Goal: Task Accomplishment & Management: Manage account settings

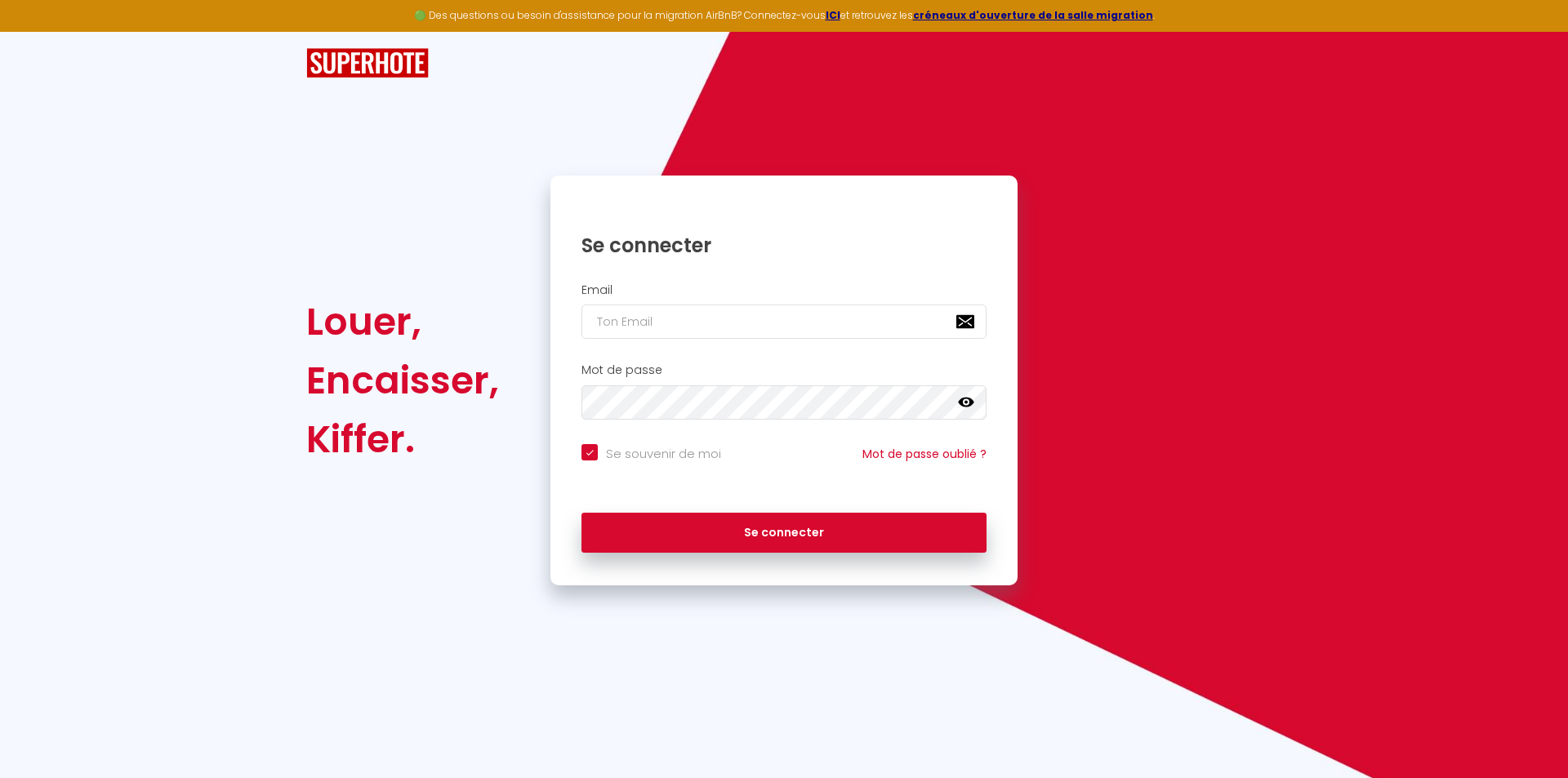
checkbox input "true"
click at [710, 321] on input "email" at bounding box center [784, 321] width 405 height 34
type input "c"
checkbox input "true"
type input "co"
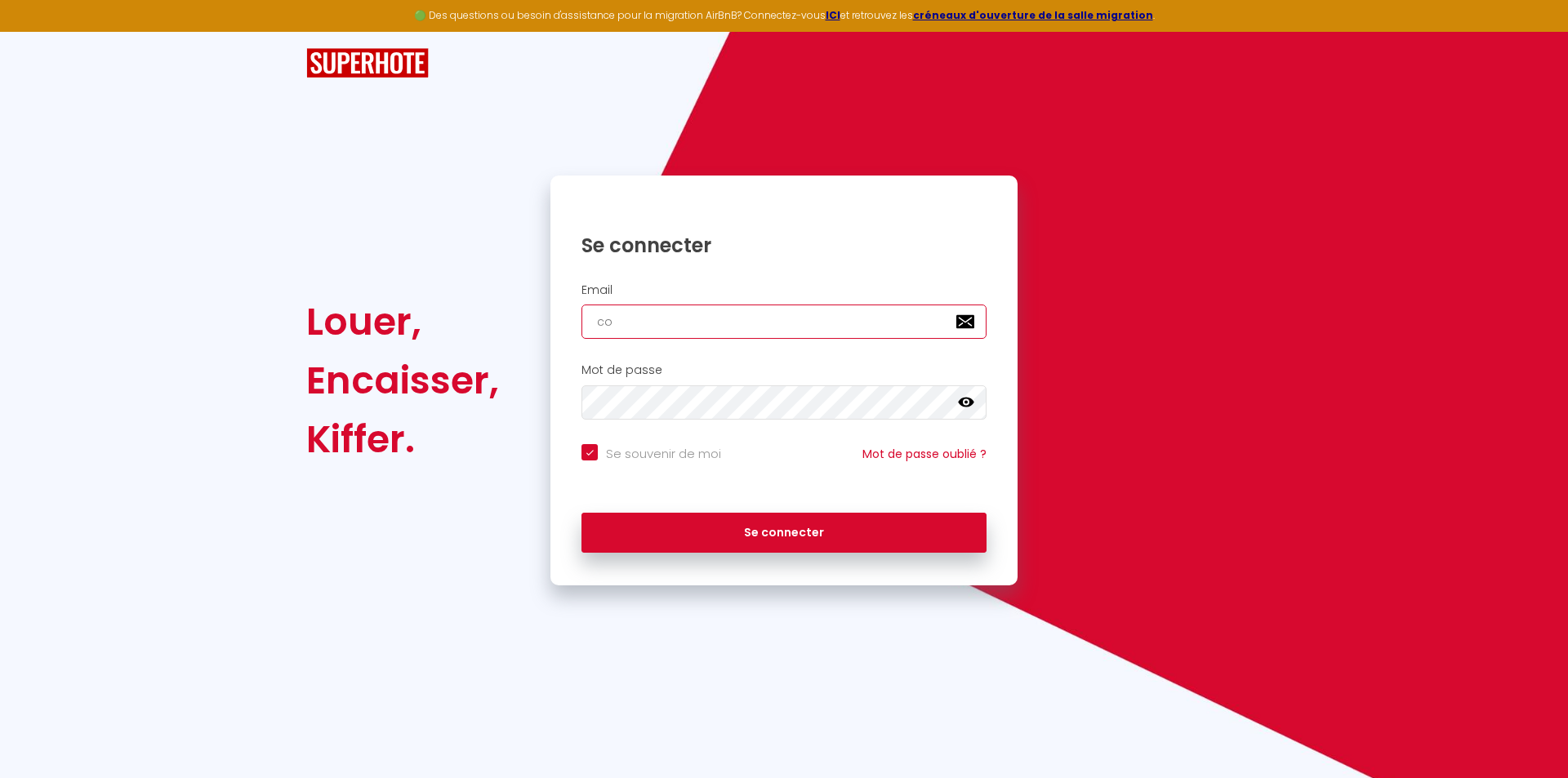
checkbox input "true"
type input "con"
checkbox input "true"
type input "cons"
checkbox input "true"
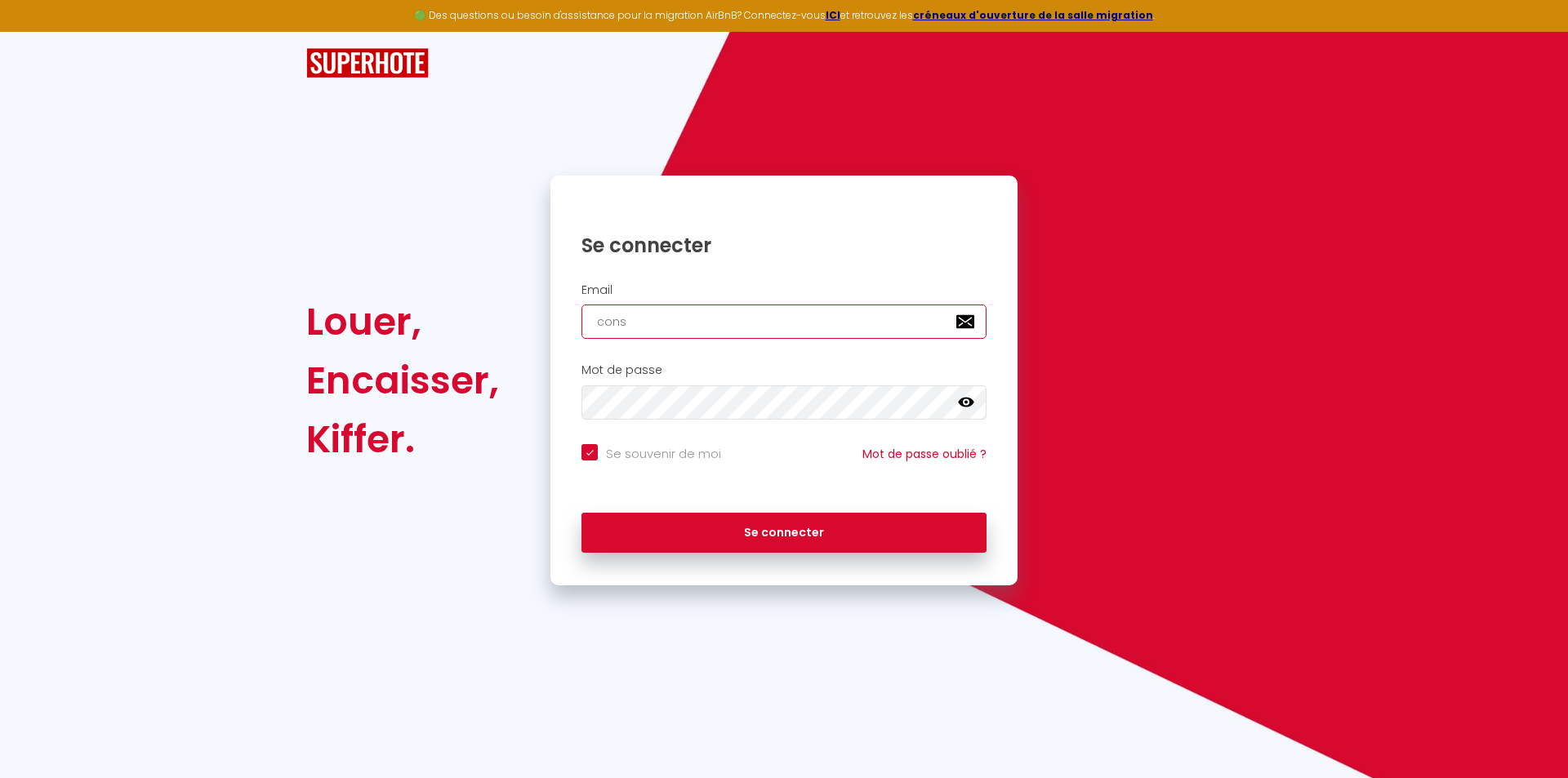
type input "consu"
checkbox input "true"
type input "consul"
checkbox input "true"
type input "consult"
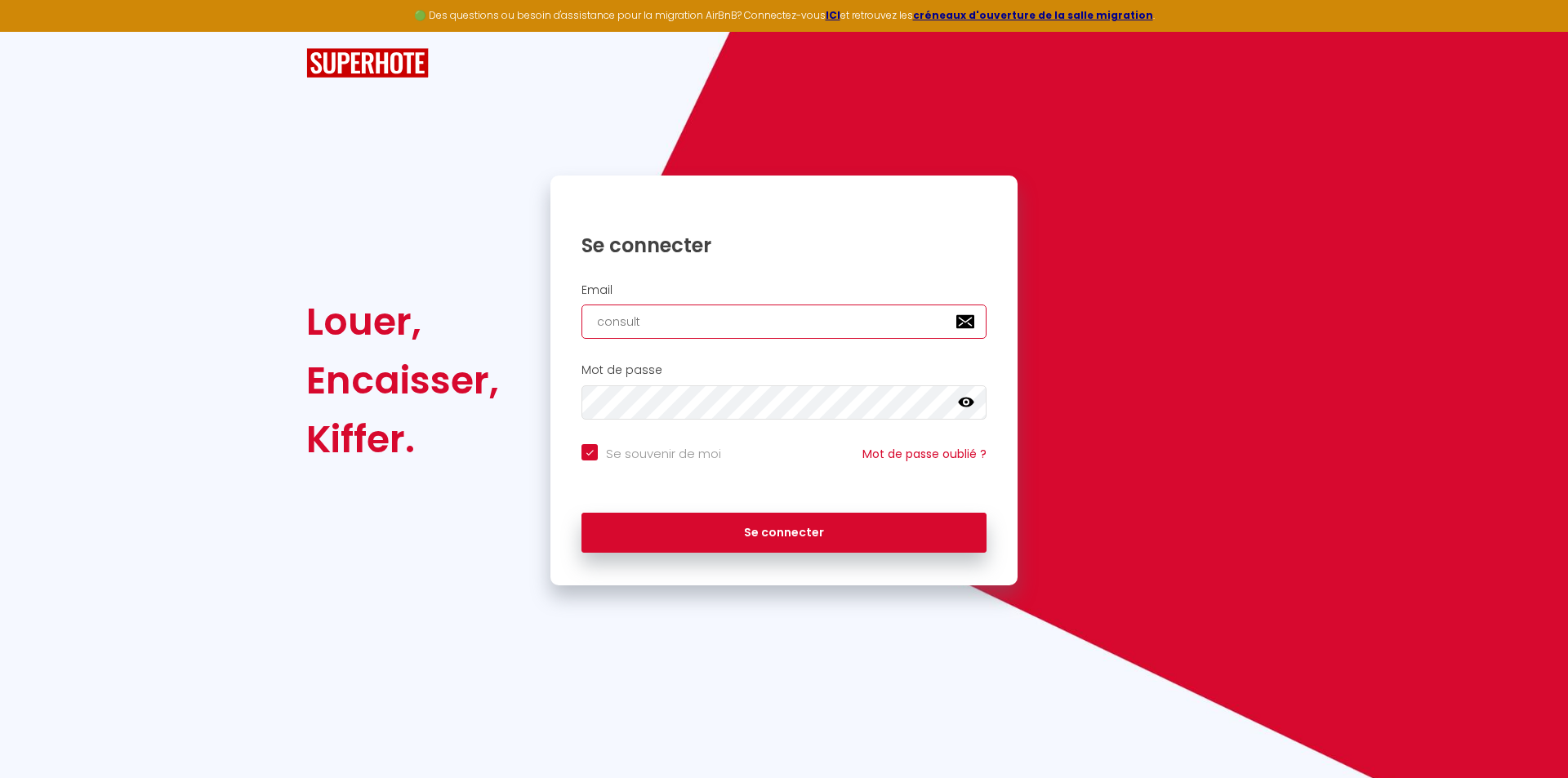
checkbox input "true"
type input "consulti"
checkbox input "true"
type input "consultin"
checkbox input "true"
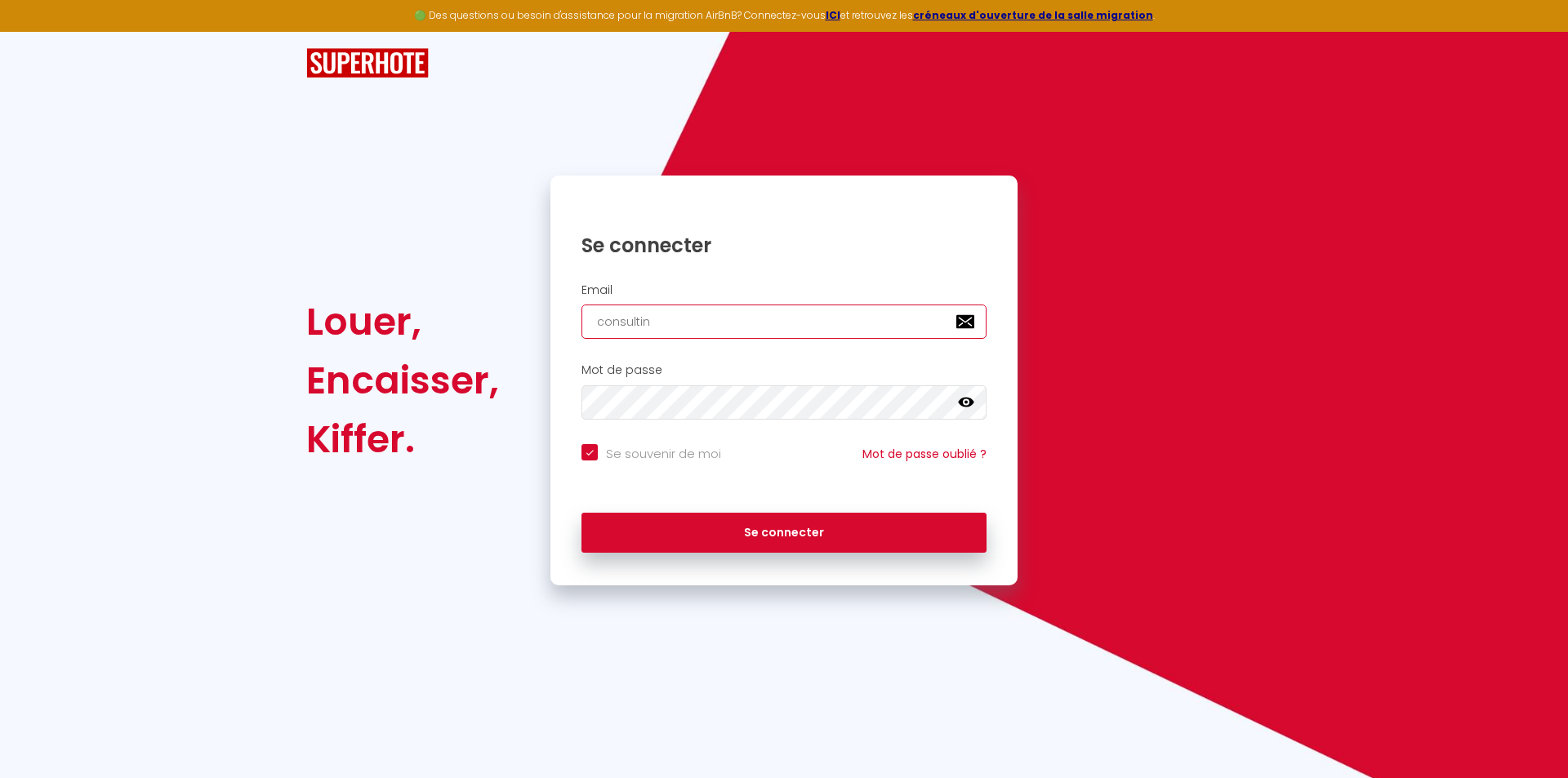
type input "consulting"
checkbox input "true"
type input "consulting@"
checkbox input "true"
type input "consulting@b"
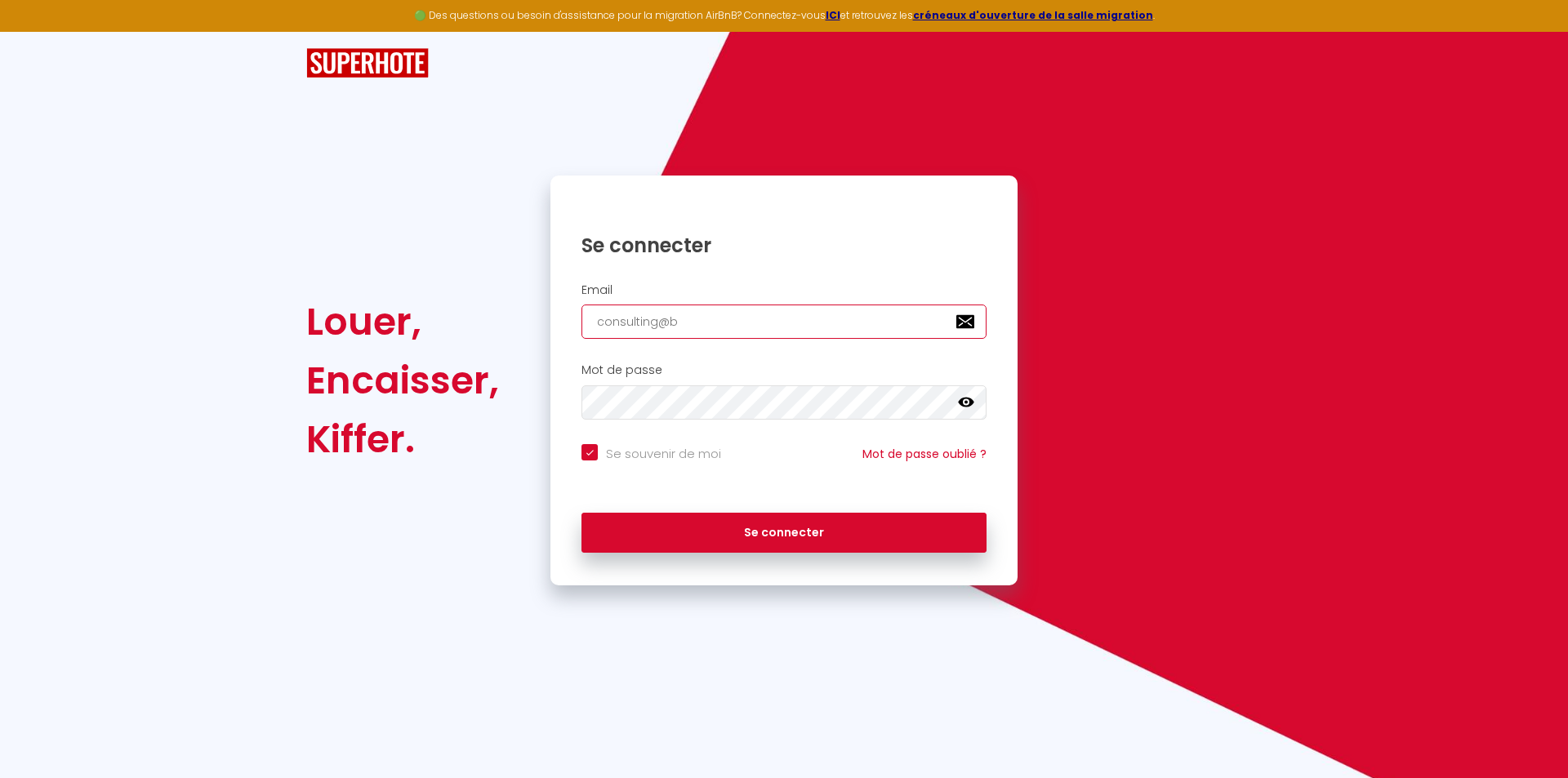
checkbox input "true"
type input "consulting@bl"
checkbox input "true"
type input "consulting@blu"
checkbox input "true"
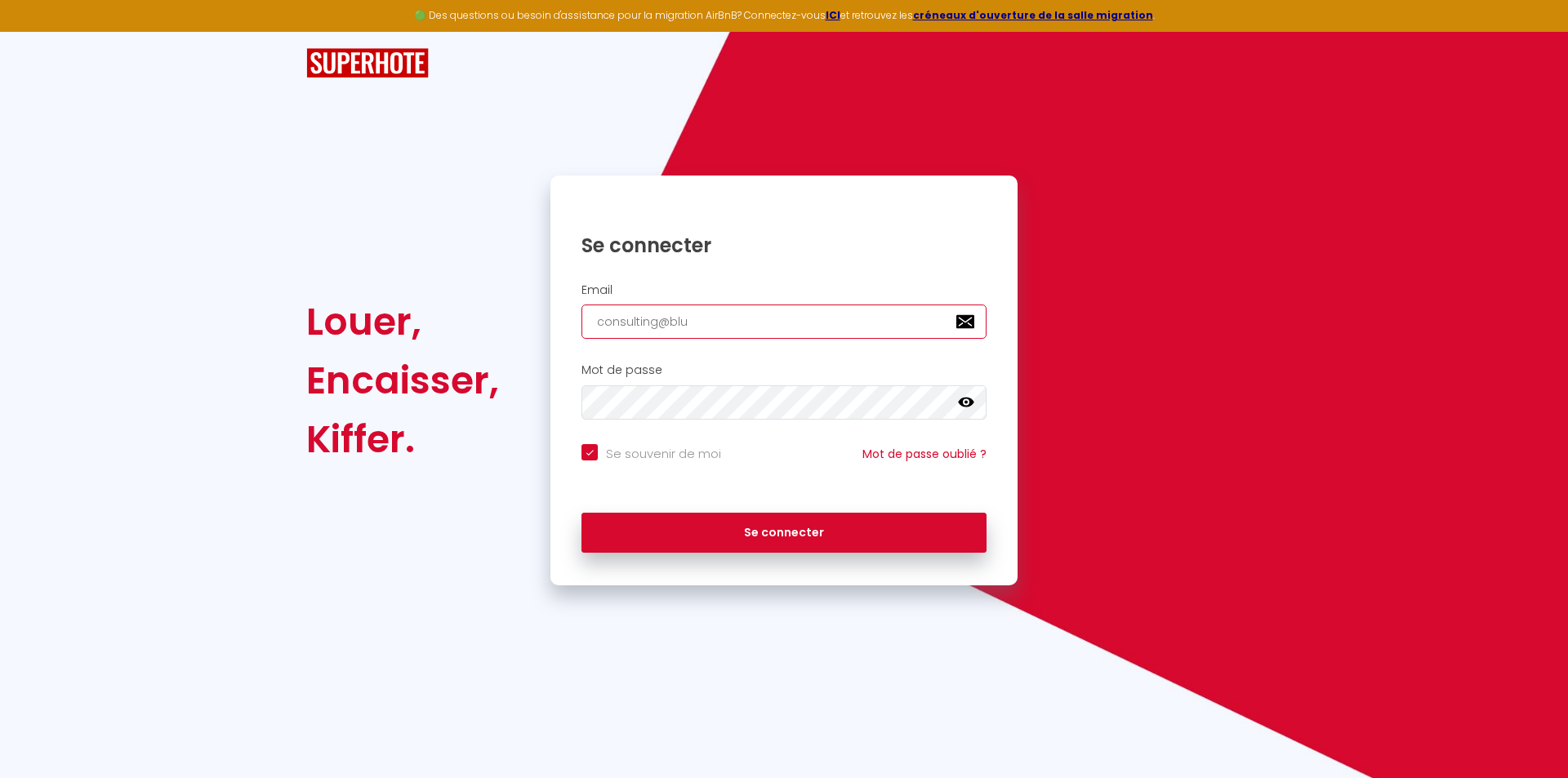
type input "consulting@blue"
checkbox input "true"
type input "consulting@blue-"
checkbox input "true"
type input "consulting@blue-r"
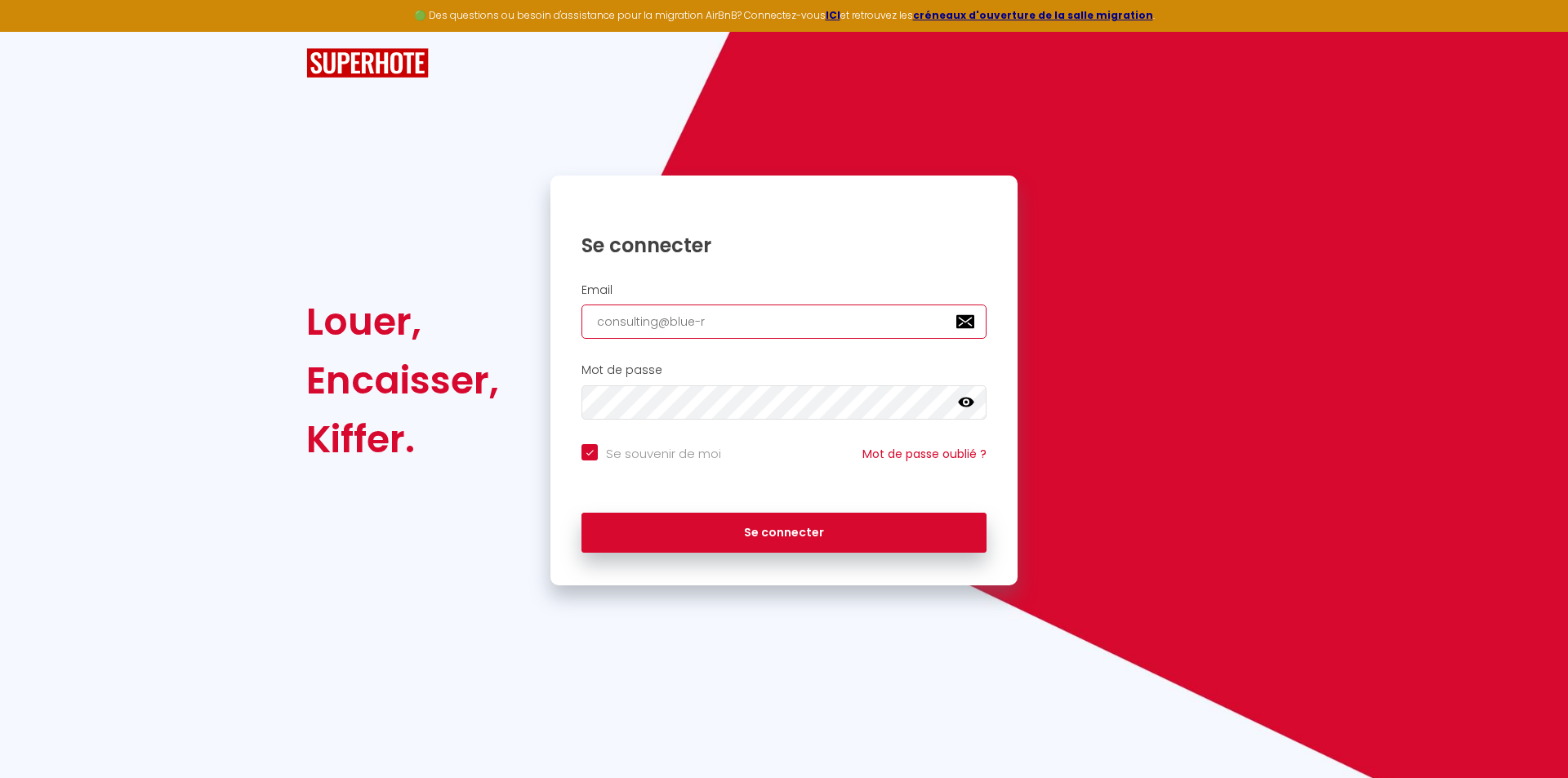
checkbox input "true"
type input "consulting@blue-ri"
checkbox input "true"
type input "consulting@blue-riv"
checkbox input "true"
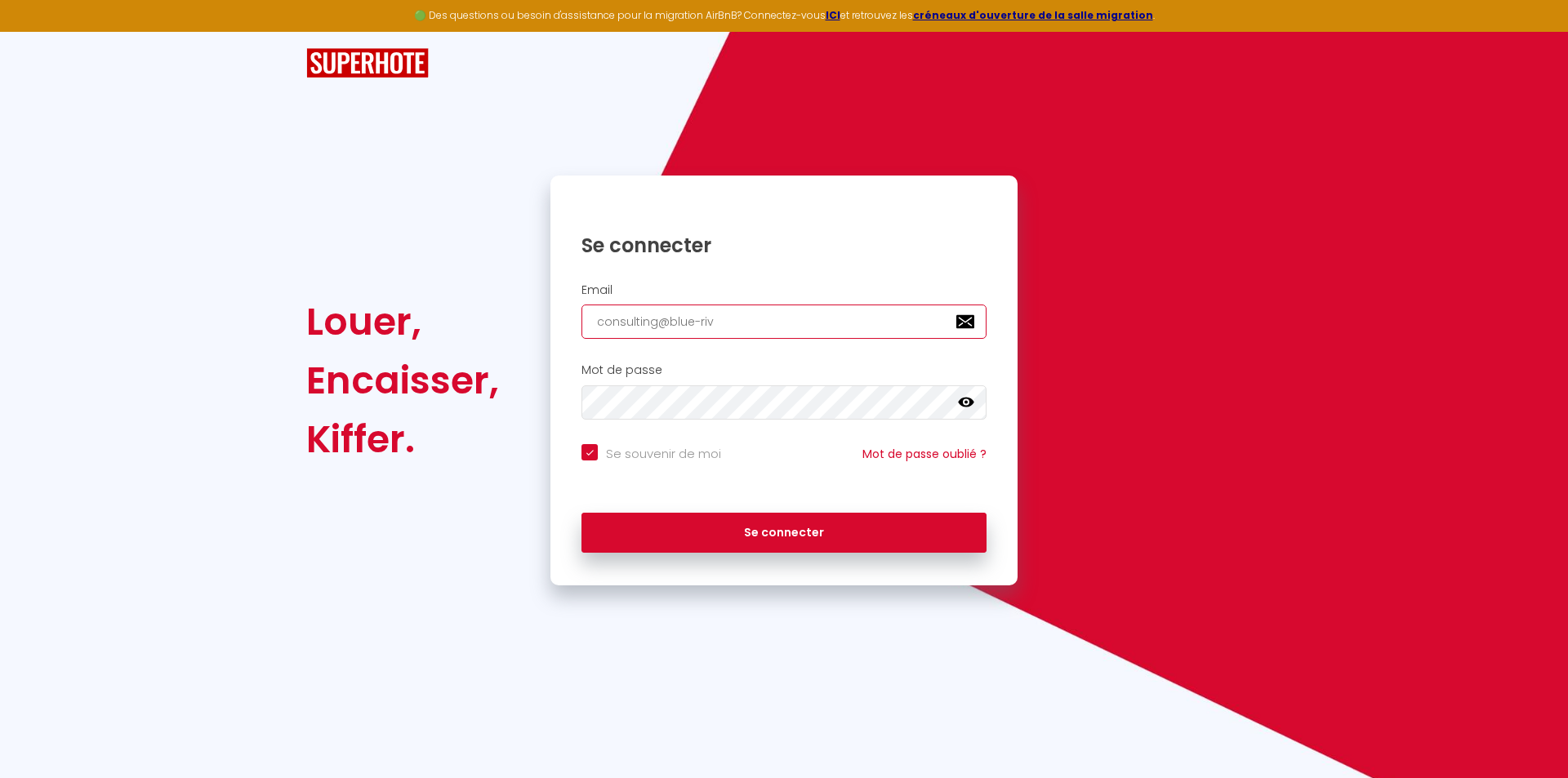
type input "consulting@blue-rivi"
checkbox input "true"
type input "consulting@blue-rivie"
checkbox input "true"
type input "consulting@blue-rivier"
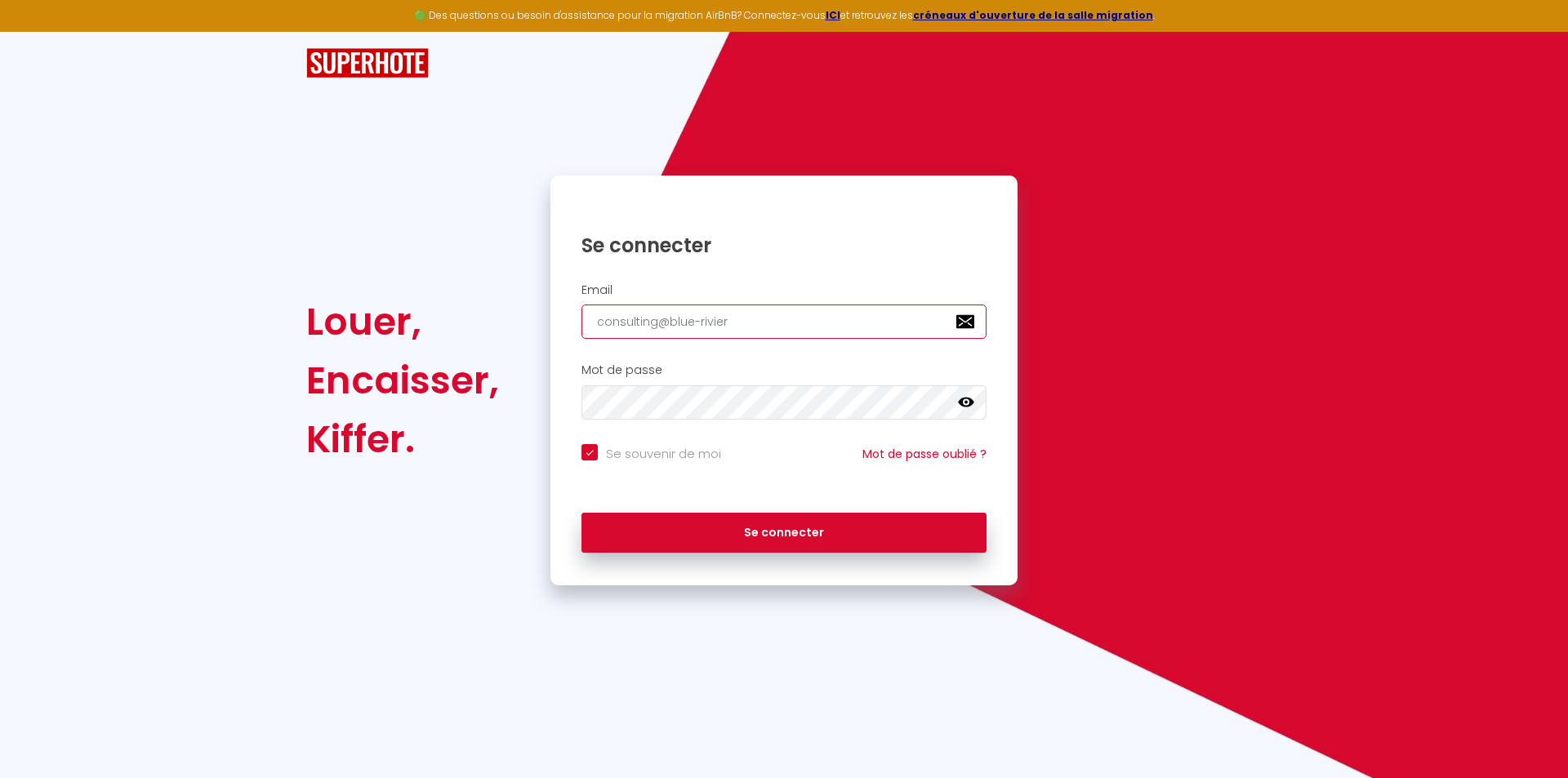
checkbox input "true"
type input "consulting@blue-riviera"
checkbox input "true"
type input "consulting@blue-riviera."
checkbox input "true"
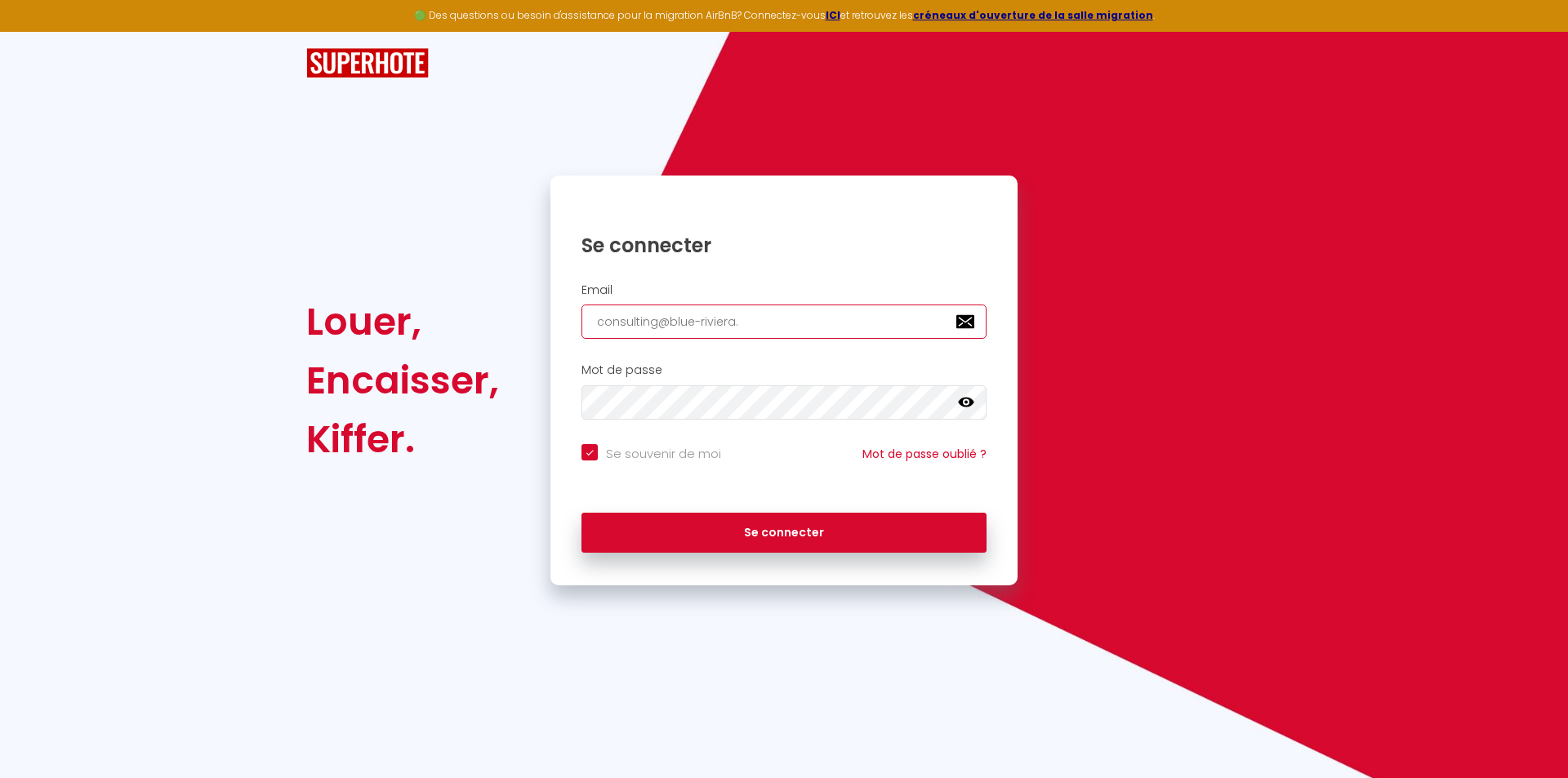
type input "consulting@blue-riviera.f"
checkbox input "true"
type input "[EMAIL_ADDRESS][DOMAIN_NAME]"
checkbox input "true"
type input "[EMAIL_ADDRESS][DOMAIN_NAME]"
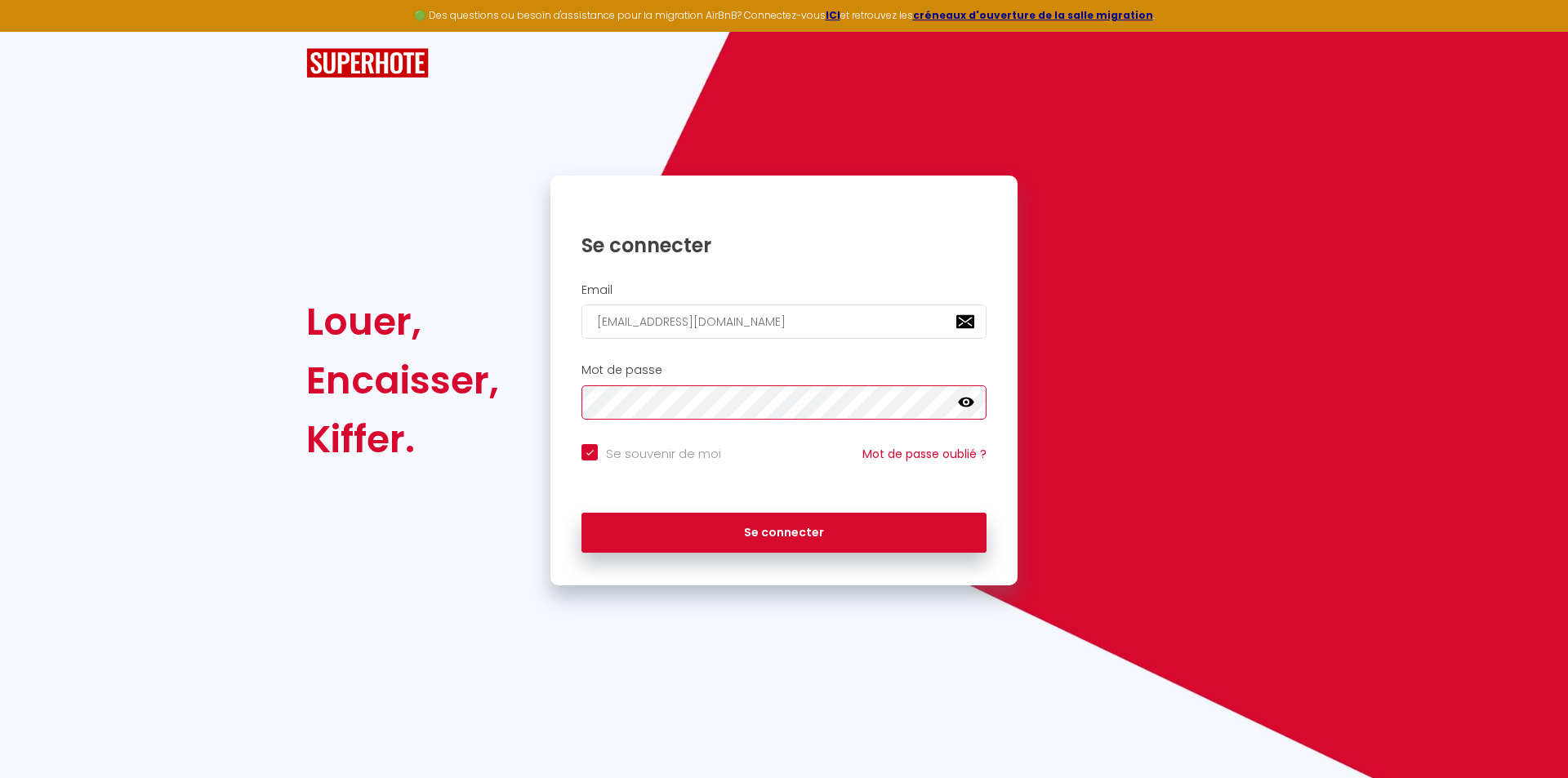
click at [582, 513] on button "Se connecter" at bounding box center [784, 533] width 405 height 41
checkbox input "true"
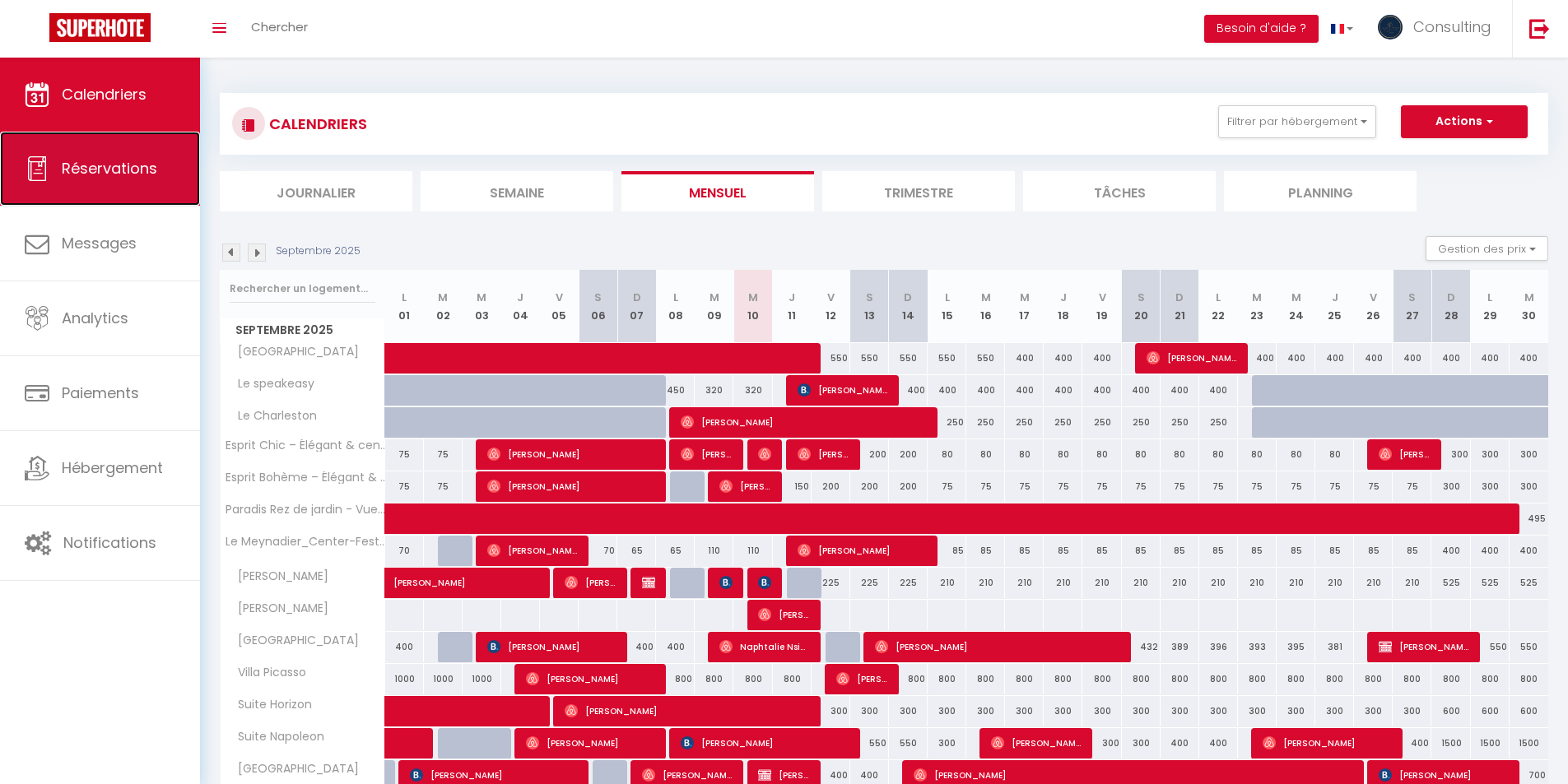
click at [121, 168] on span "Réservations" at bounding box center [109, 167] width 96 height 20
select select "not_cancelled"
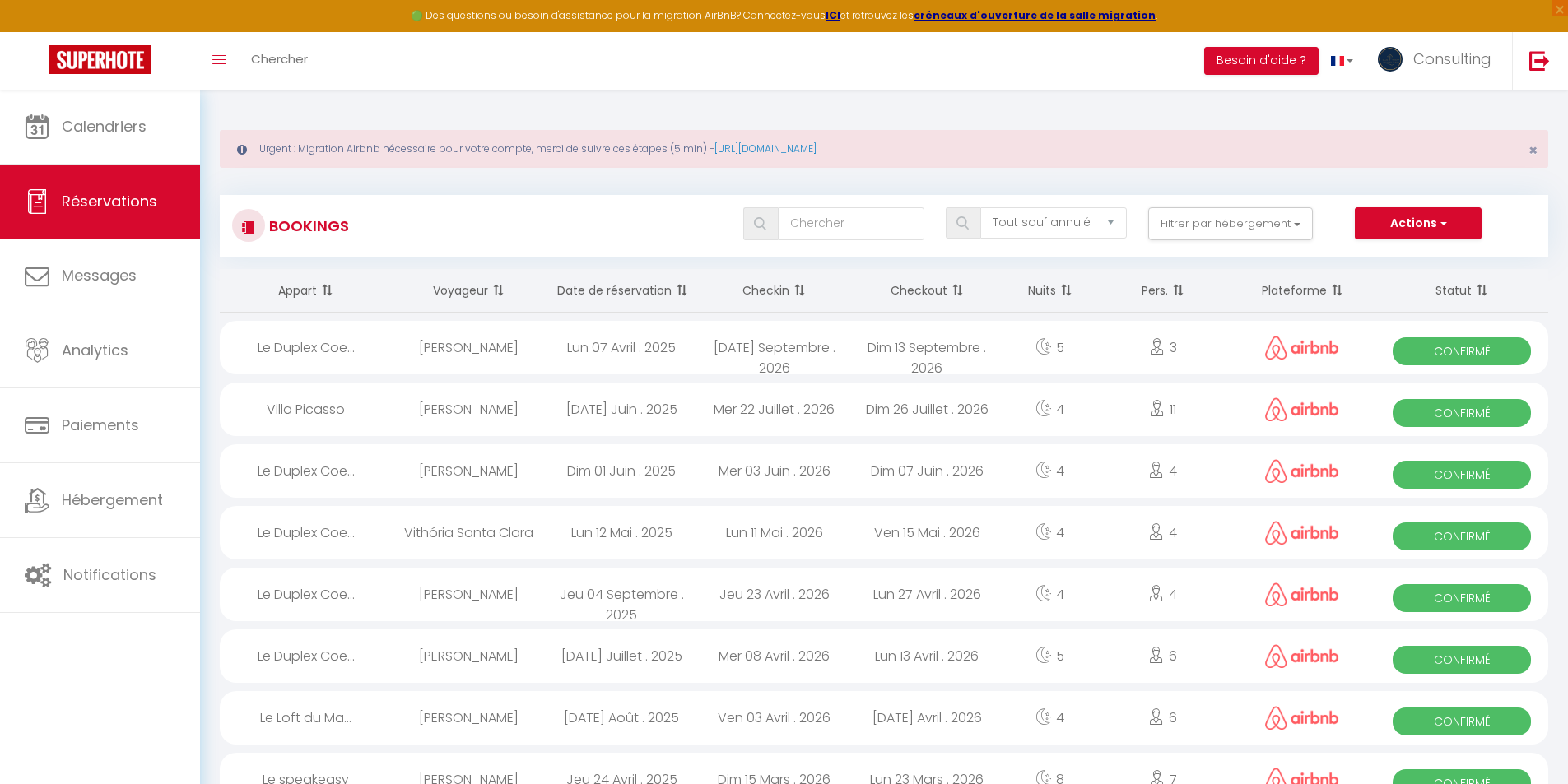
click at [586, 280] on th "Date de réservation" at bounding box center [621, 291] width 153 height 44
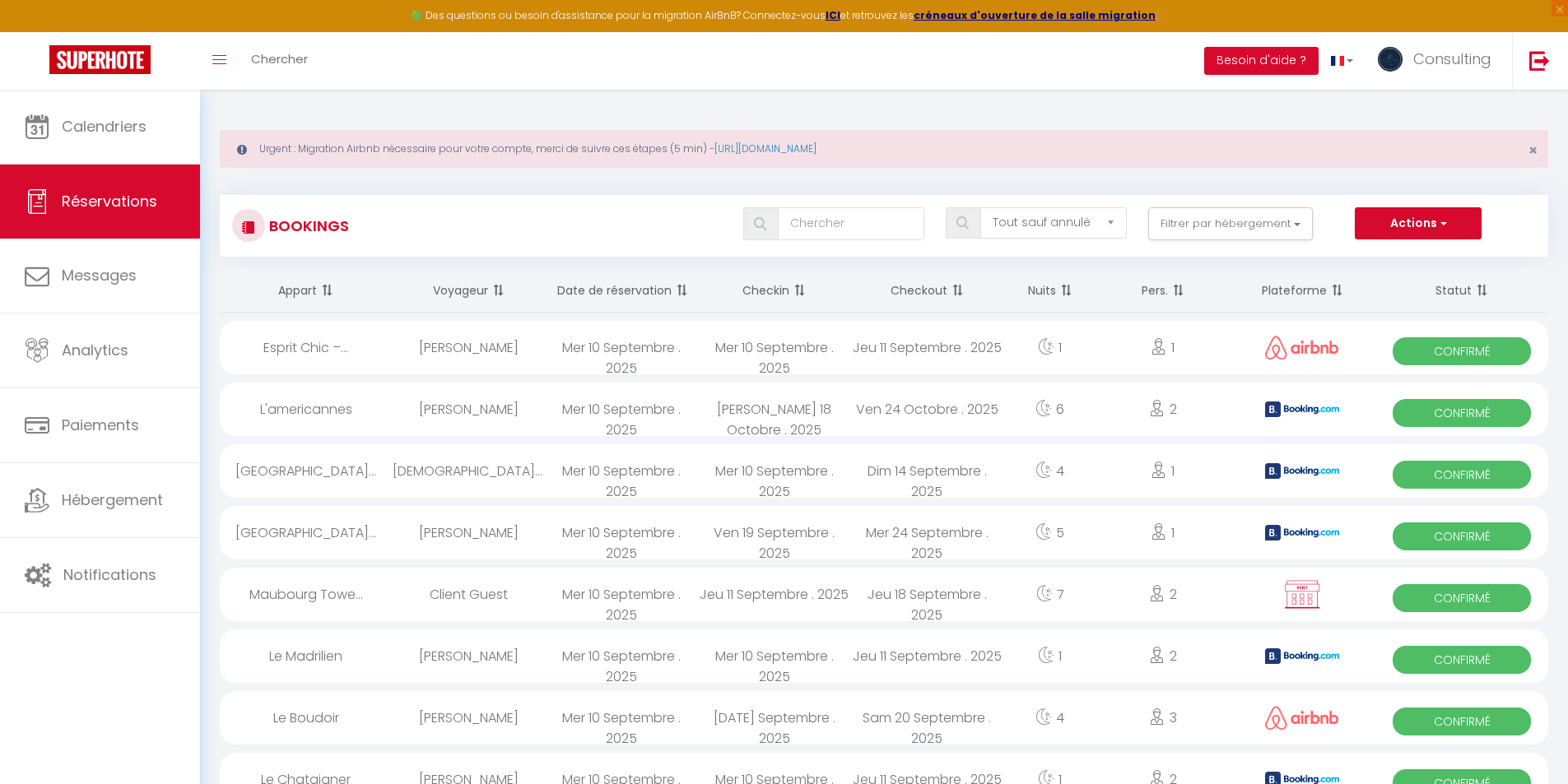
click at [733, 421] on div "[PERSON_NAME] 18 Octobre . 2025" at bounding box center [774, 409] width 153 height 53
select select "OK"
select select "KO"
select select "0"
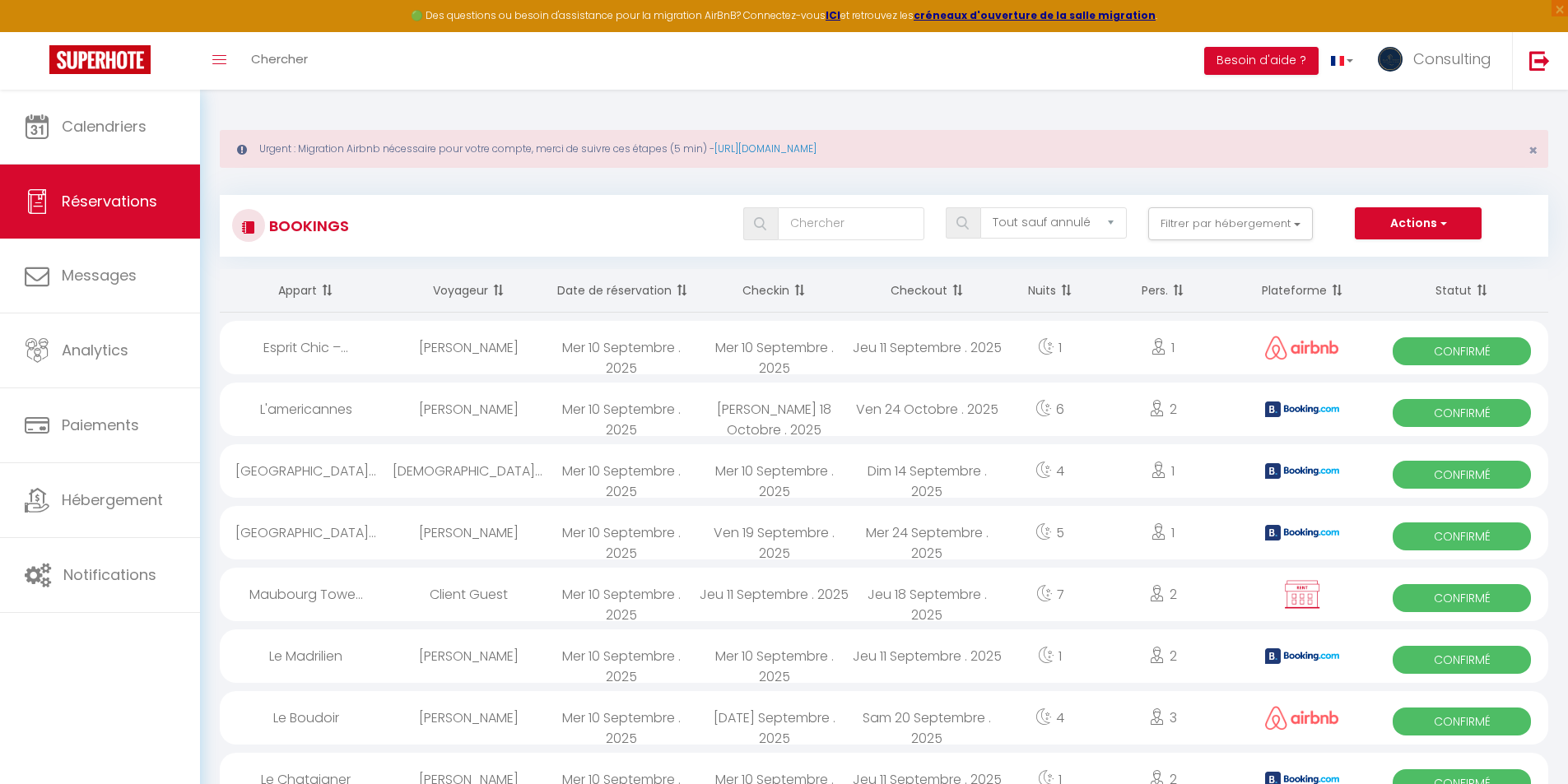
select select "1"
select select
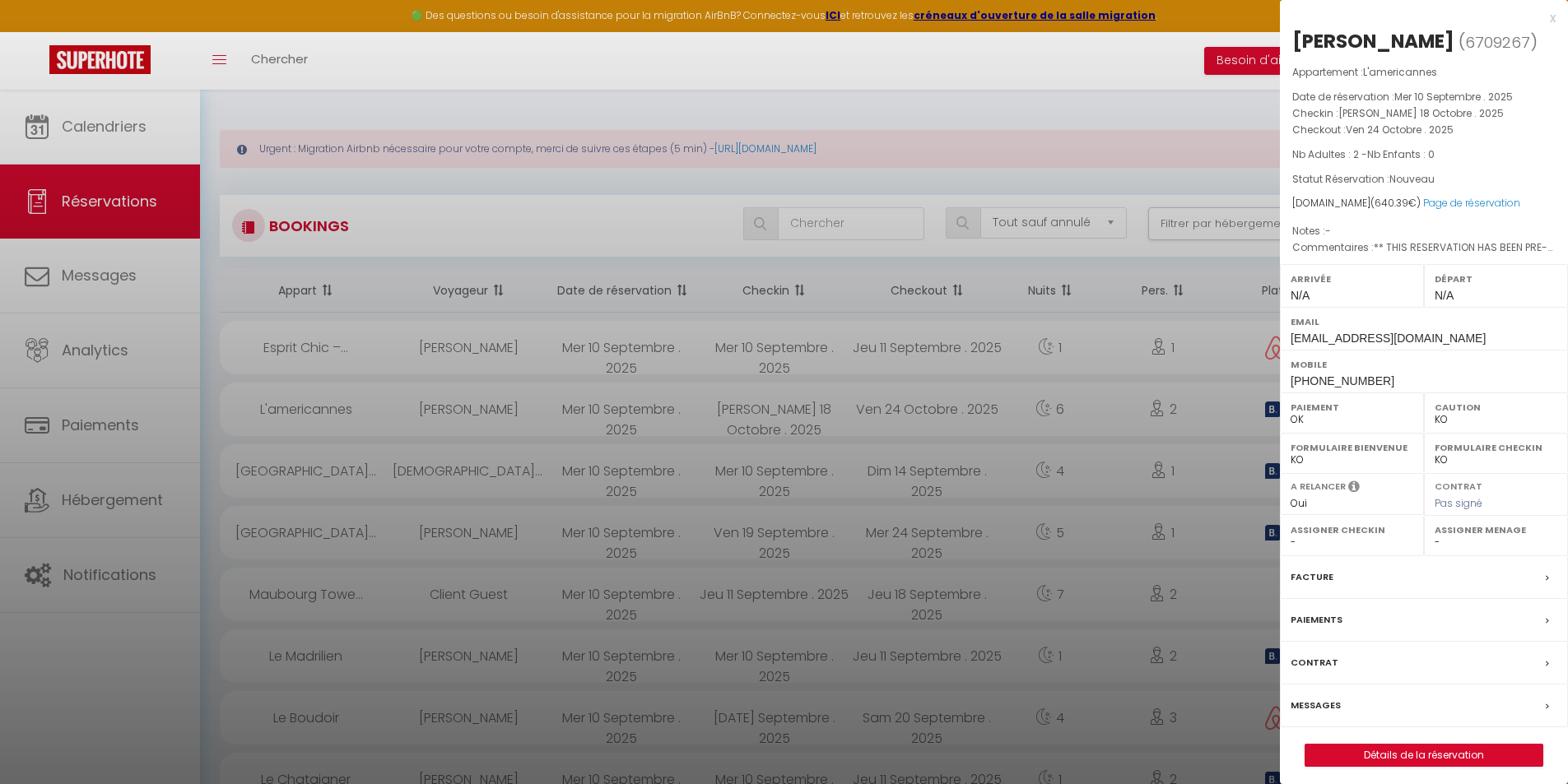
click at [733, 421] on div at bounding box center [784, 392] width 1568 height 784
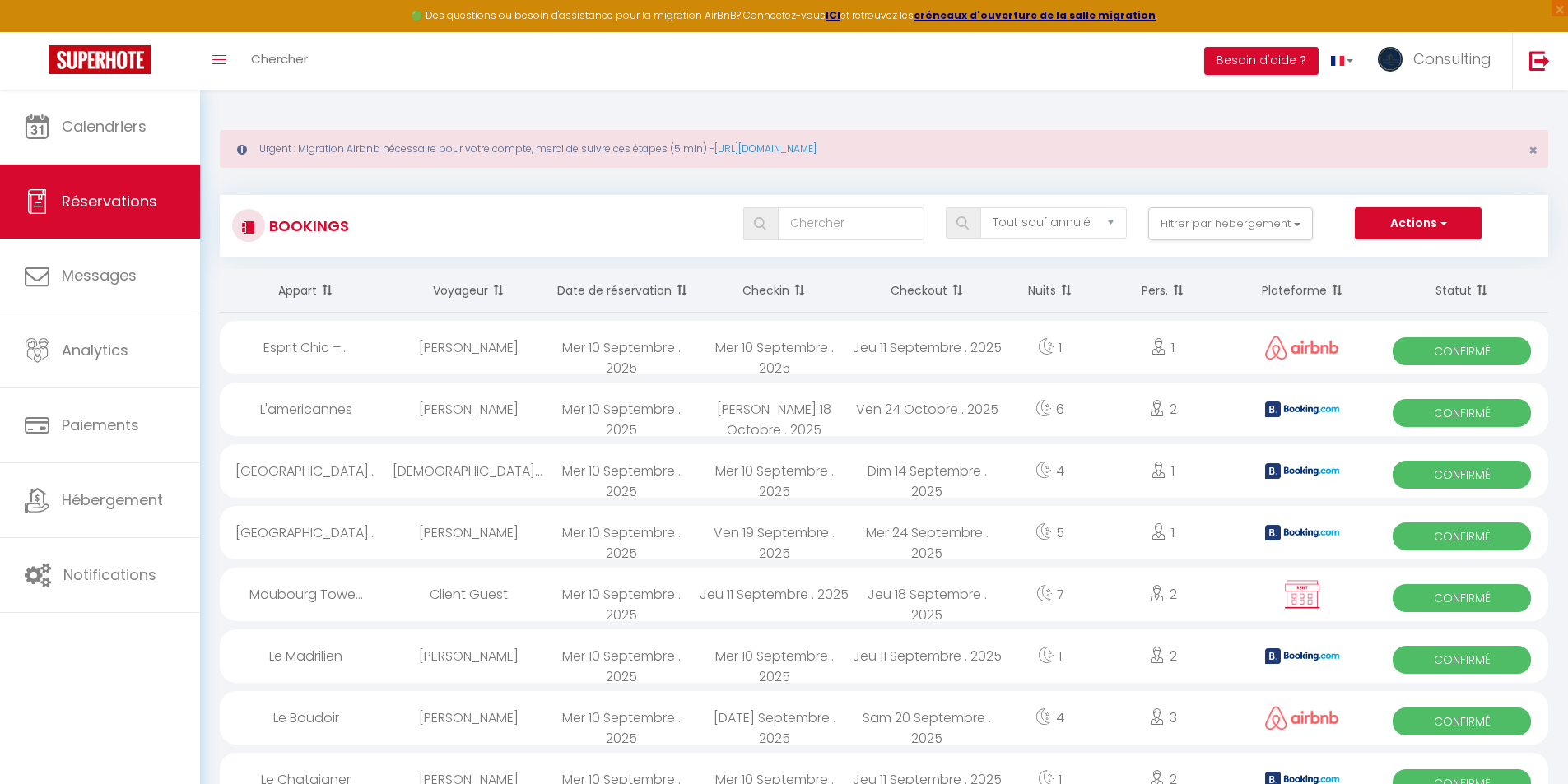
click at [695, 473] on div "Mer 10 Septembre . 2025" at bounding box center [621, 471] width 153 height 53
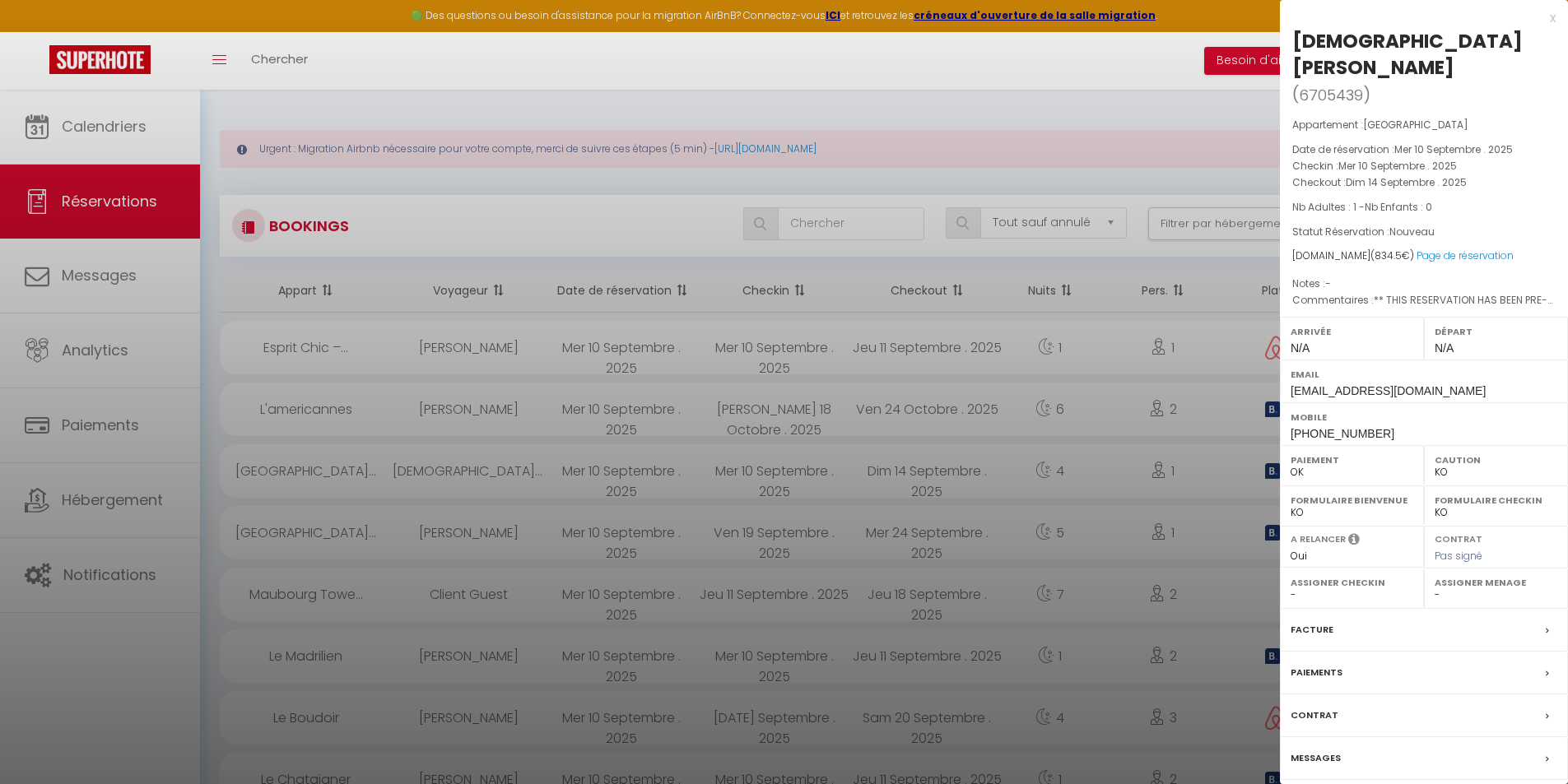
click at [695, 473] on div at bounding box center [784, 392] width 1568 height 784
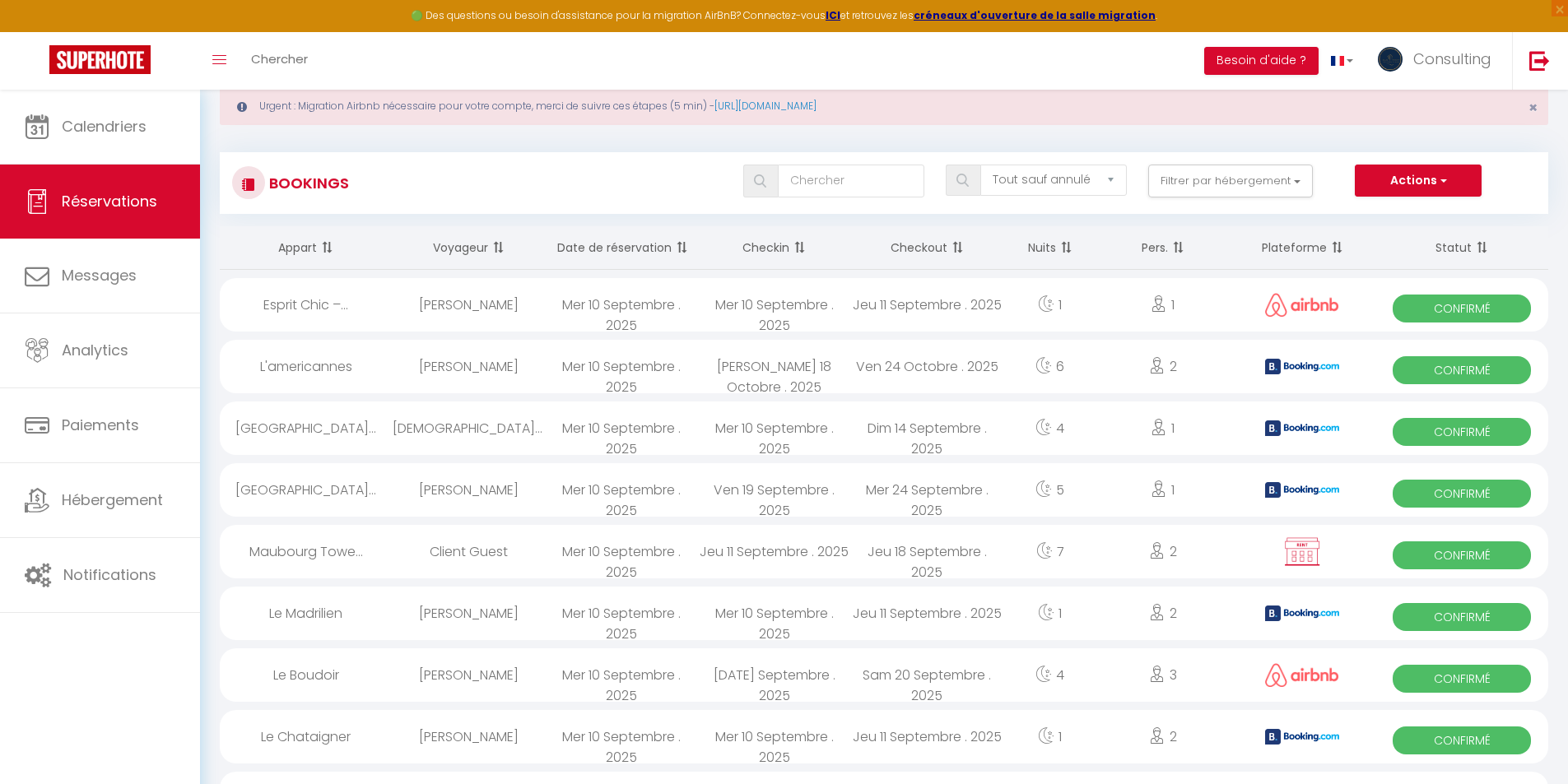
scroll to position [82, 0]
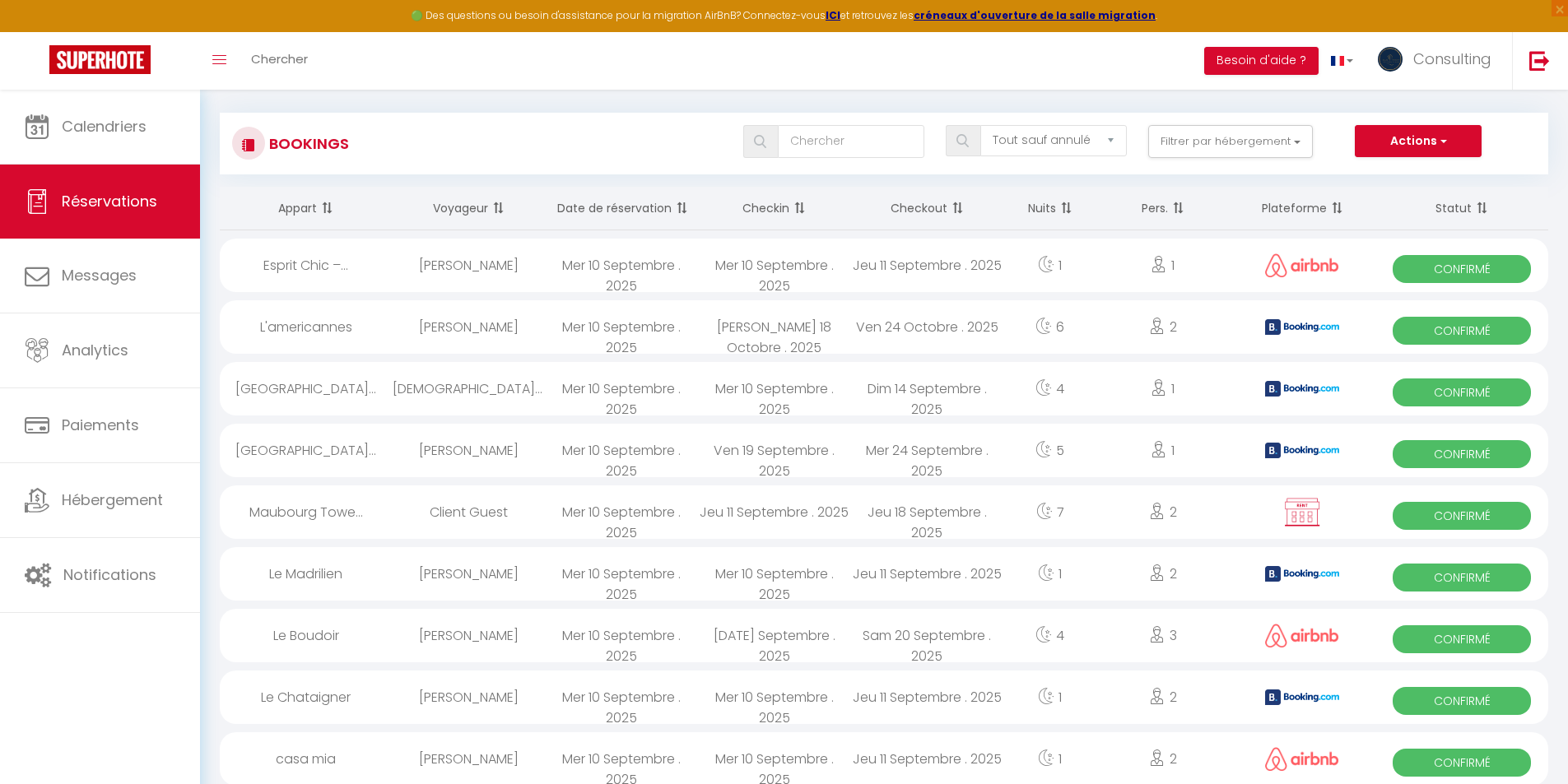
click at [657, 517] on div "Mer 10 Septembre . 2025" at bounding box center [621, 511] width 153 height 53
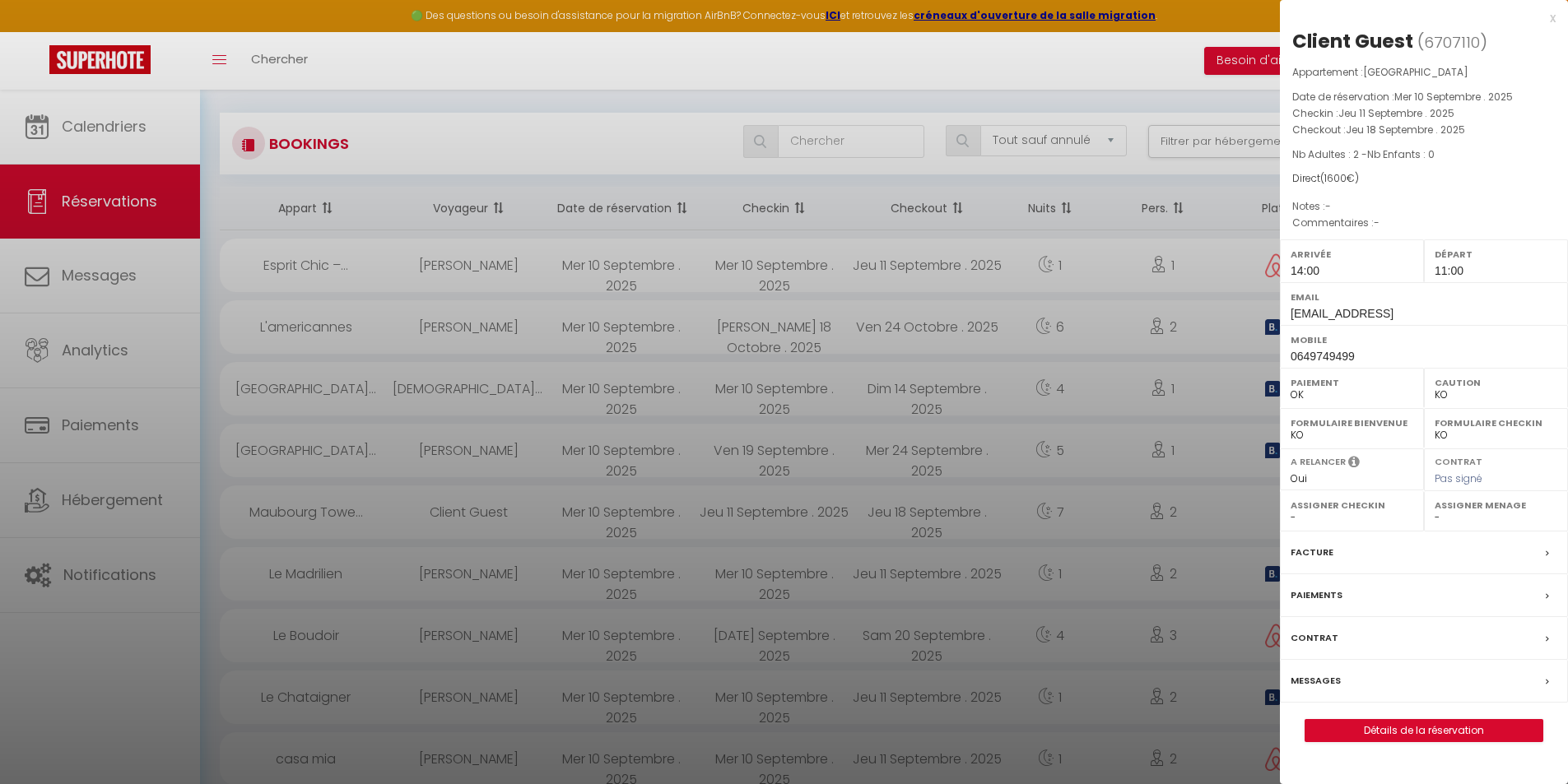
click at [657, 517] on div at bounding box center [784, 392] width 1568 height 784
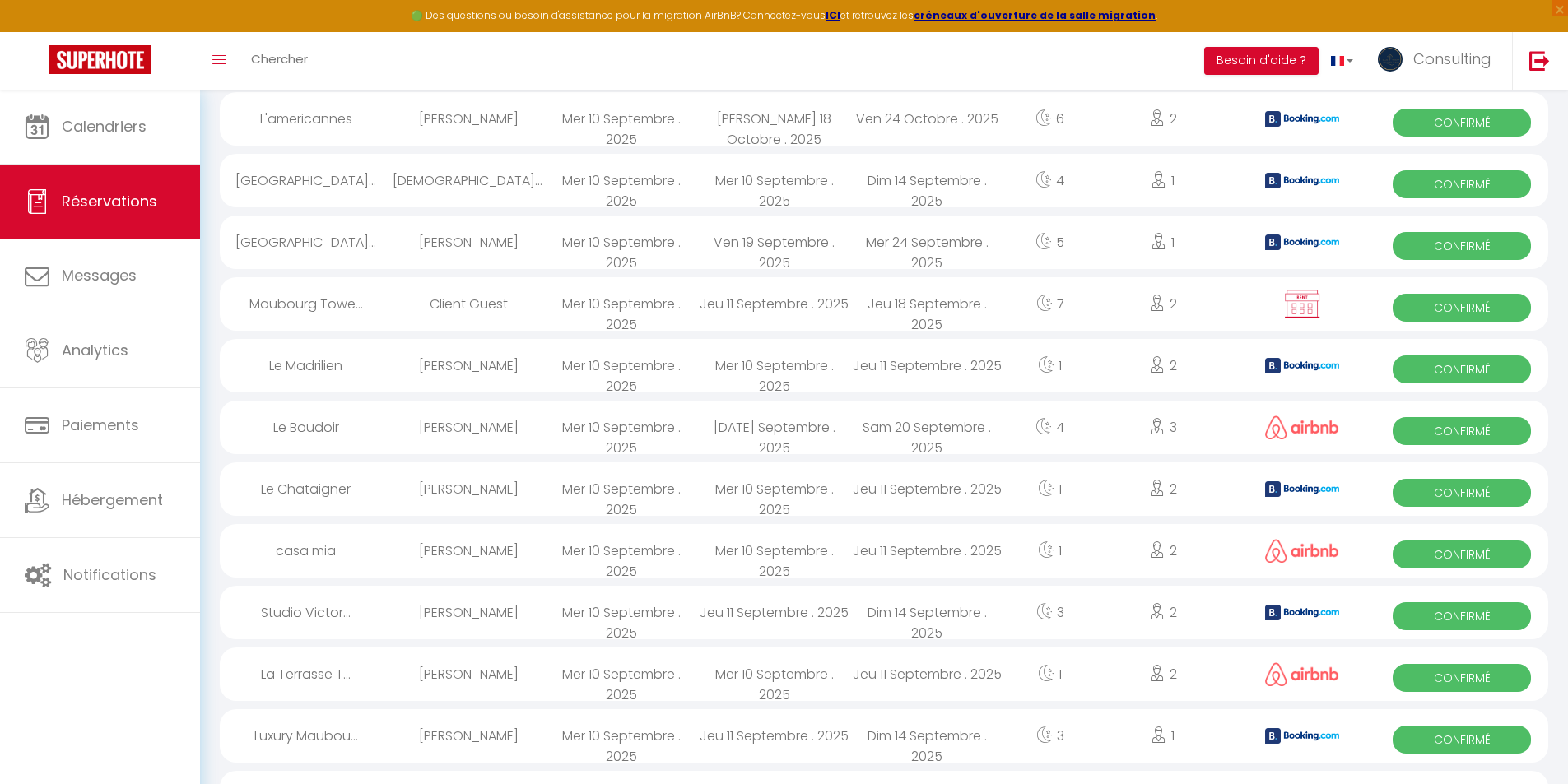
scroll to position [329, 0]
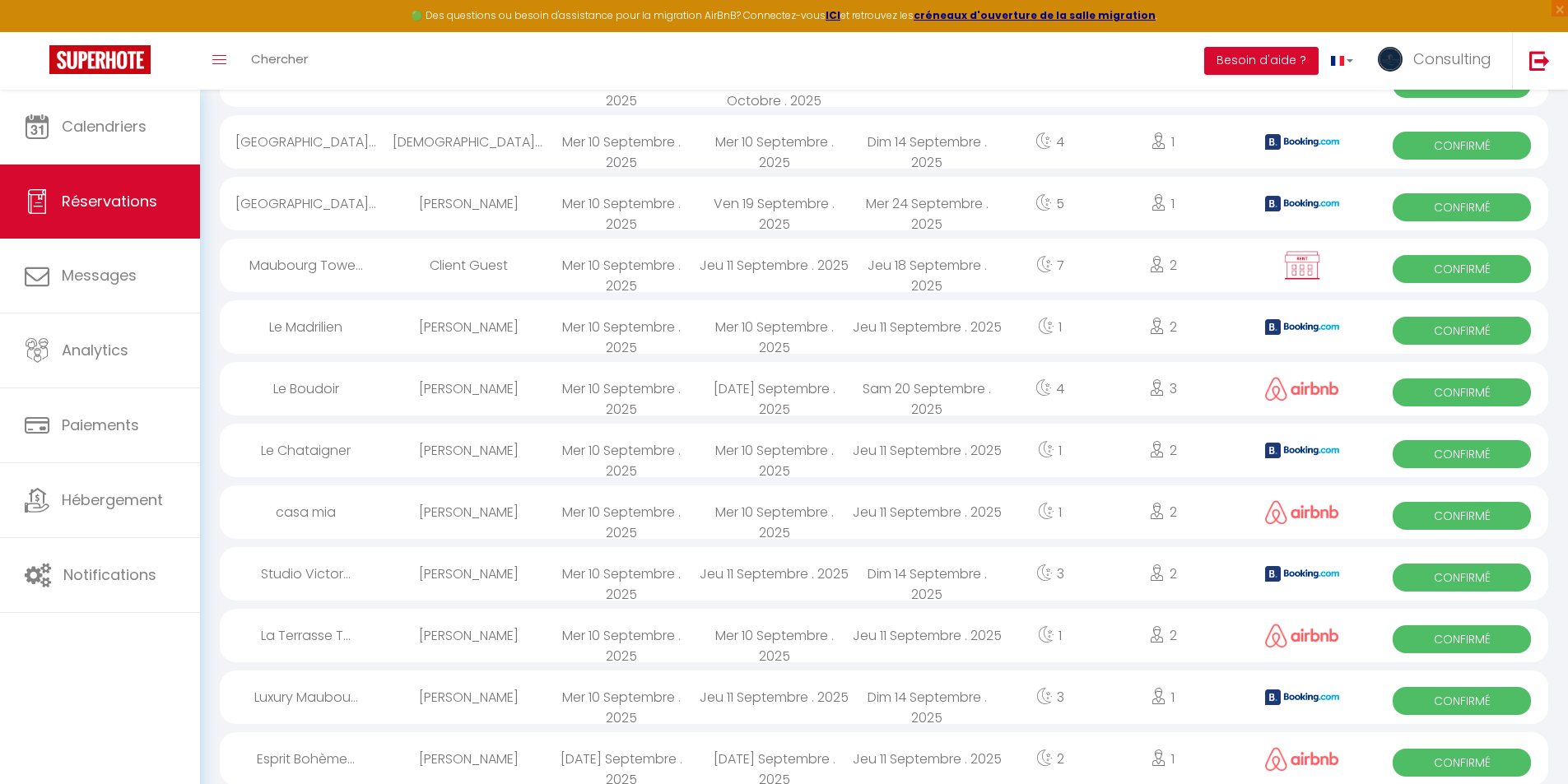
click at [609, 511] on div "Mer 10 Septembre . 2025" at bounding box center [621, 511] width 153 height 53
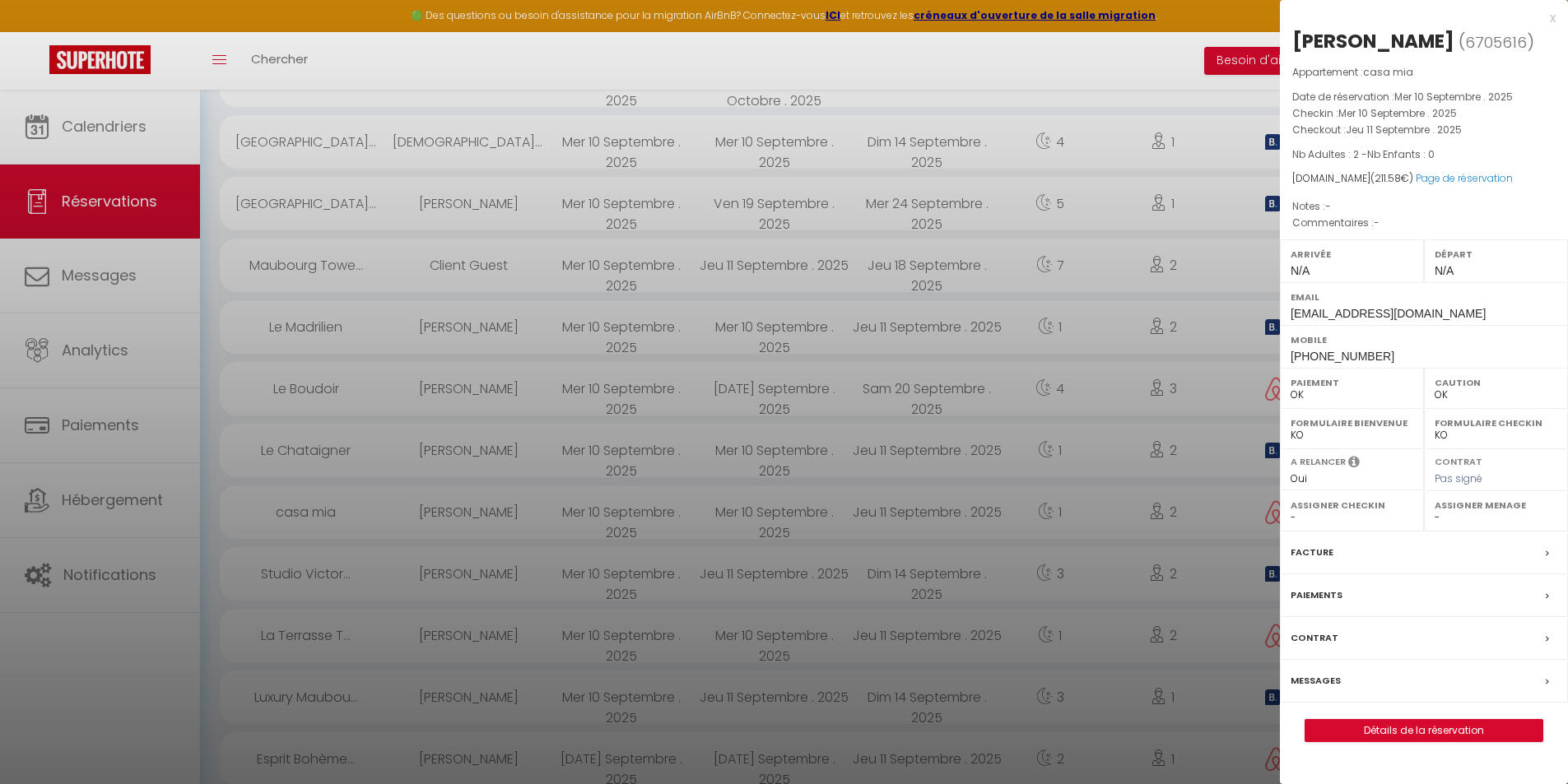
click at [609, 511] on div at bounding box center [784, 392] width 1568 height 784
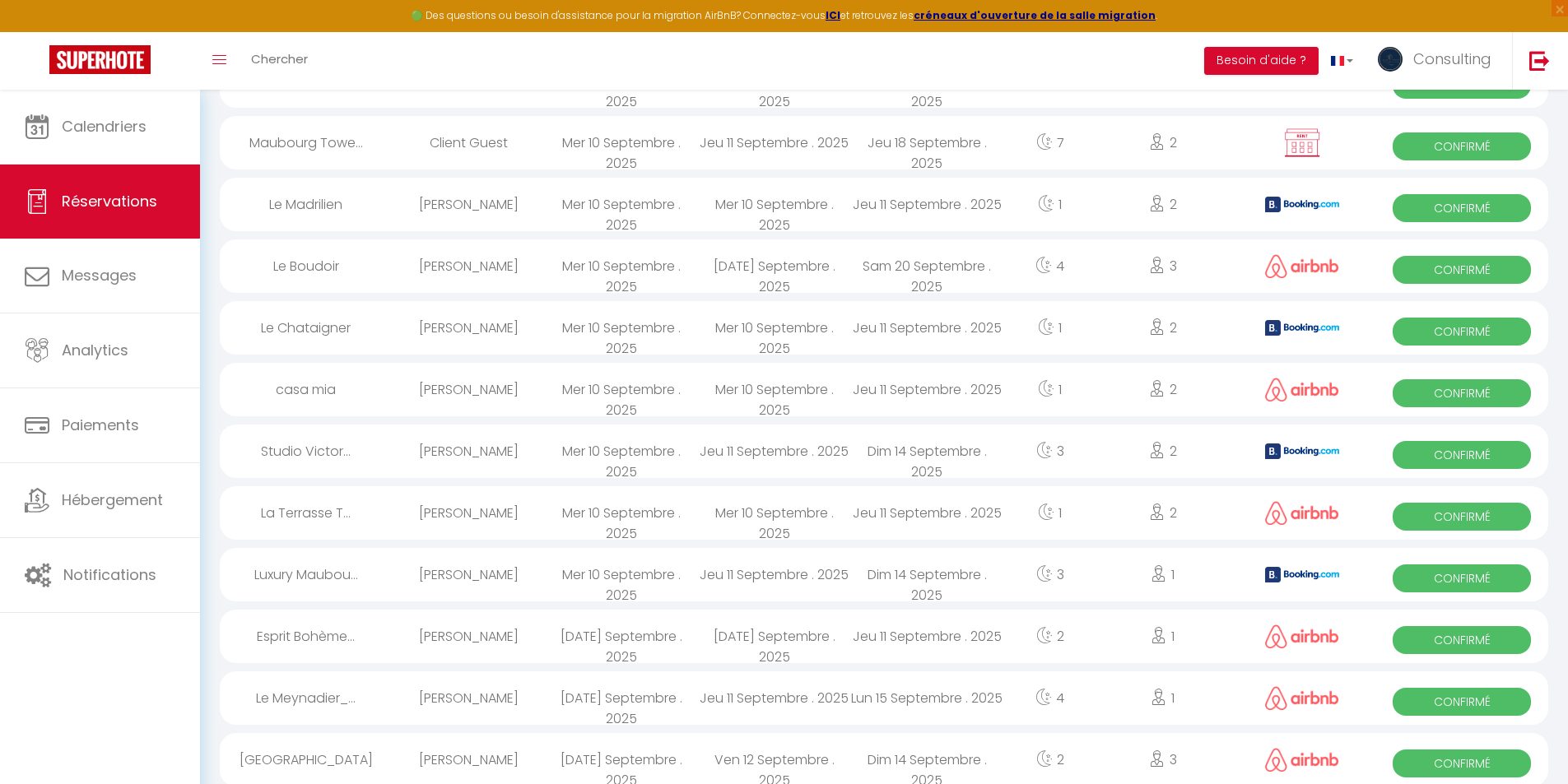
scroll to position [494, 0]
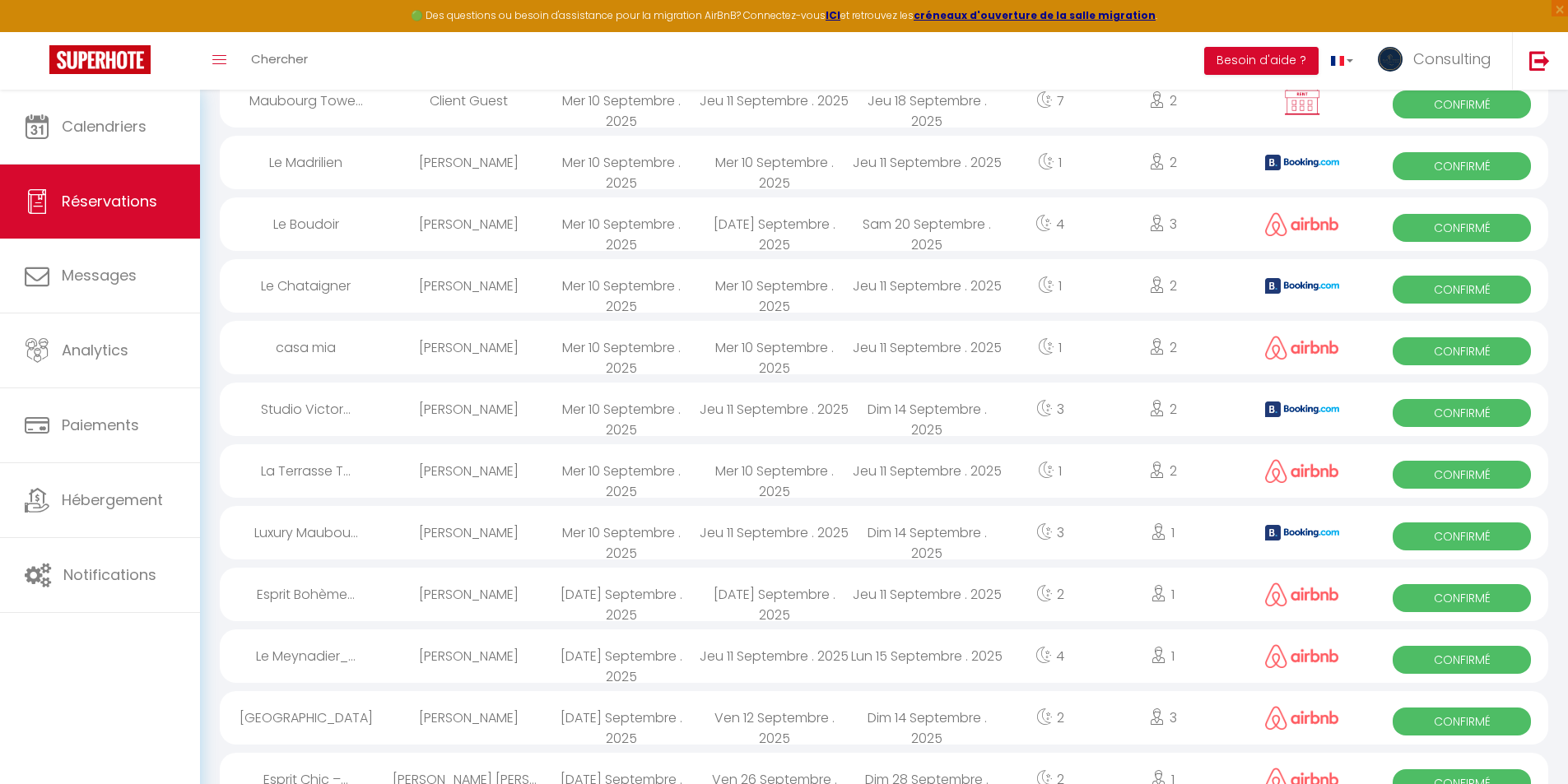
click at [703, 527] on div "Jeu 11 Septembre . 2025" at bounding box center [774, 532] width 153 height 53
select select "KO"
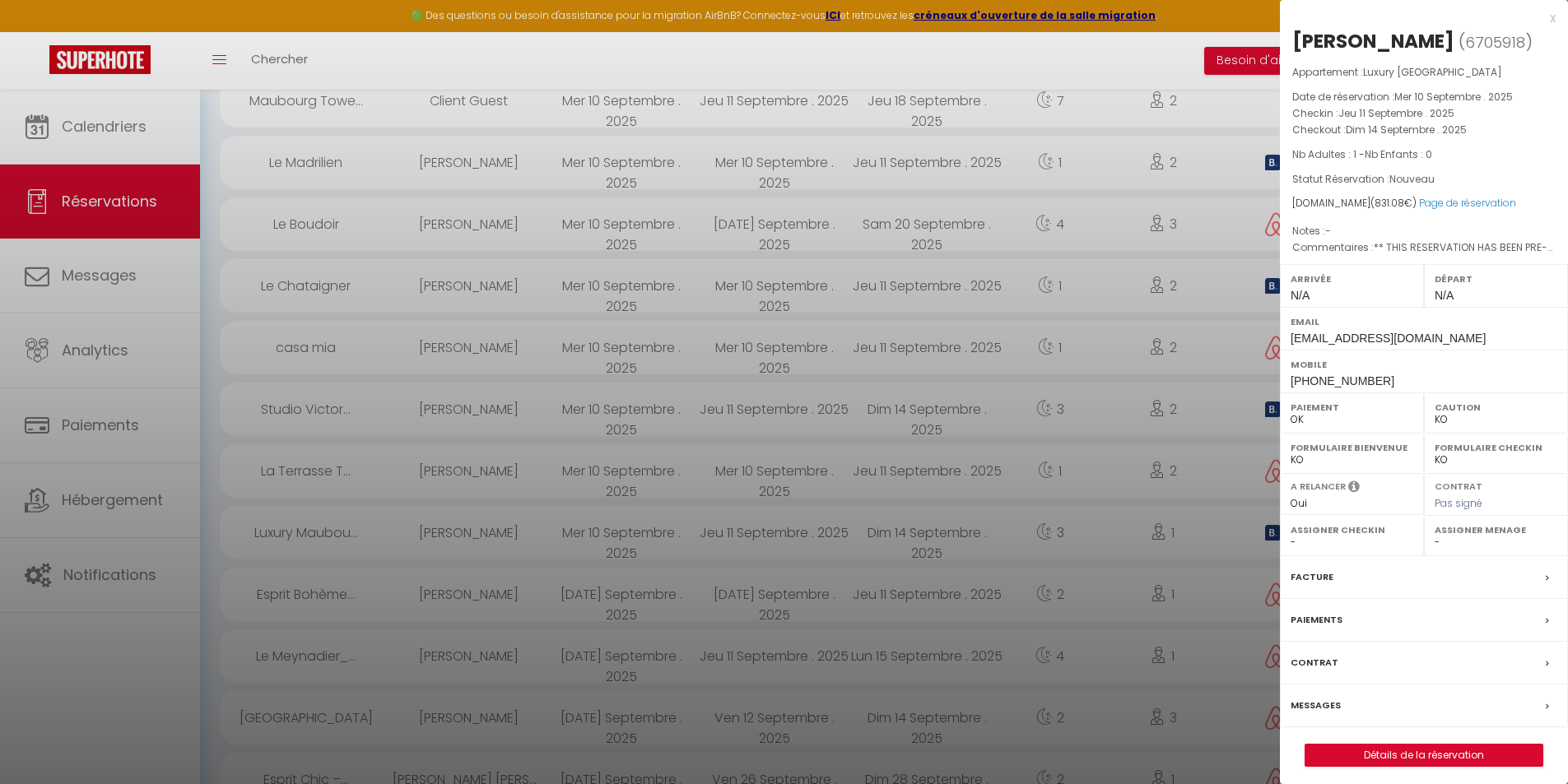
click at [703, 527] on div at bounding box center [784, 392] width 1568 height 784
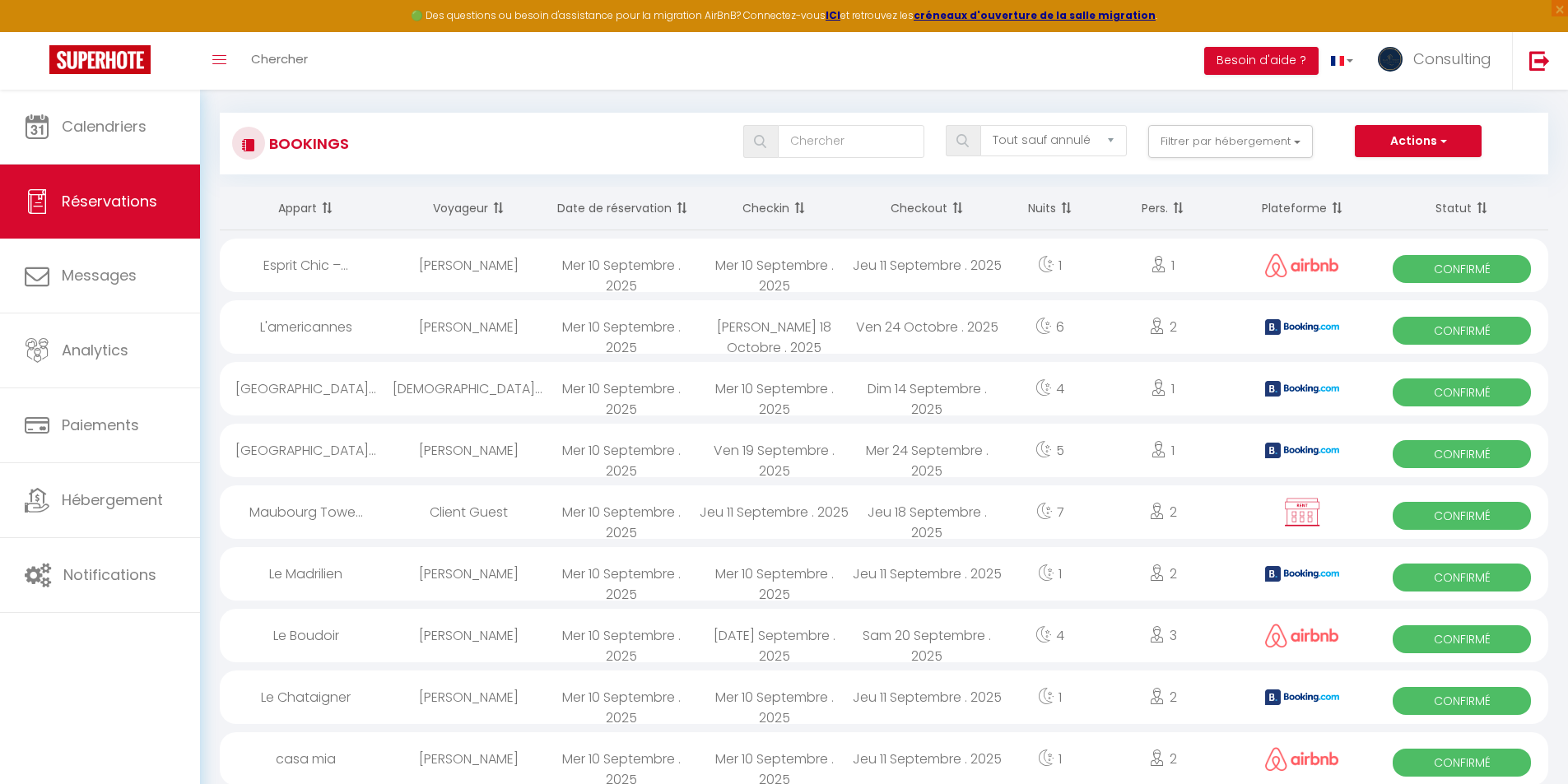
scroll to position [0, 0]
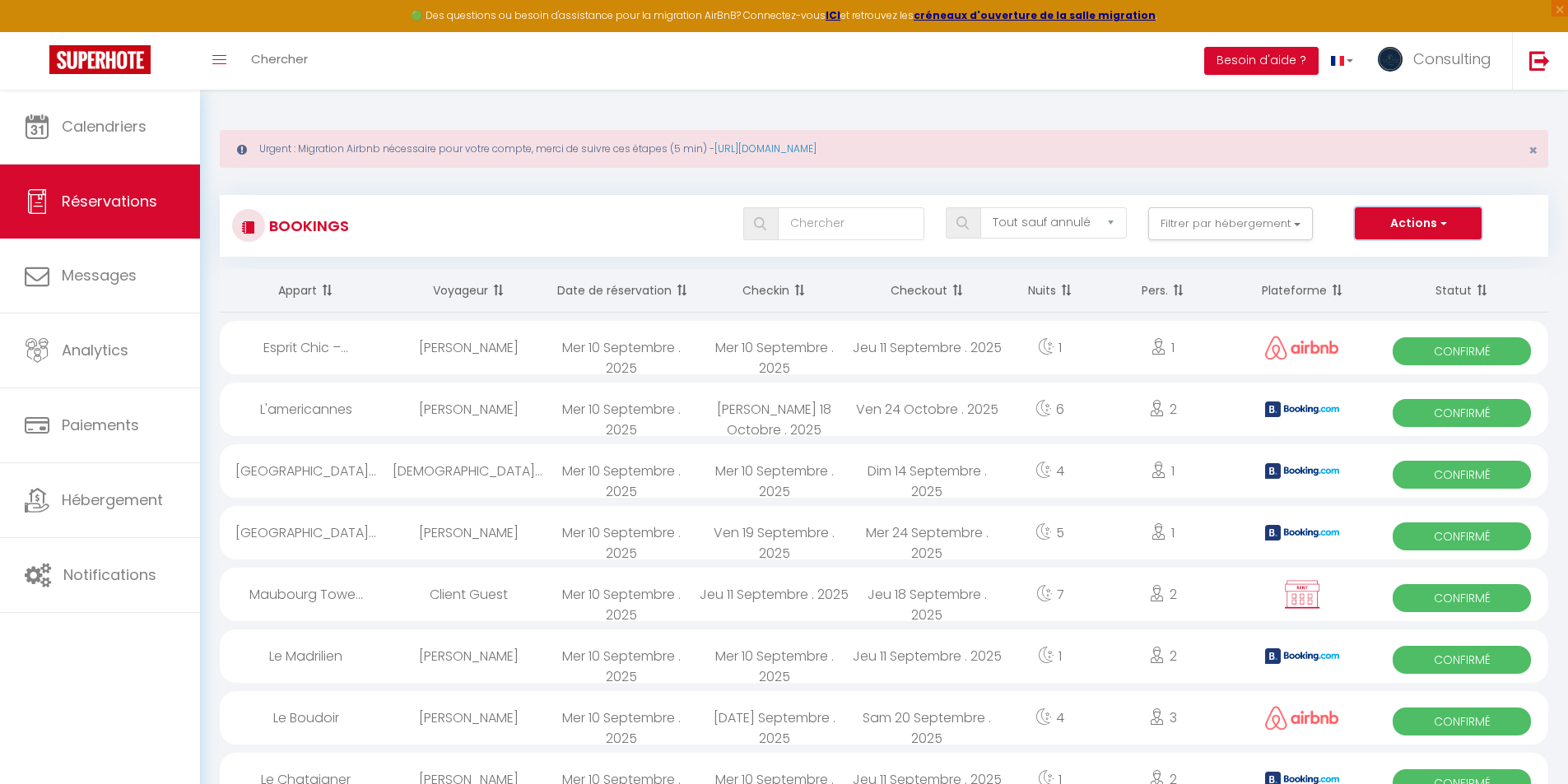
click at [1440, 222] on span "button" at bounding box center [1442, 223] width 10 height 17
click at [1399, 261] on link "Nouvelle Réservation" at bounding box center [1393, 259] width 176 height 21
select select
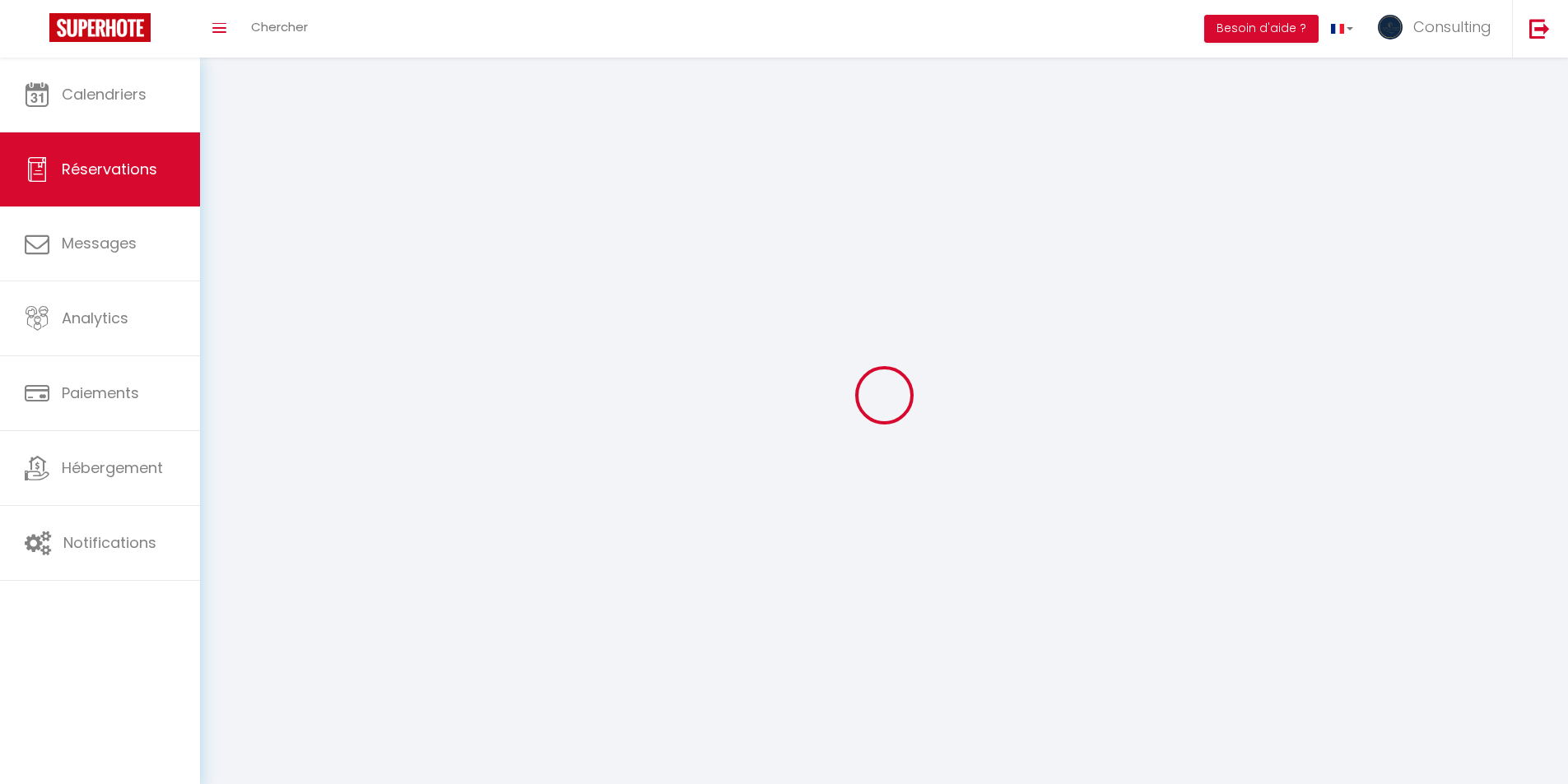
select select
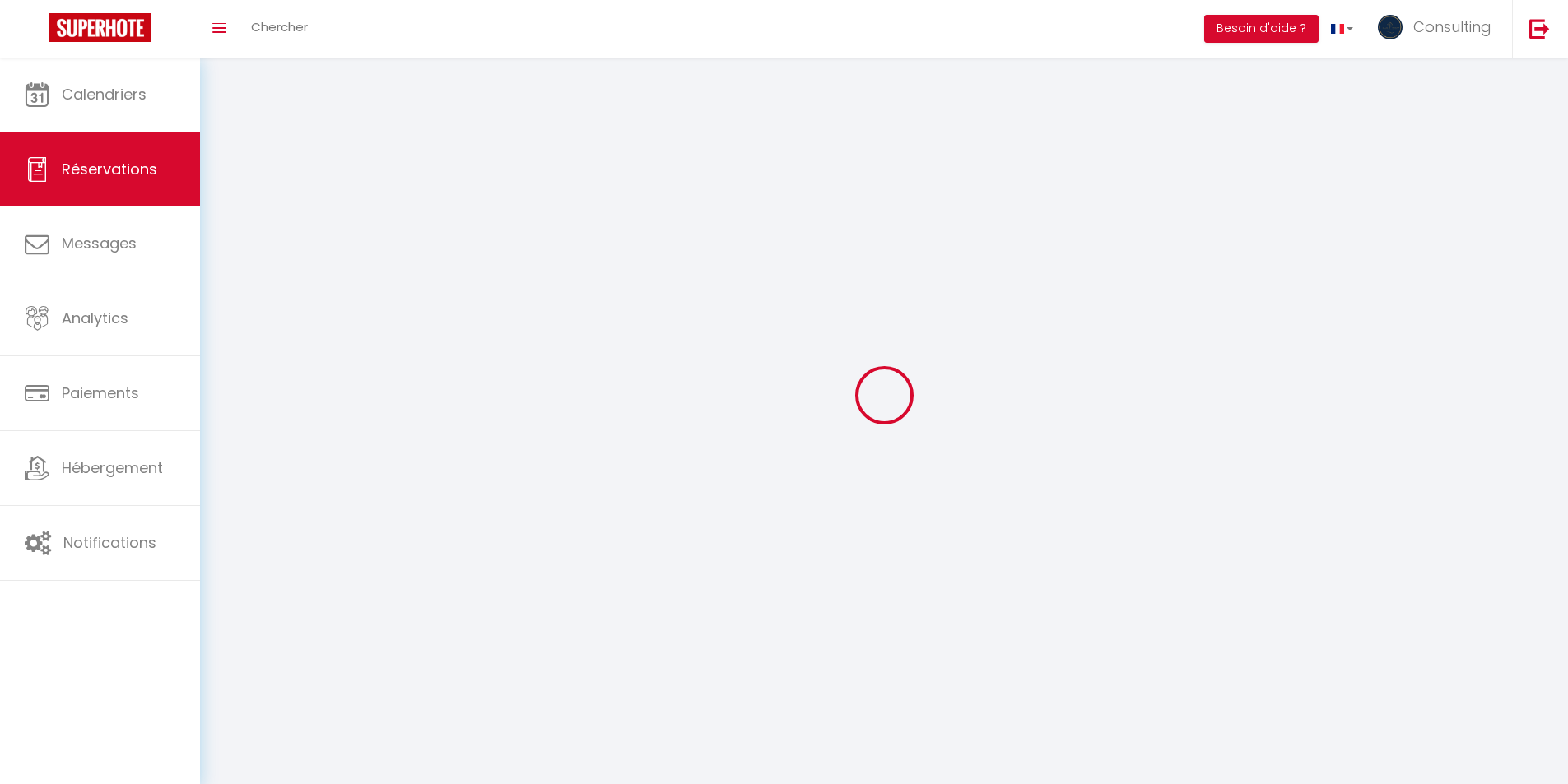
select select
checkbox input "false"
select select
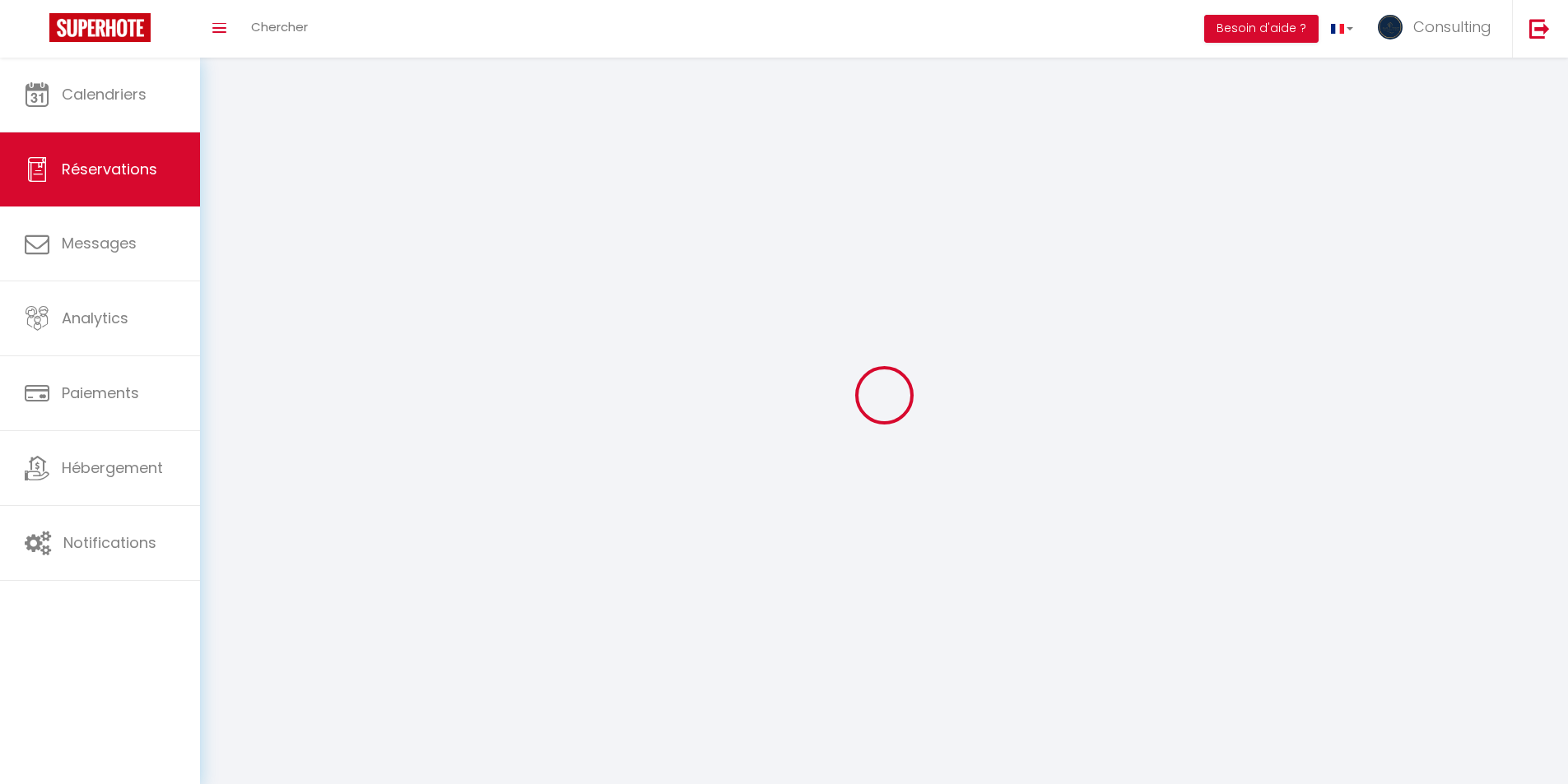
select select
checkbox input "false"
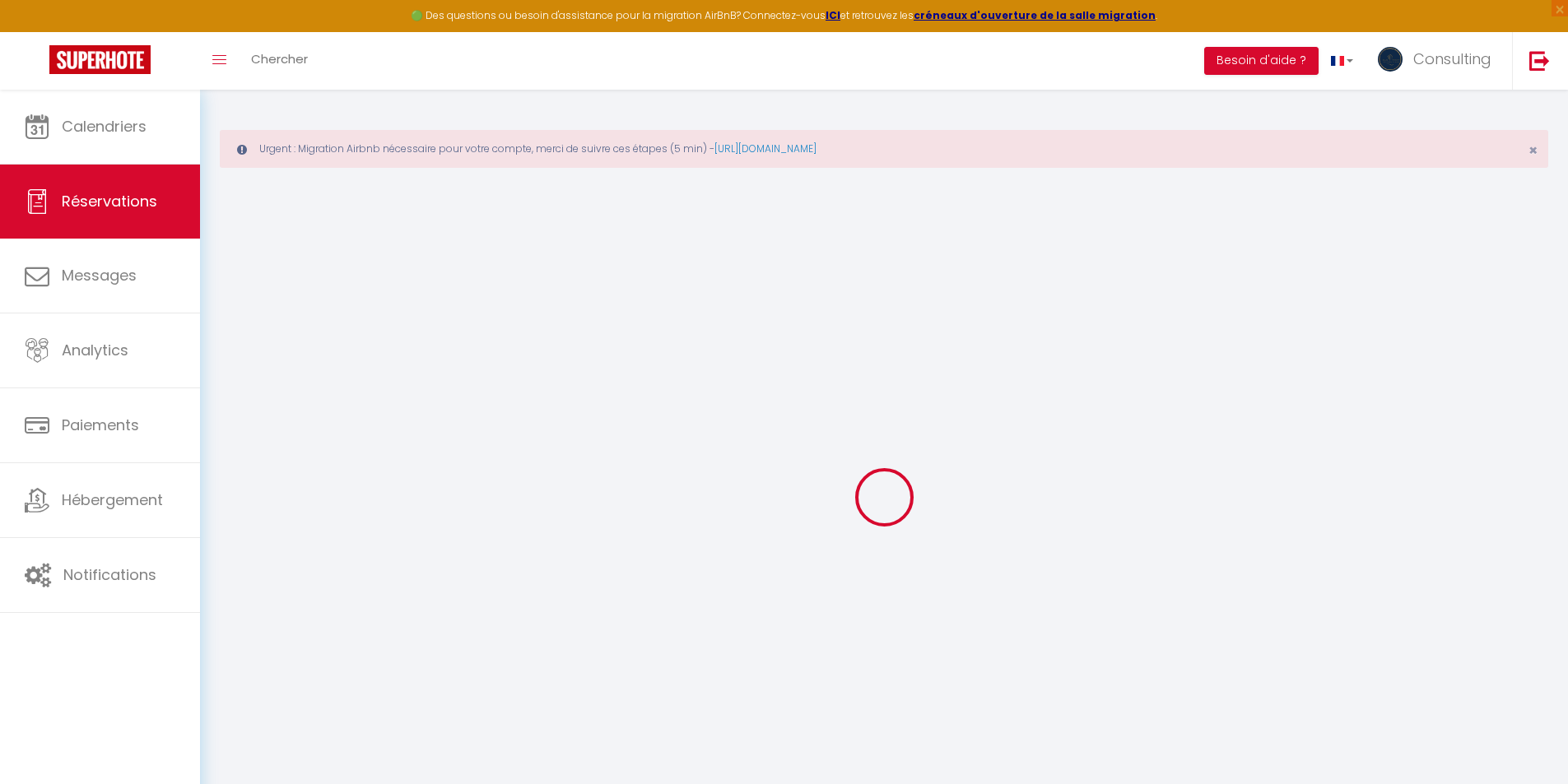
select select
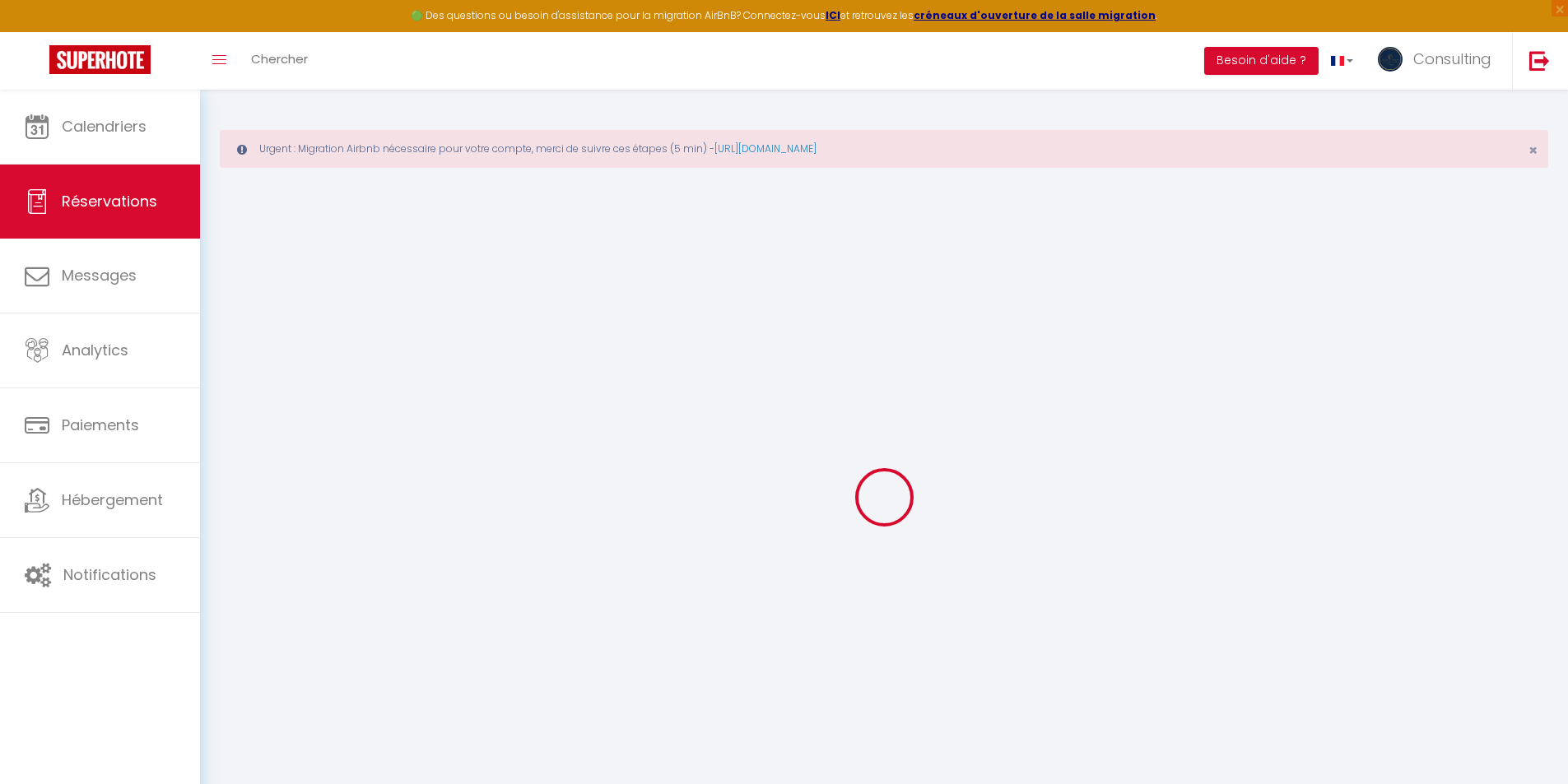
select select
checkbox input "false"
select select
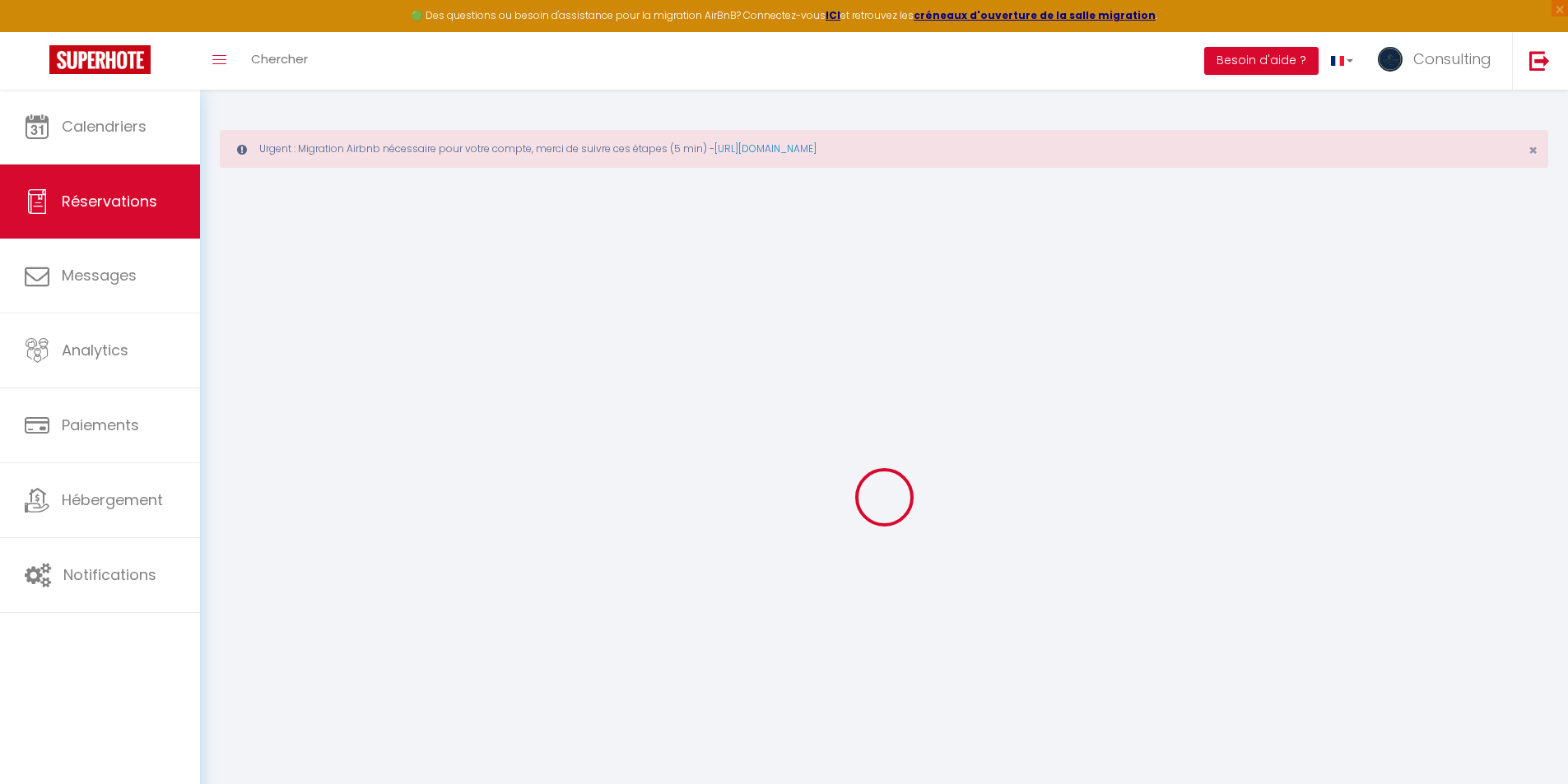
select select
checkbox input "false"
select select
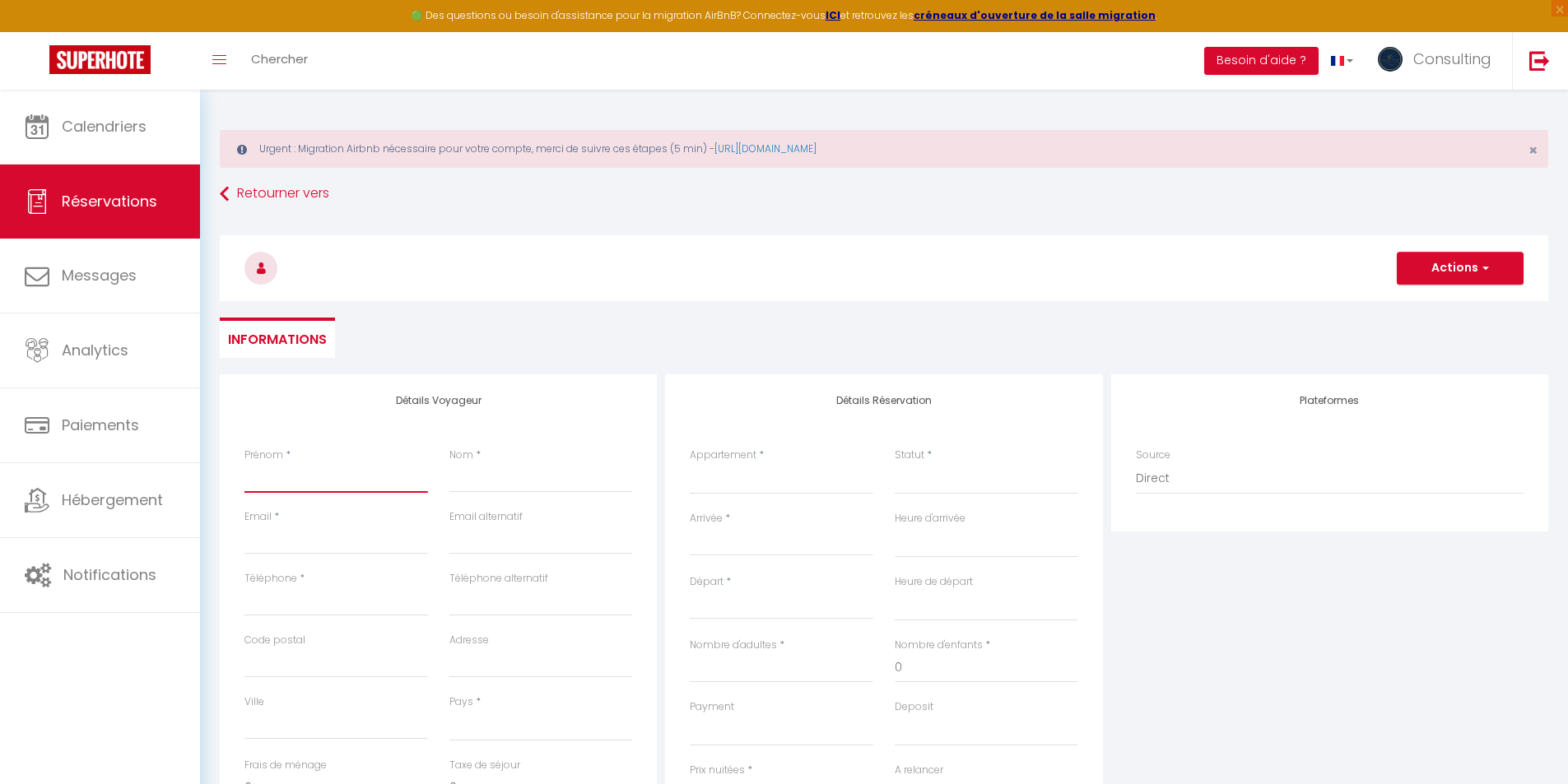
click at [356, 493] on input "Prénom" at bounding box center [336, 478] width 183 height 30
type input "A"
select select
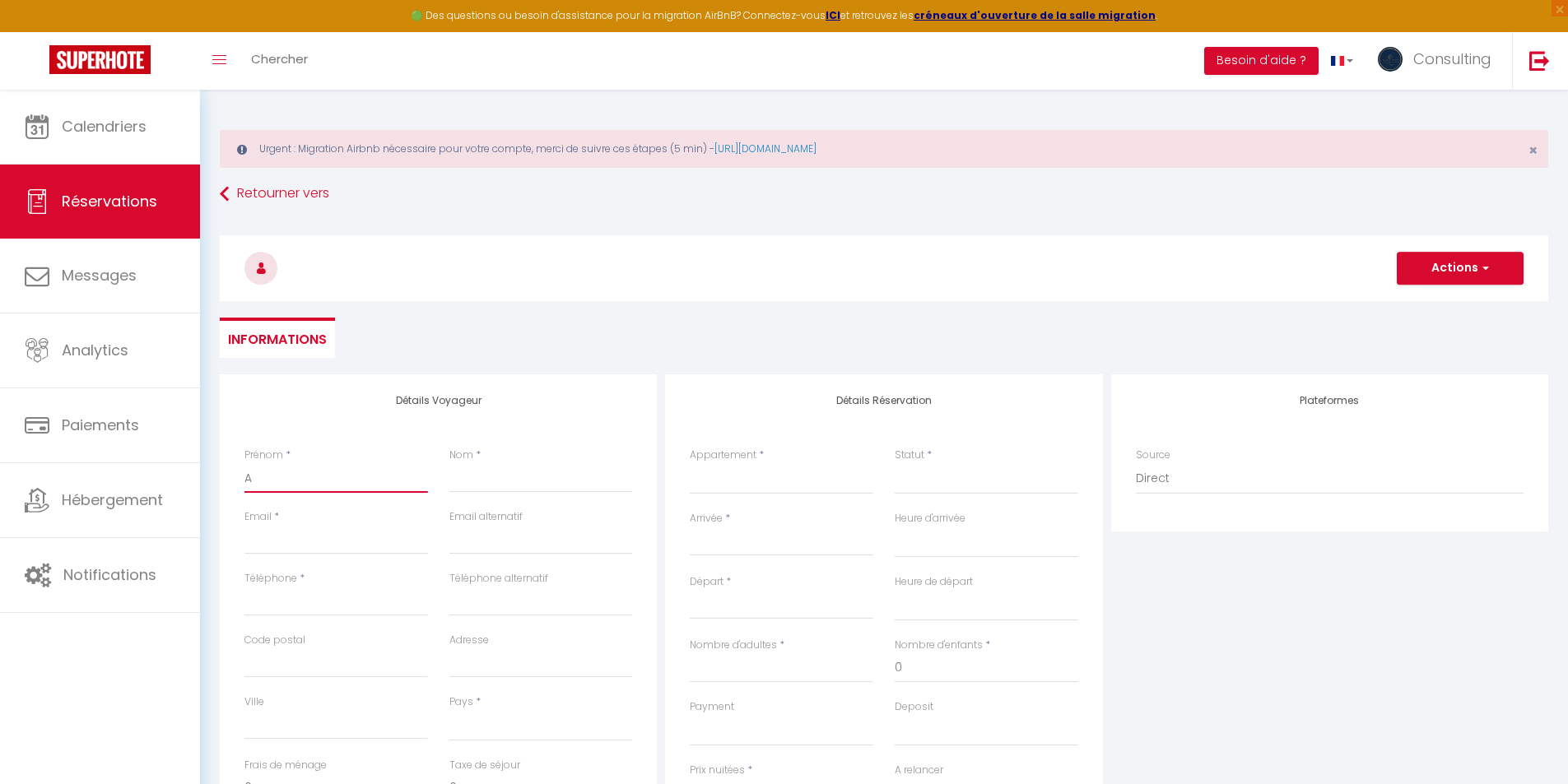
select select
checkbox input "false"
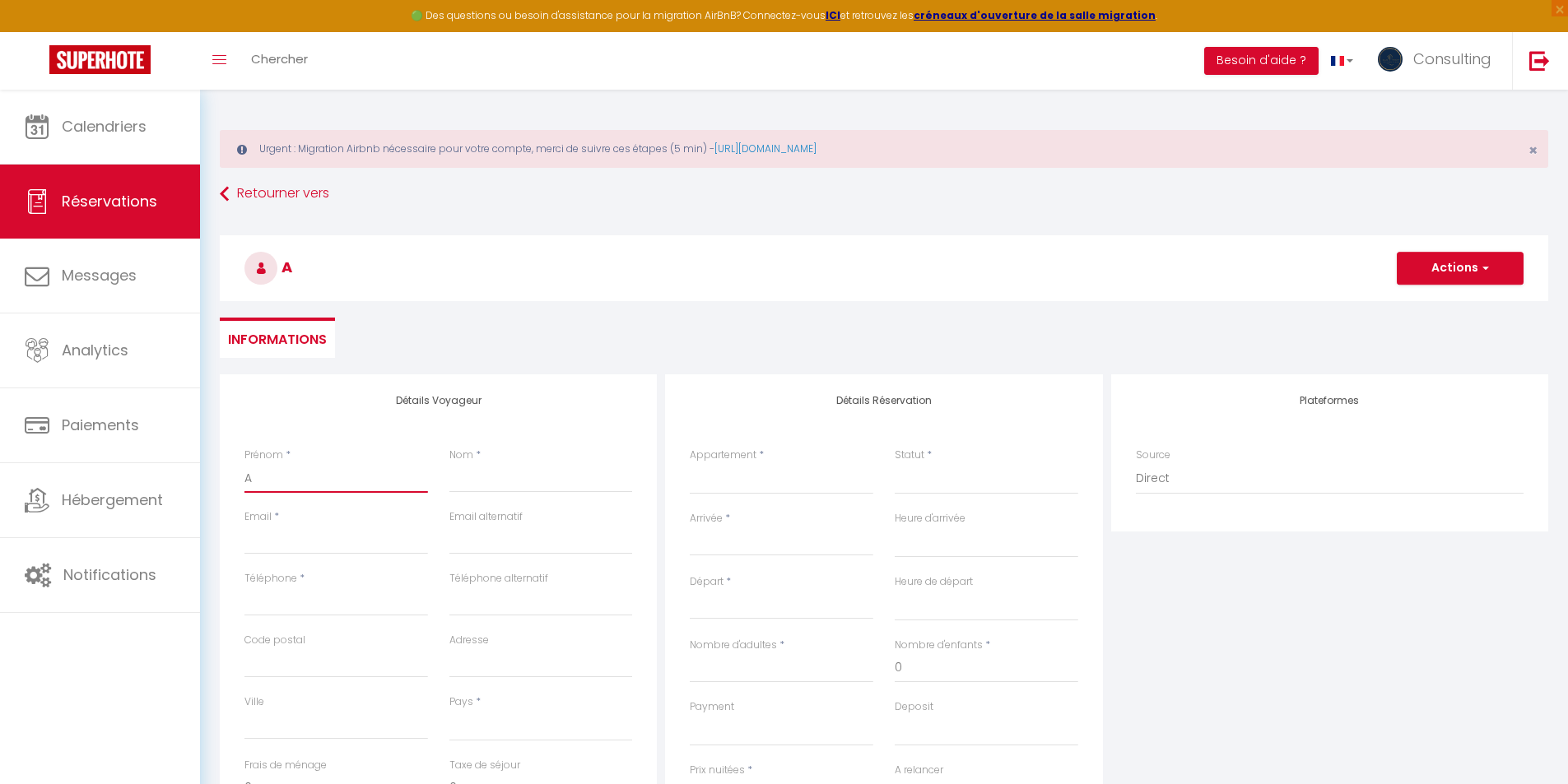
type input "Al"
select select
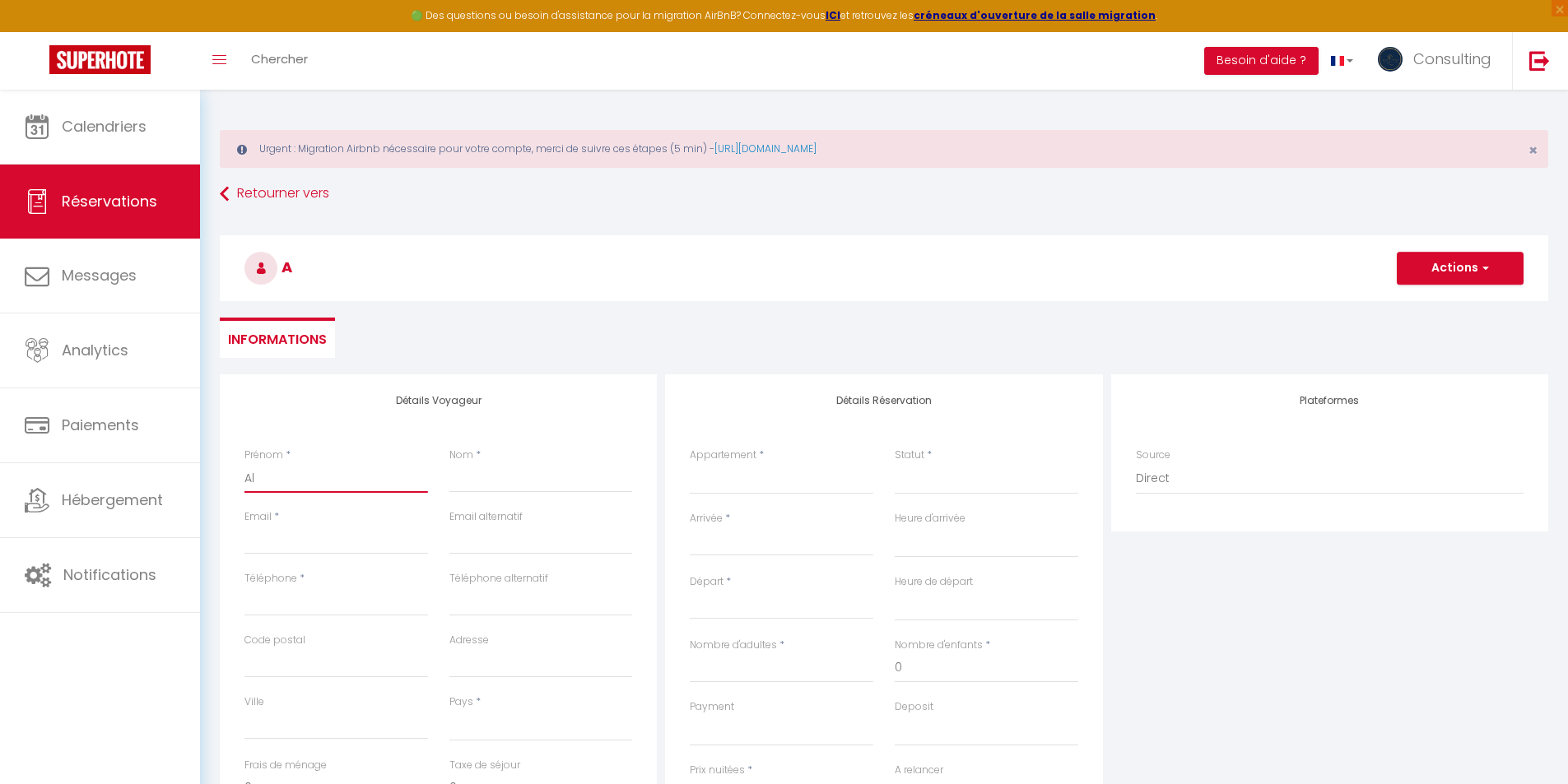
select select
checkbox input "false"
type input "Ale"
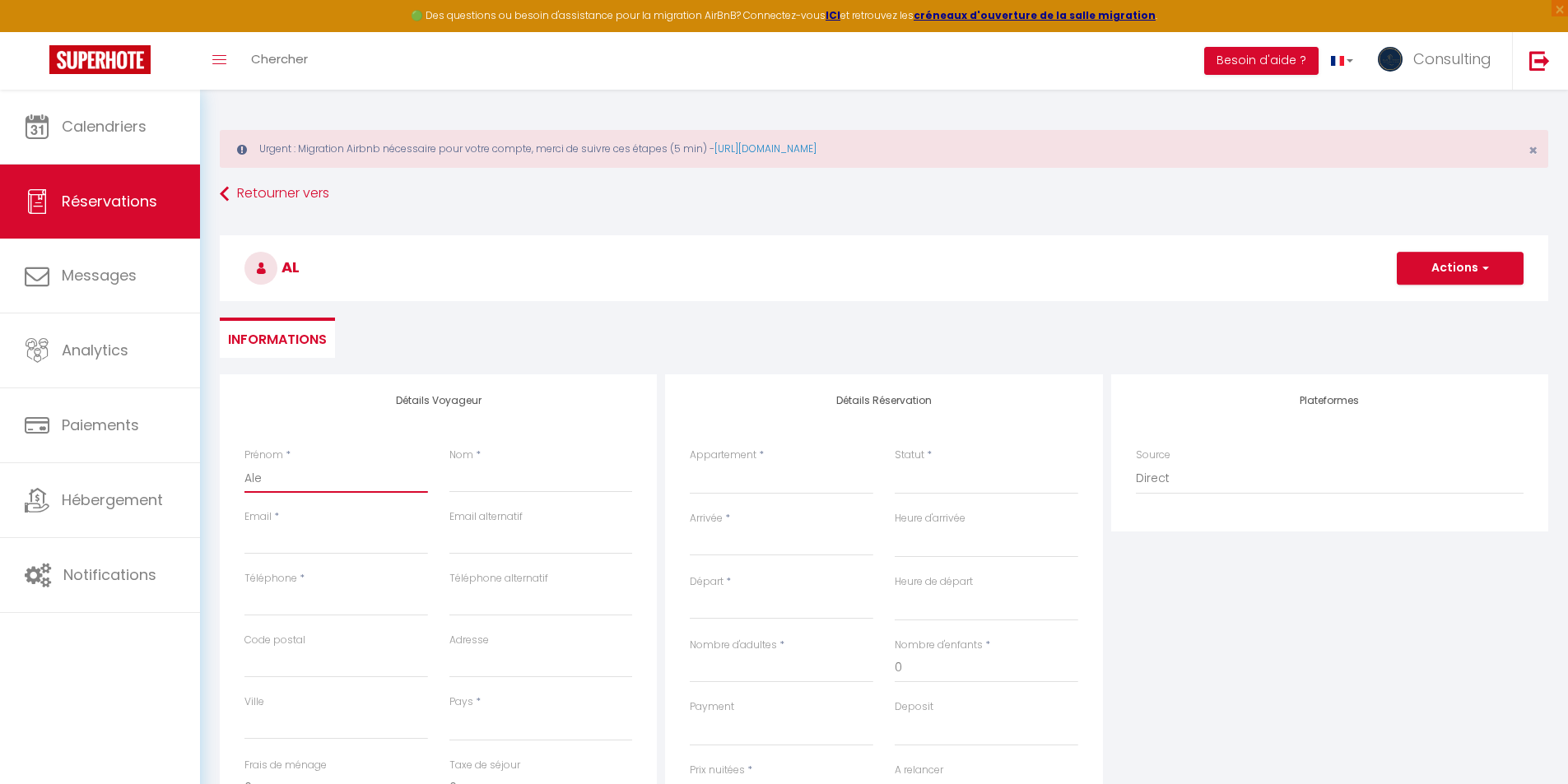
select select
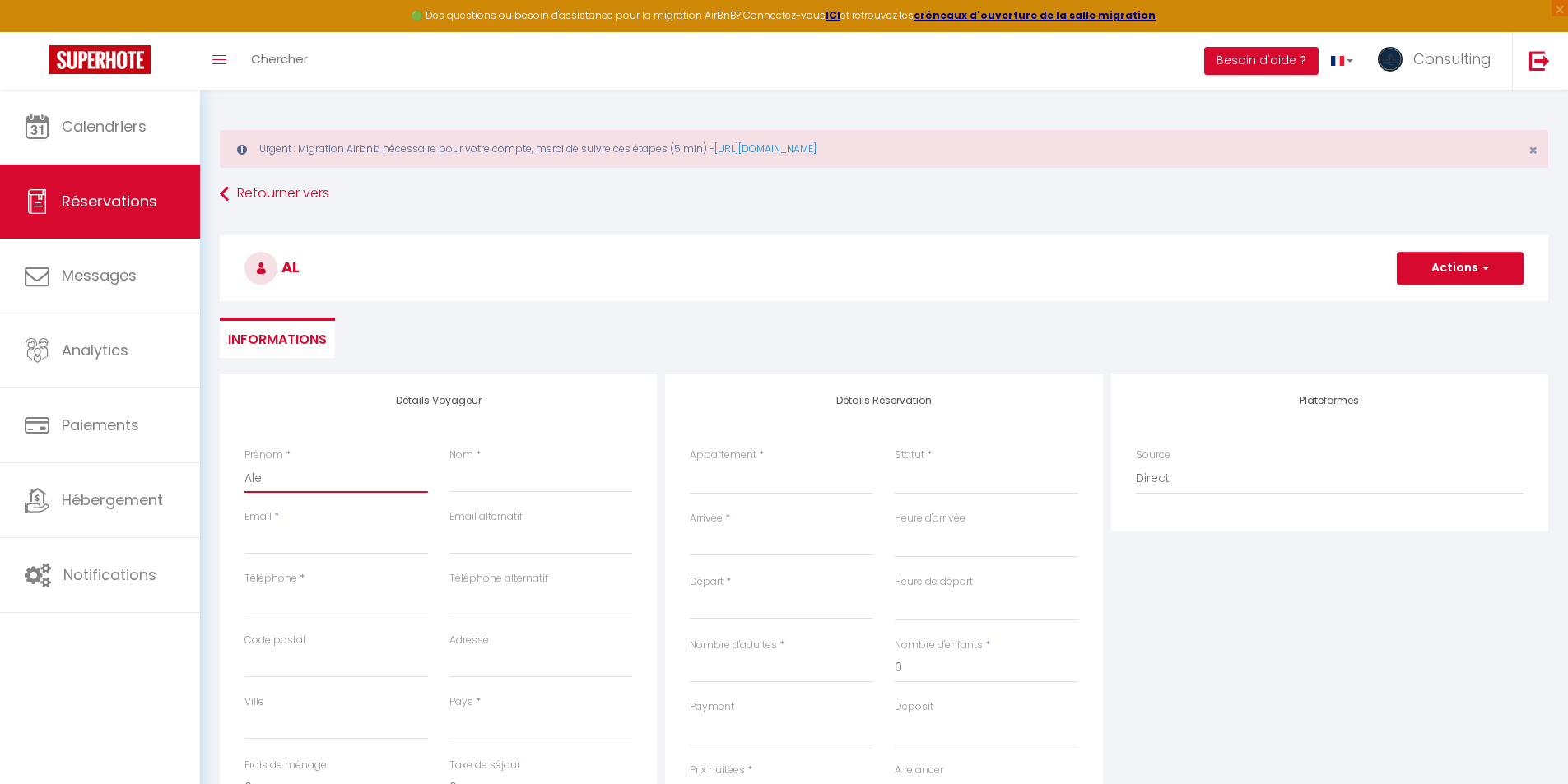
select select
checkbox input "false"
type input "Ales"
select select
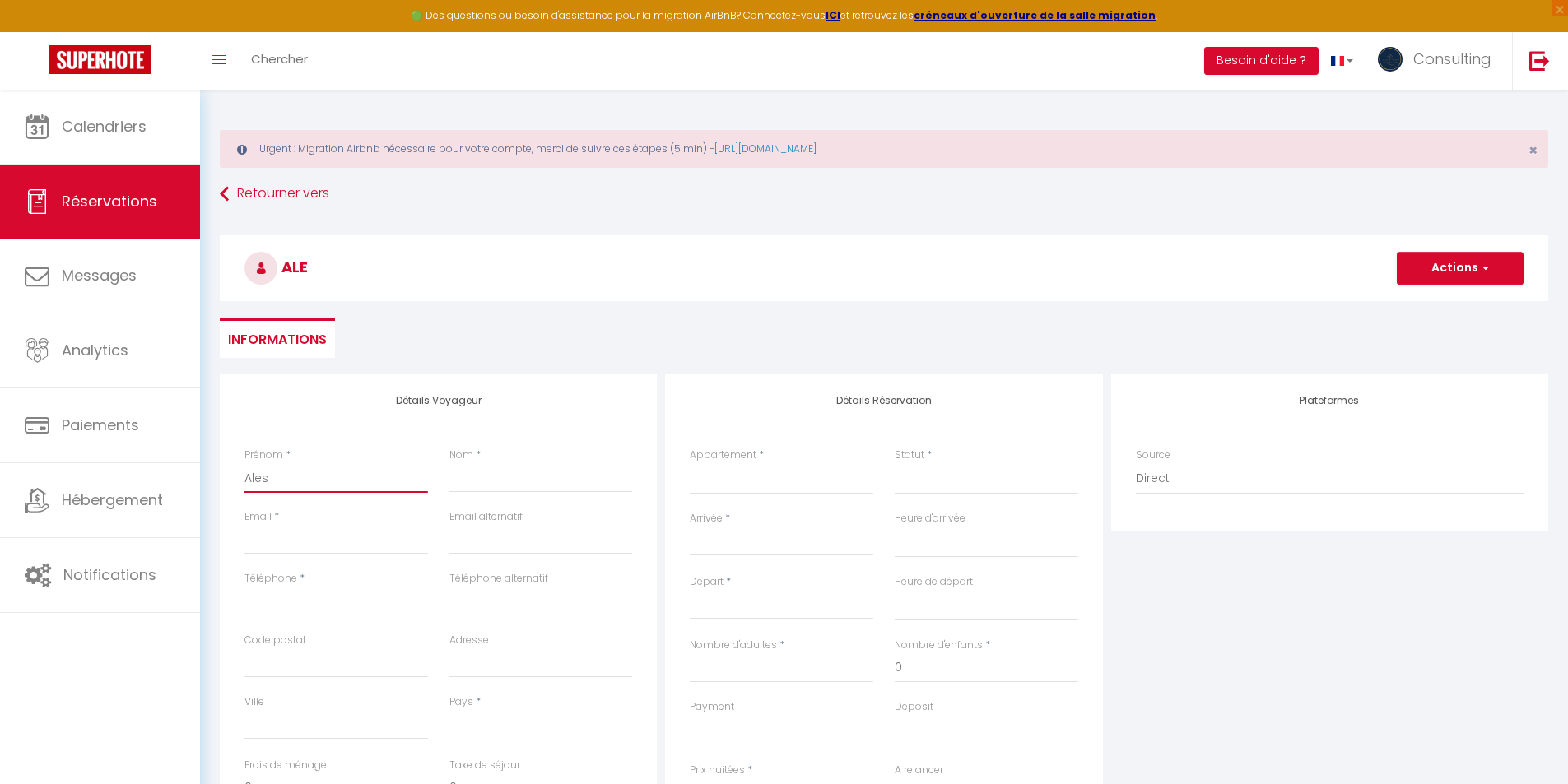
select select
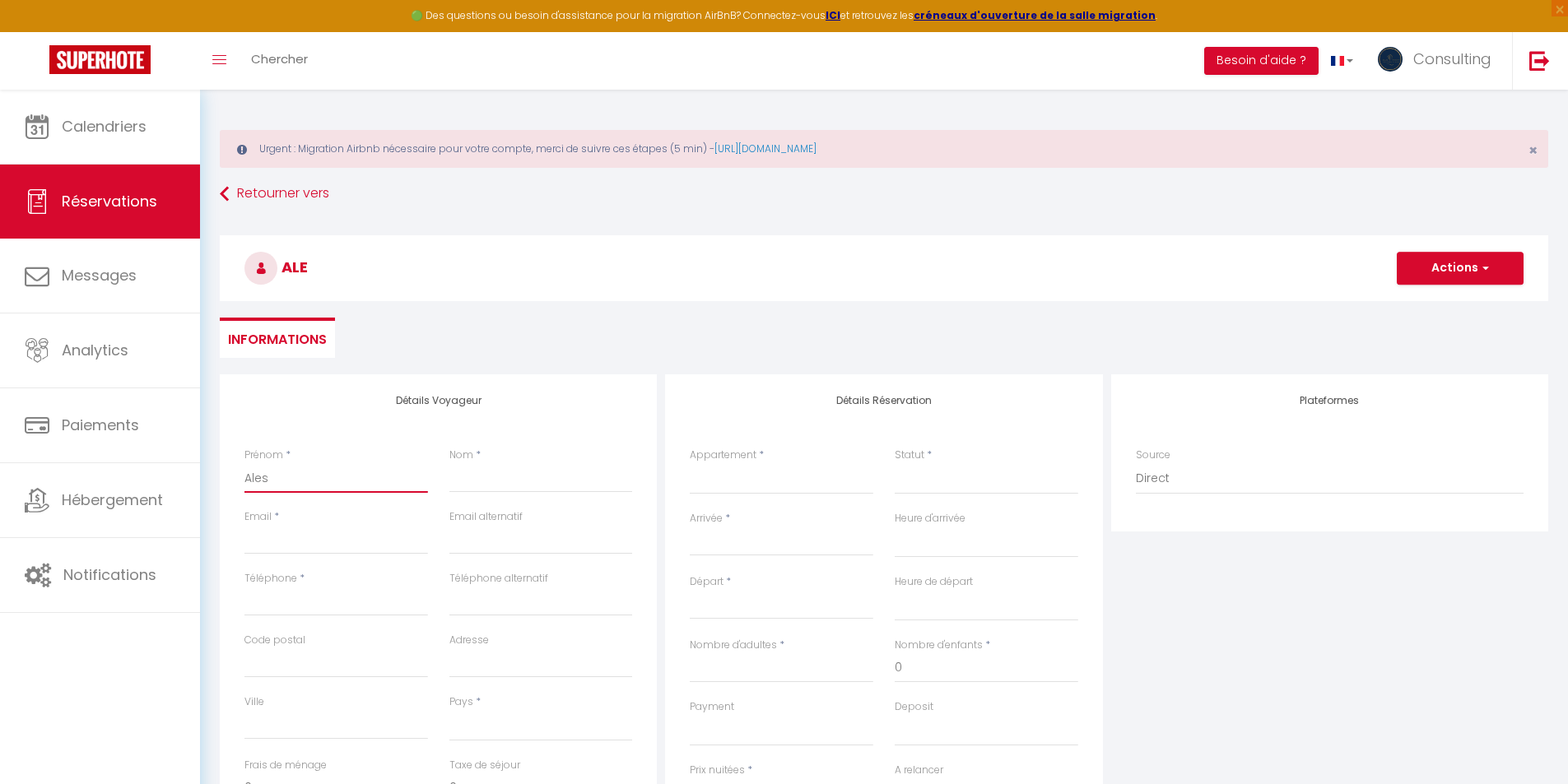
select select
checkbox input "false"
type input "Ale"
select select
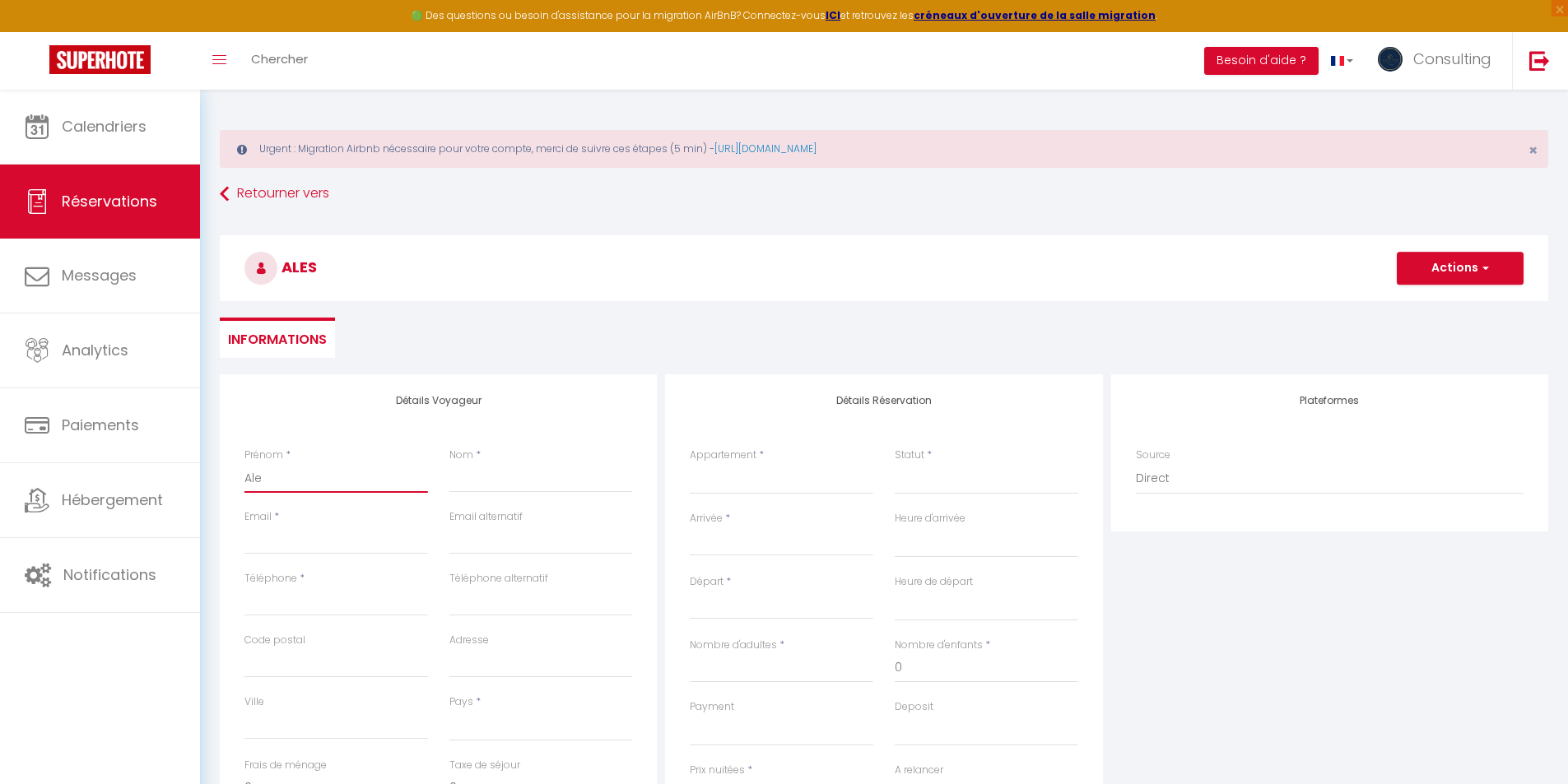
select select
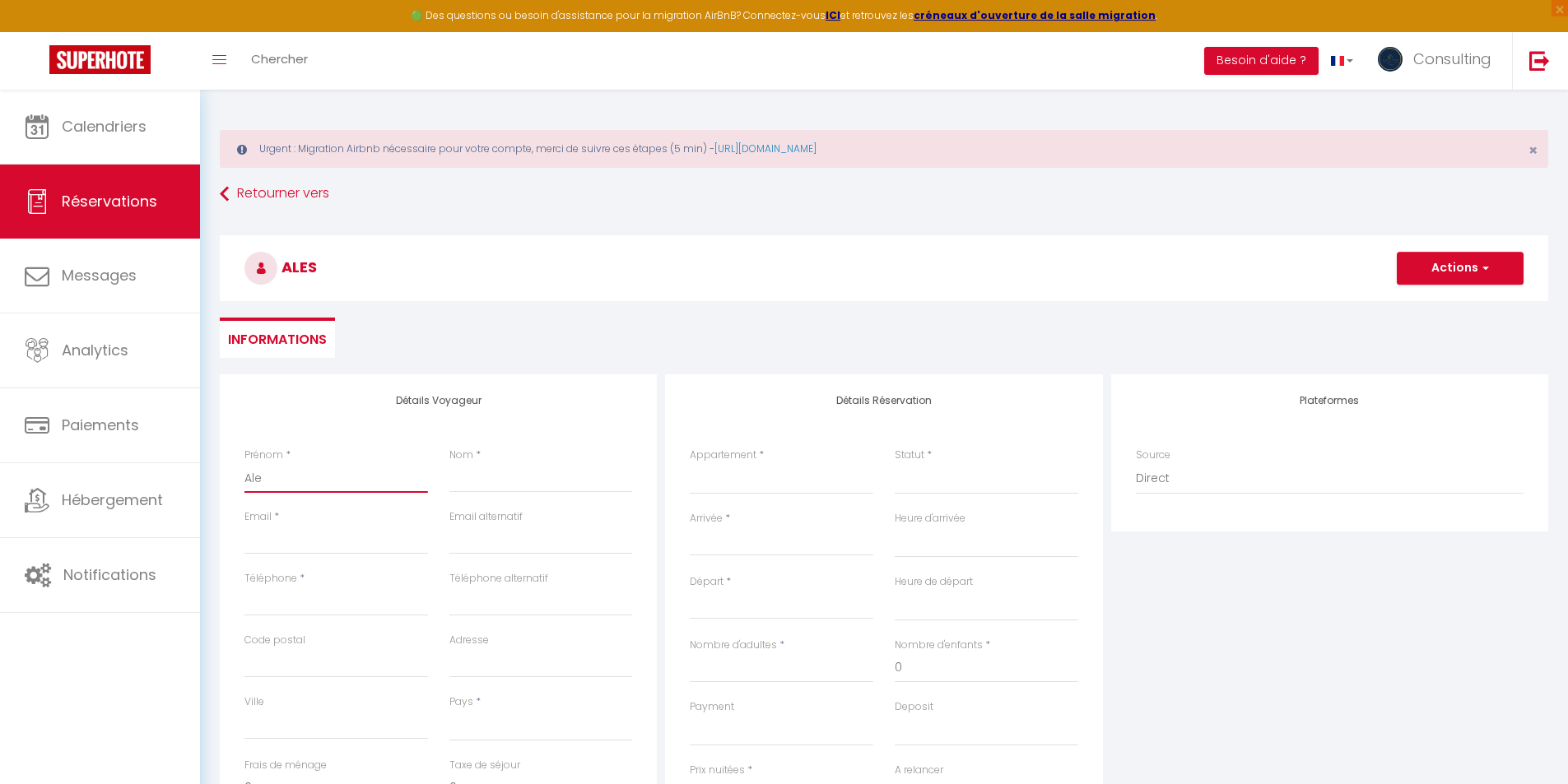
checkbox input "false"
type input "[PERSON_NAME]"
select select
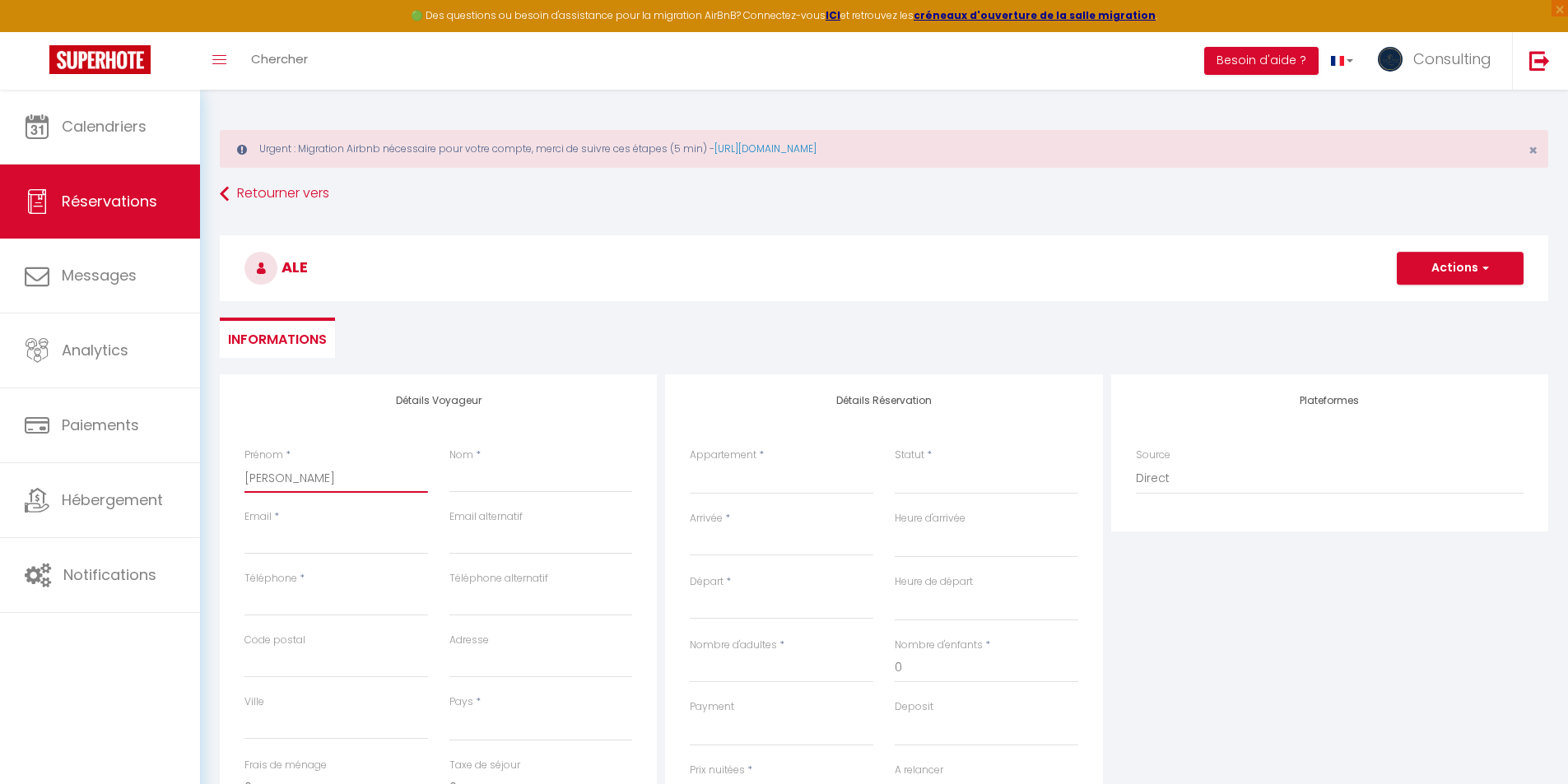
select select
checkbox input "false"
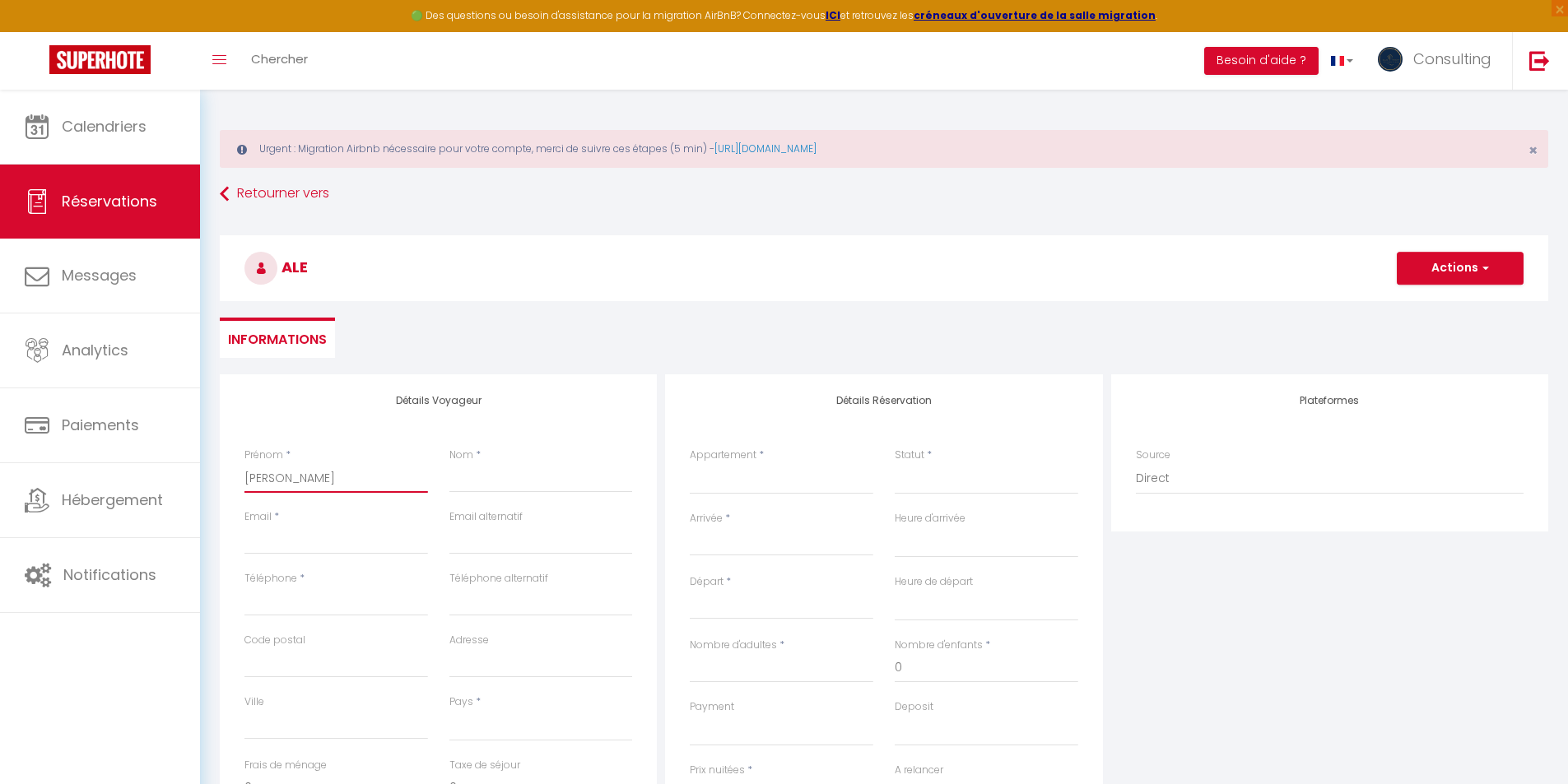
type input "Alexa"
select select
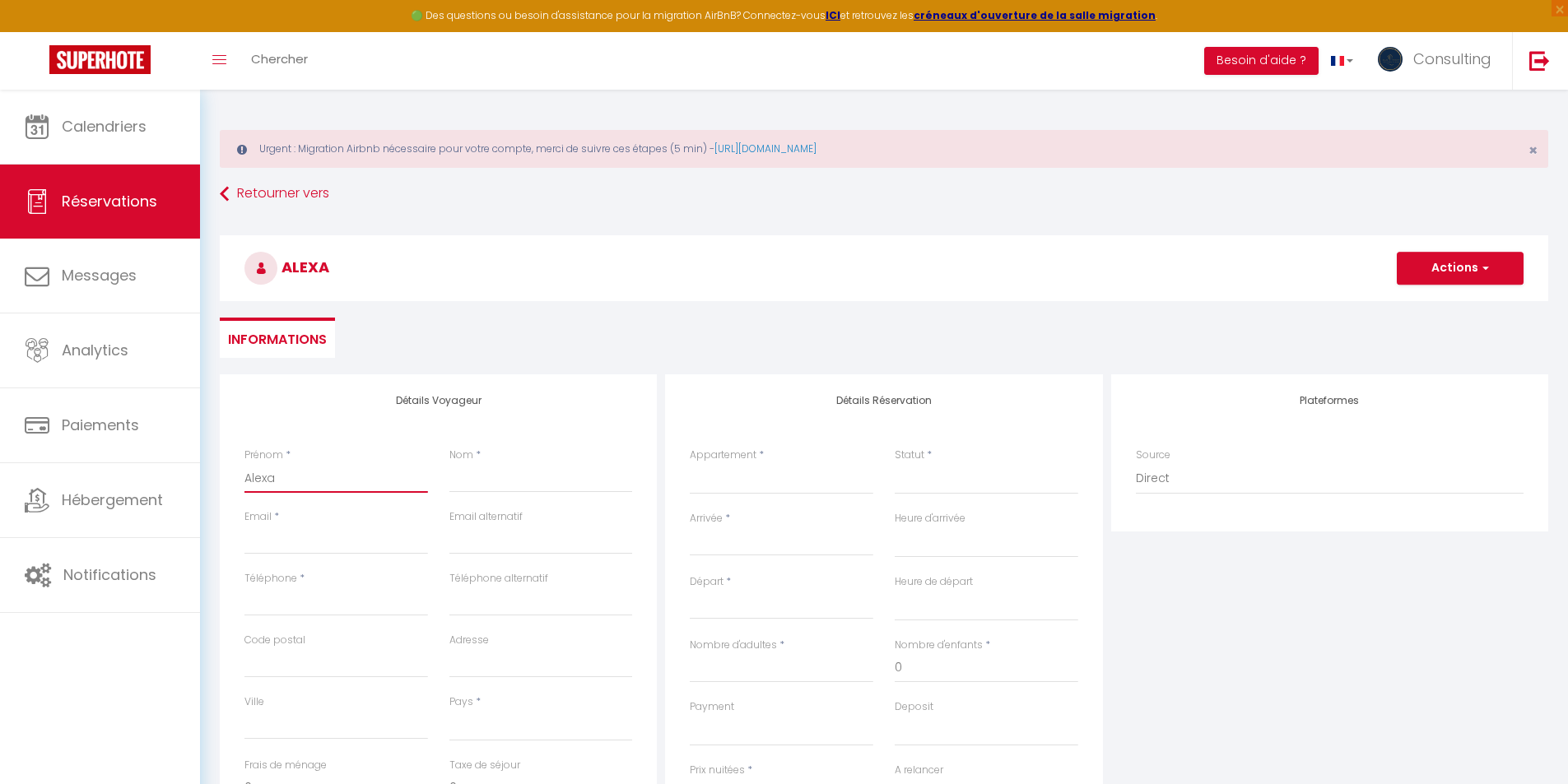
select select
checkbox input "false"
type input "Alexan"
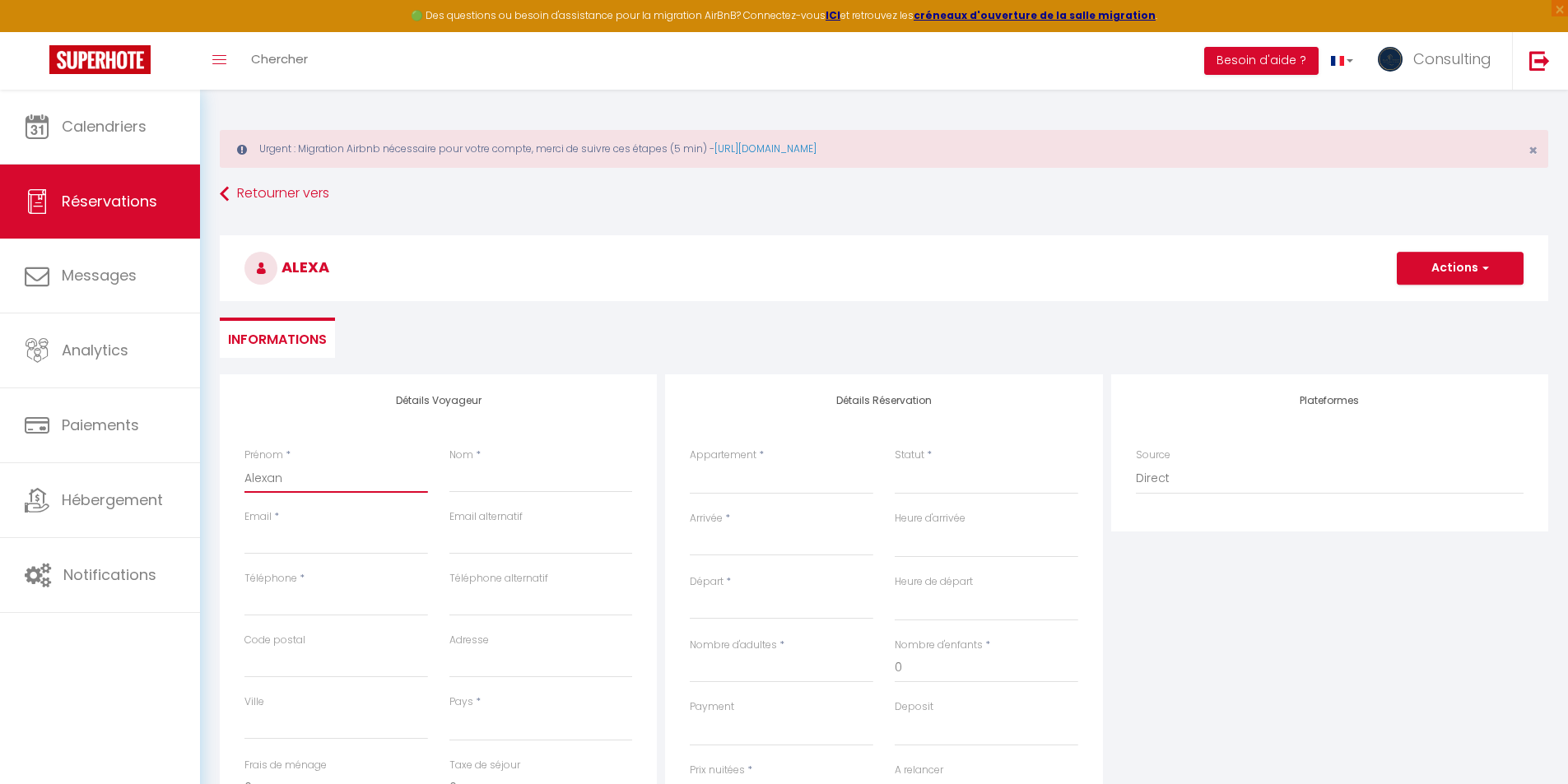
select select
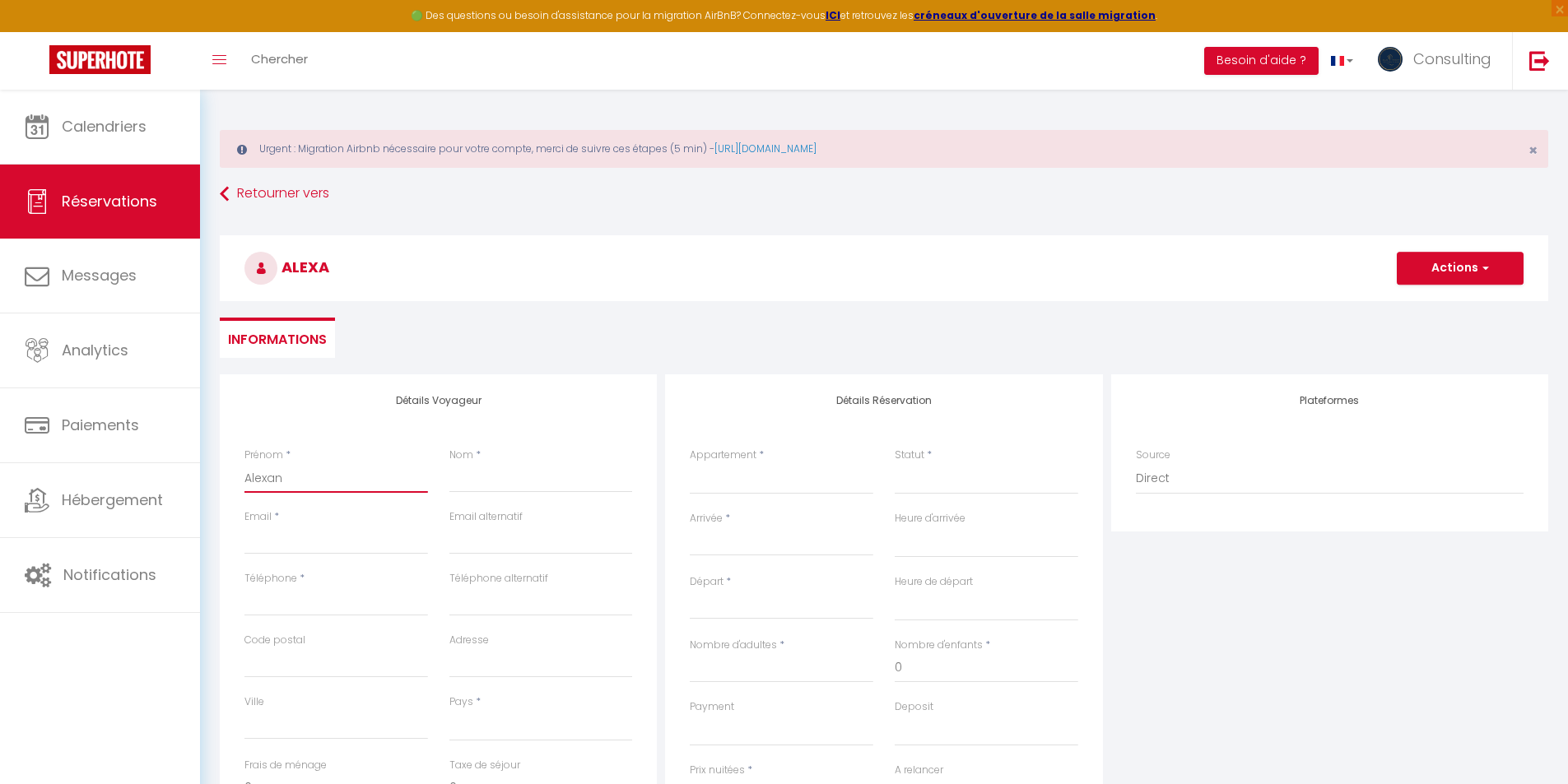
select select
checkbox input "false"
type input "Alexand"
select select
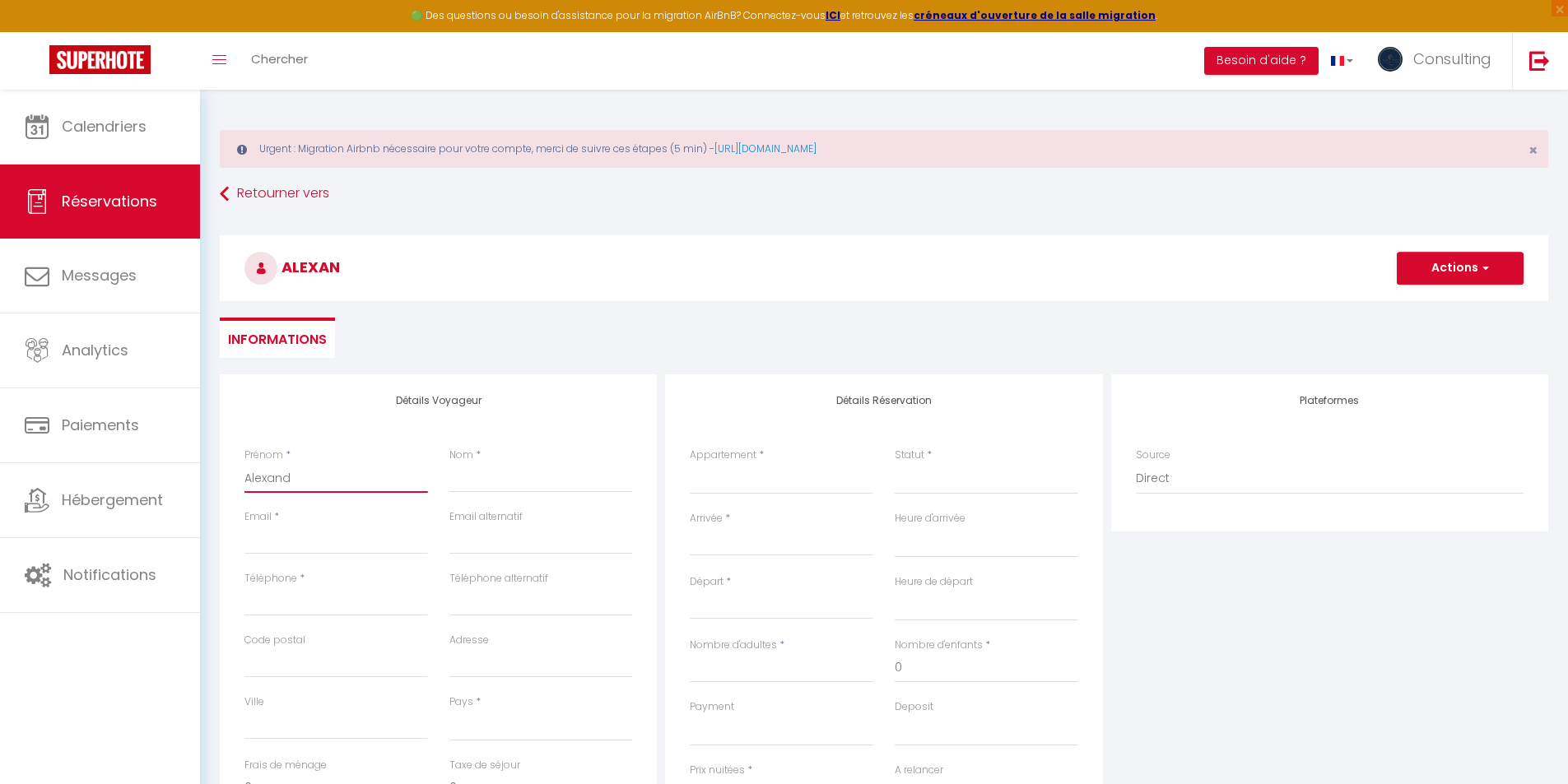
select select
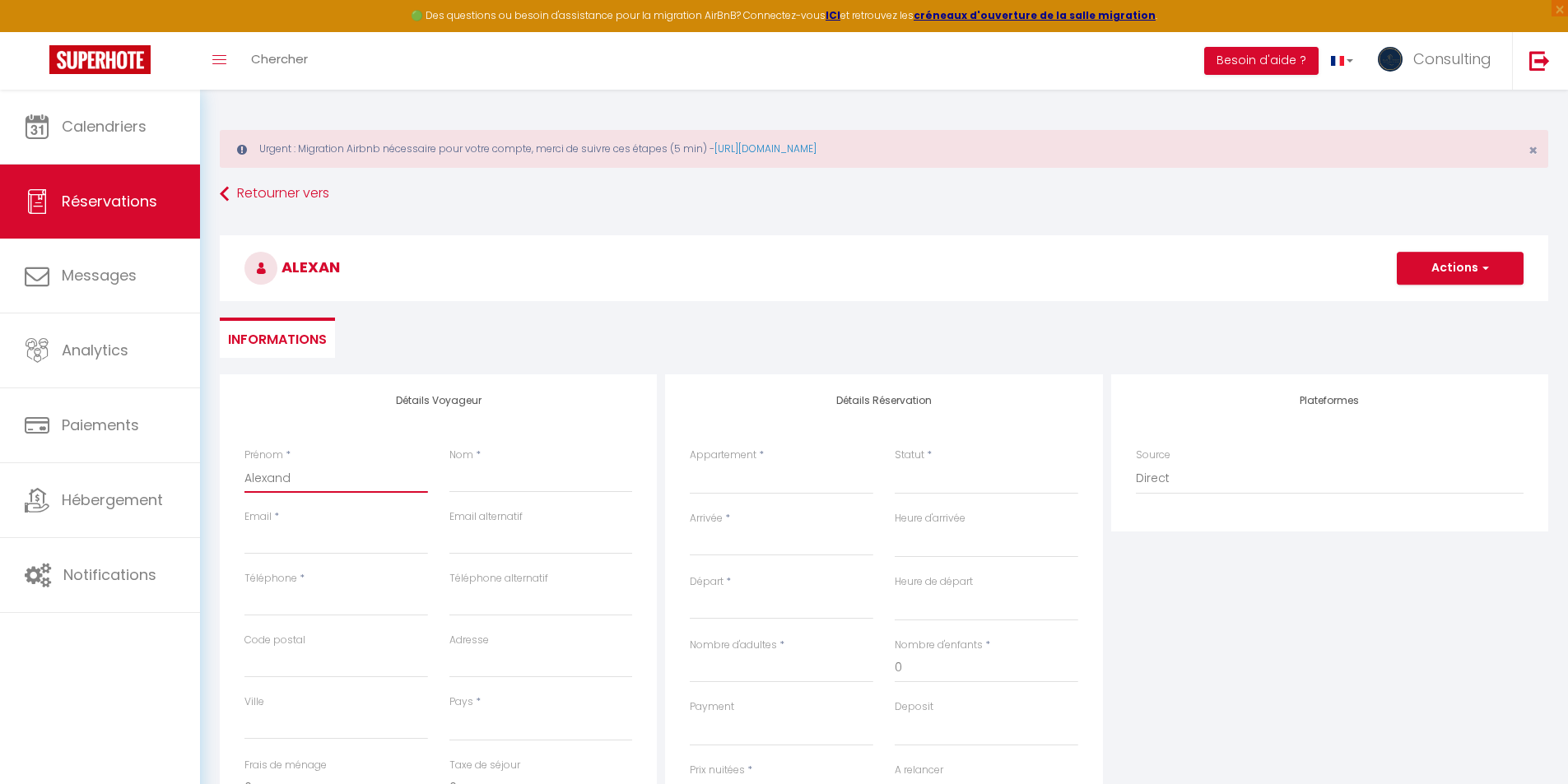
select select
checkbox input "false"
type input "[PERSON_NAME]"
select select
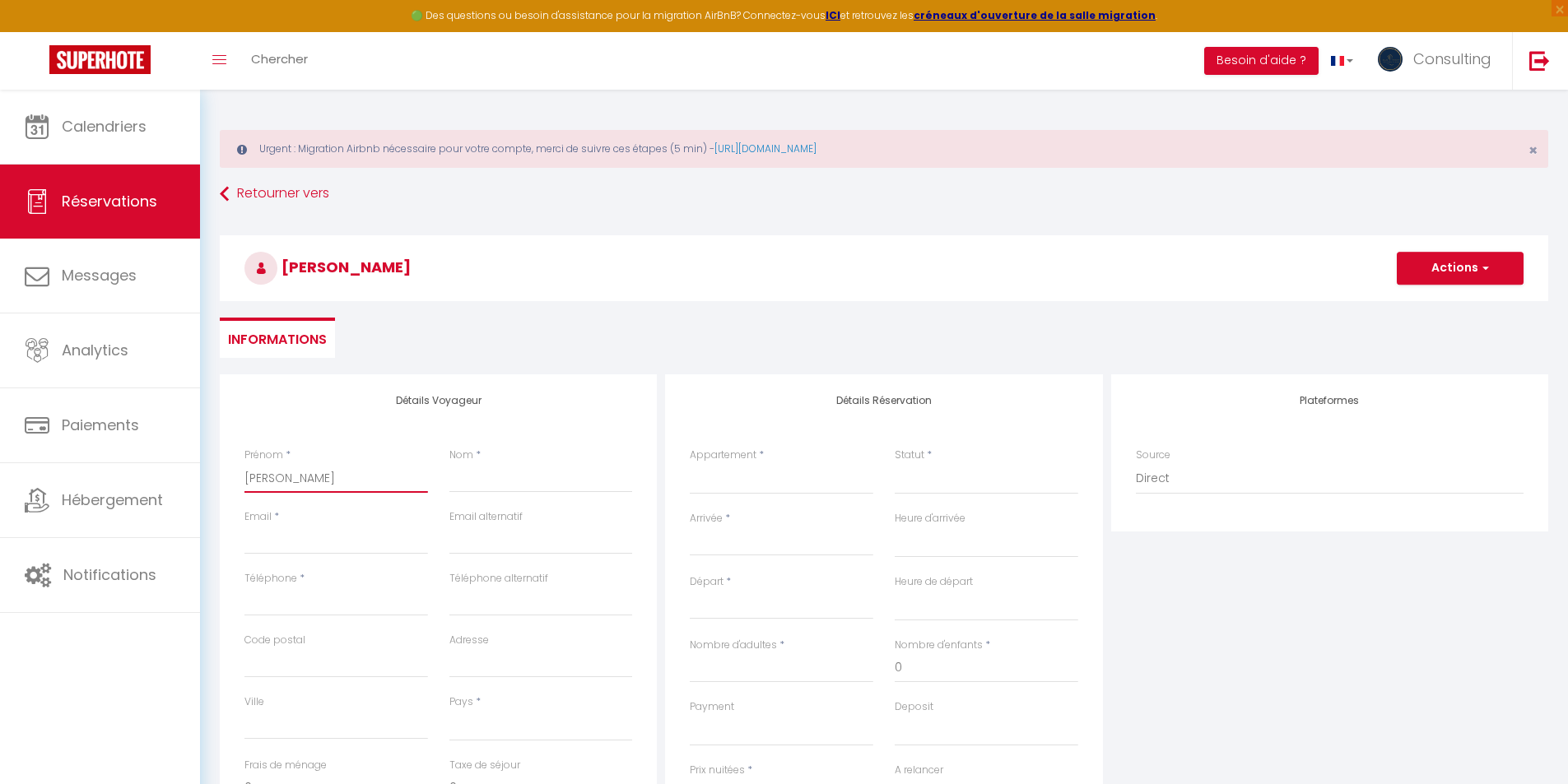
select select
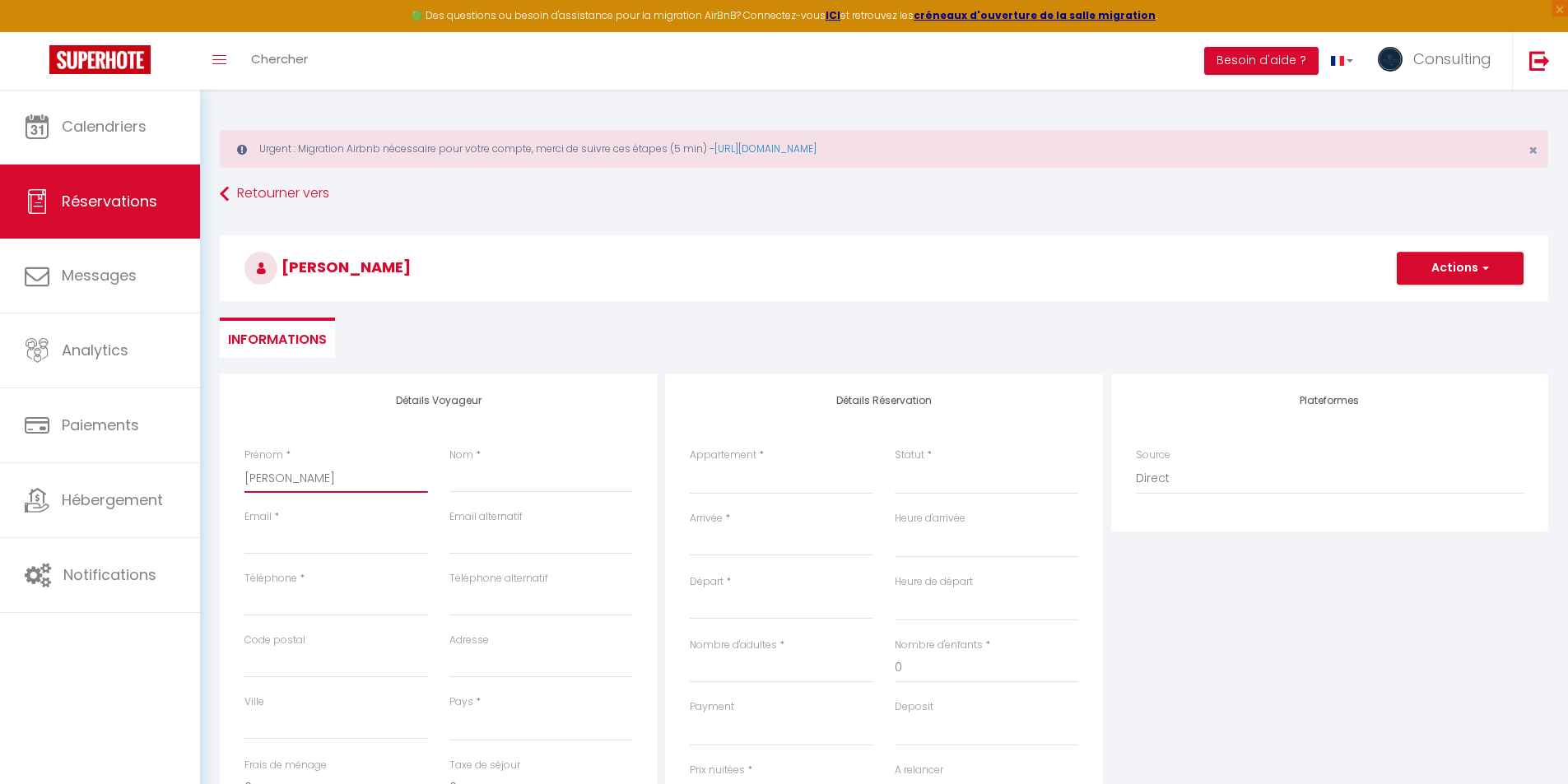
checkbox input "false"
type input "[PERSON_NAME]"
select select
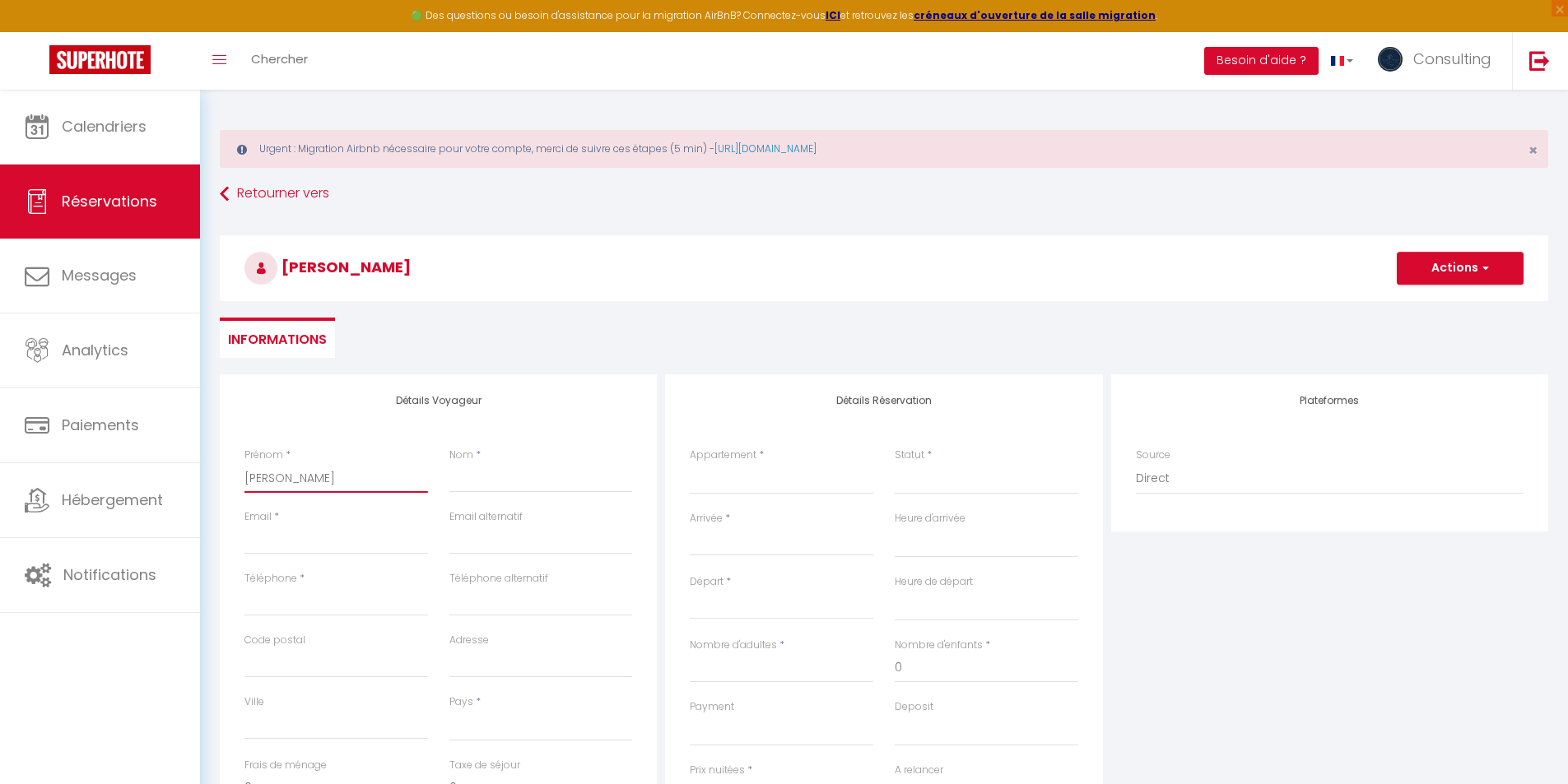
select select
checkbox input "false"
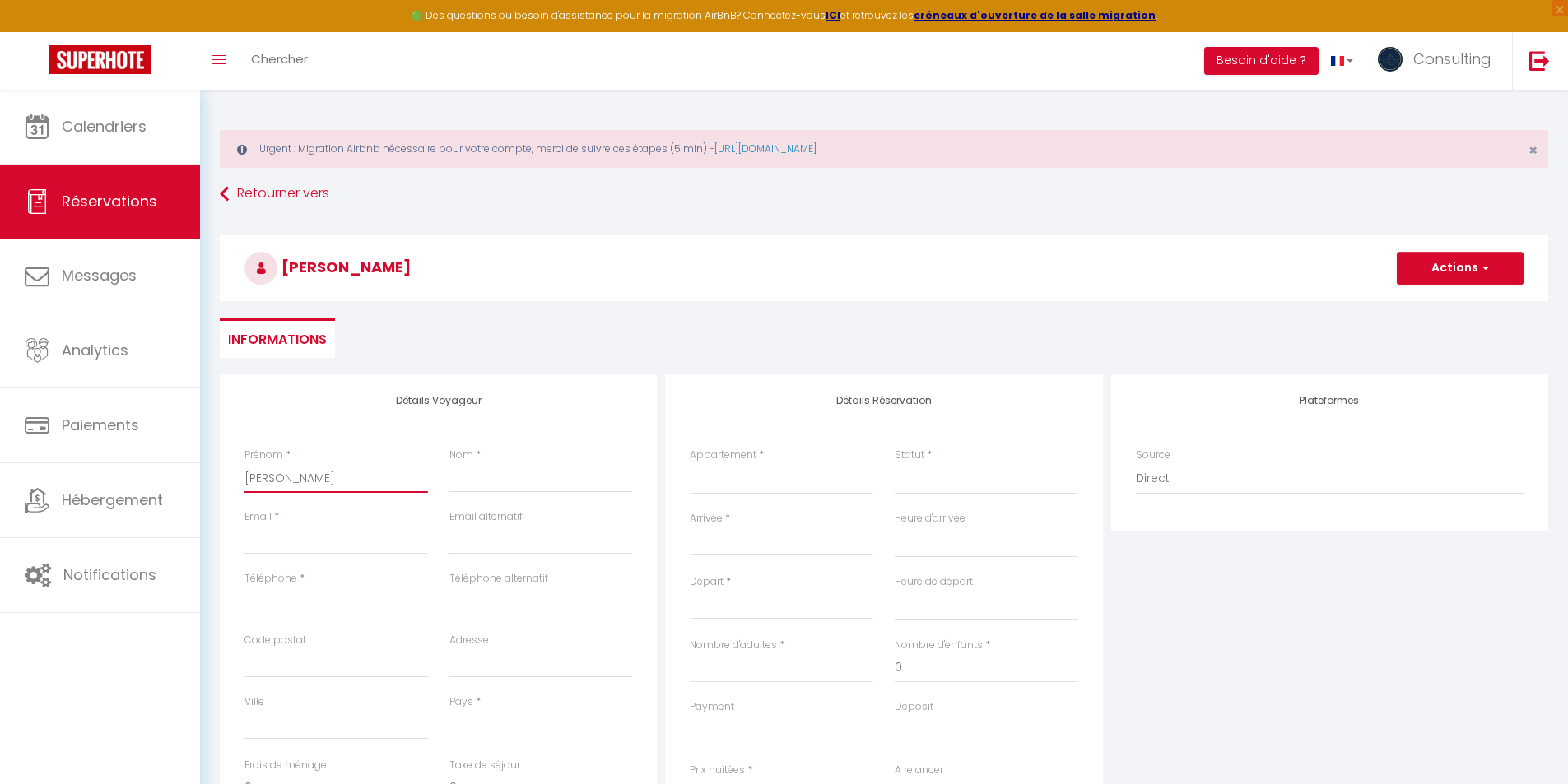
type input "[PERSON_NAME]"
select select
click at [473, 486] on input "Nom" at bounding box center [541, 478] width 183 height 30
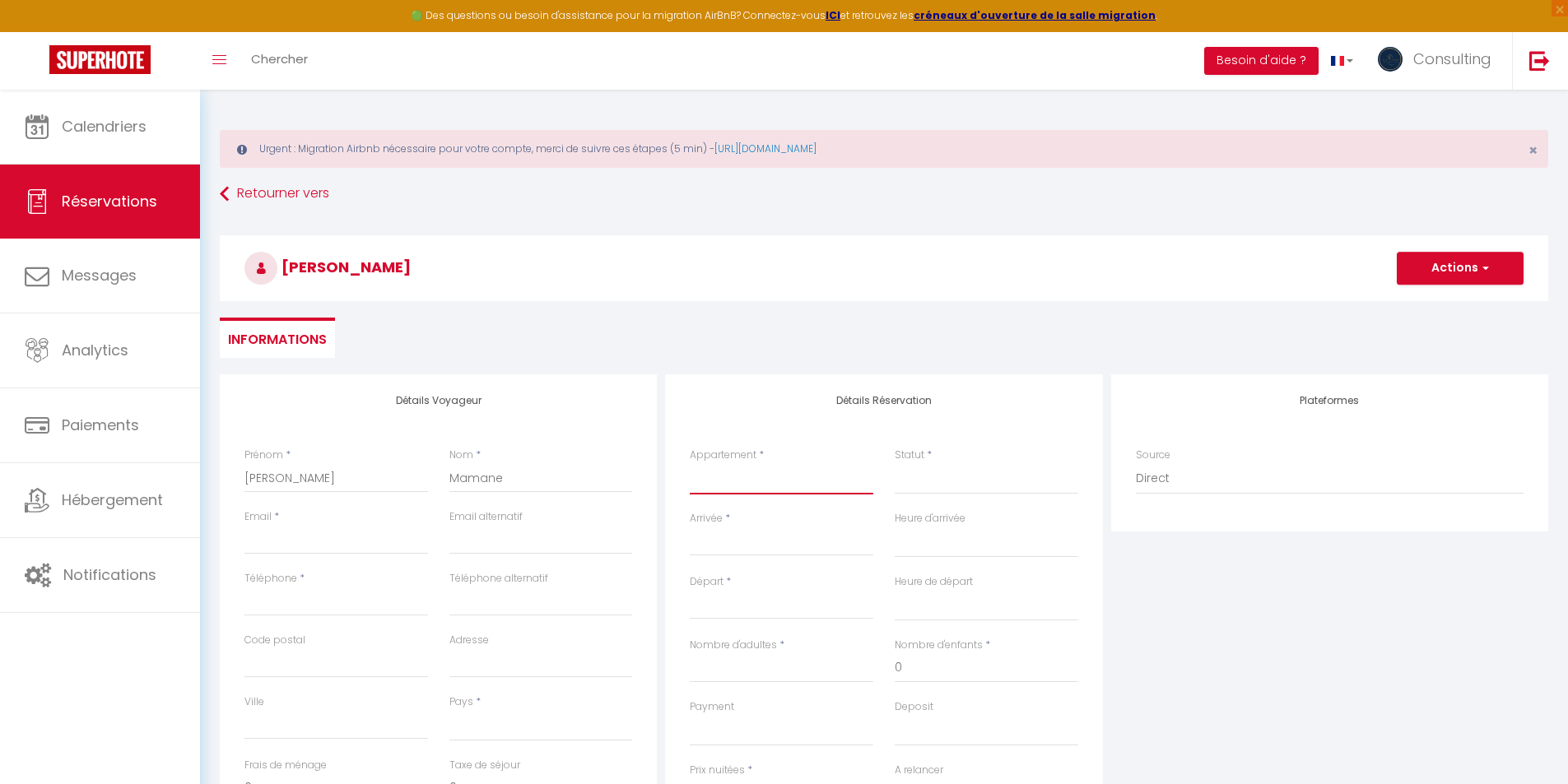
click at [774, 481] on select "[GEOGRAPHIC_DATA] [GEOGRAPHIC_DATA] [GEOGRAPHIC_DATA] [GEOGRAPHIC_DATA] Chic L'…" at bounding box center [781, 479] width 183 height 32
click at [690, 463] on select "[GEOGRAPHIC_DATA] [GEOGRAPHIC_DATA] [GEOGRAPHIC_DATA] [GEOGRAPHIC_DATA] Chic L'…" at bounding box center [781, 479] width 183 height 32
click at [760, 526] on div "< [DATE] > Dim Lun Mar Mer Jeu Ven Sam 1 2 3 4 5 6 7 8 9 10 11 12 13 14 15 16 1…" at bounding box center [781, 541] width 183 height 30
click at [746, 551] on input "Arrivée" at bounding box center [781, 543] width 183 height 21
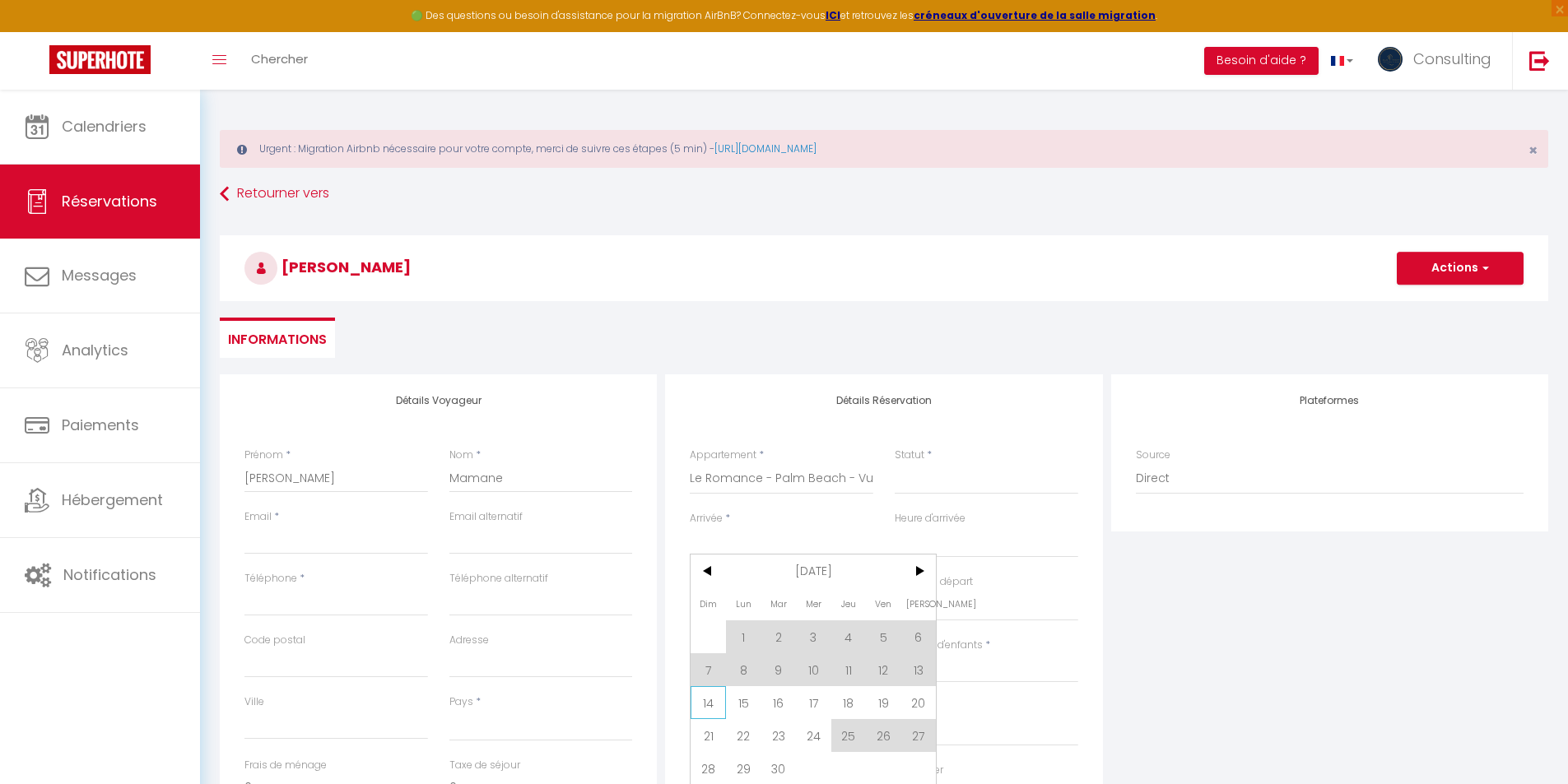
click at [705, 697] on span "14" at bounding box center [708, 702] width 35 height 33
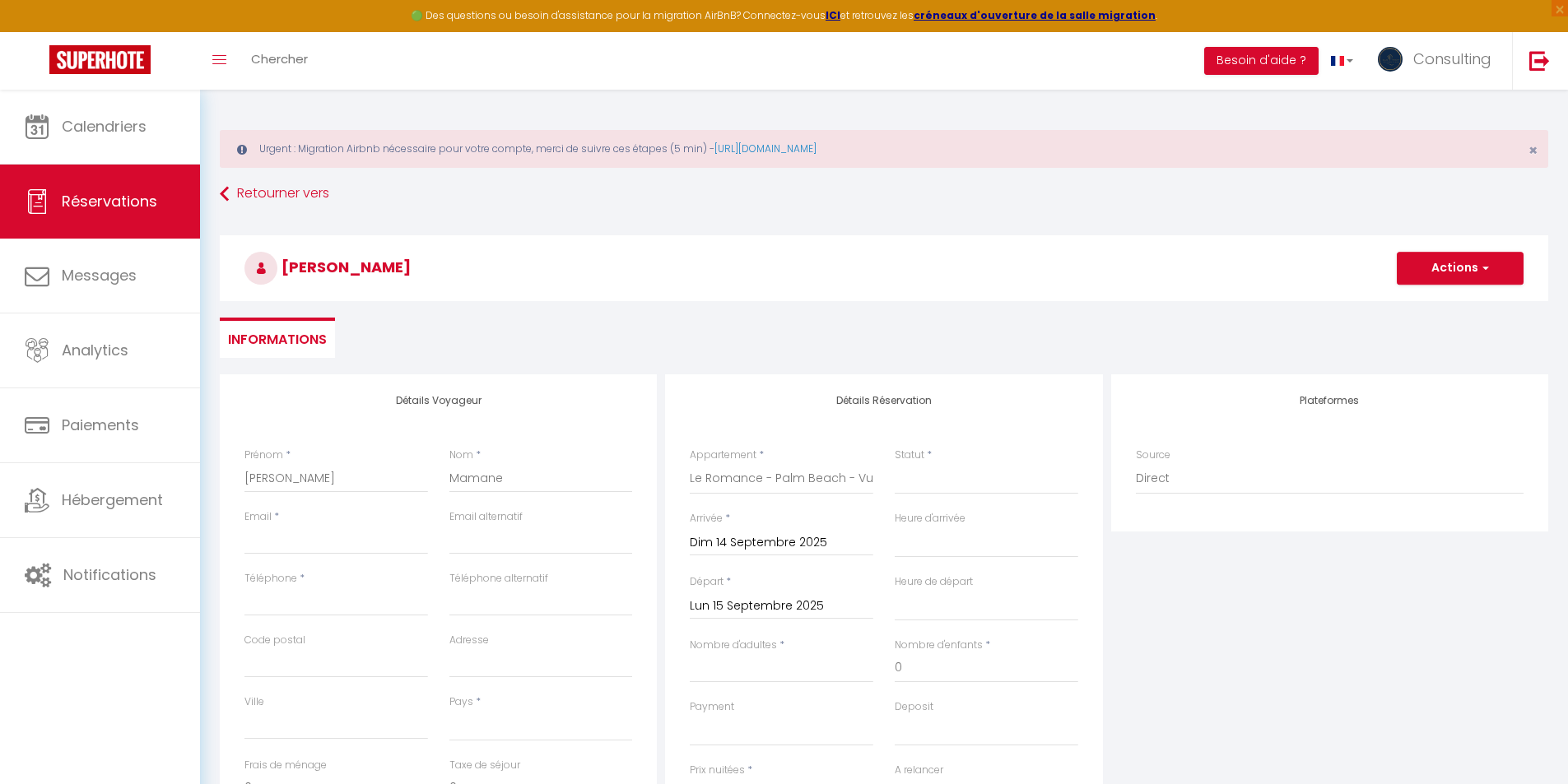
click at [755, 601] on input "Lun 15 Septembre 2025" at bounding box center [781, 606] width 183 height 21
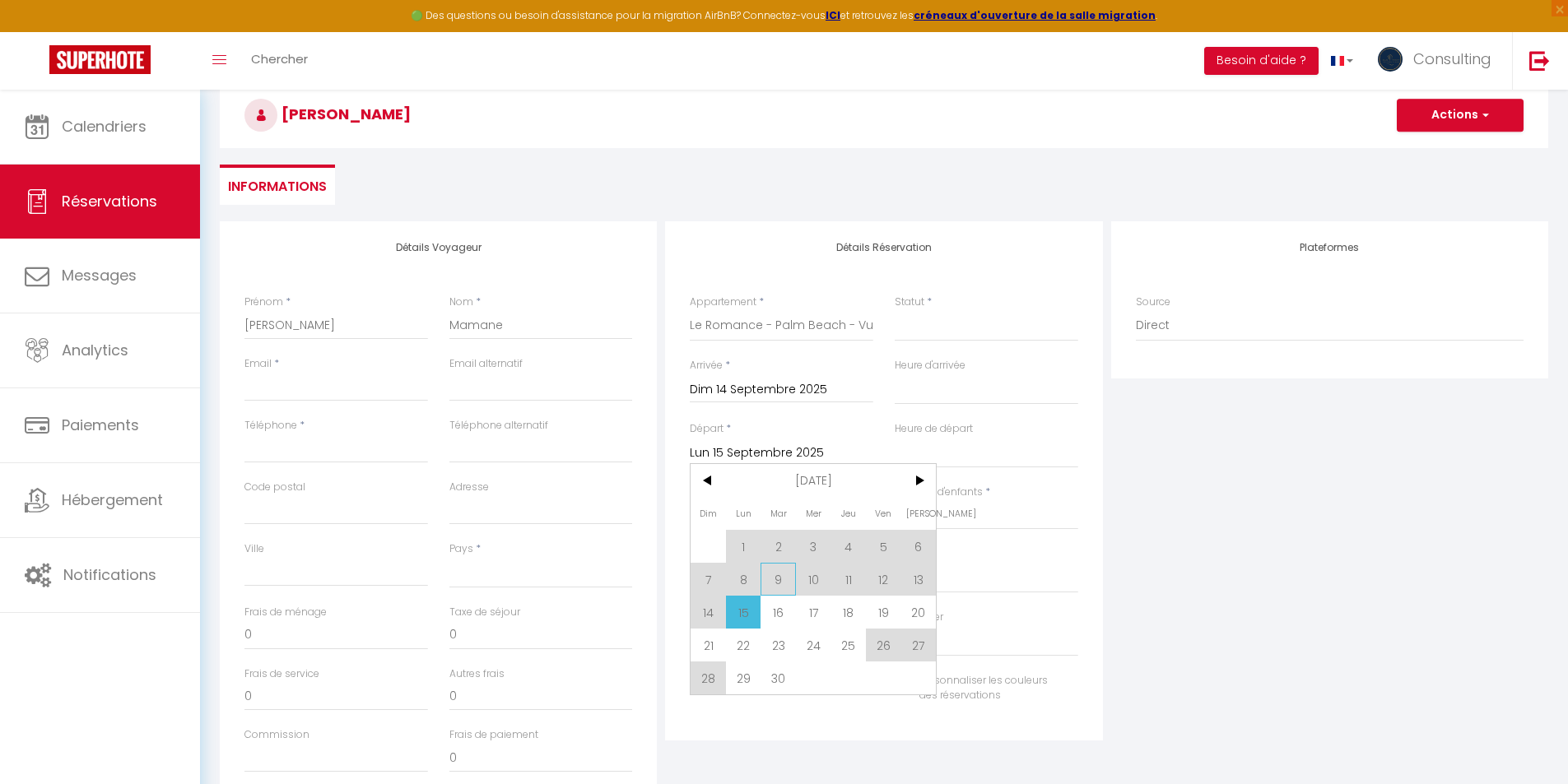
scroll to position [165, 0]
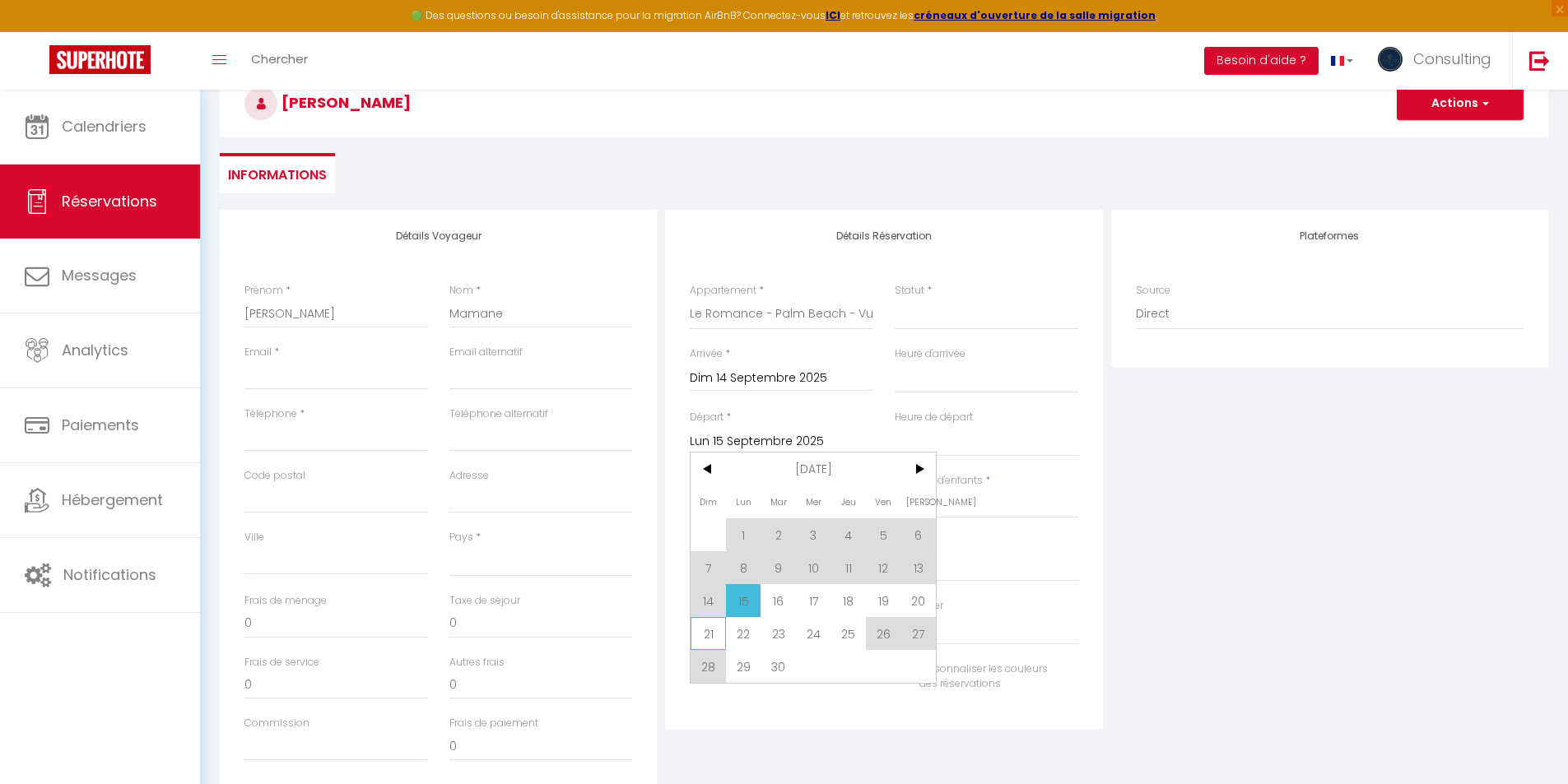
click at [712, 636] on span "21" at bounding box center [708, 634] width 35 height 33
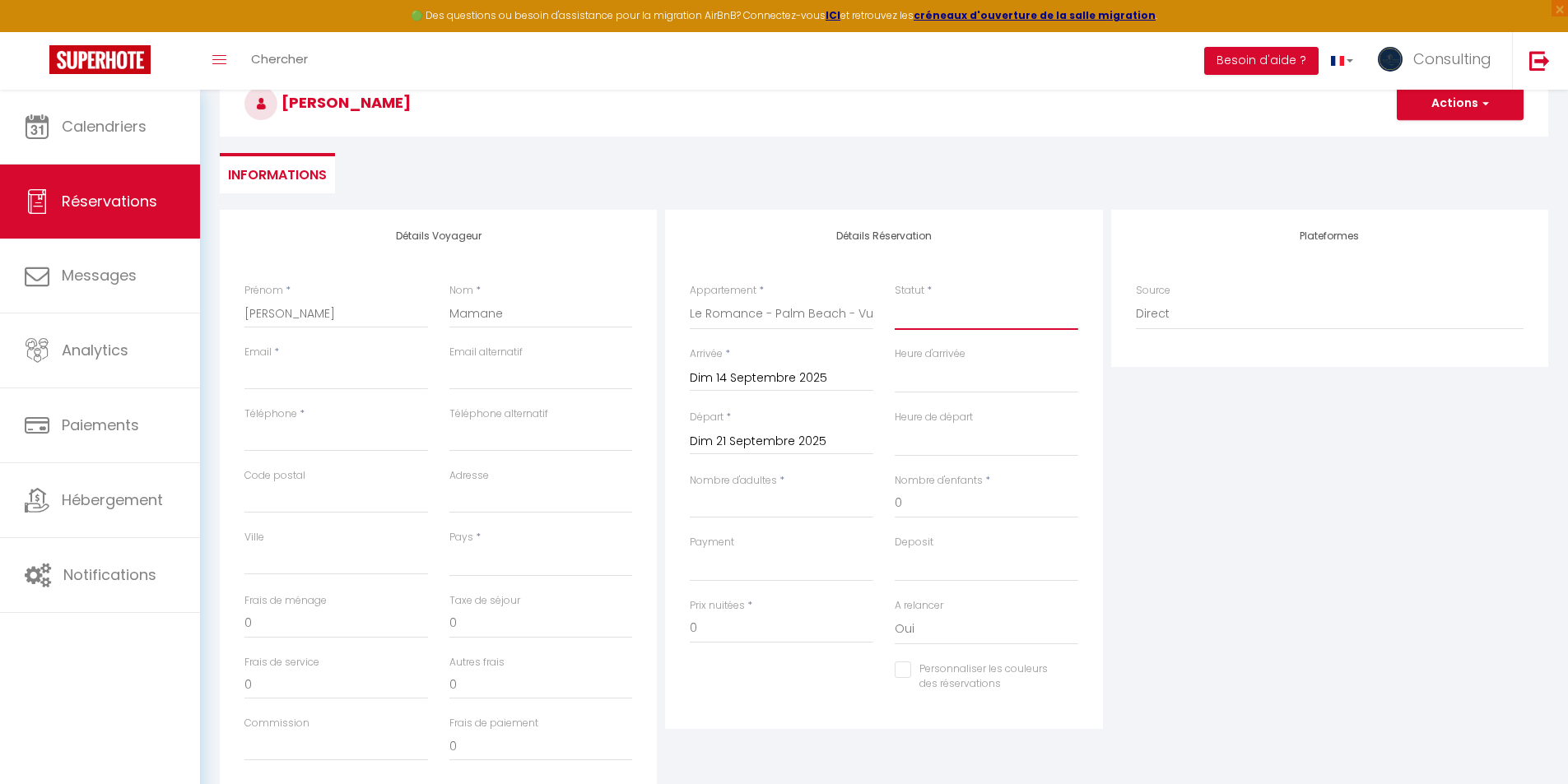
click at [925, 324] on select "Confirmé Non Confirmé [PERSON_NAME] par le voyageur No Show Request" at bounding box center [986, 315] width 183 height 32
click at [895, 299] on select "Confirmé Non Confirmé [PERSON_NAME] par le voyageur No Show Request" at bounding box center [986, 315] width 183 height 32
click at [308, 375] on input "Email client" at bounding box center [336, 375] width 183 height 30
click at [364, 427] on input "Téléphone" at bounding box center [336, 437] width 183 height 30
click at [755, 504] on input "Nombre d'adultes" at bounding box center [781, 503] width 183 height 30
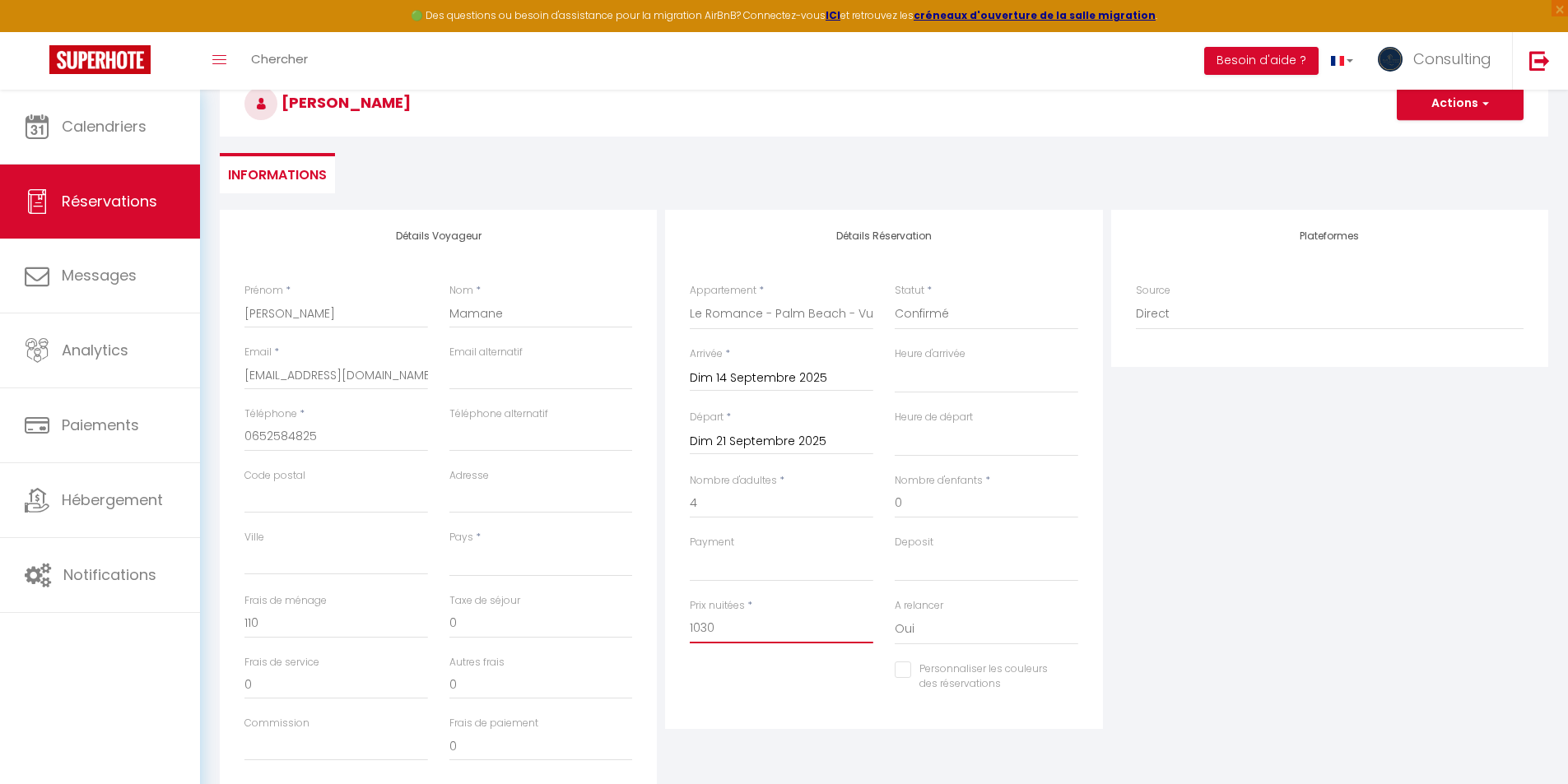
click at [728, 639] on input "1030" at bounding box center [781, 629] width 183 height 30
click at [1312, 482] on div "Plateformes Source Direct [DOMAIN_NAME] [DOMAIN_NAME] Chalet montagne Expedia G…" at bounding box center [1329, 503] width 445 height 588
click at [1467, 118] on button "Actions" at bounding box center [1460, 103] width 126 height 33
click at [1443, 143] on link "Enregistrer" at bounding box center [1443, 139] width 130 height 21
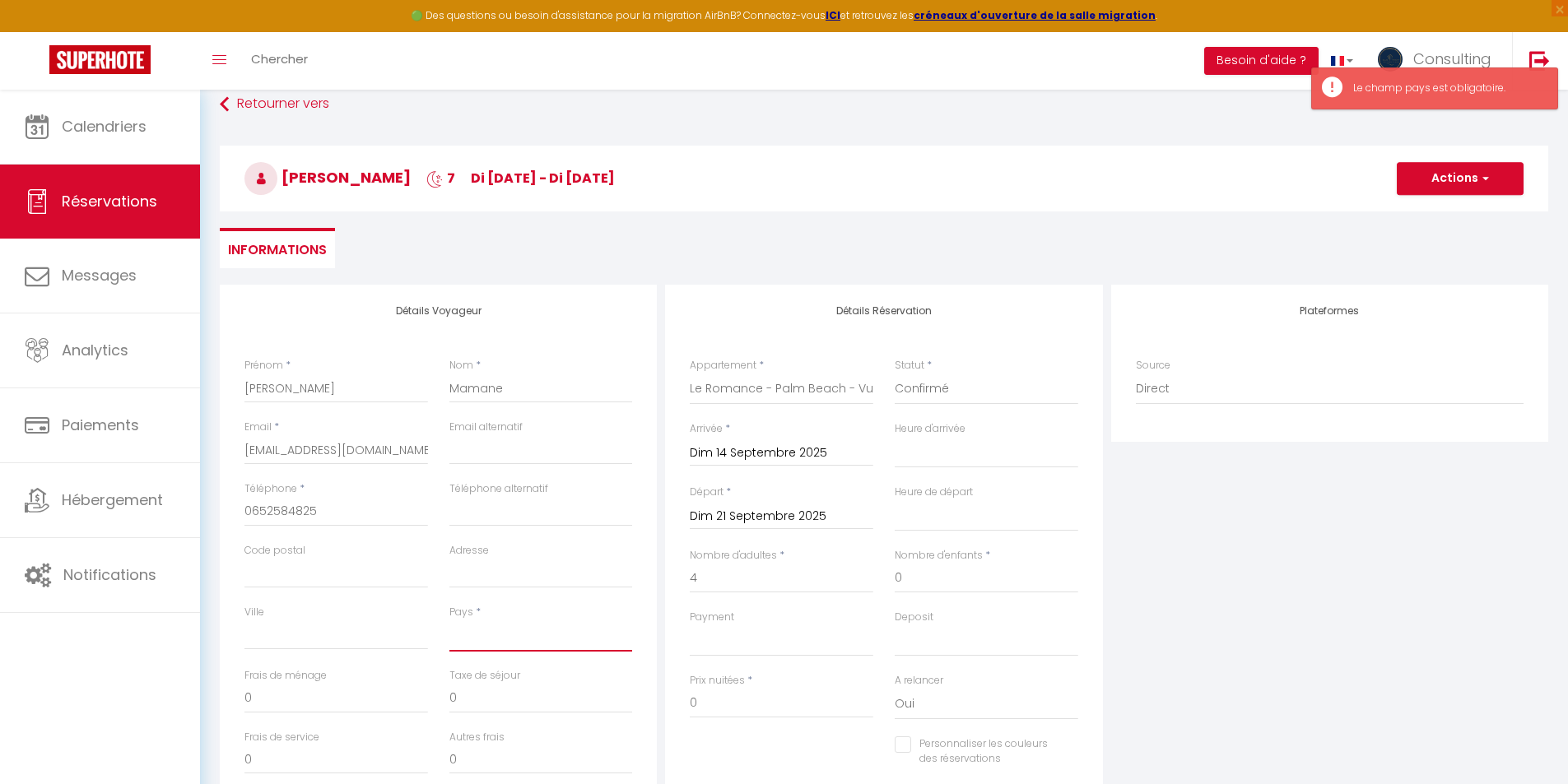
click at [476, 629] on select "[GEOGRAPHIC_DATA] [GEOGRAPHIC_DATA] [GEOGRAPHIC_DATA] [GEOGRAPHIC_DATA] [GEOGRA…" at bounding box center [541, 636] width 183 height 32
click at [449, 620] on select "[GEOGRAPHIC_DATA] [GEOGRAPHIC_DATA] [GEOGRAPHIC_DATA] [GEOGRAPHIC_DATA] [GEOGRA…" at bounding box center [541, 636] width 183 height 32
click at [1234, 514] on div "Plateformes Source Direct [DOMAIN_NAME] [DOMAIN_NAME] Chalet montagne Expedia G…" at bounding box center [1329, 579] width 445 height 588
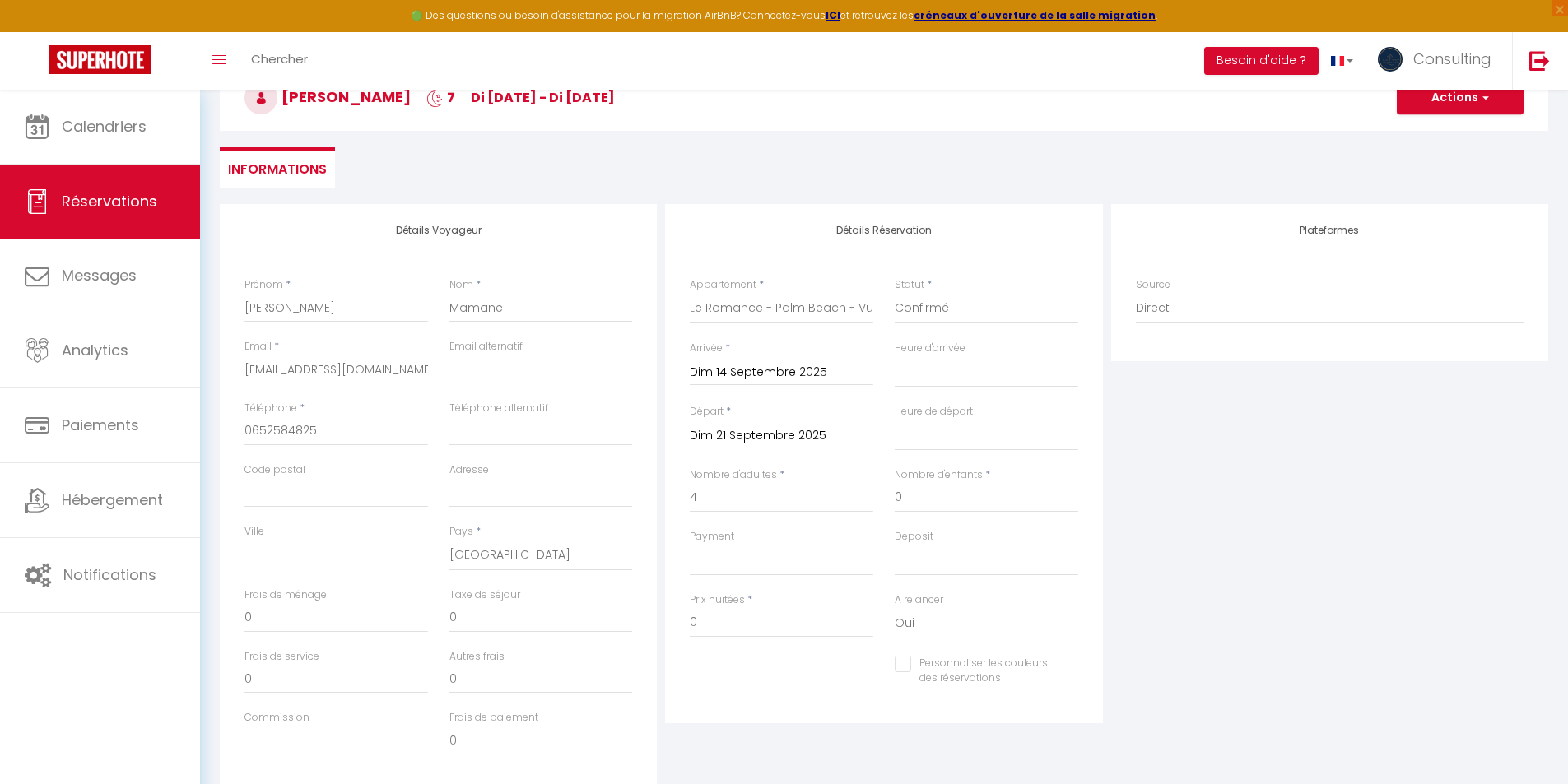
scroll to position [0, 0]
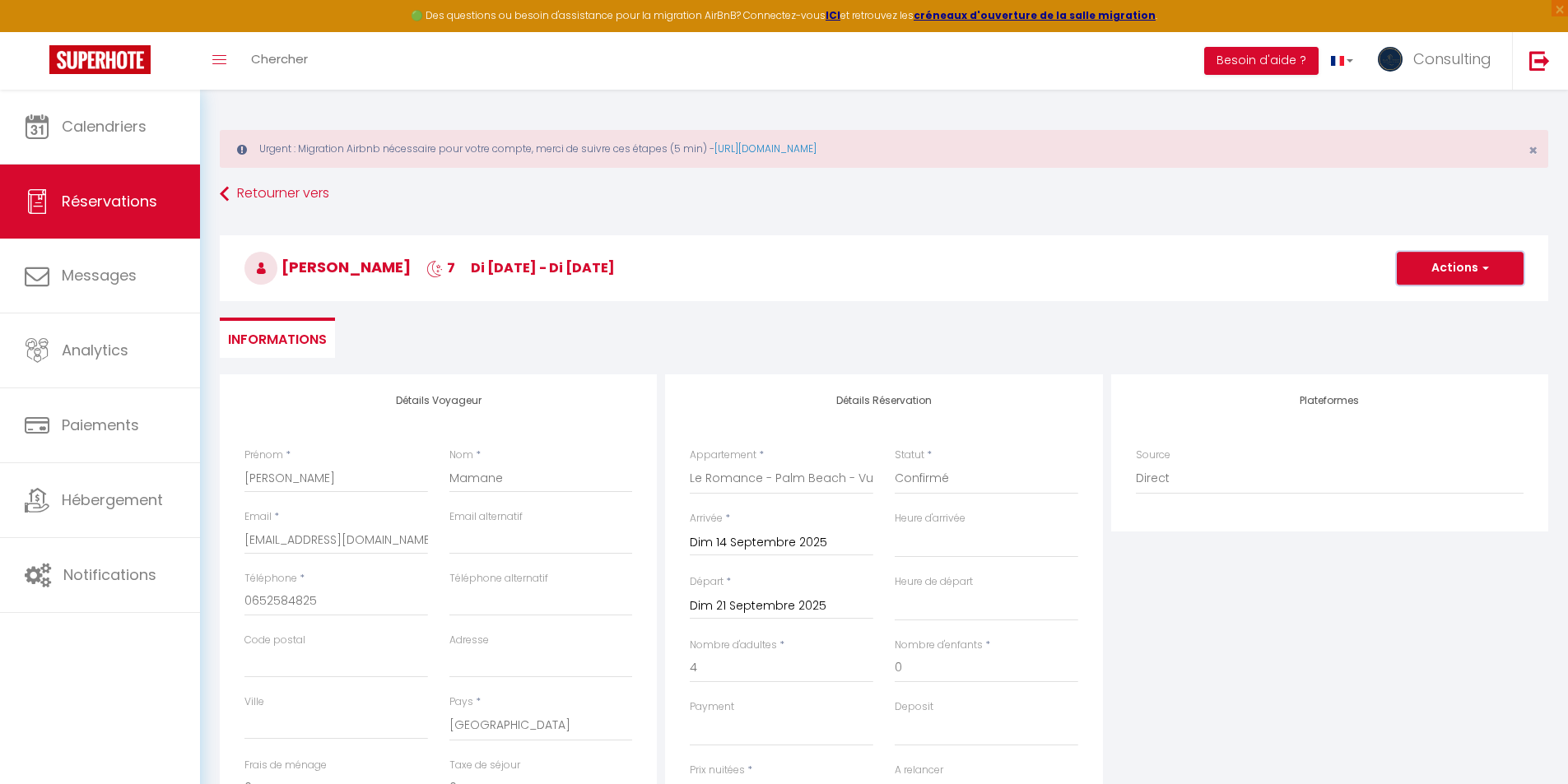
click at [1430, 267] on button "Actions" at bounding box center [1460, 268] width 126 height 33
click at [1429, 300] on link "Enregistrer" at bounding box center [1443, 304] width 130 height 21
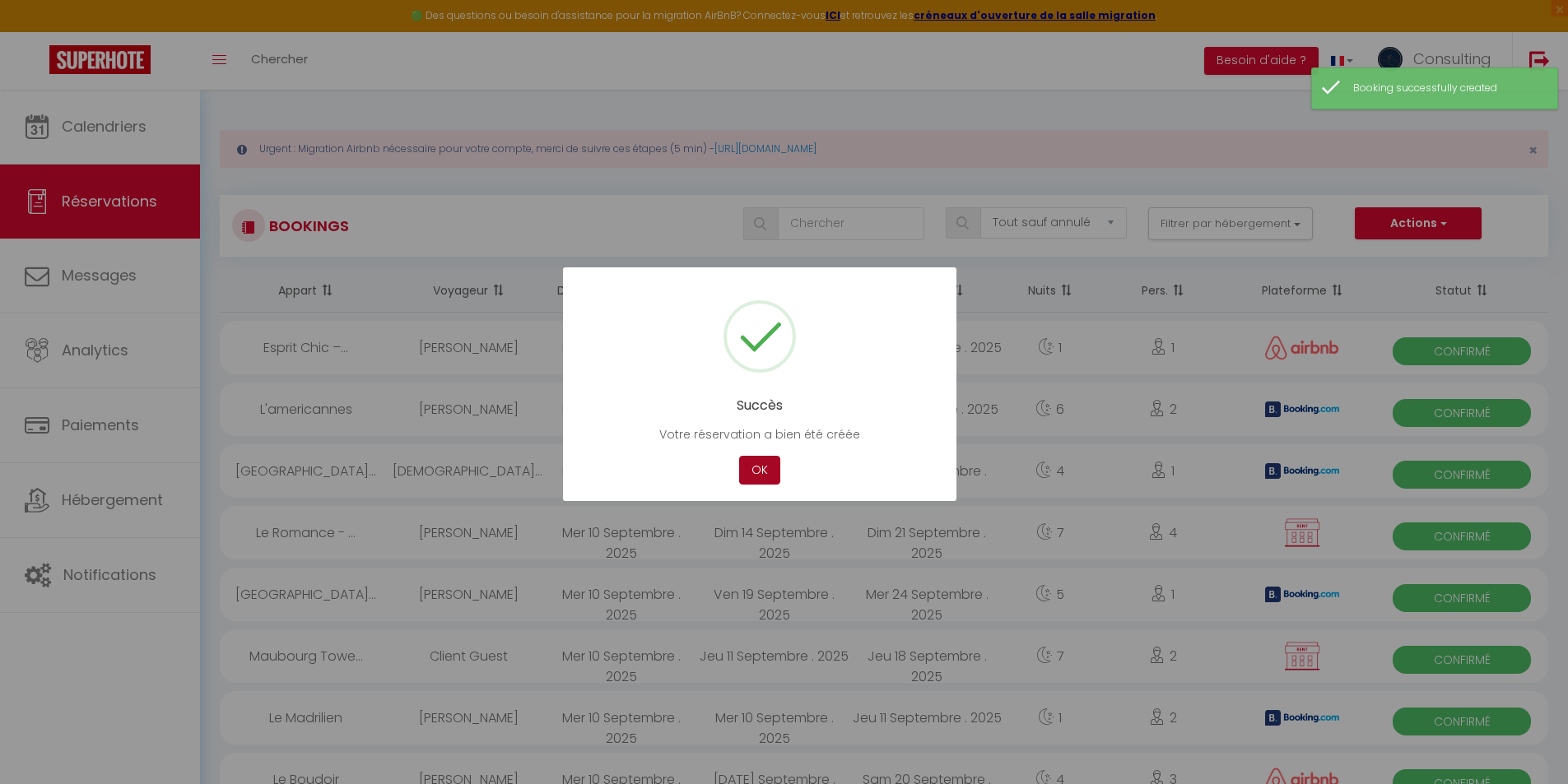
click at [765, 468] on button "OK" at bounding box center [759, 470] width 41 height 29
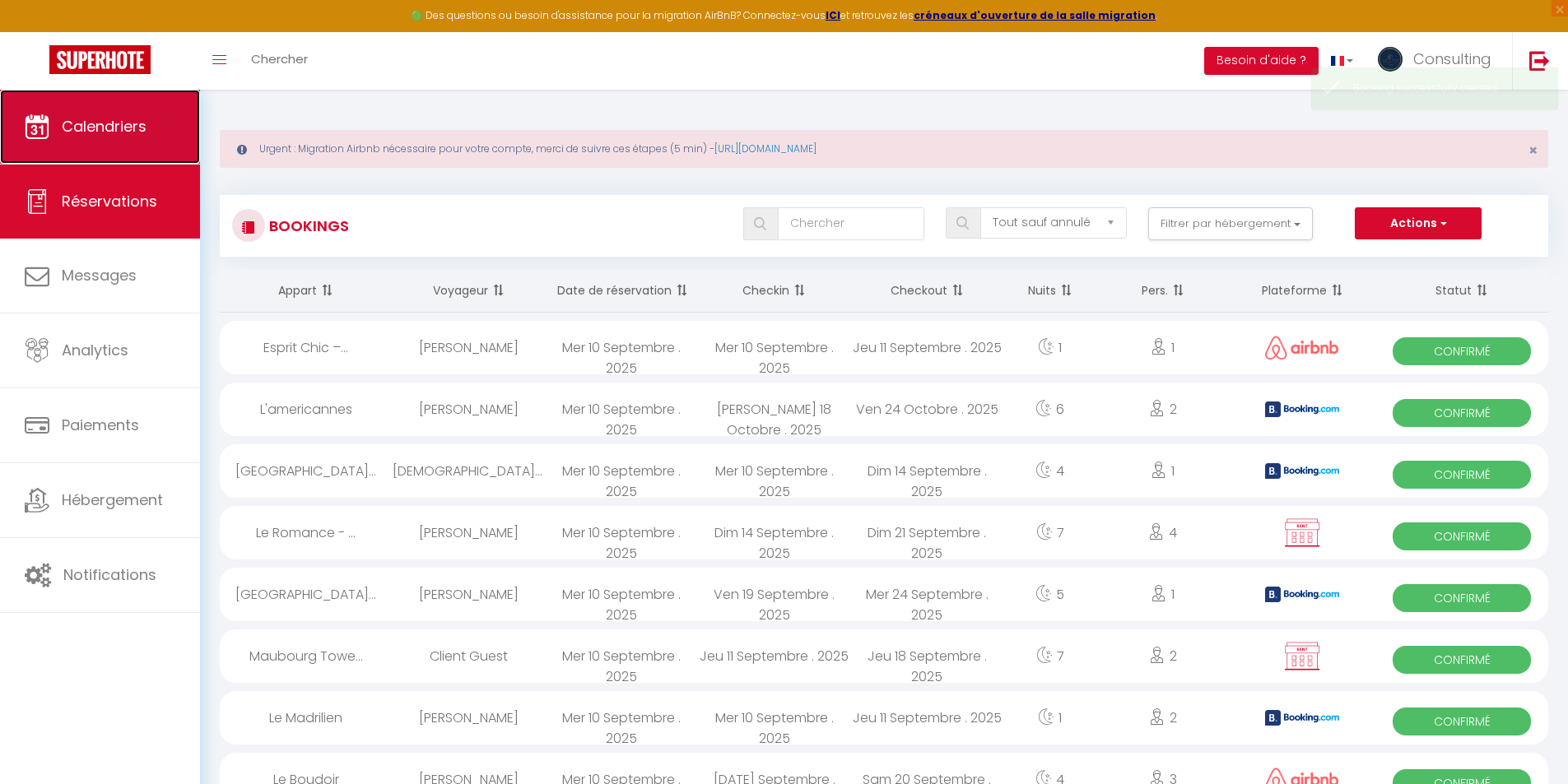
click at [103, 124] on span "Calendriers" at bounding box center [104, 125] width 85 height 20
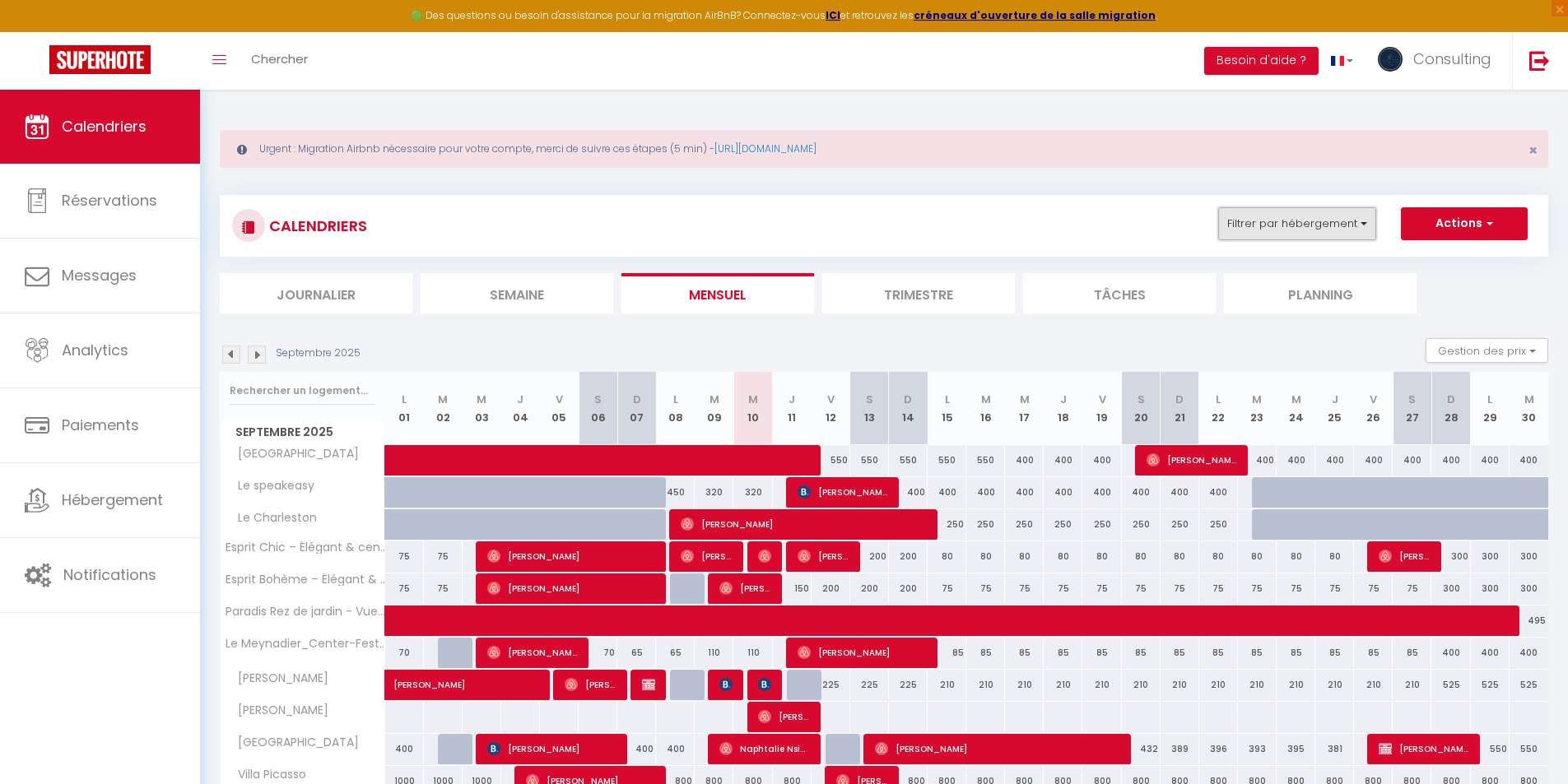
click at [1304, 235] on button "Filtrer par hébergement" at bounding box center [1297, 224] width 158 height 33
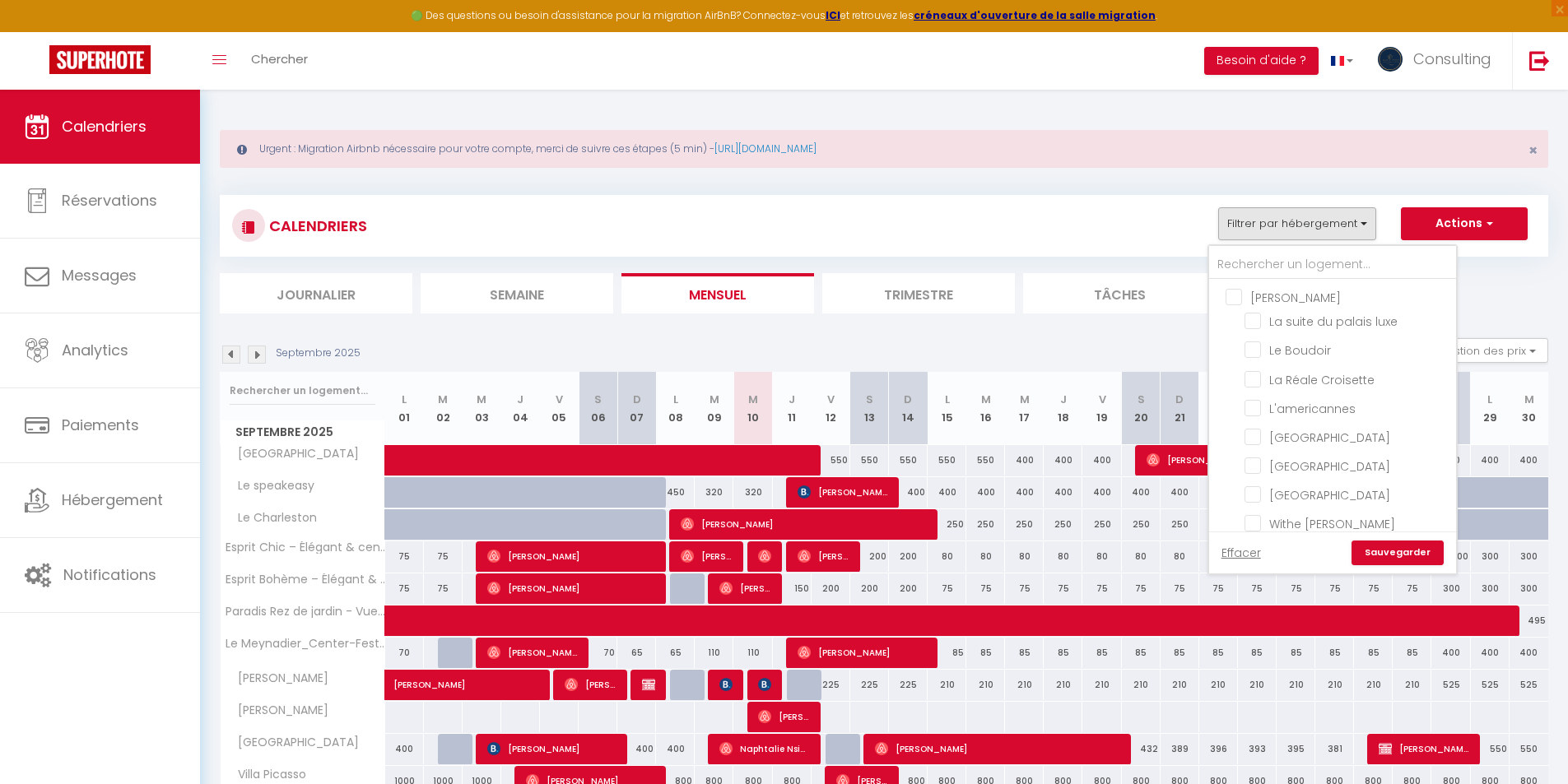
click at [1231, 294] on input "[PERSON_NAME]" at bounding box center [1349, 296] width 247 height 17
click at [1399, 551] on link "Sauvegarder" at bounding box center [1397, 552] width 92 height 25
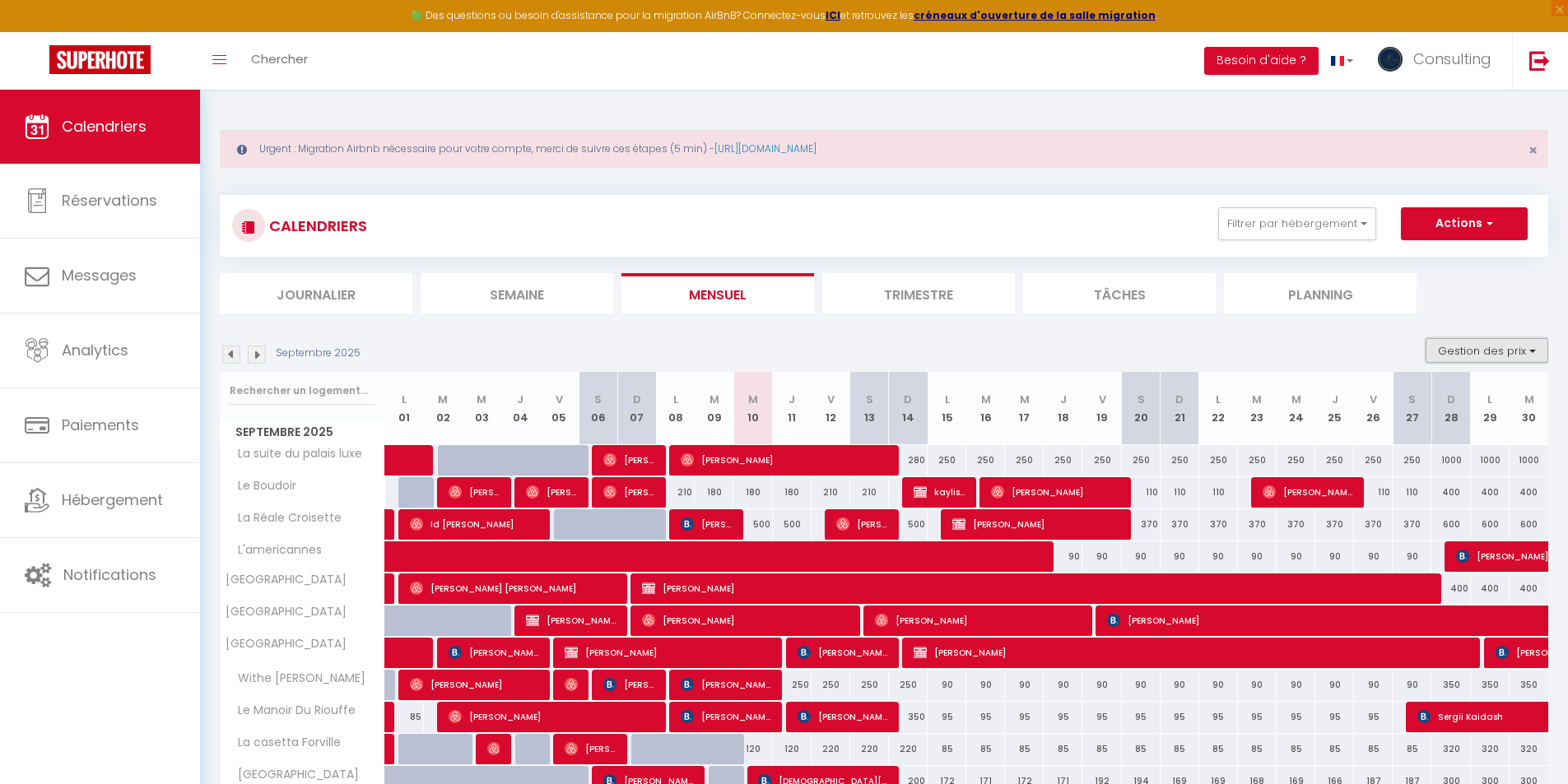
click at [1457, 347] on button "Gestion des prix" at bounding box center [1487, 351] width 123 height 25
click at [1429, 394] on input "Nb Nuits minimum" at bounding box center [1473, 401] width 148 height 17
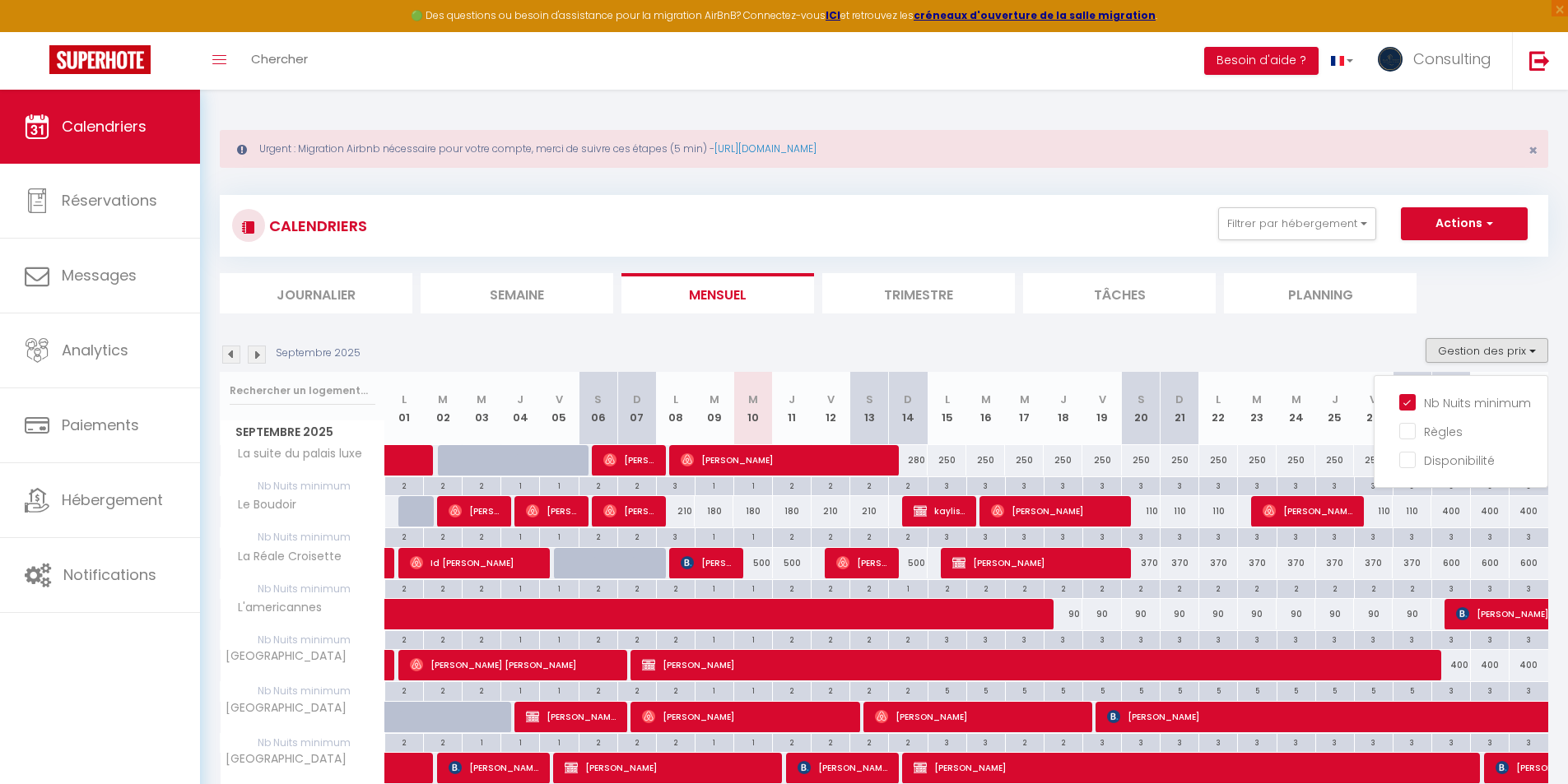
click at [756, 514] on div "180" at bounding box center [753, 511] width 39 height 31
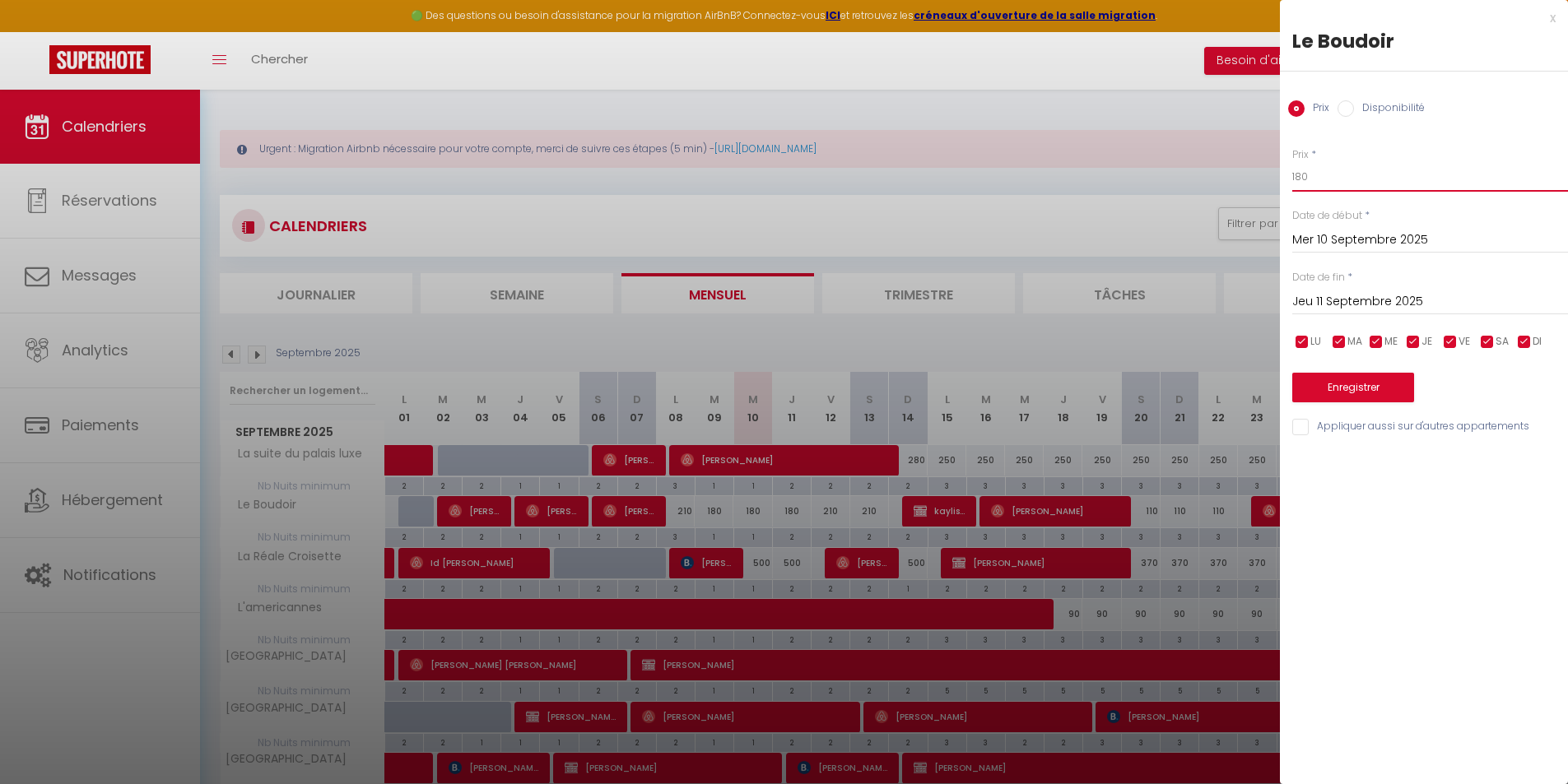
click at [1328, 185] on input "180" at bounding box center [1430, 177] width 276 height 30
click at [1366, 309] on input "Jeu 11 Septembre 2025" at bounding box center [1430, 302] width 276 height 21
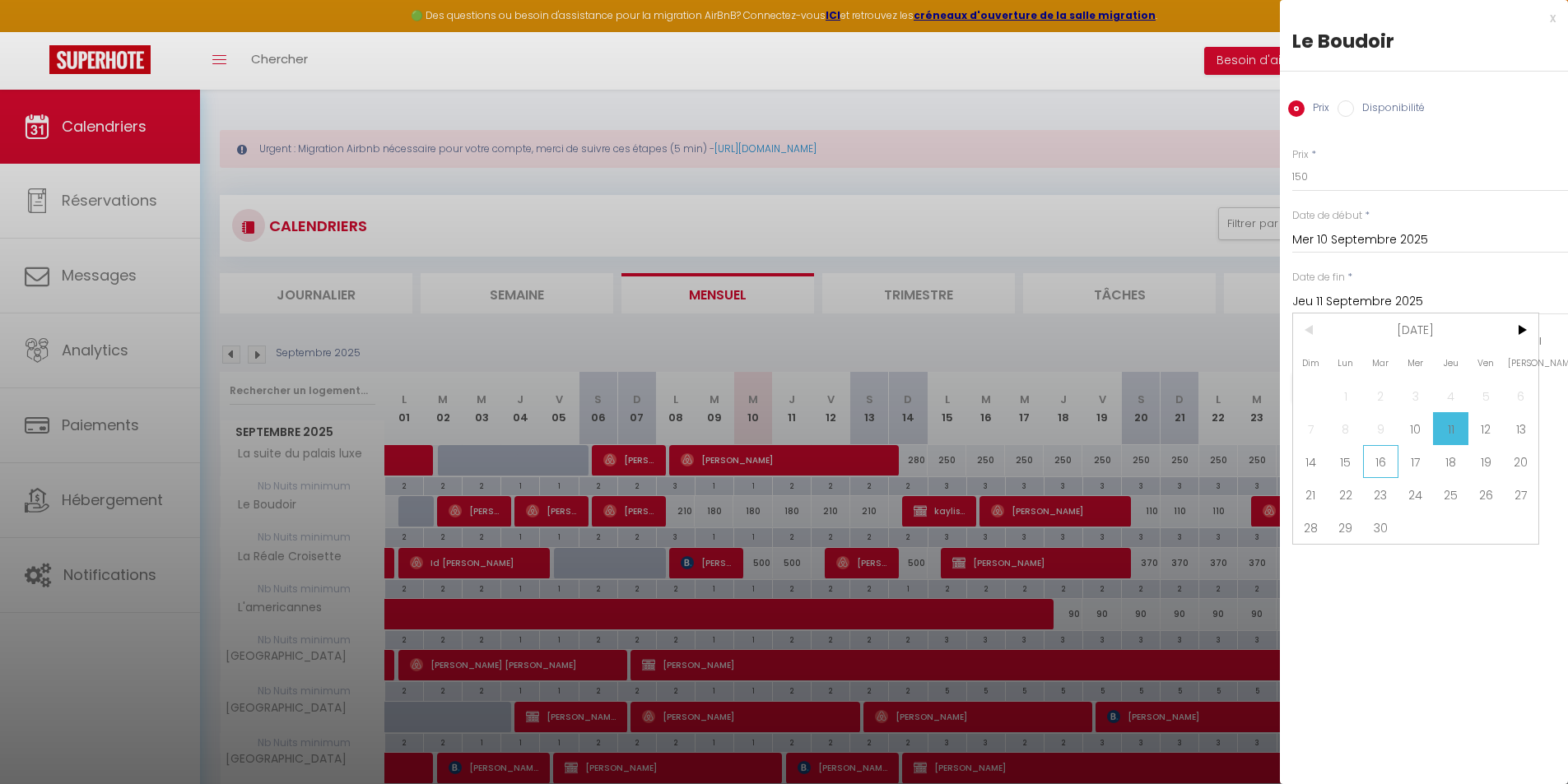
click at [1384, 461] on span "16" at bounding box center [1380, 461] width 35 height 33
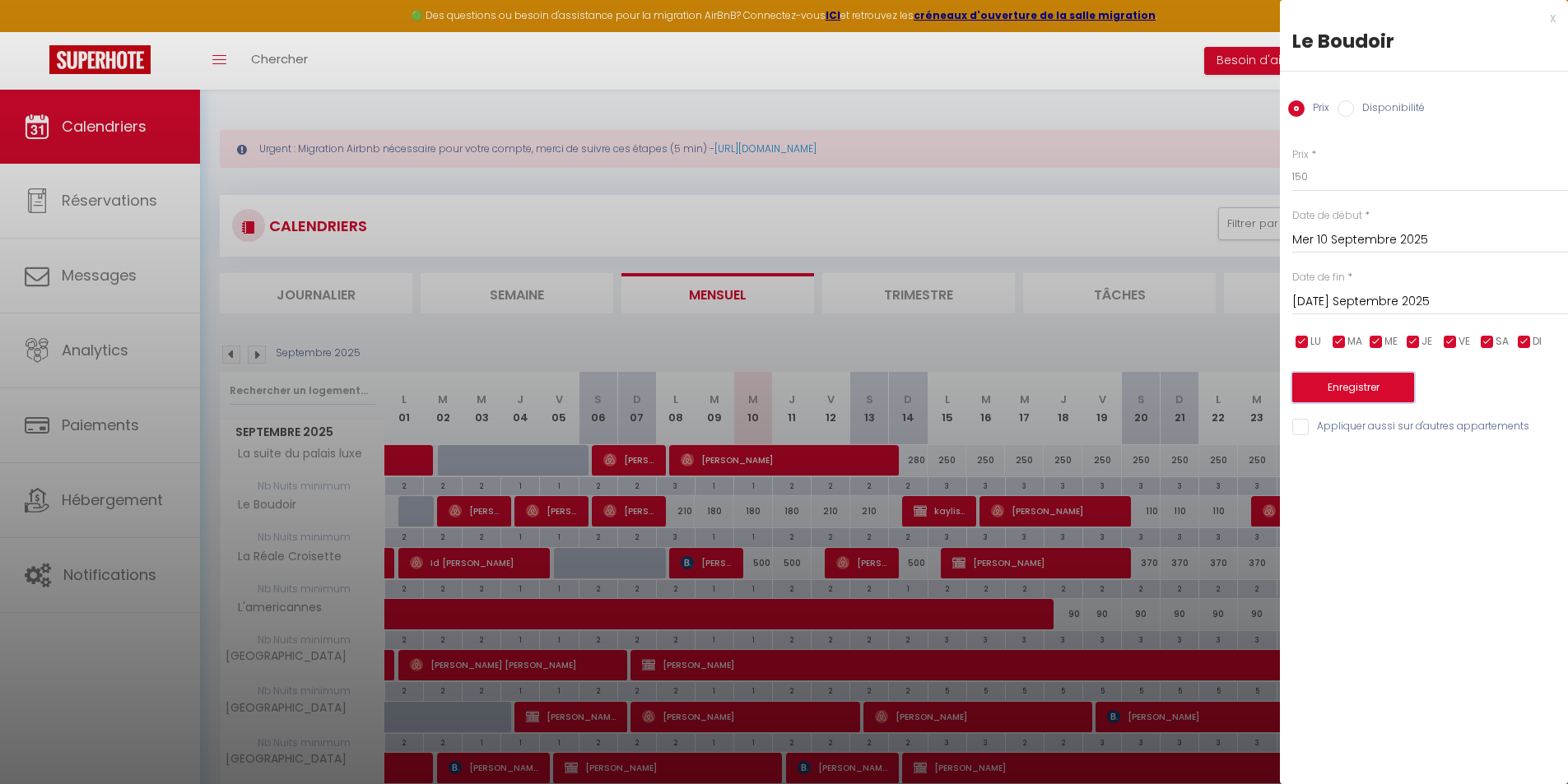
click at [1366, 390] on button "Enregistrer" at bounding box center [1353, 388] width 122 height 30
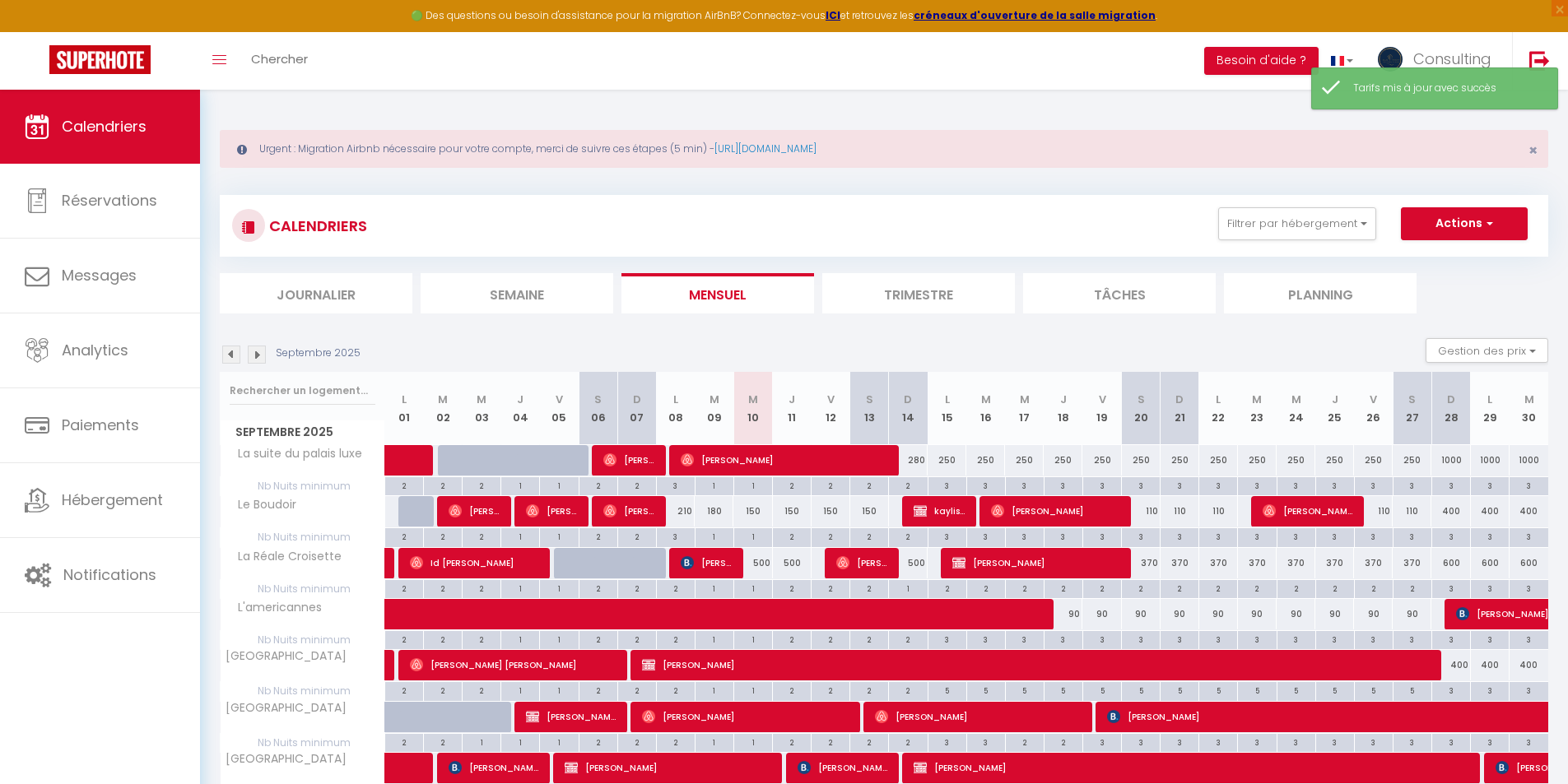
scroll to position [82, 0]
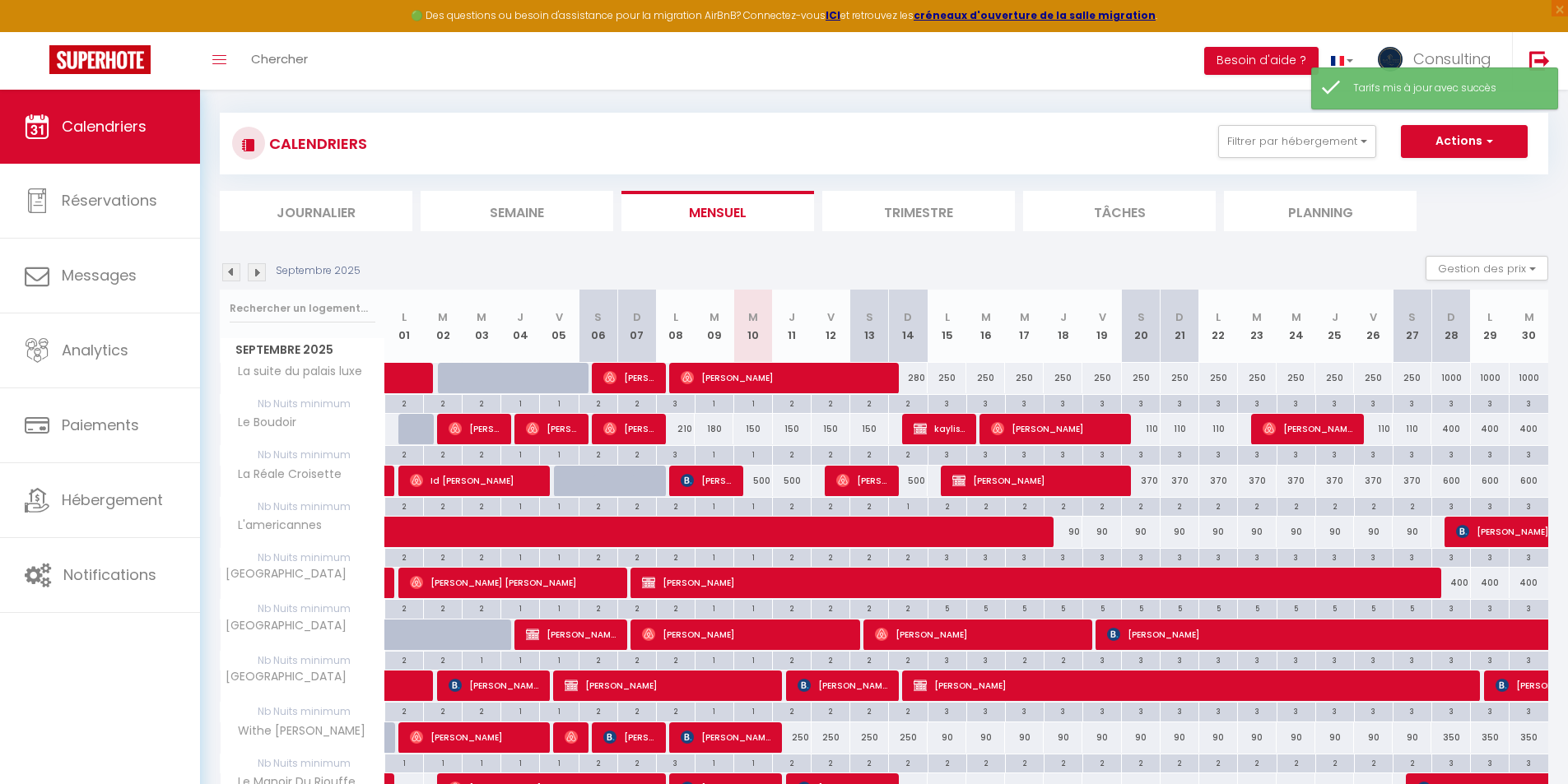
click at [755, 476] on div "500" at bounding box center [753, 481] width 39 height 31
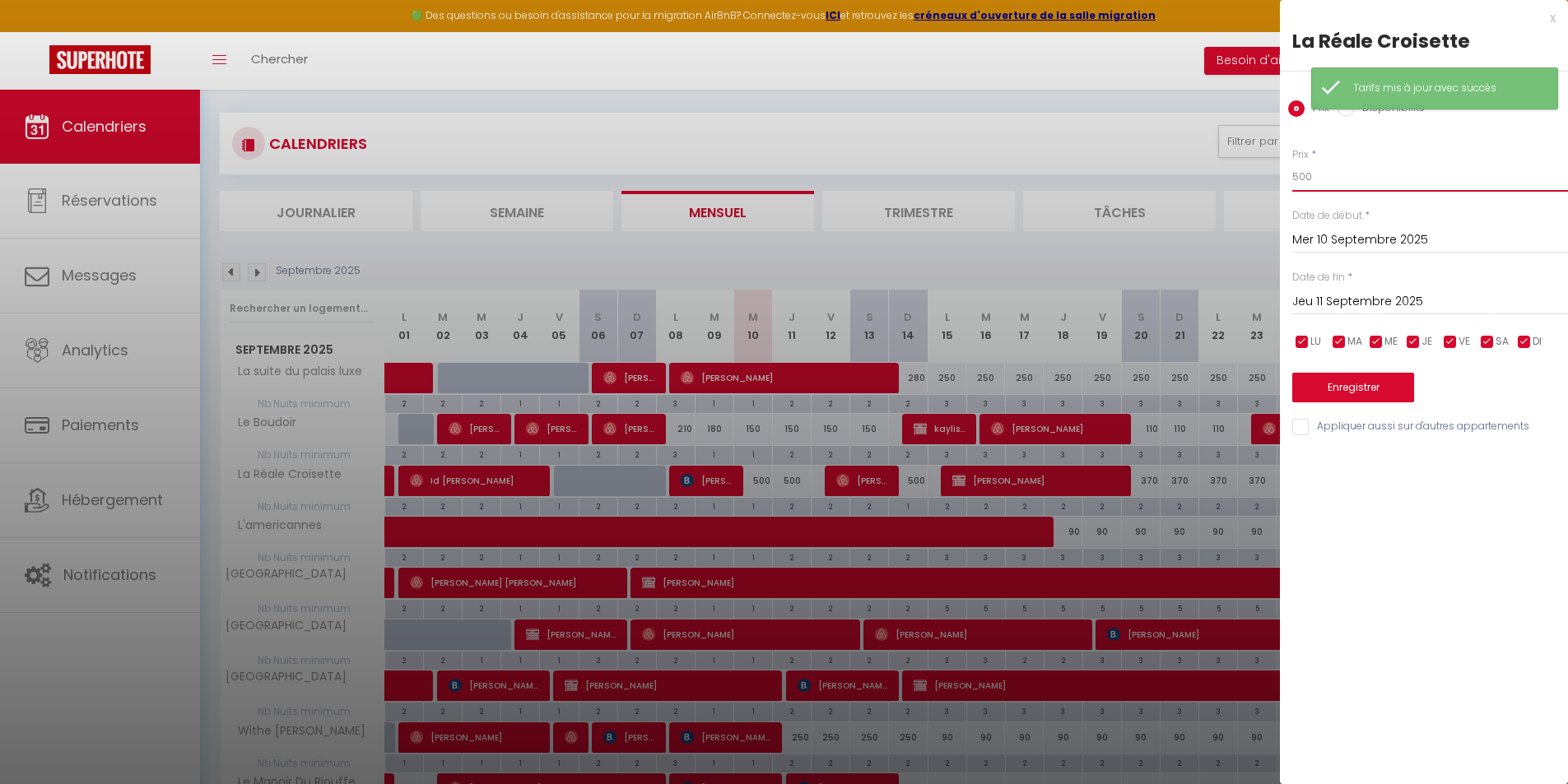
click at [1367, 178] on input "500" at bounding box center [1430, 177] width 276 height 30
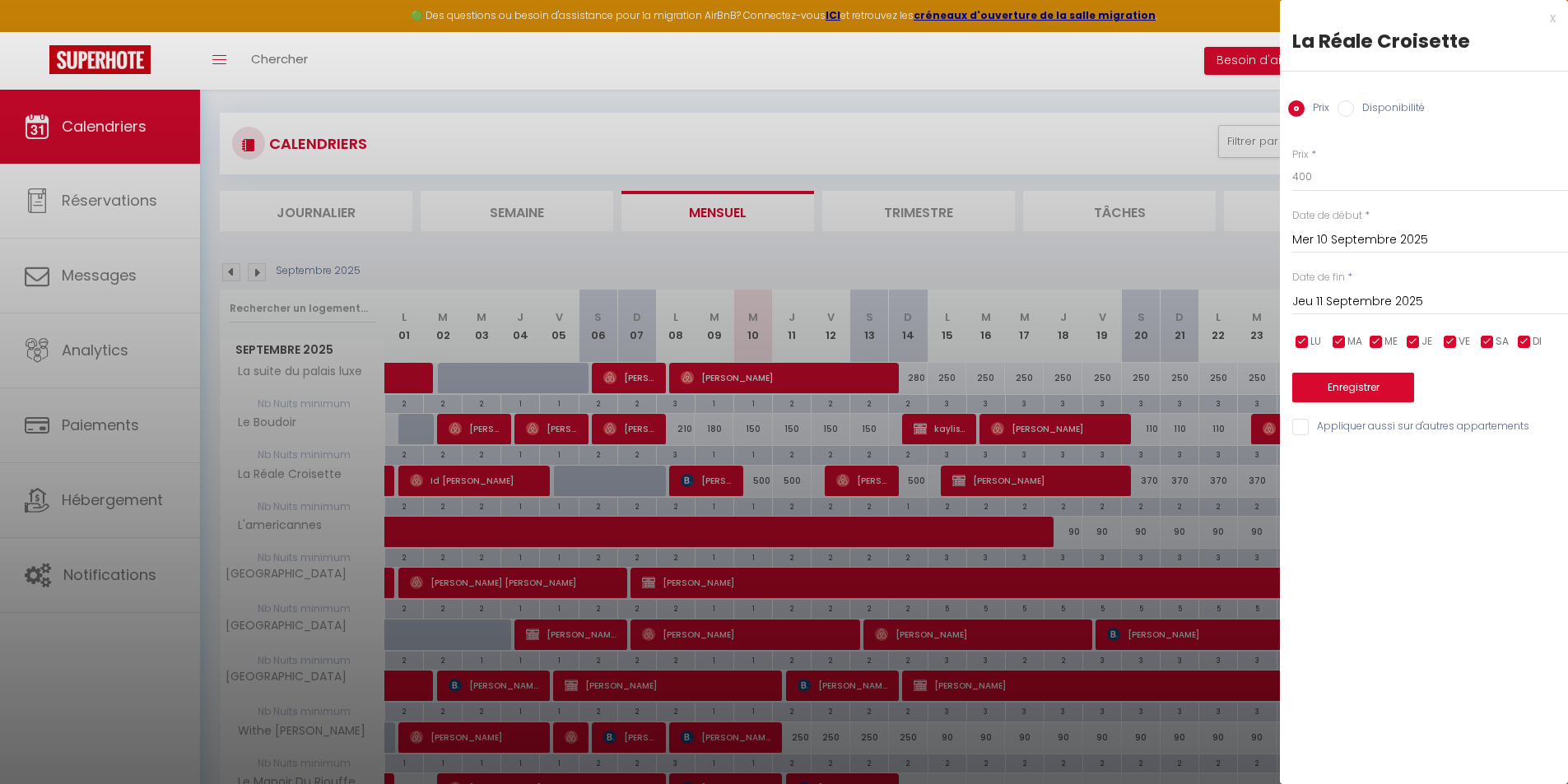
click at [1361, 307] on input "Jeu 11 Septembre 2025" at bounding box center [1430, 302] width 276 height 21
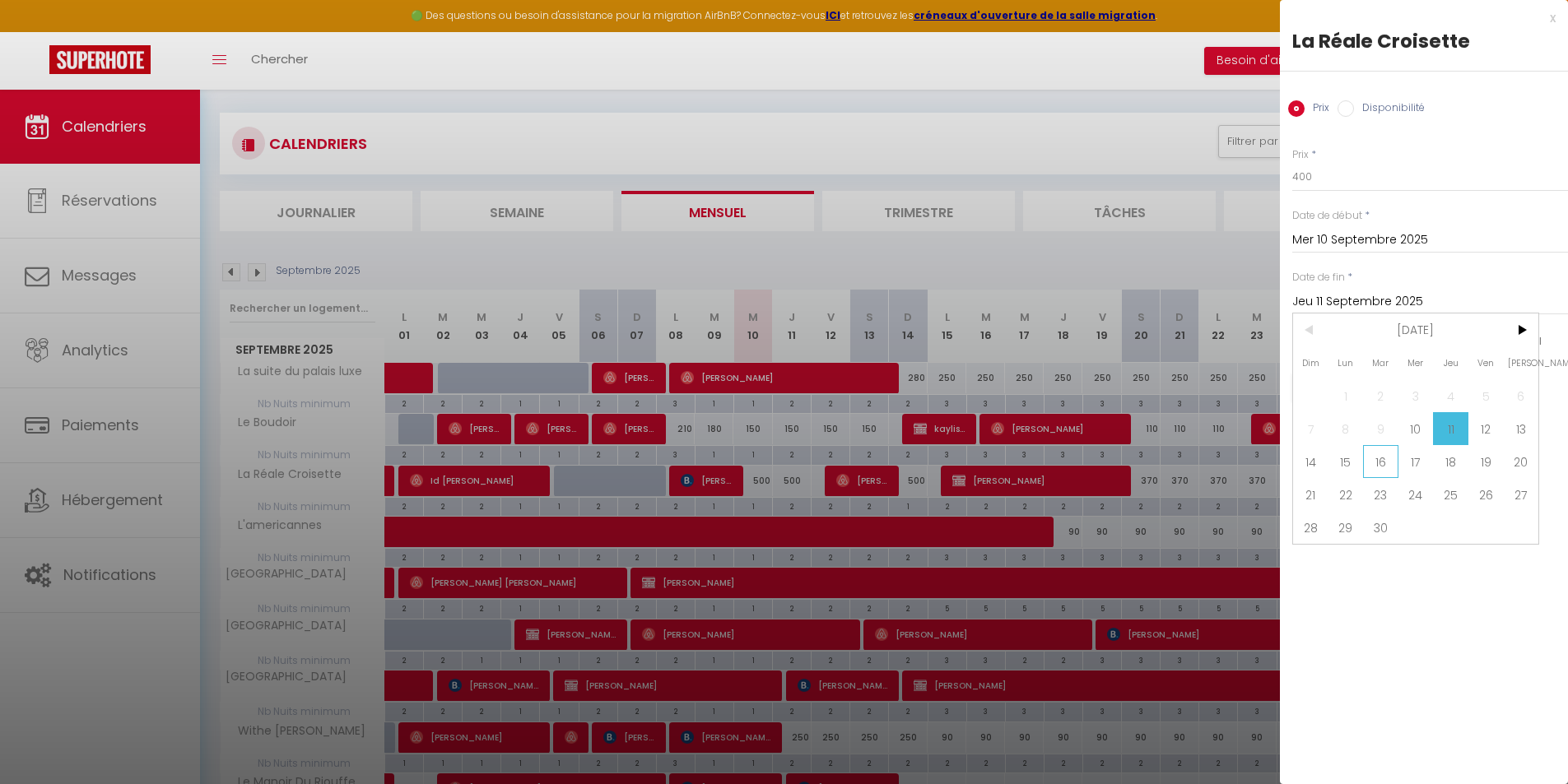
click at [1368, 467] on span "16" at bounding box center [1380, 461] width 35 height 33
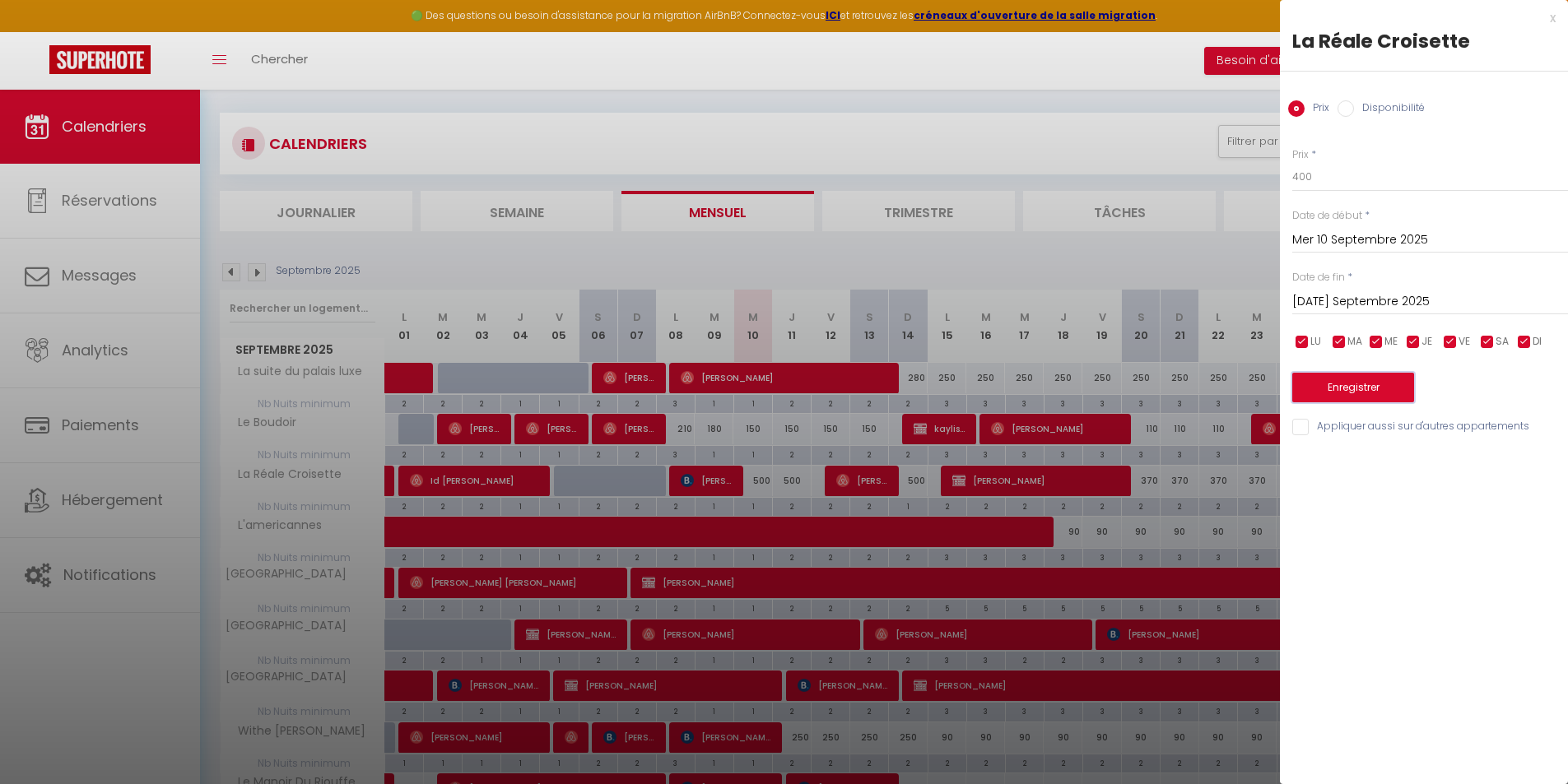
click at [1373, 385] on button "Enregistrer" at bounding box center [1353, 388] width 122 height 30
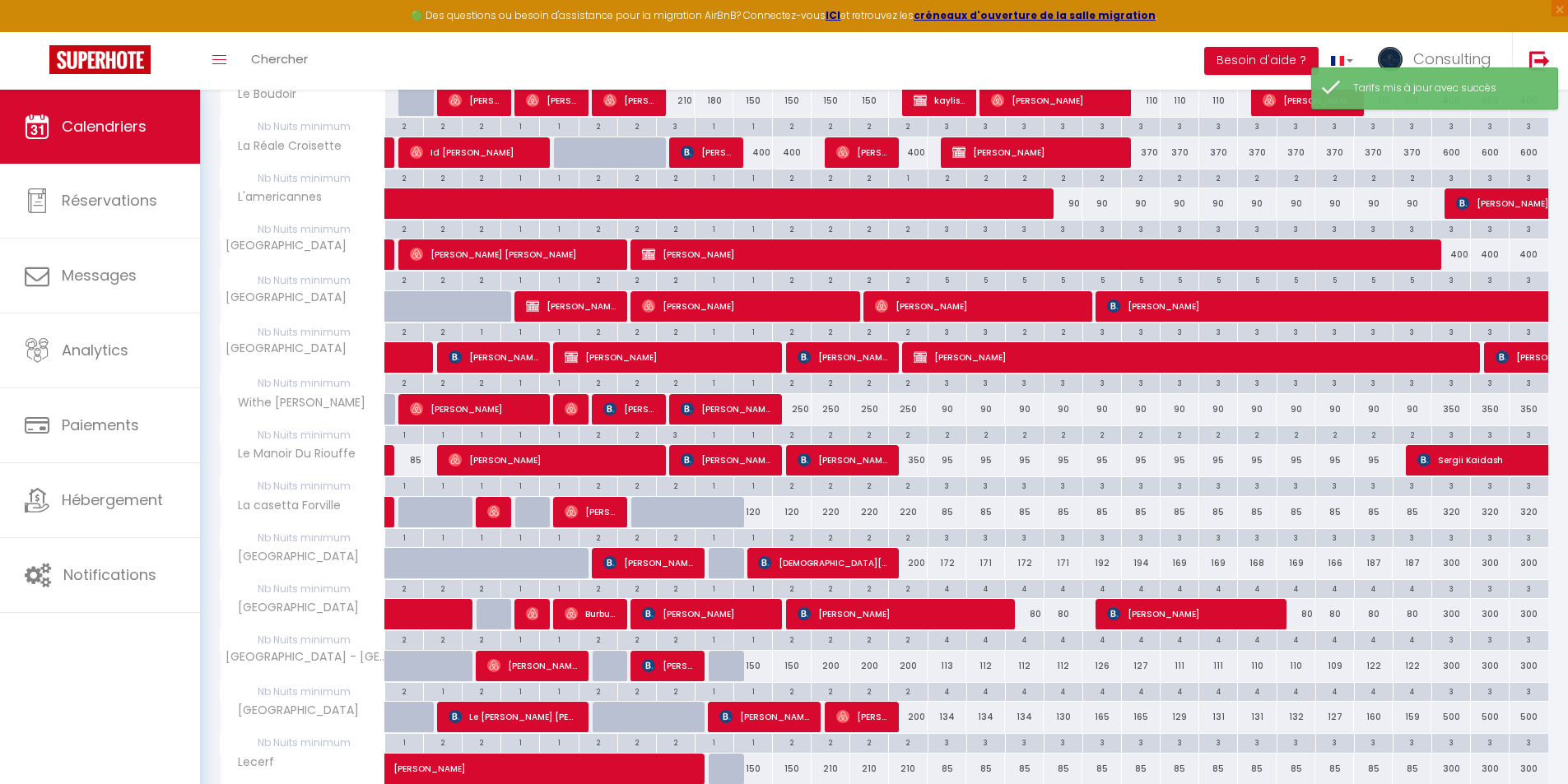
scroll to position [411, 0]
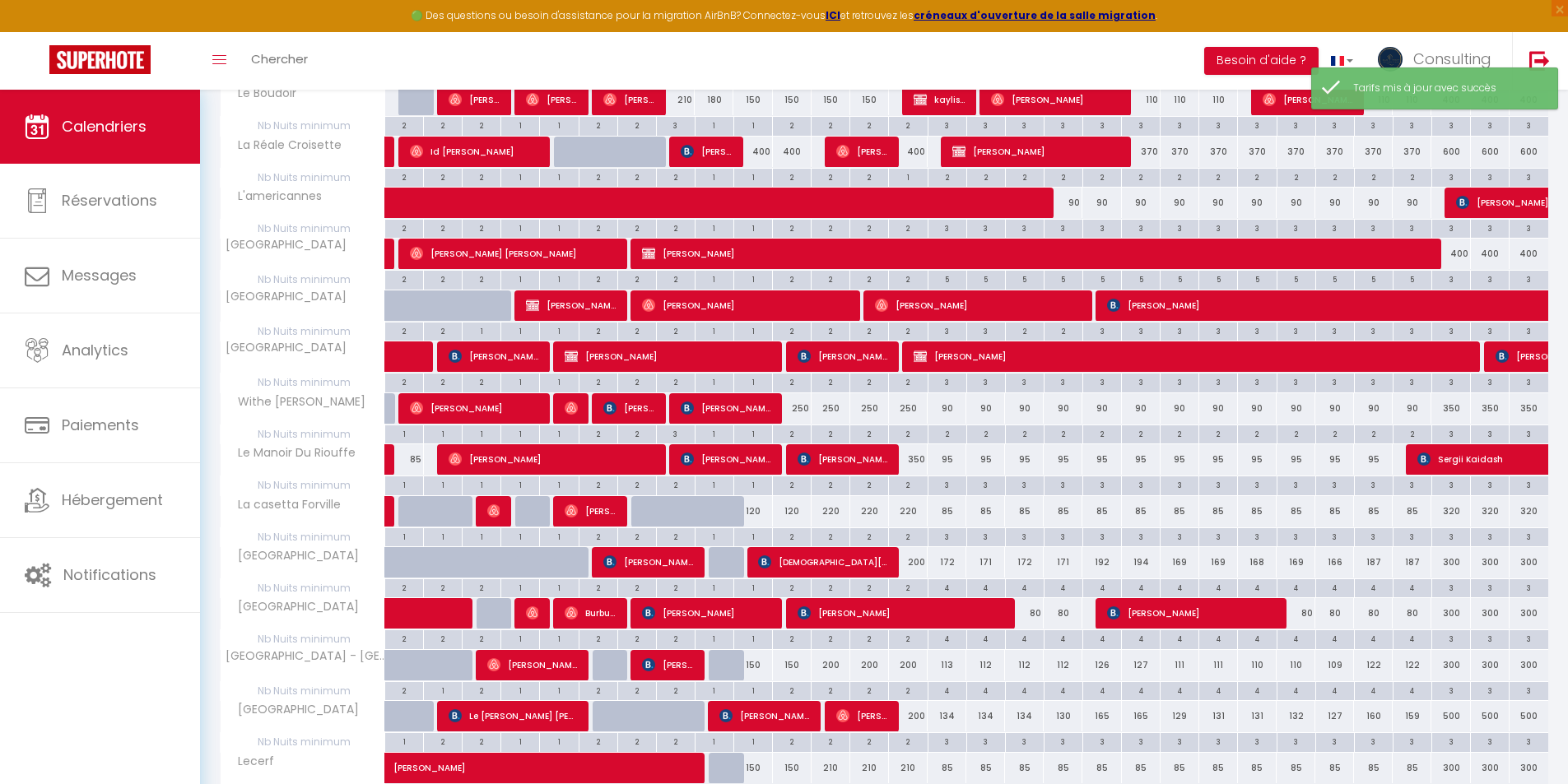
click at [759, 513] on div "120" at bounding box center [753, 511] width 39 height 31
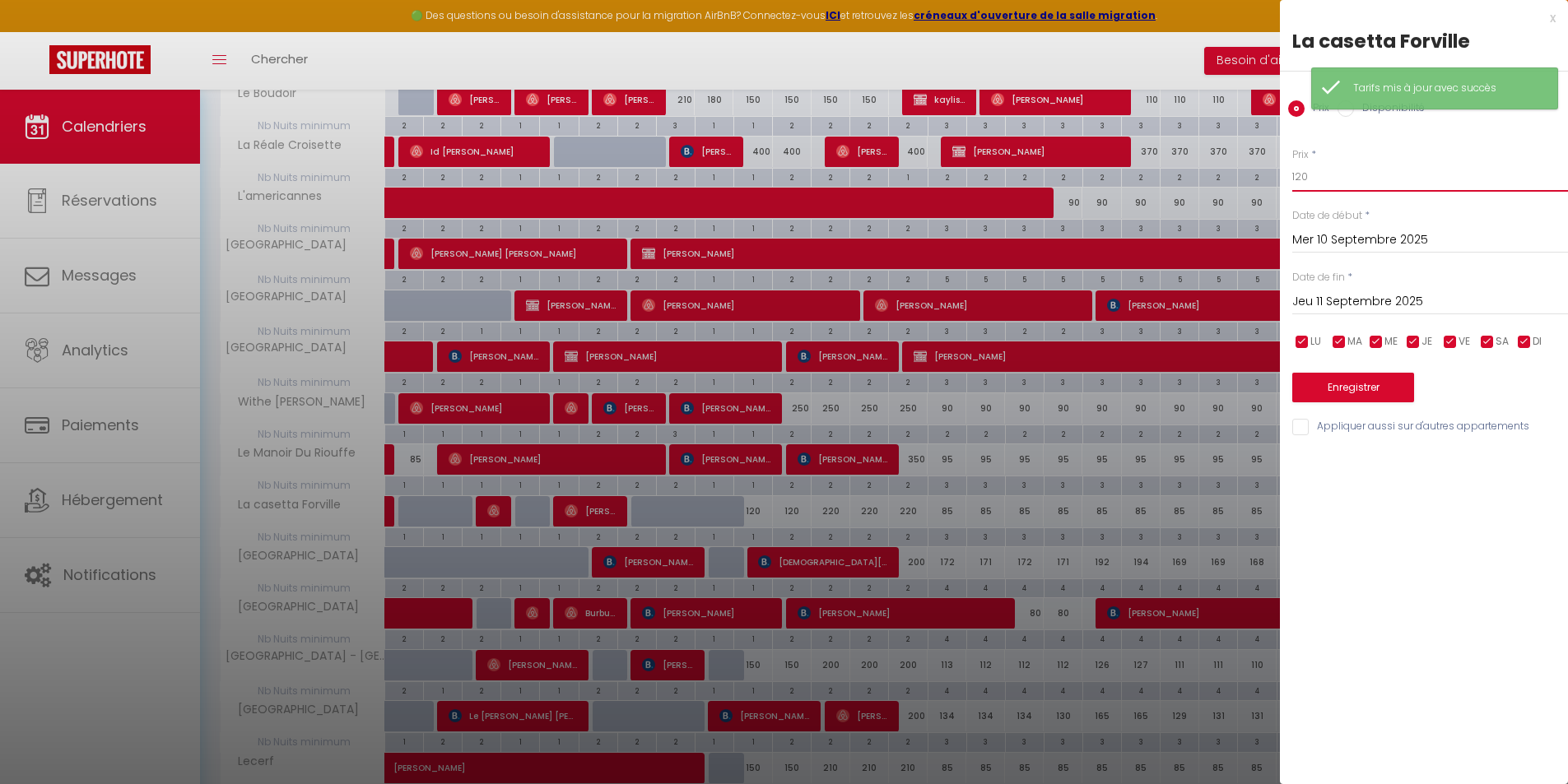
click at [1335, 177] on input "120" at bounding box center [1430, 177] width 276 height 30
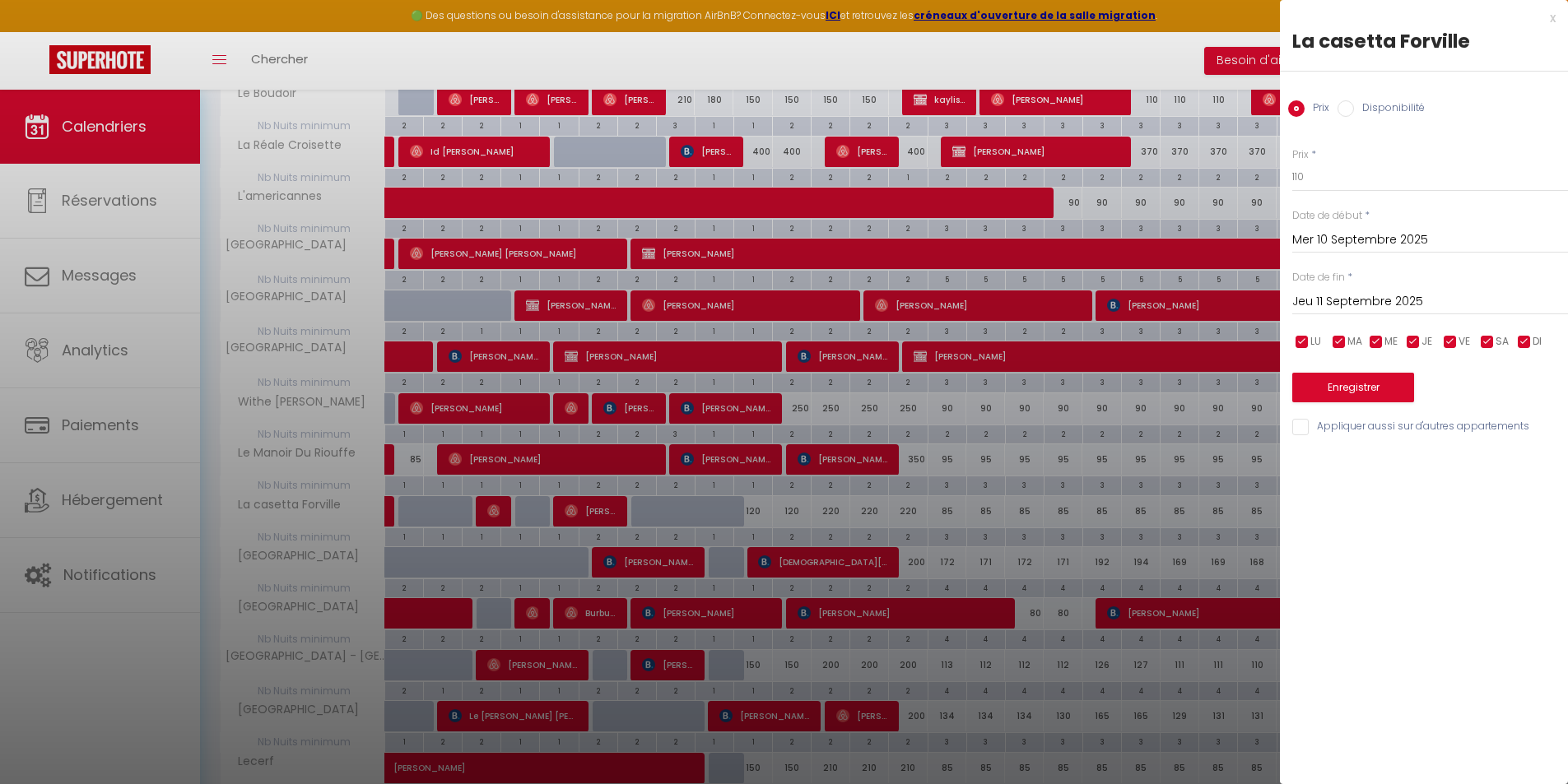
click at [1338, 296] on input "Jeu 11 Septembre 2025" at bounding box center [1430, 302] width 276 height 21
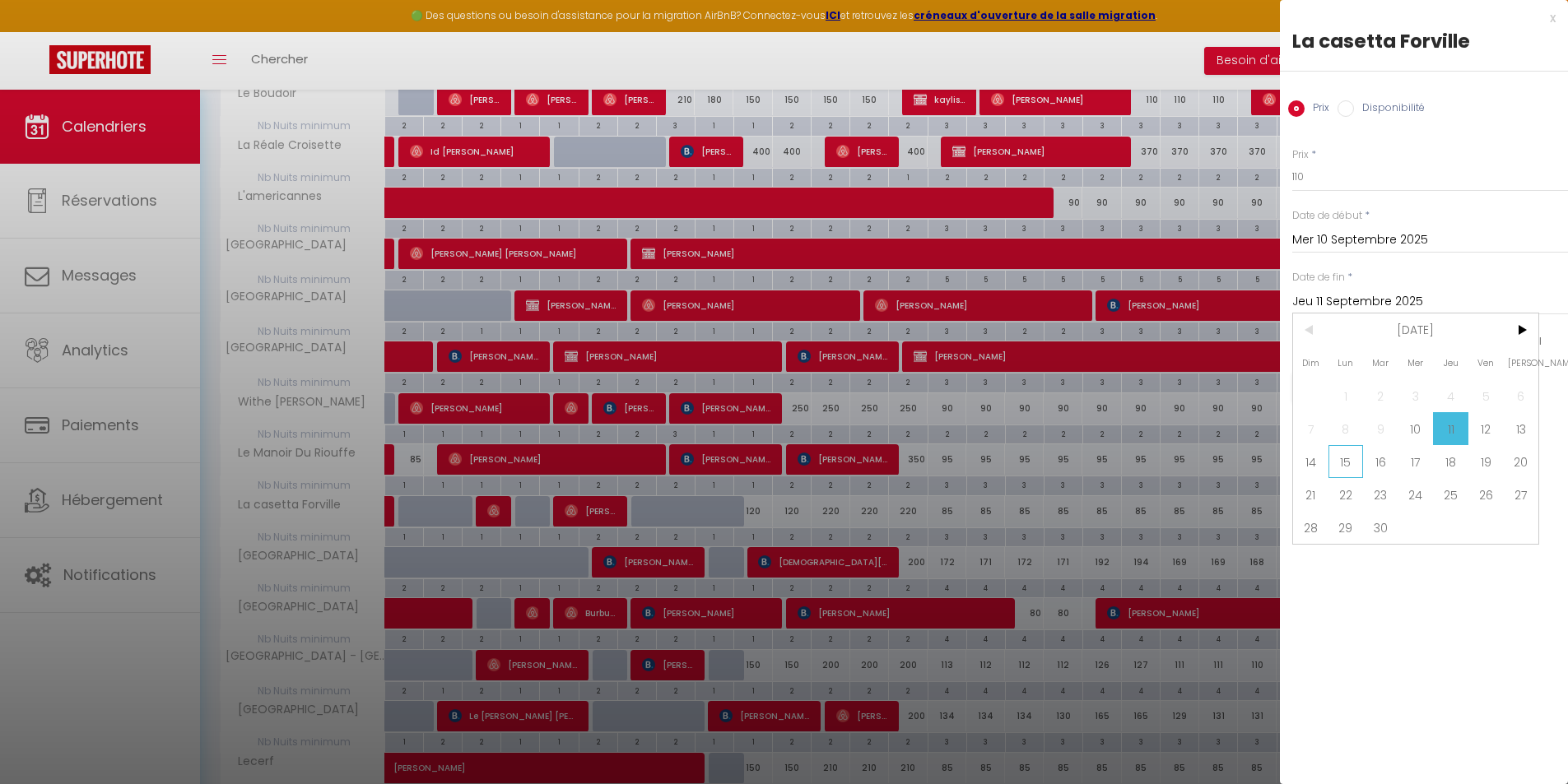
click at [1339, 459] on span "15" at bounding box center [1346, 461] width 35 height 33
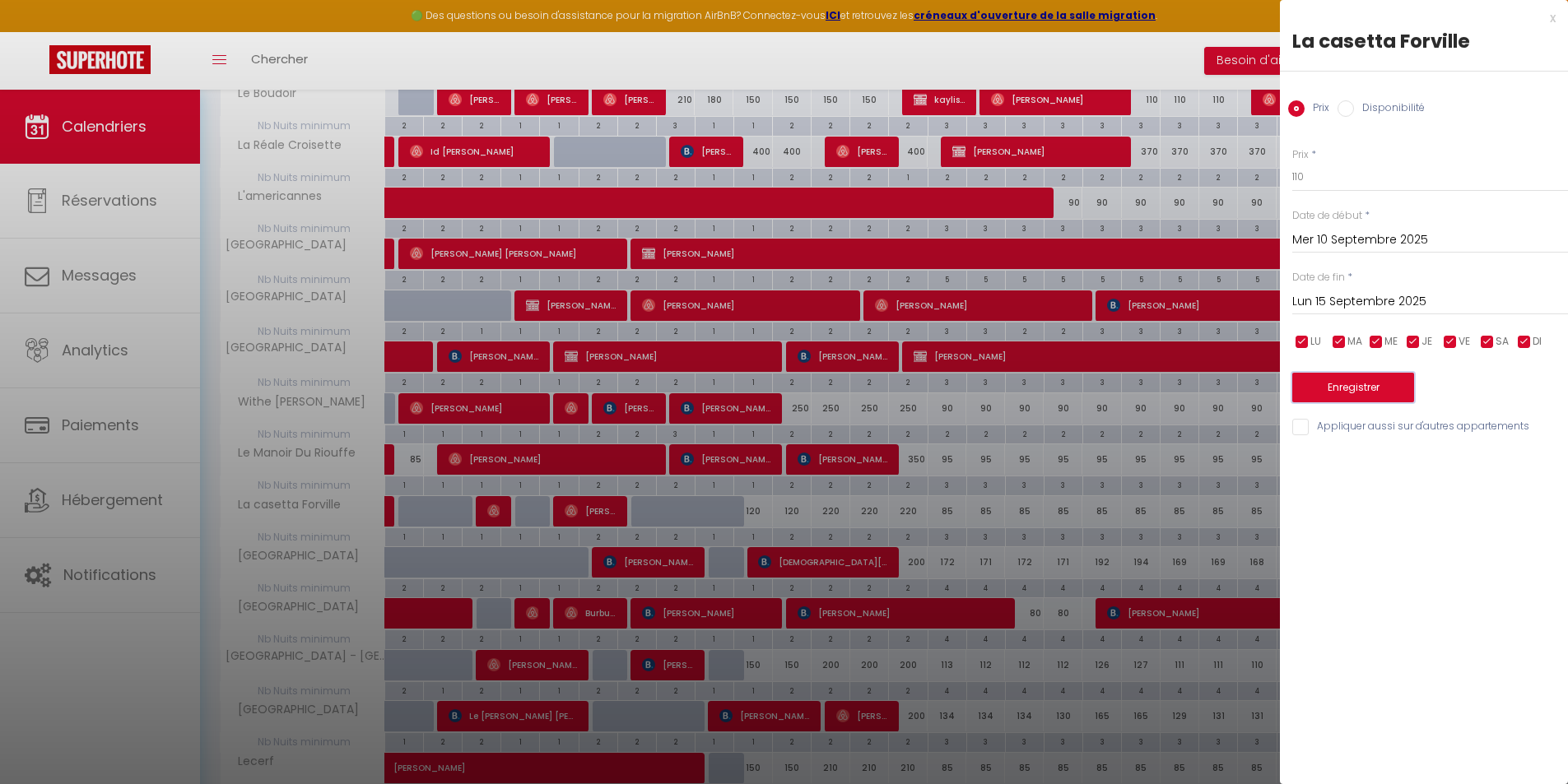
click at [1347, 390] on button "Enregistrer" at bounding box center [1353, 388] width 122 height 30
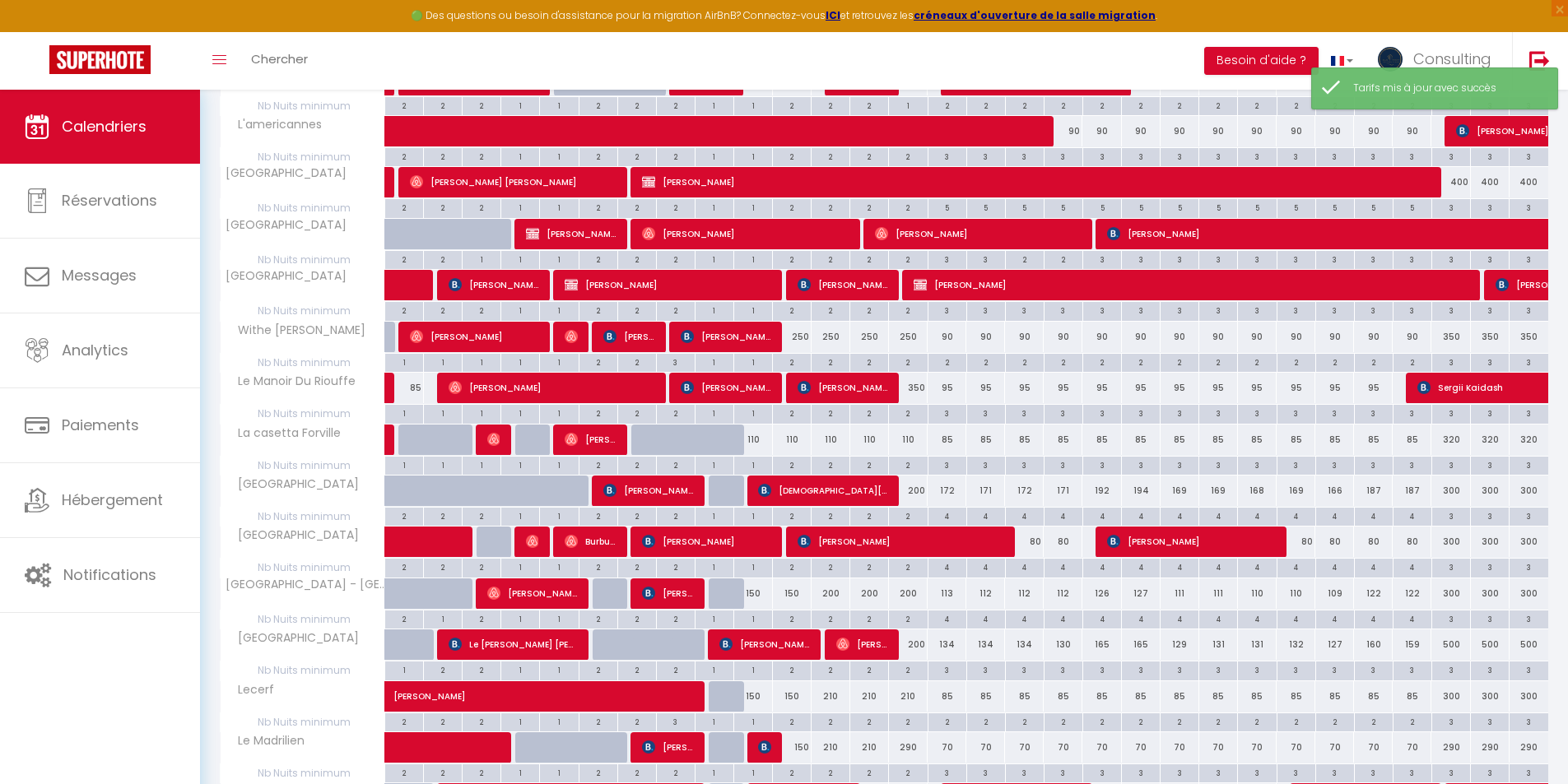
scroll to position [576, 0]
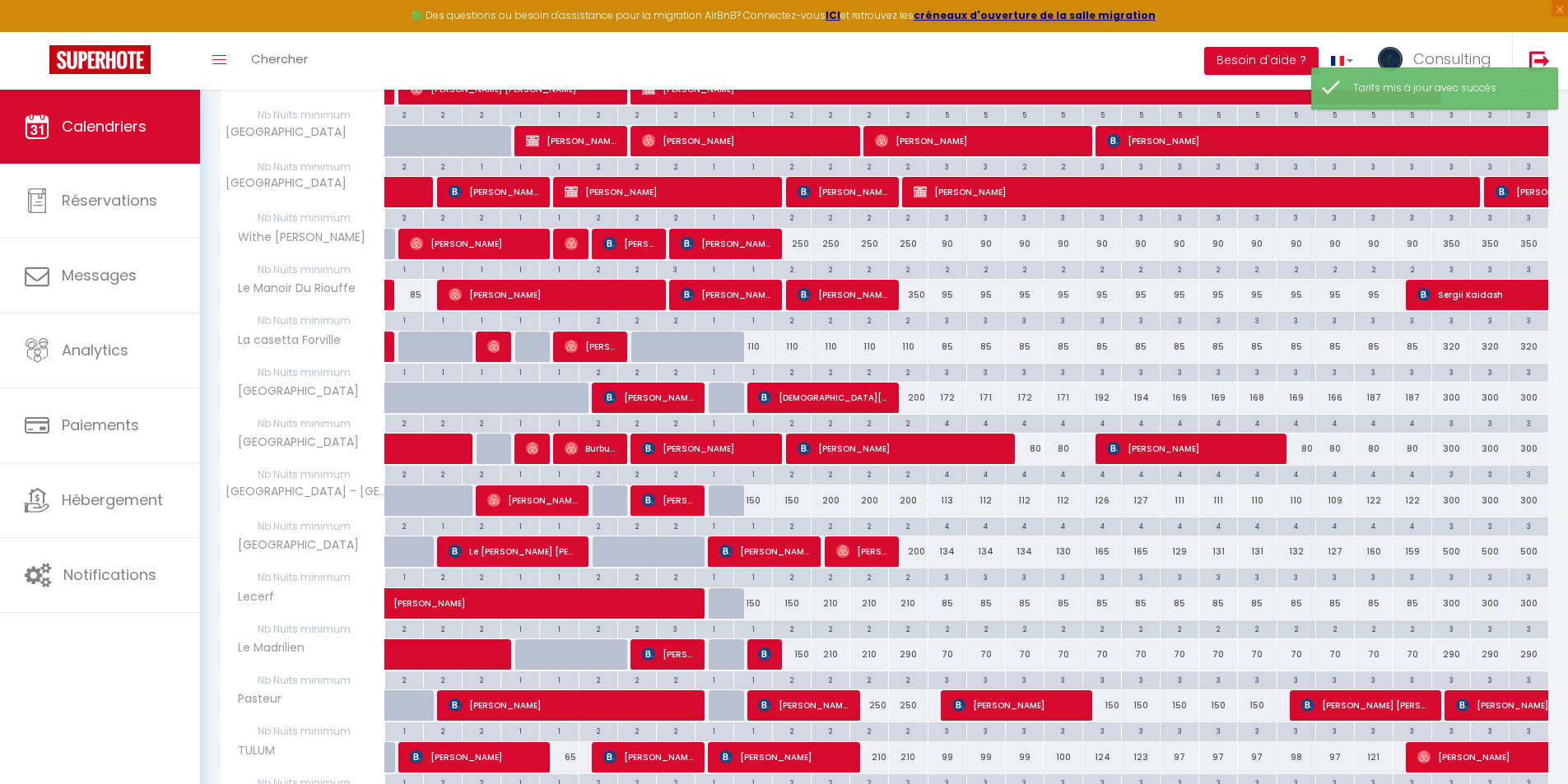
click at [751, 502] on div "150" at bounding box center [753, 500] width 39 height 31
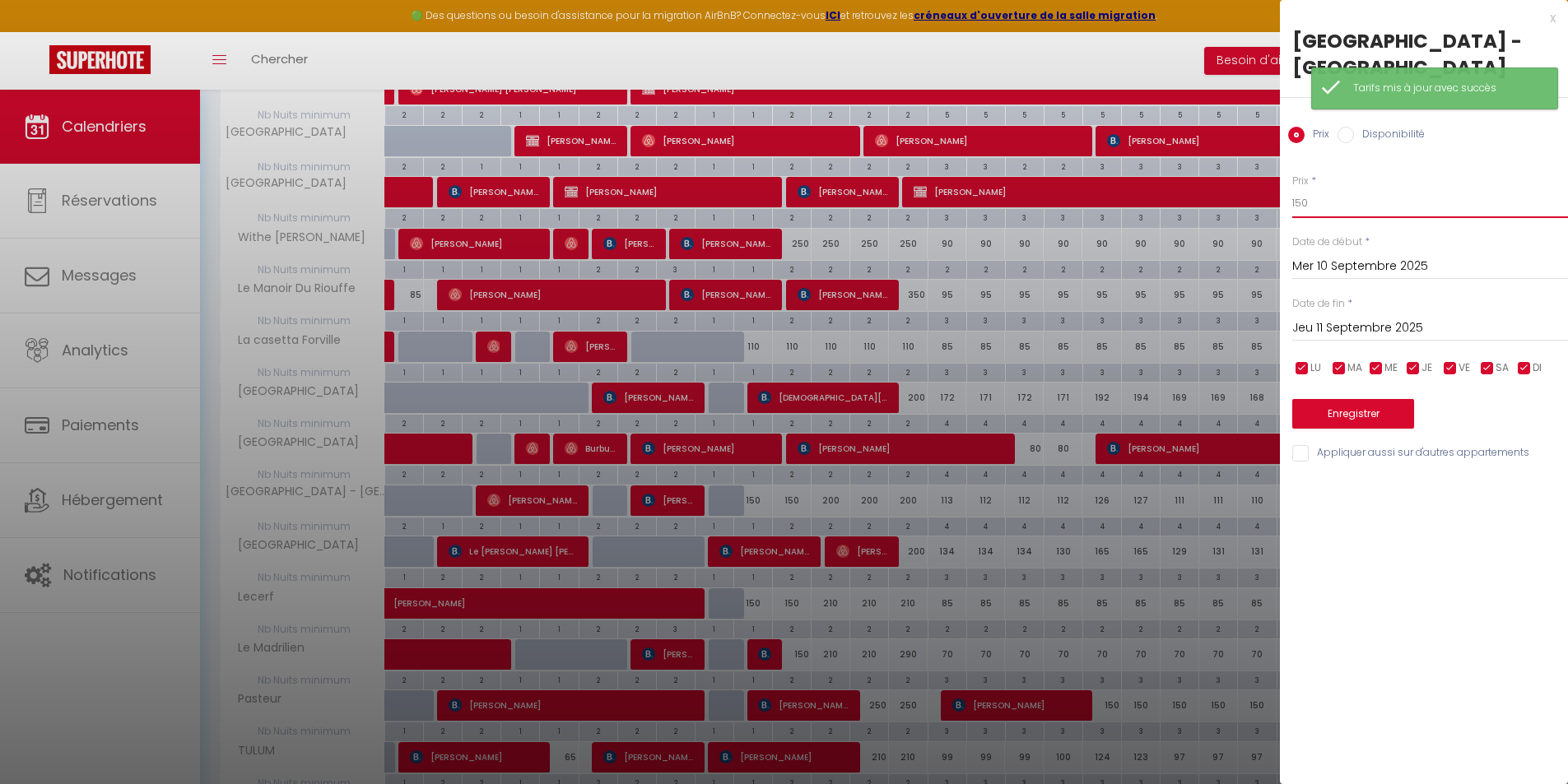
click at [1300, 203] on input "150" at bounding box center [1430, 203] width 276 height 30
click at [1345, 325] on input "Jeu 11 Septembre 2025" at bounding box center [1430, 328] width 276 height 21
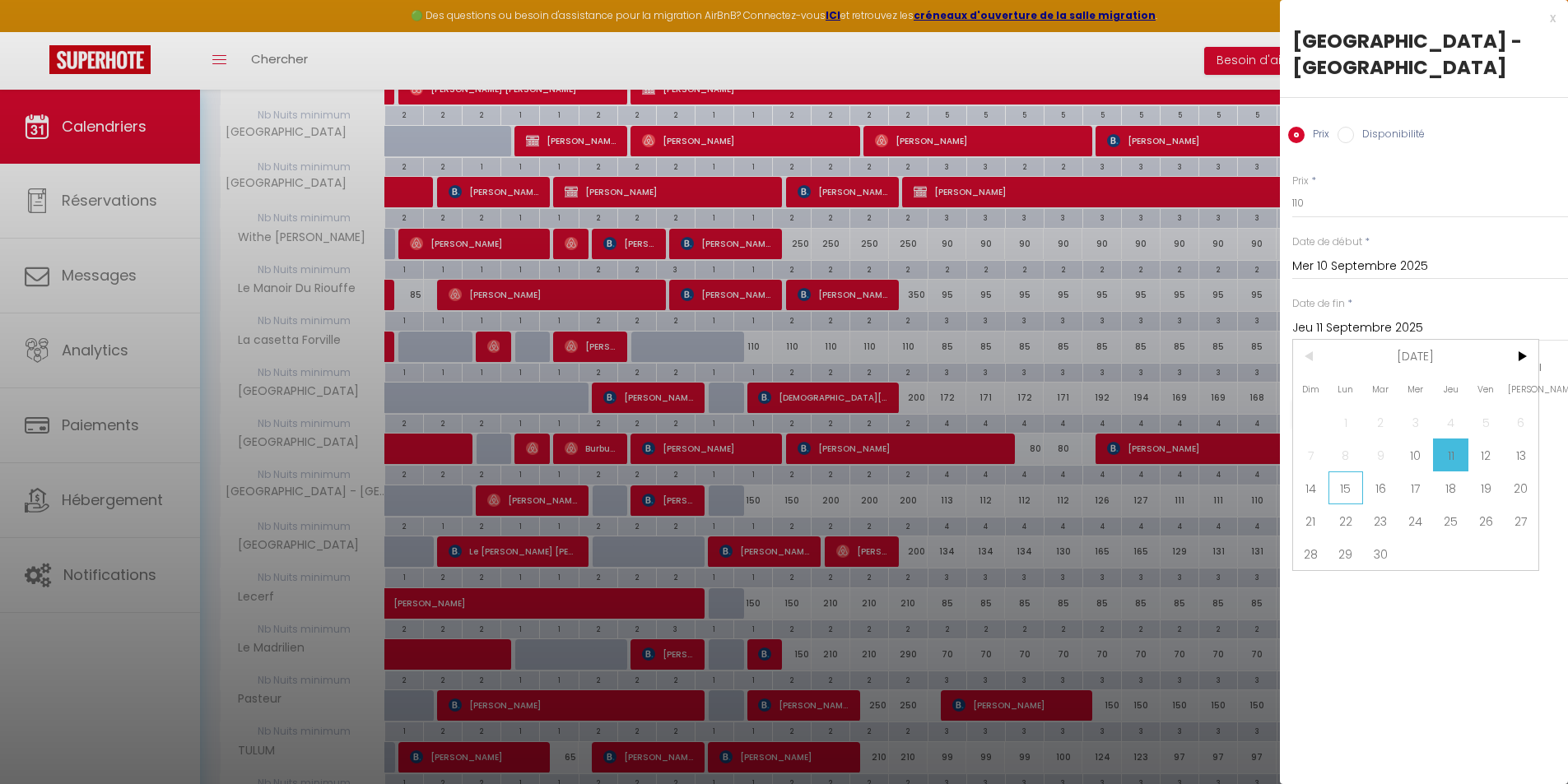
click at [1340, 481] on span "15" at bounding box center [1346, 488] width 35 height 33
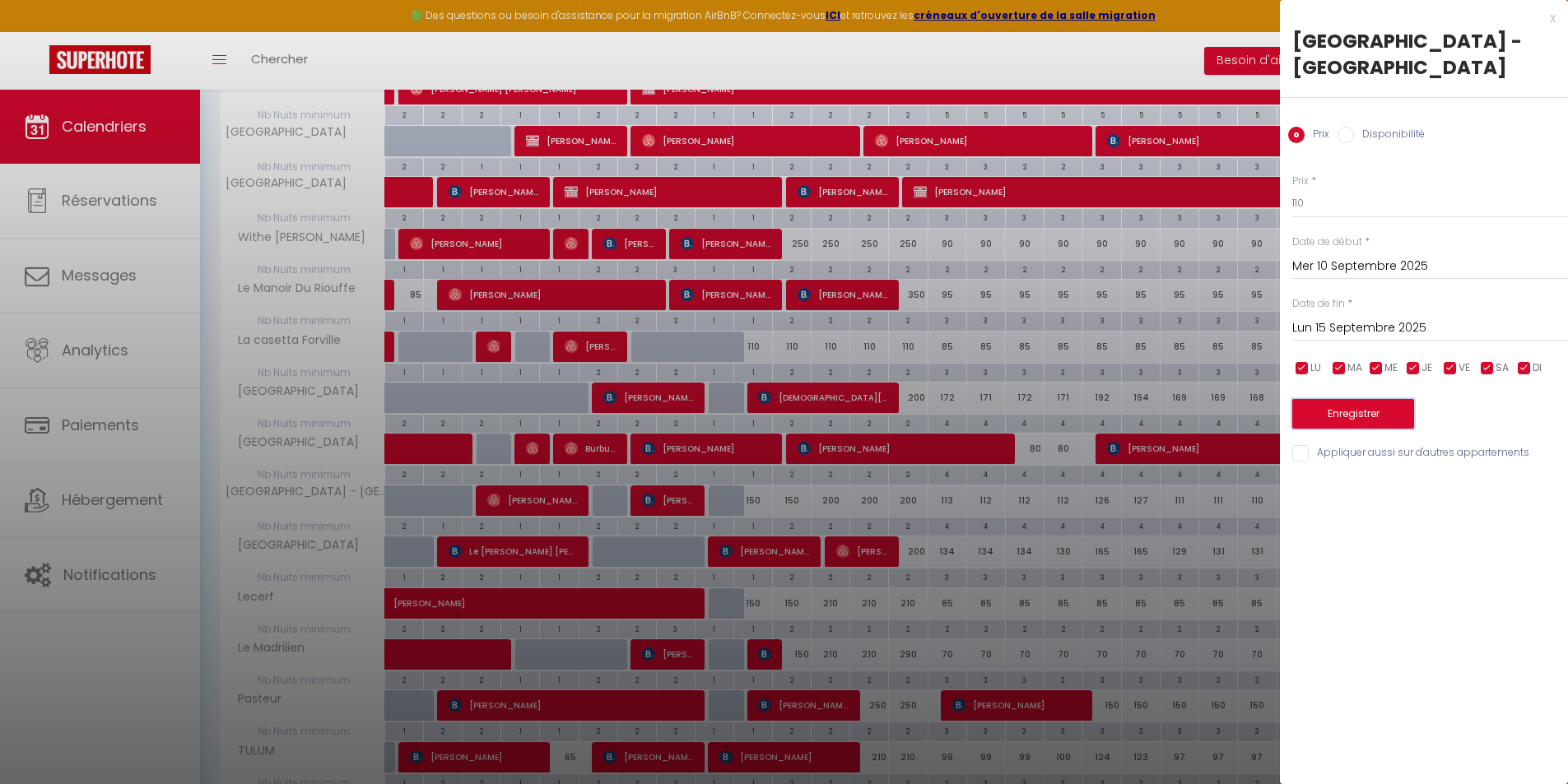
click at [1341, 411] on button "Enregistrer" at bounding box center [1353, 414] width 122 height 30
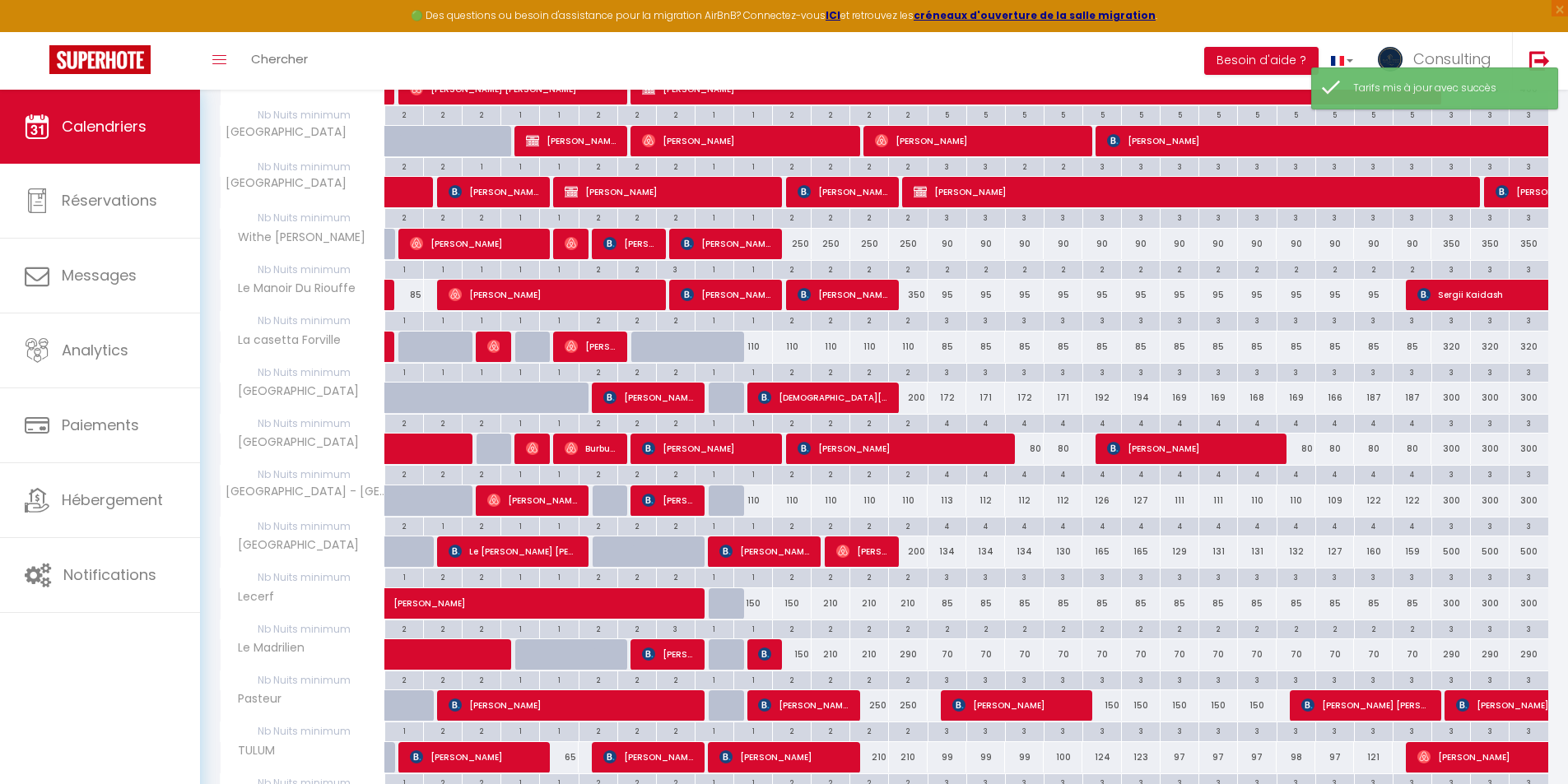
click at [796, 654] on div "150" at bounding box center [792, 654] width 39 height 31
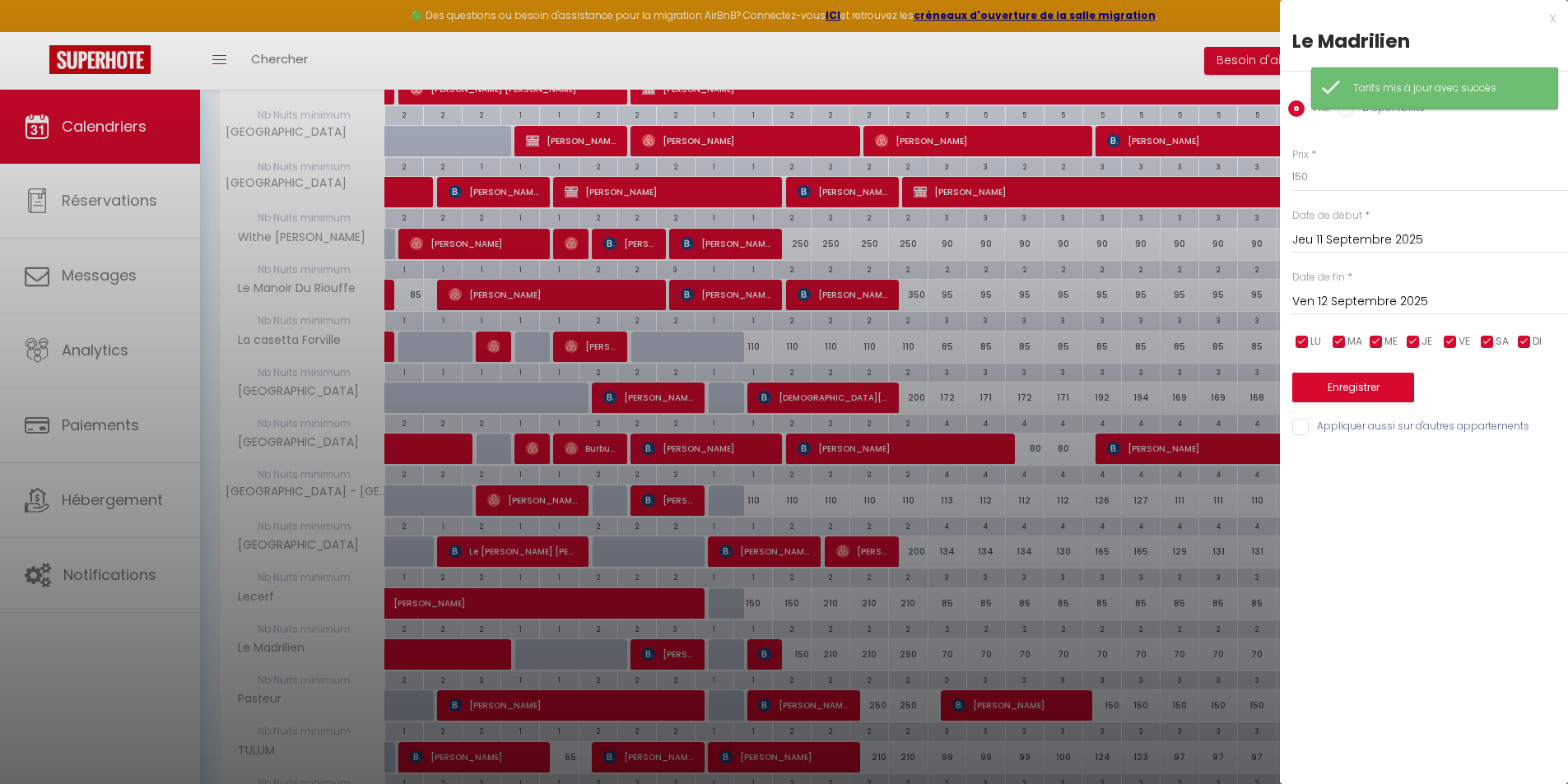
click at [1349, 303] on input "Ven 12 Septembre 2025" at bounding box center [1430, 302] width 276 height 21
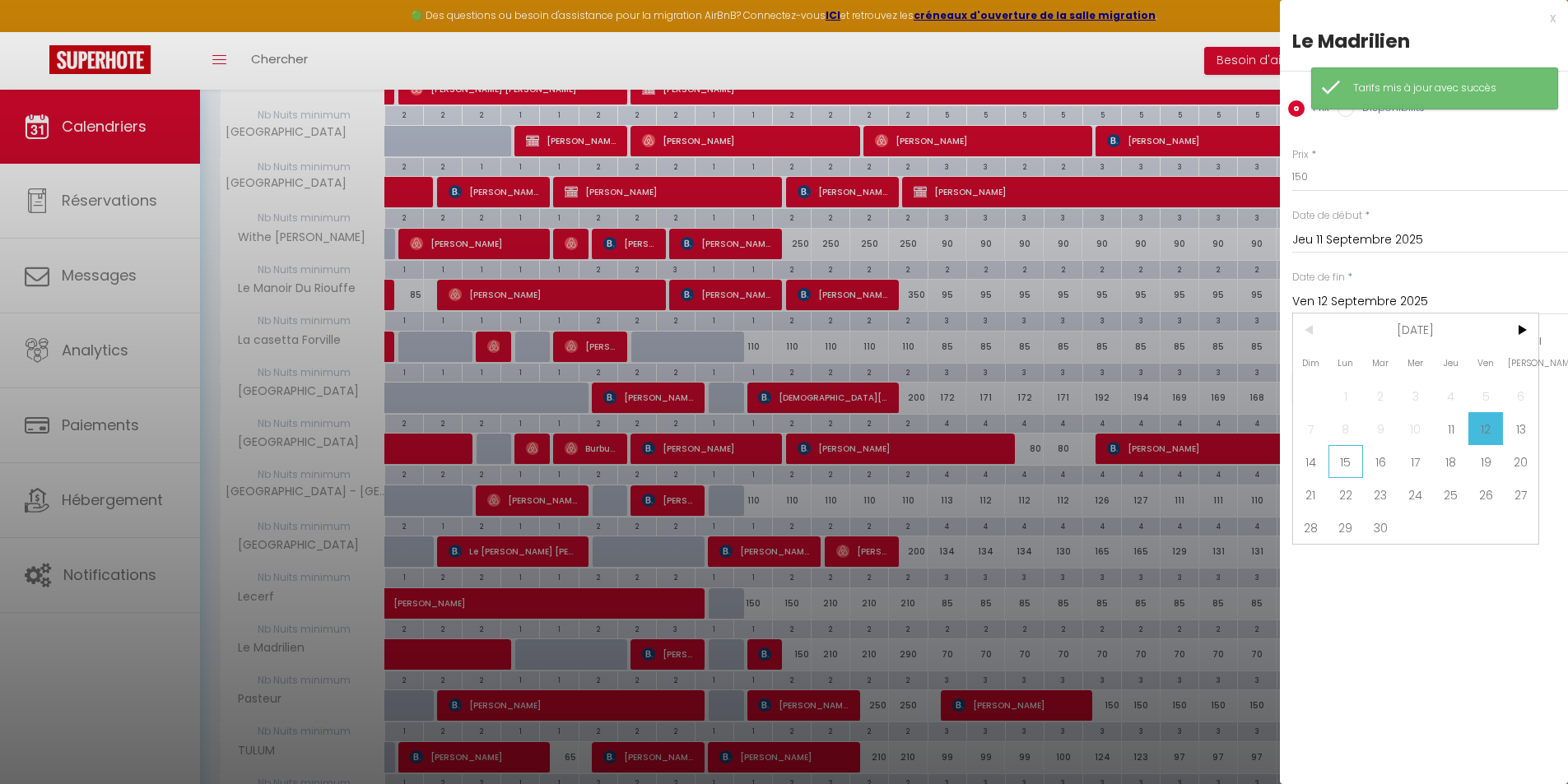
click at [1353, 458] on span "15" at bounding box center [1346, 461] width 35 height 33
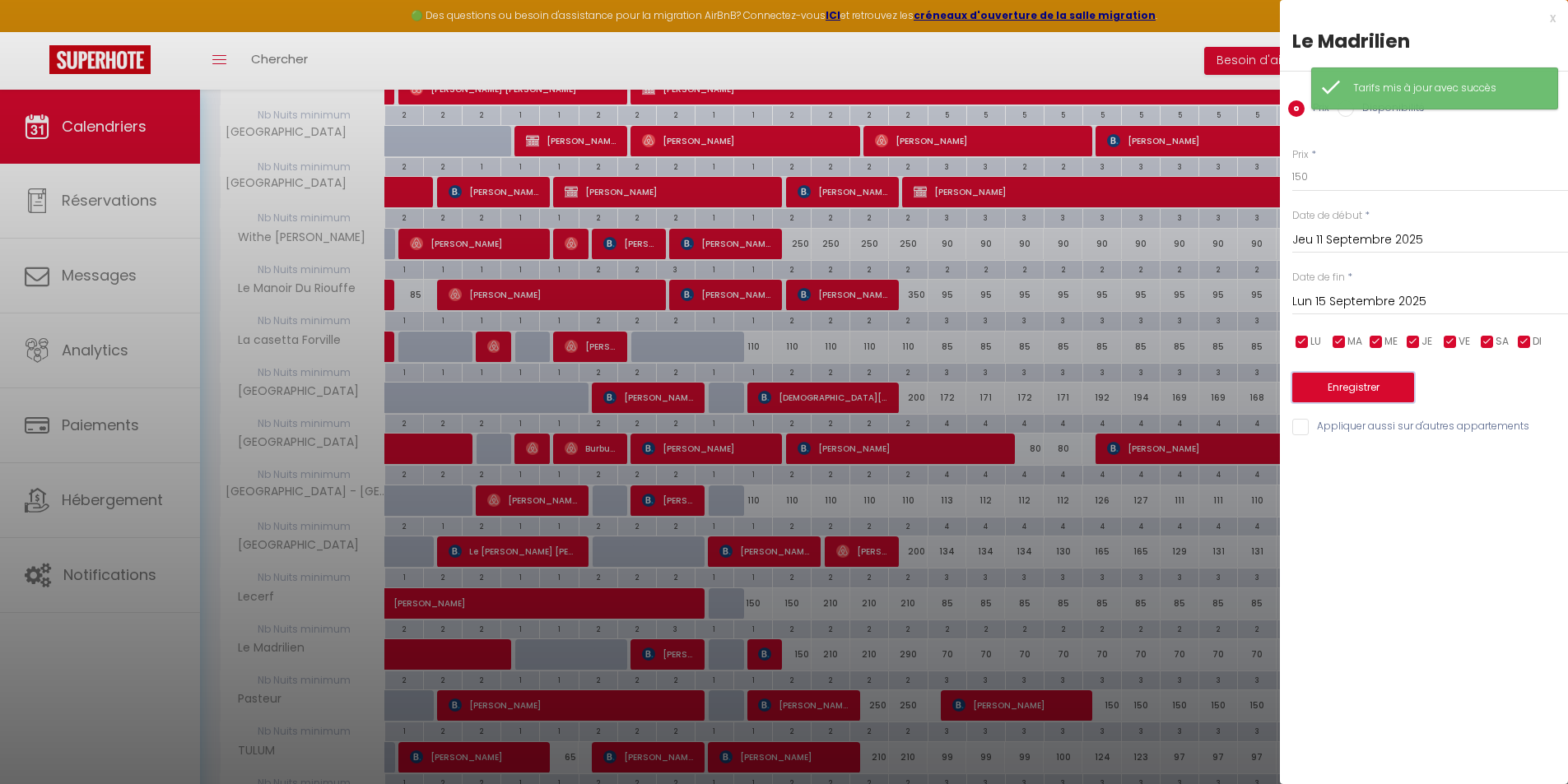
click at [1348, 390] on button "Enregistrer" at bounding box center [1353, 388] width 122 height 30
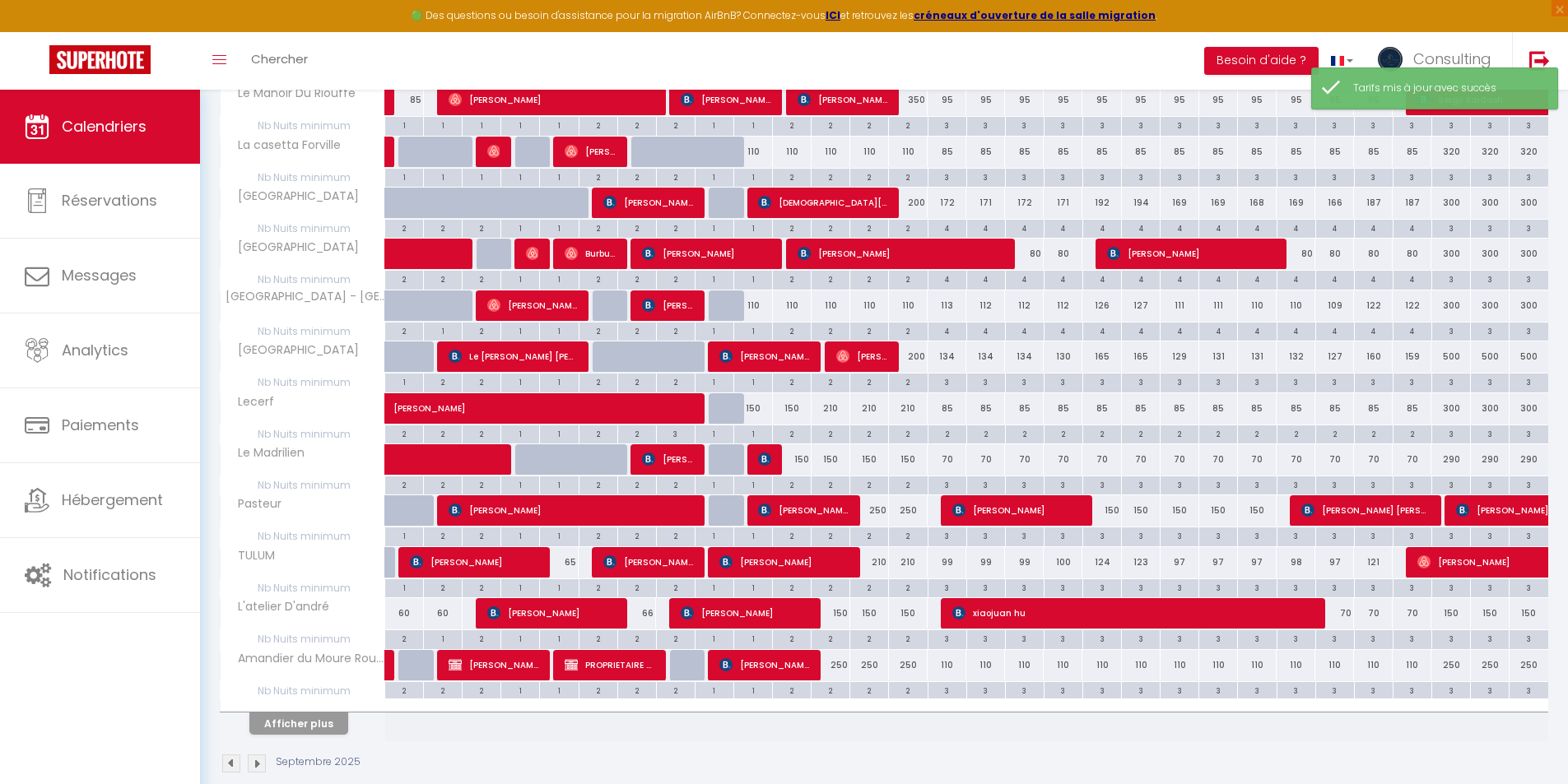
scroll to position [796, 0]
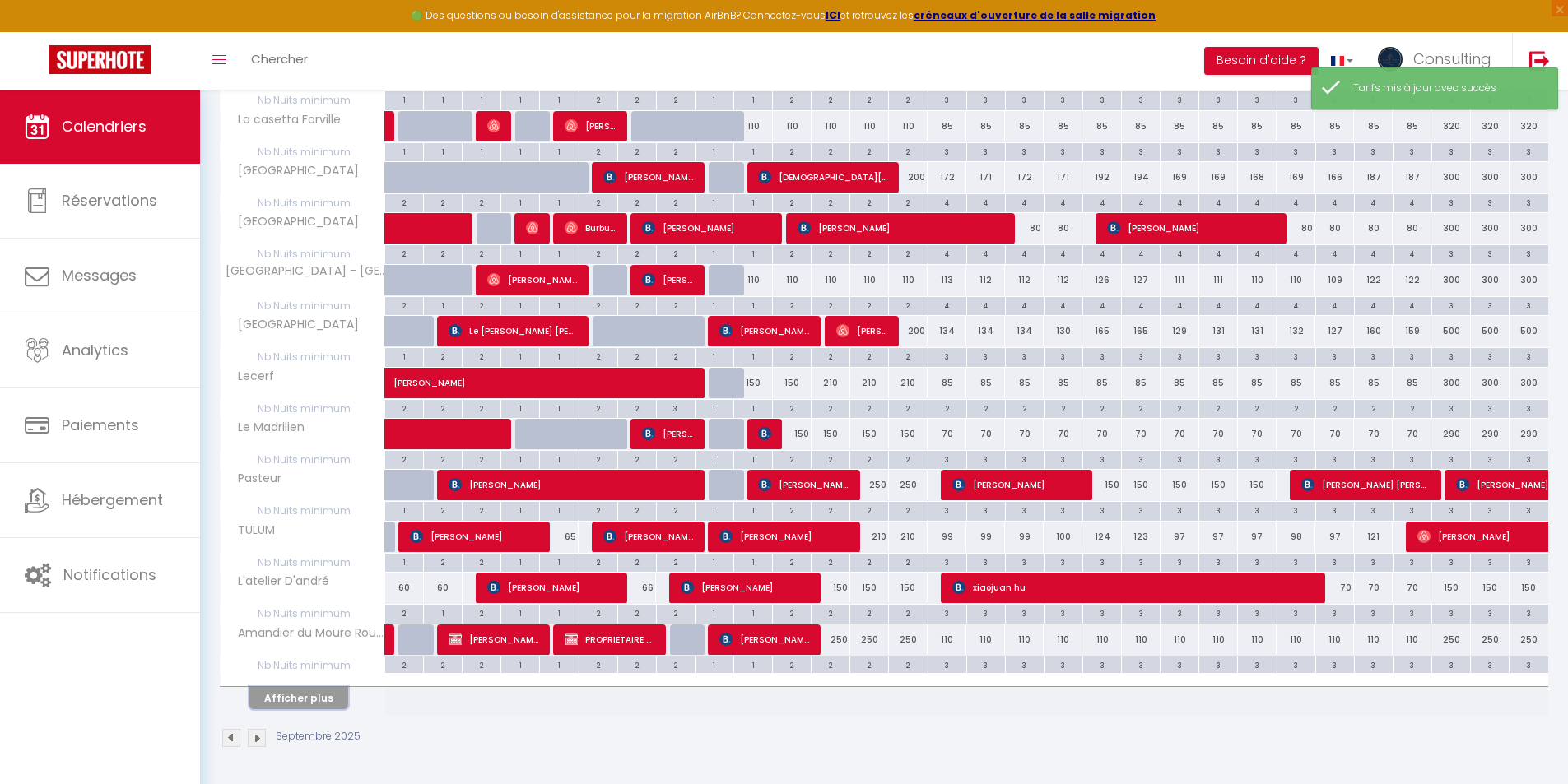
click at [337, 693] on button "Afficher plus" at bounding box center [298, 697] width 99 height 22
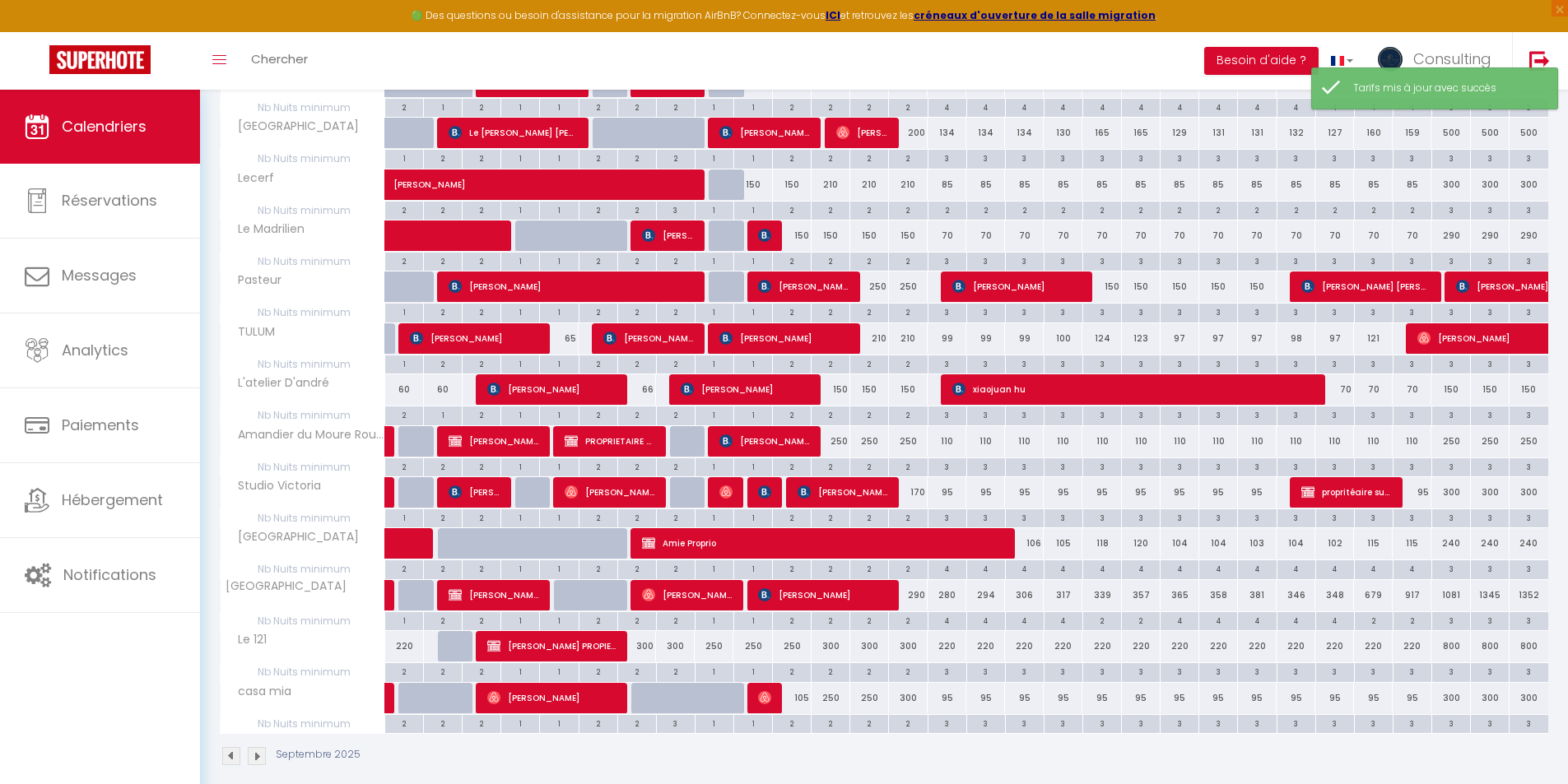
scroll to position [1013, 0]
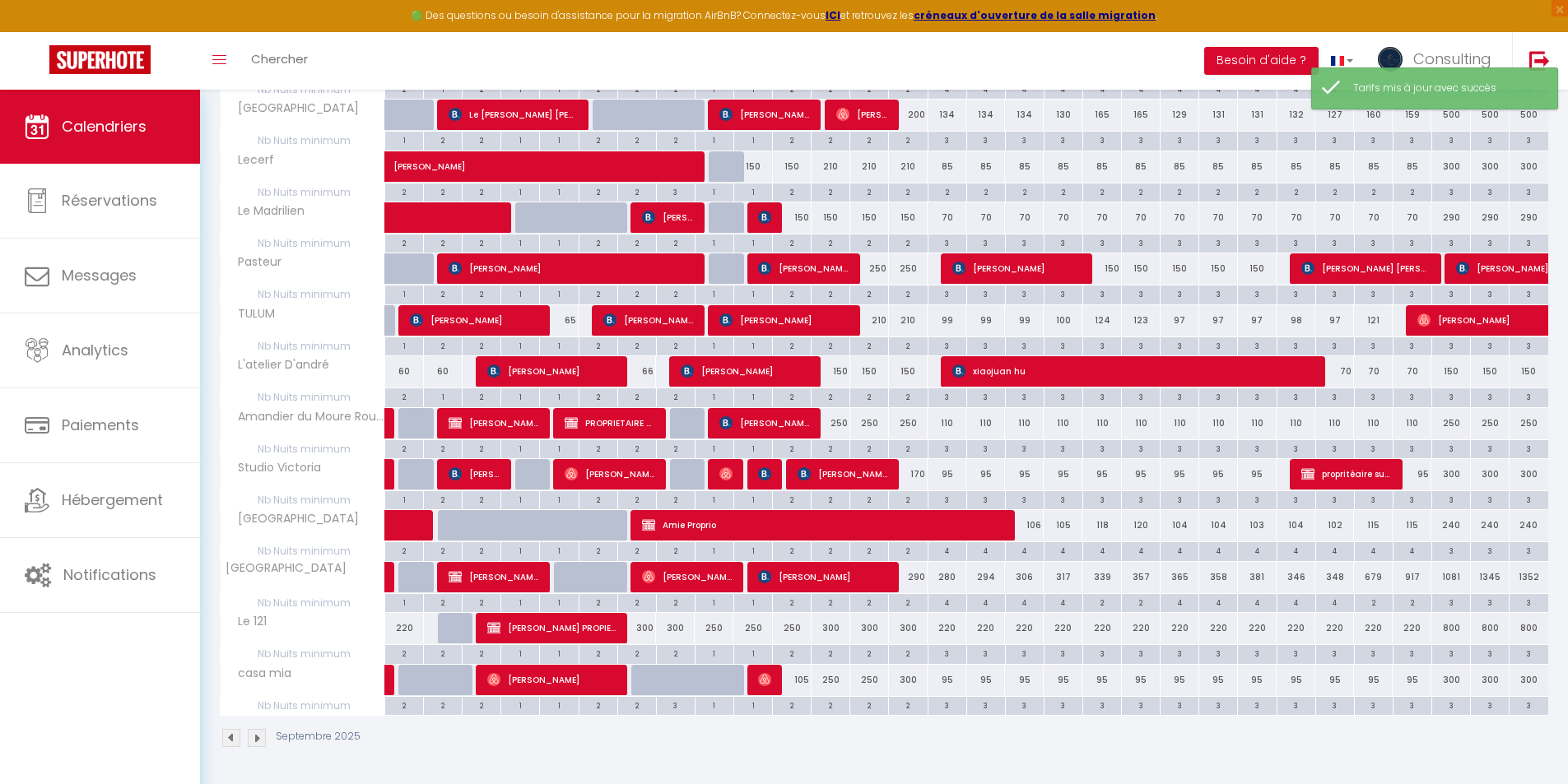
click at [831, 679] on div "250" at bounding box center [831, 680] width 39 height 31
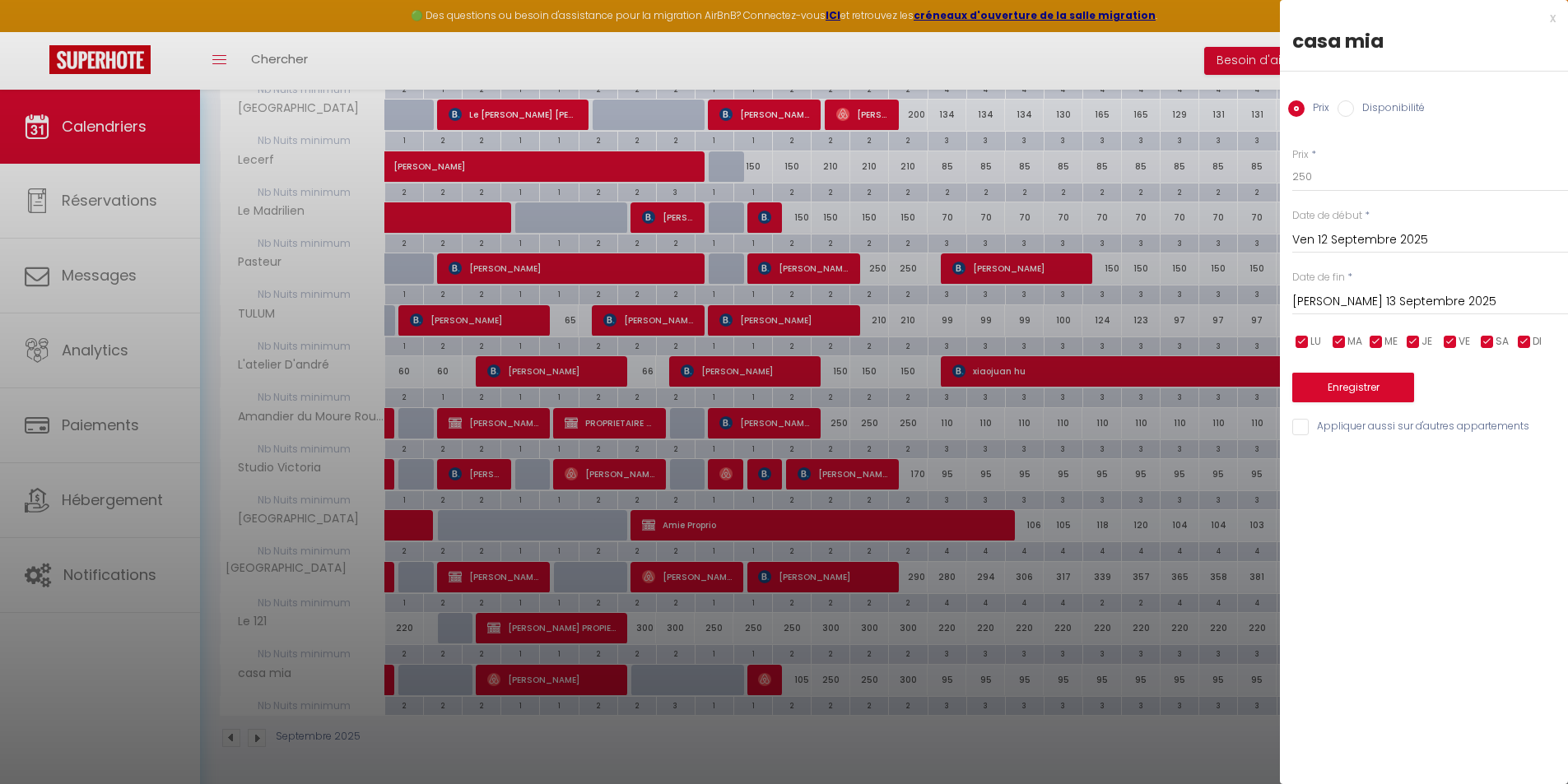
click at [814, 666] on div at bounding box center [784, 392] width 1568 height 784
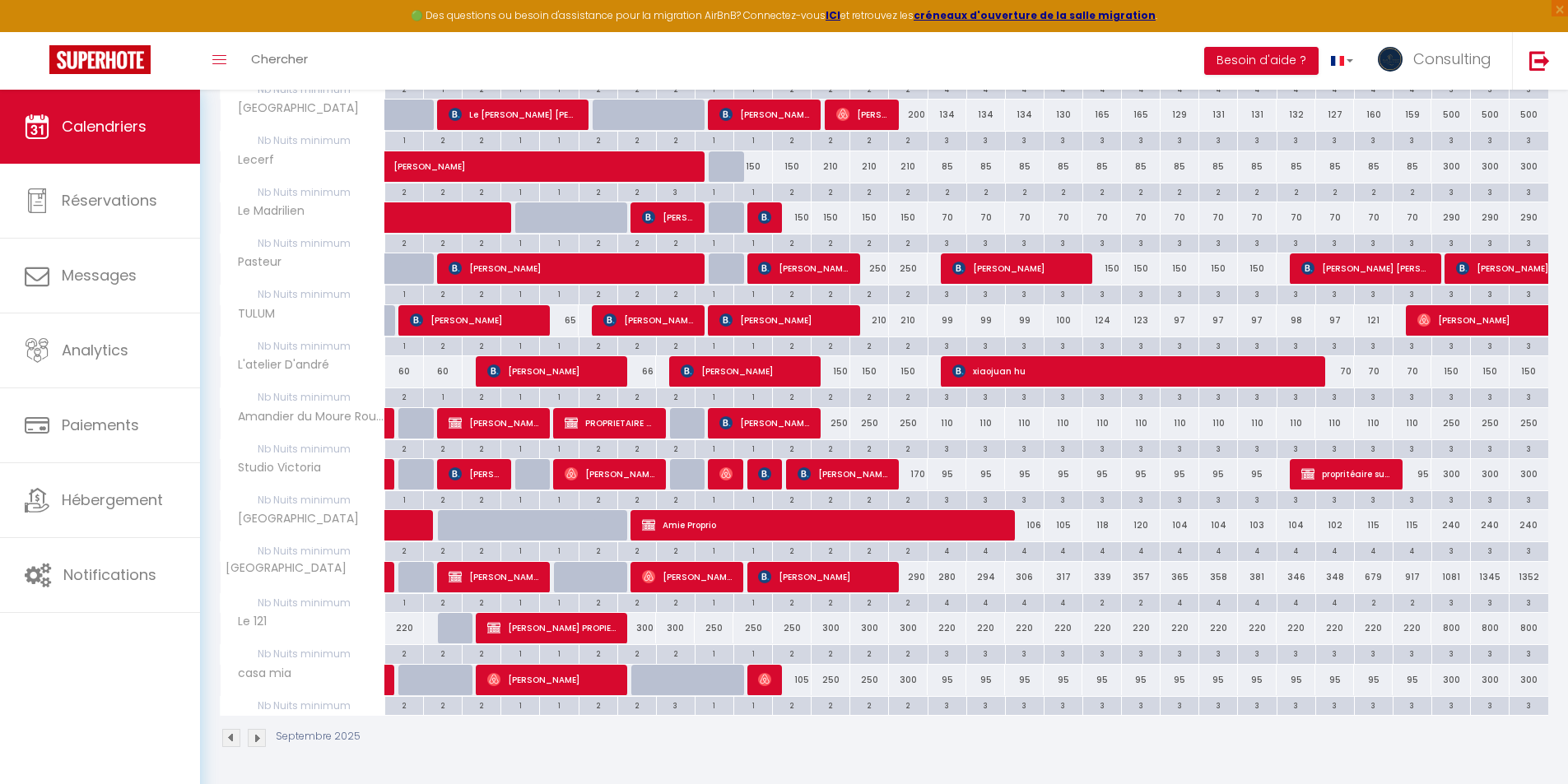
click at [797, 682] on div "105" at bounding box center [792, 680] width 39 height 31
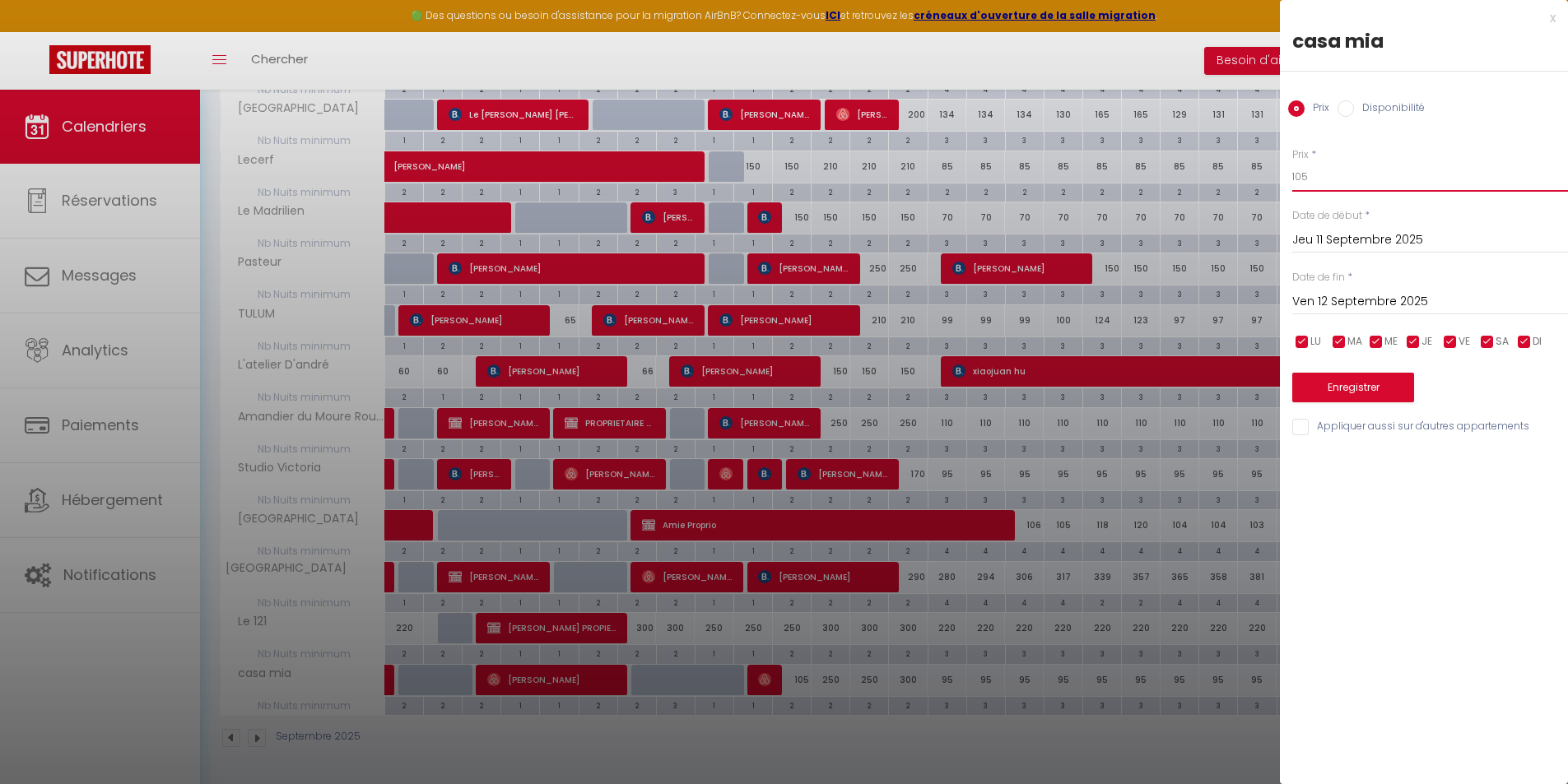
click at [1314, 174] on input "105" at bounding box center [1430, 177] width 276 height 30
click at [1340, 307] on input "Ven 12 Septembre 2025" at bounding box center [1430, 302] width 276 height 21
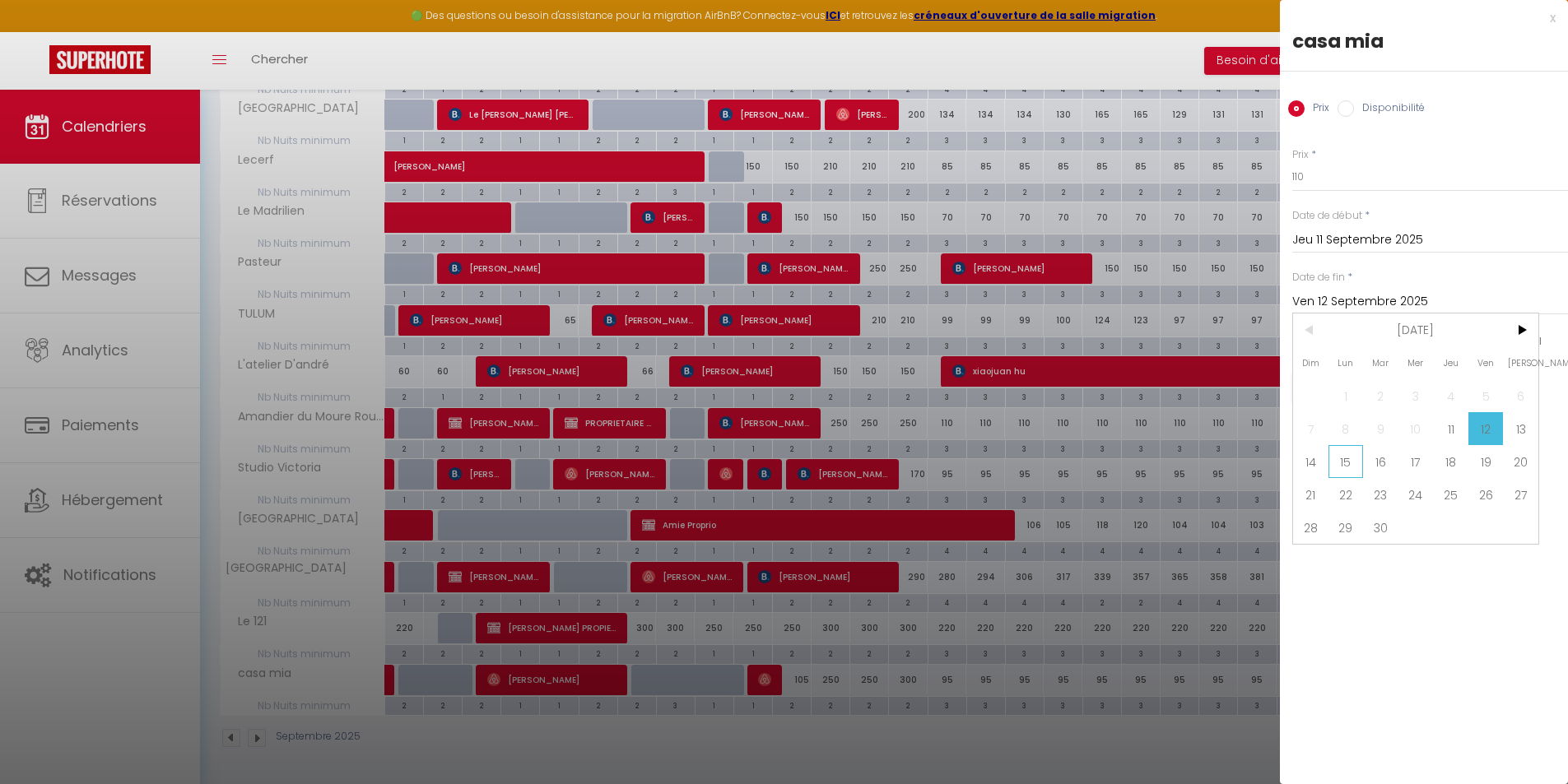
click at [1350, 470] on span "15" at bounding box center [1346, 461] width 35 height 33
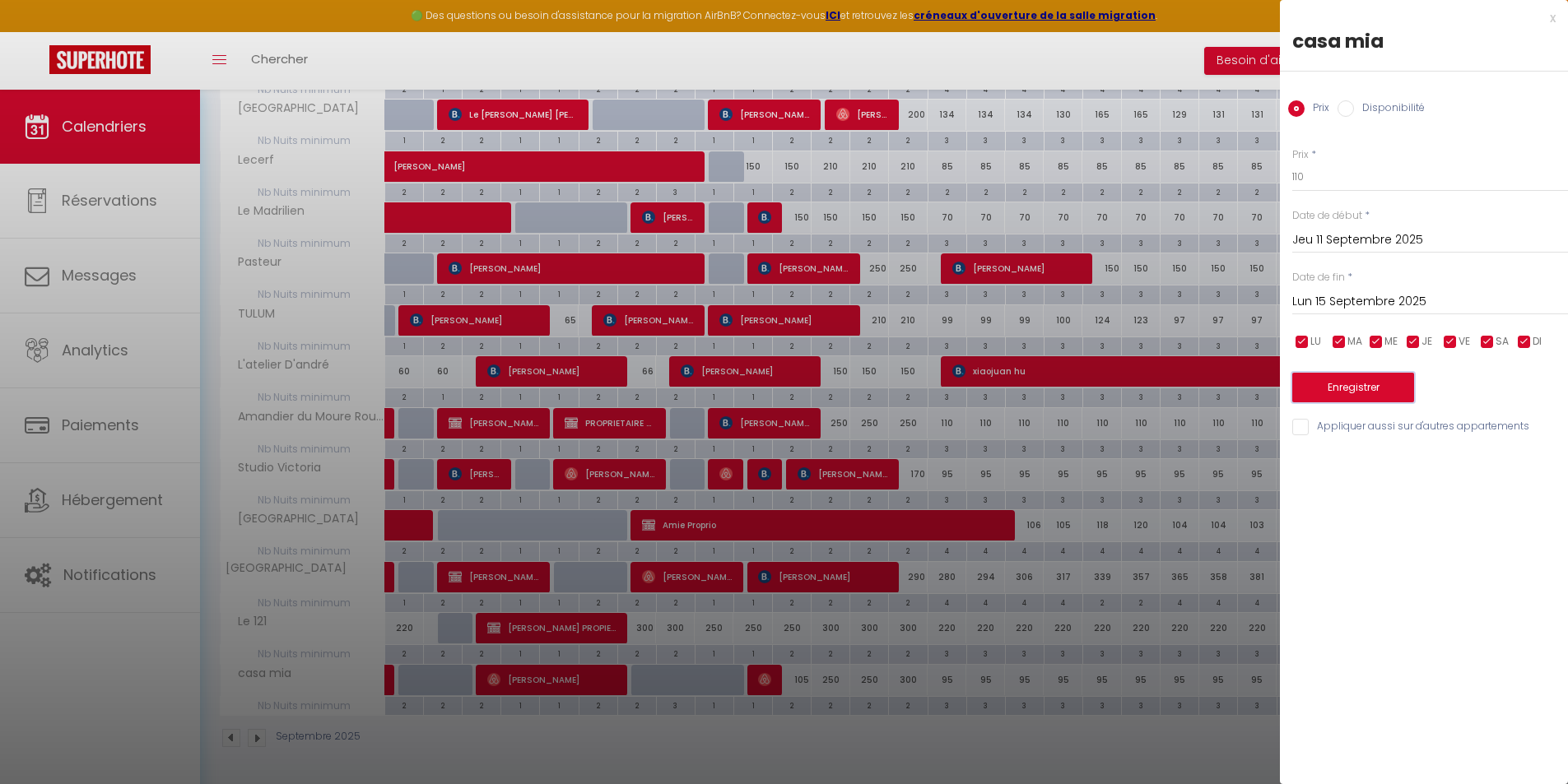
click at [1341, 391] on button "Enregistrer" at bounding box center [1353, 388] width 122 height 30
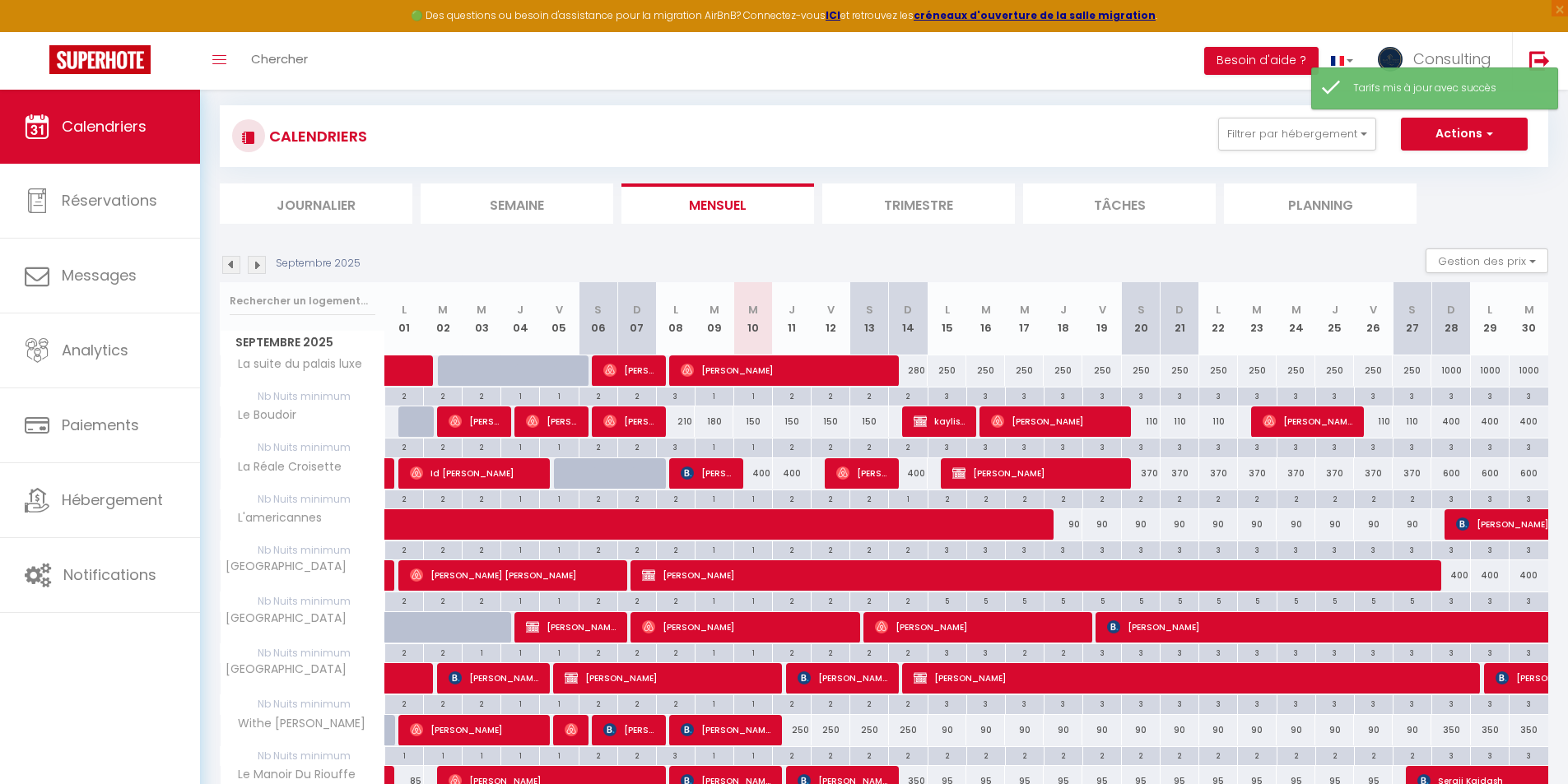
scroll to position [796, 0]
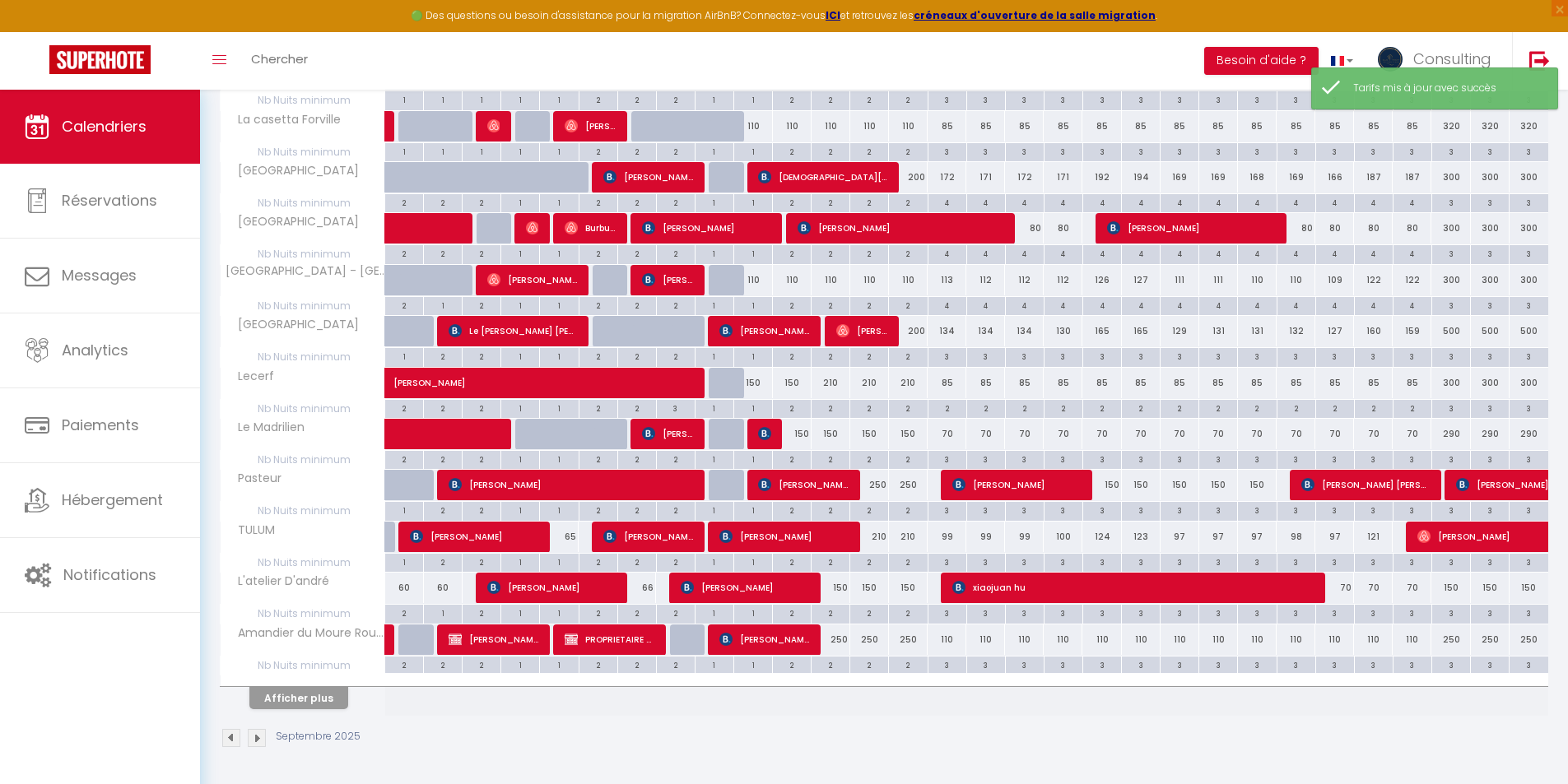
click at [804, 432] on div "150" at bounding box center [792, 433] width 39 height 31
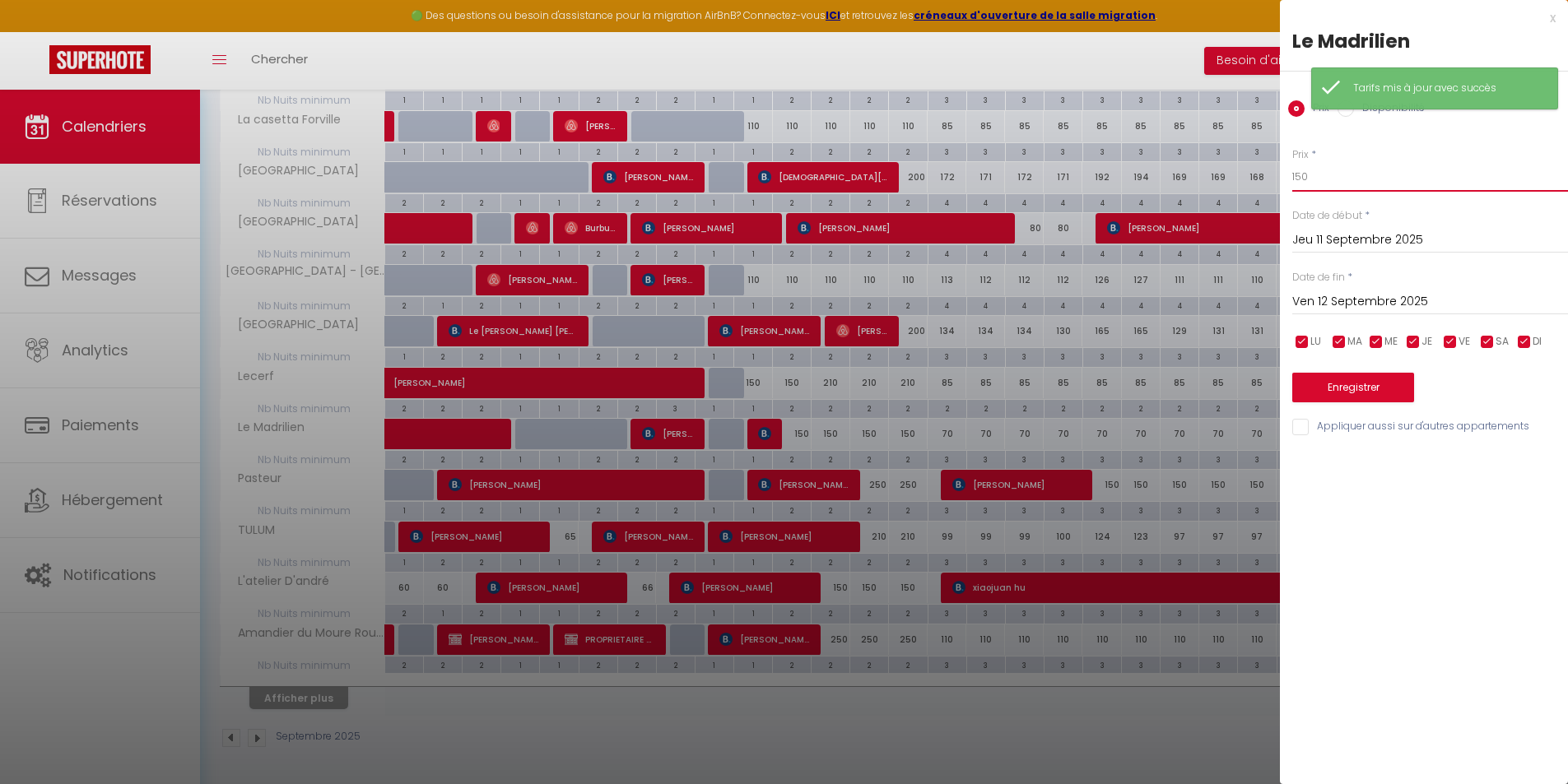
click at [1299, 178] on input "150" at bounding box center [1430, 177] width 276 height 30
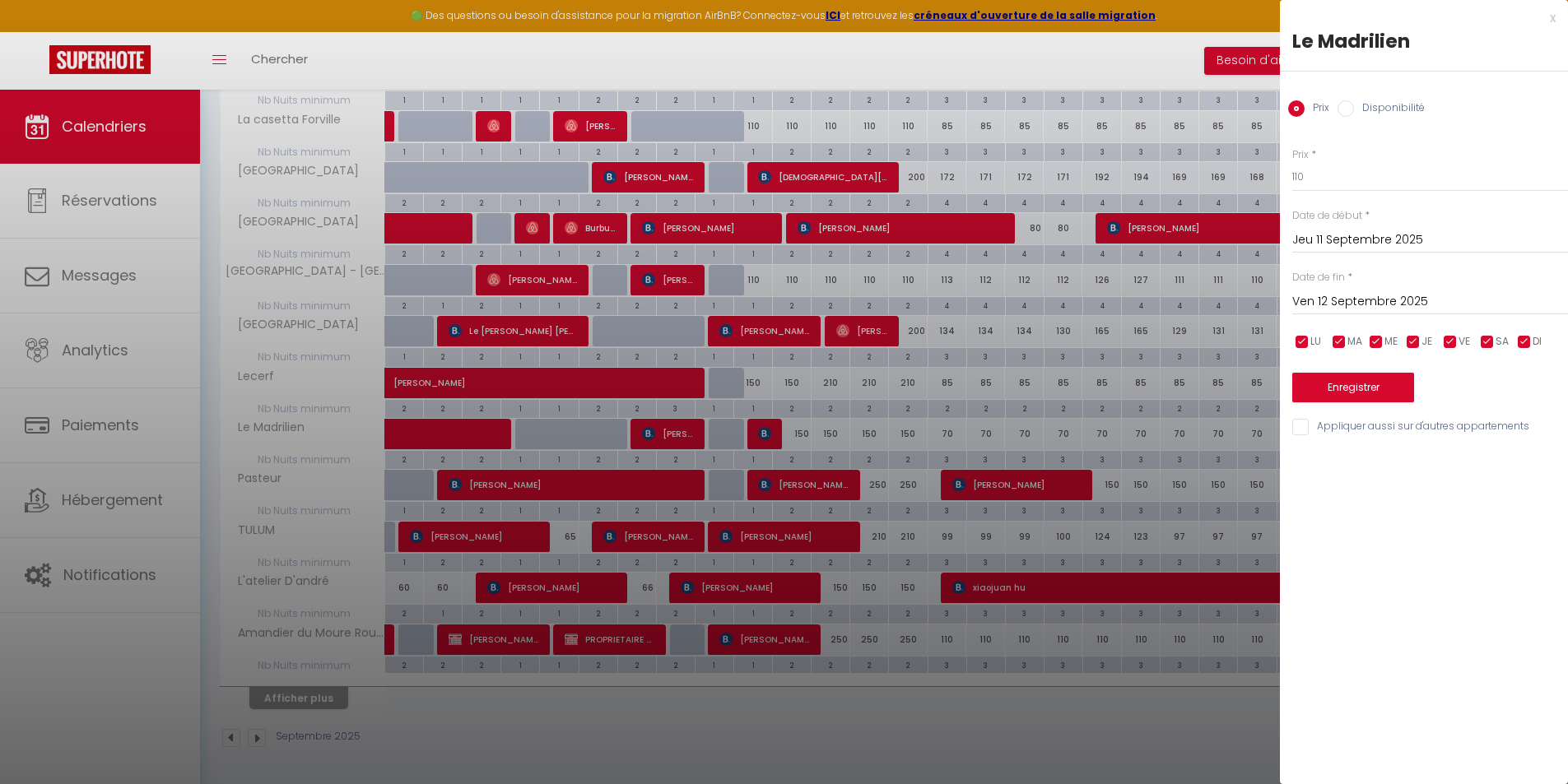
click at [1342, 291] on input "Ven 12 Septembre 2025" at bounding box center [1430, 302] width 276 height 21
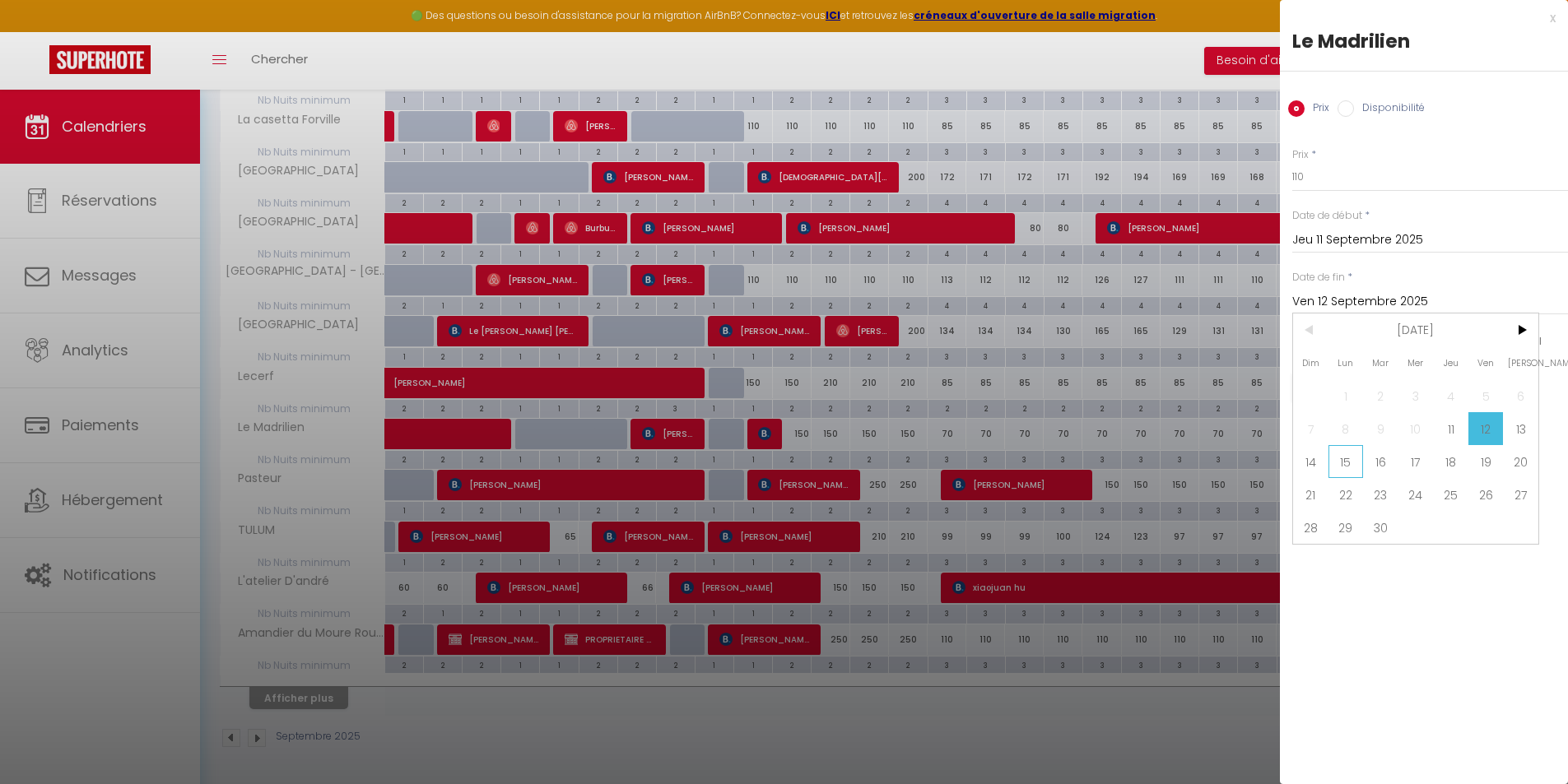
click at [1344, 468] on span "15" at bounding box center [1346, 461] width 35 height 33
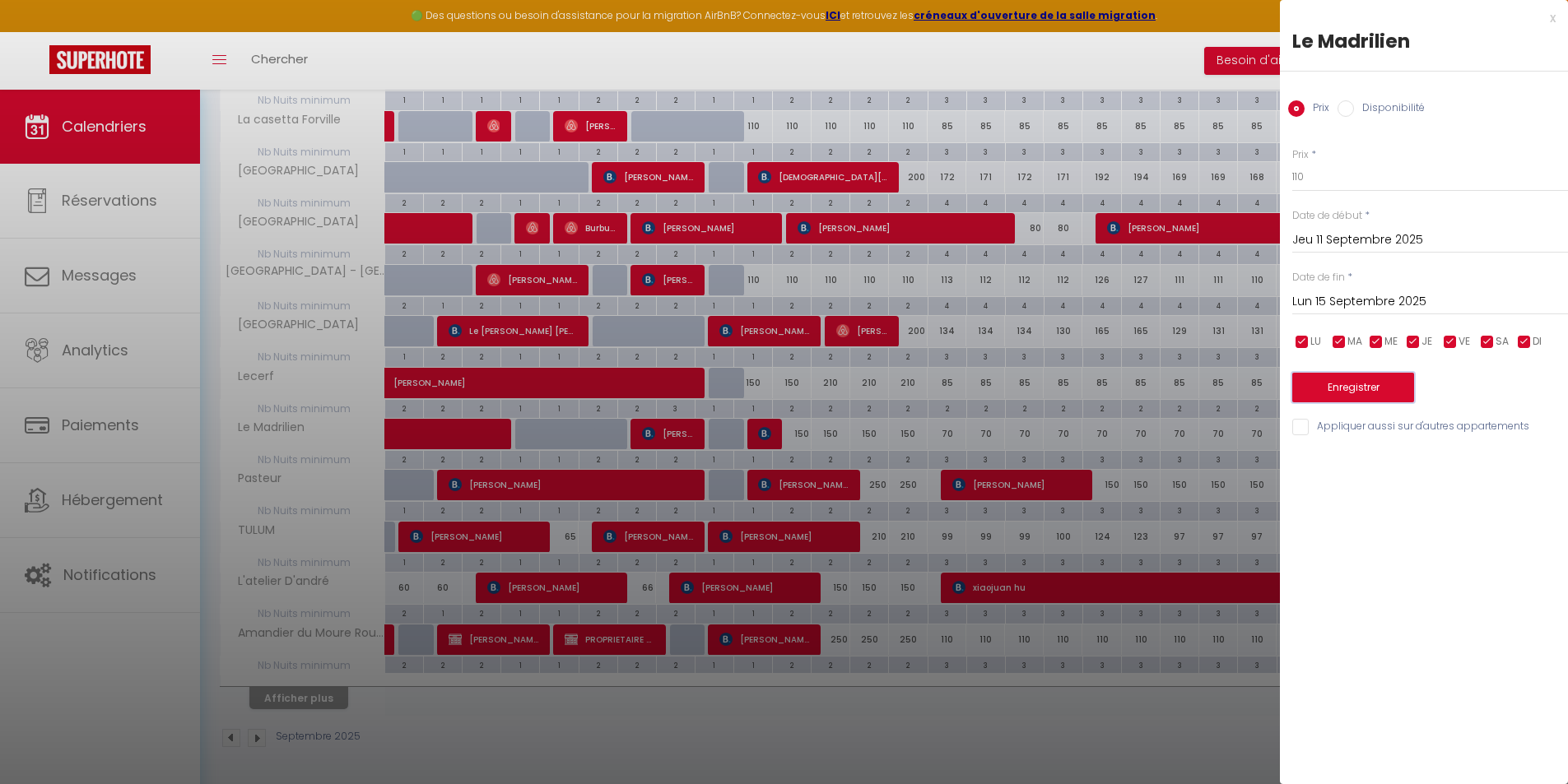
click at [1344, 396] on button "Enregistrer" at bounding box center [1353, 388] width 122 height 30
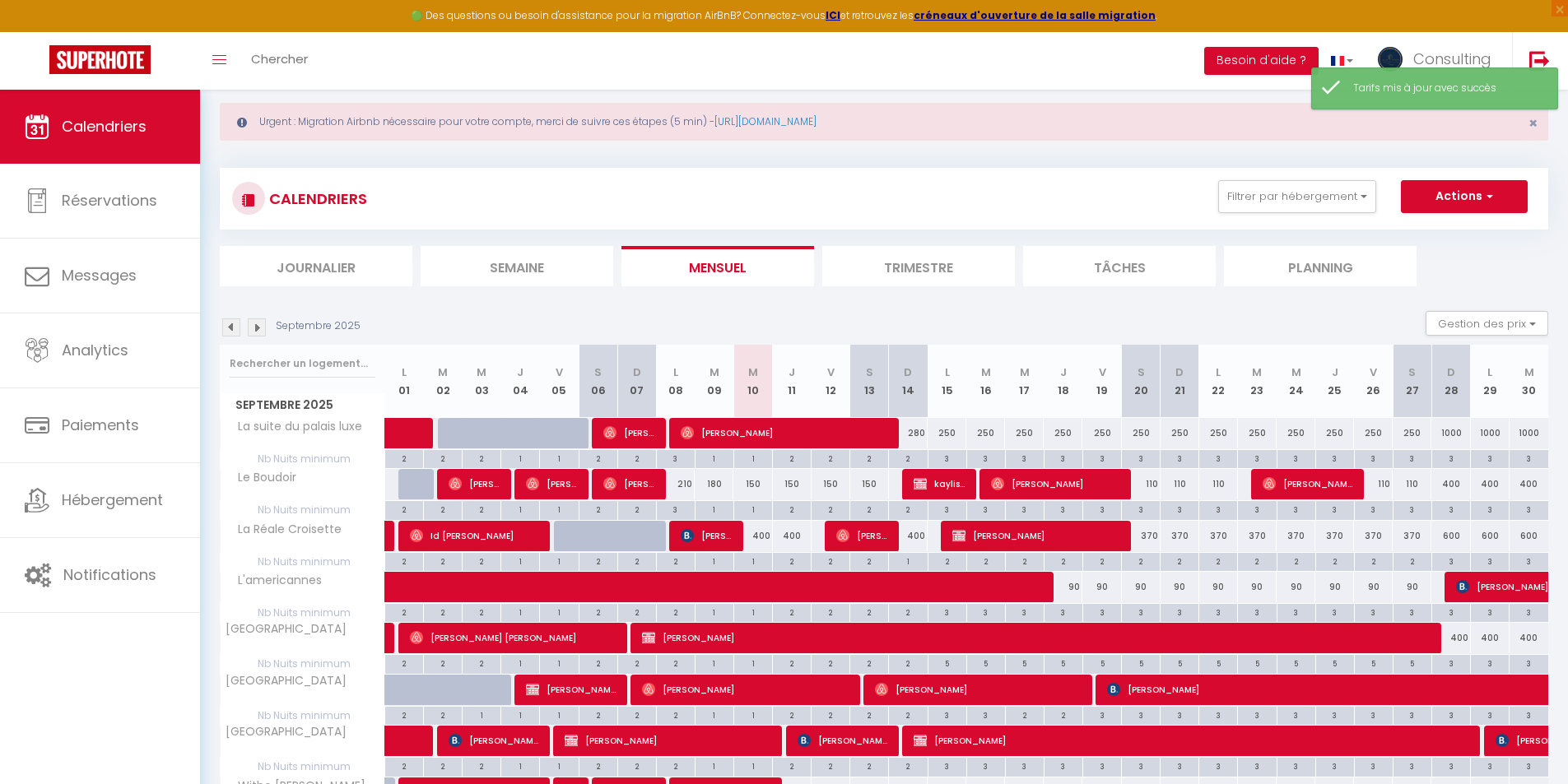
scroll to position [0, 0]
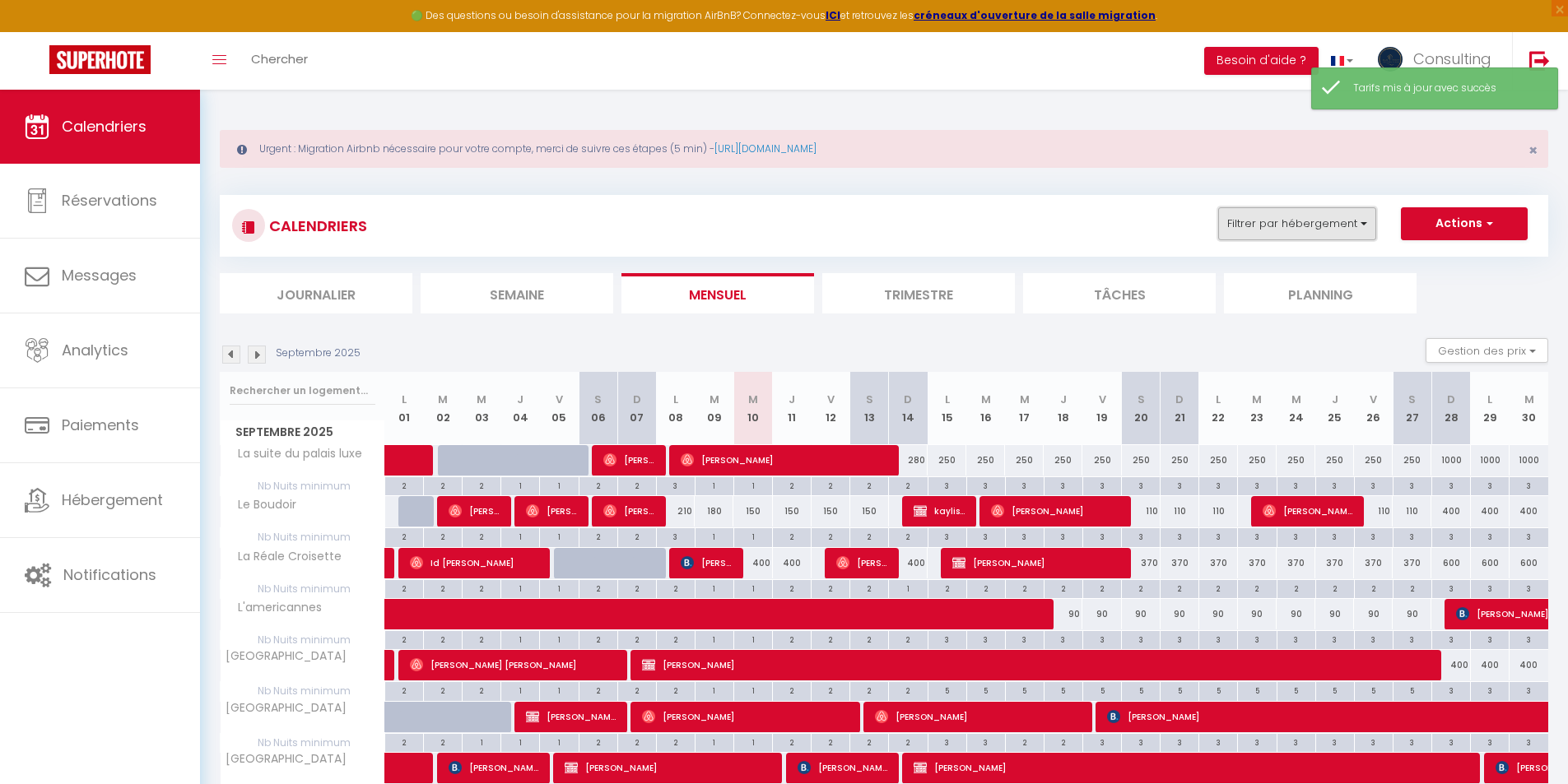
click at [1331, 222] on button "Filtrer par hébergement" at bounding box center [1297, 224] width 158 height 33
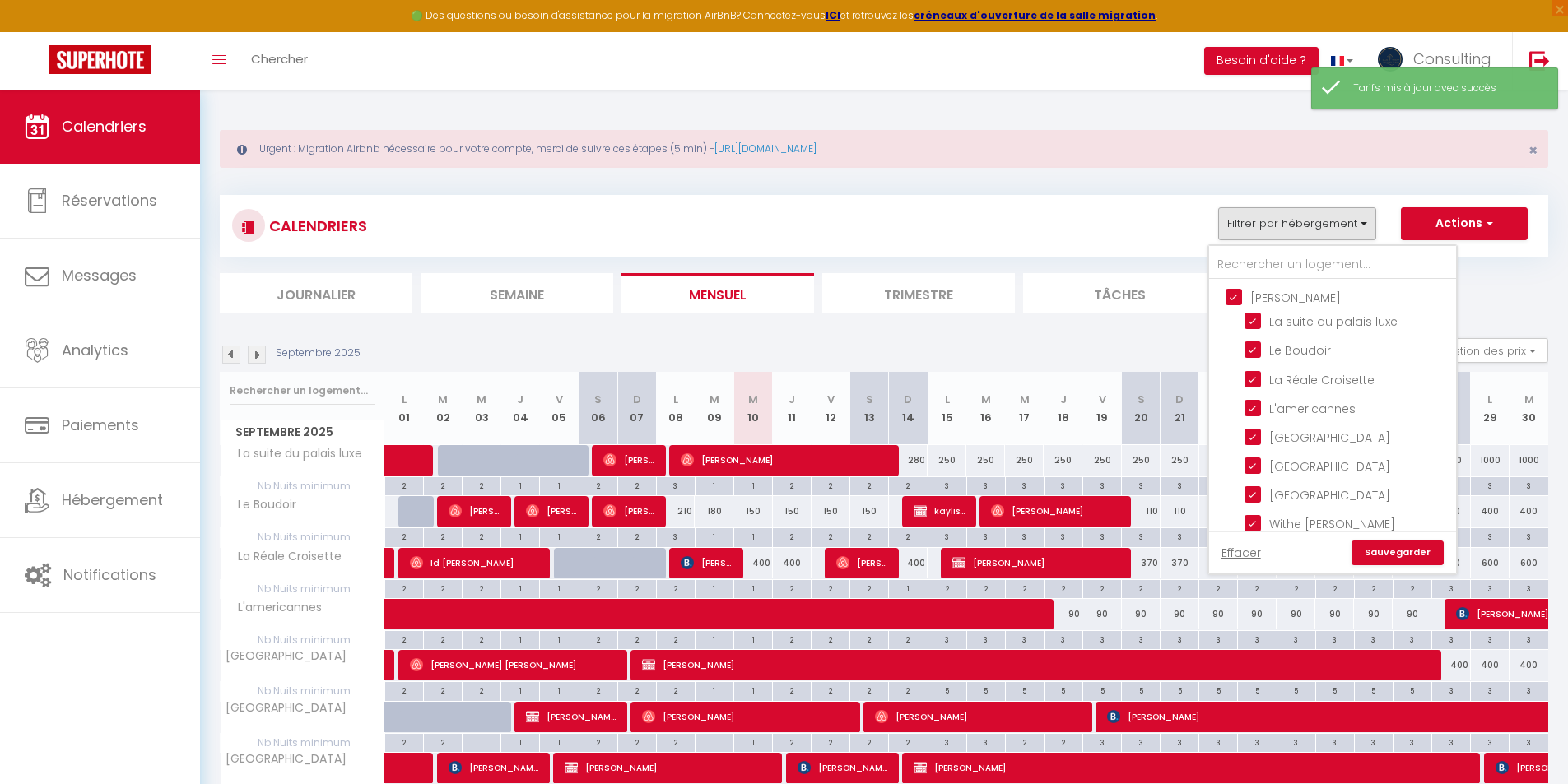
click at [1235, 294] on input "[PERSON_NAME]" at bounding box center [1349, 296] width 247 height 17
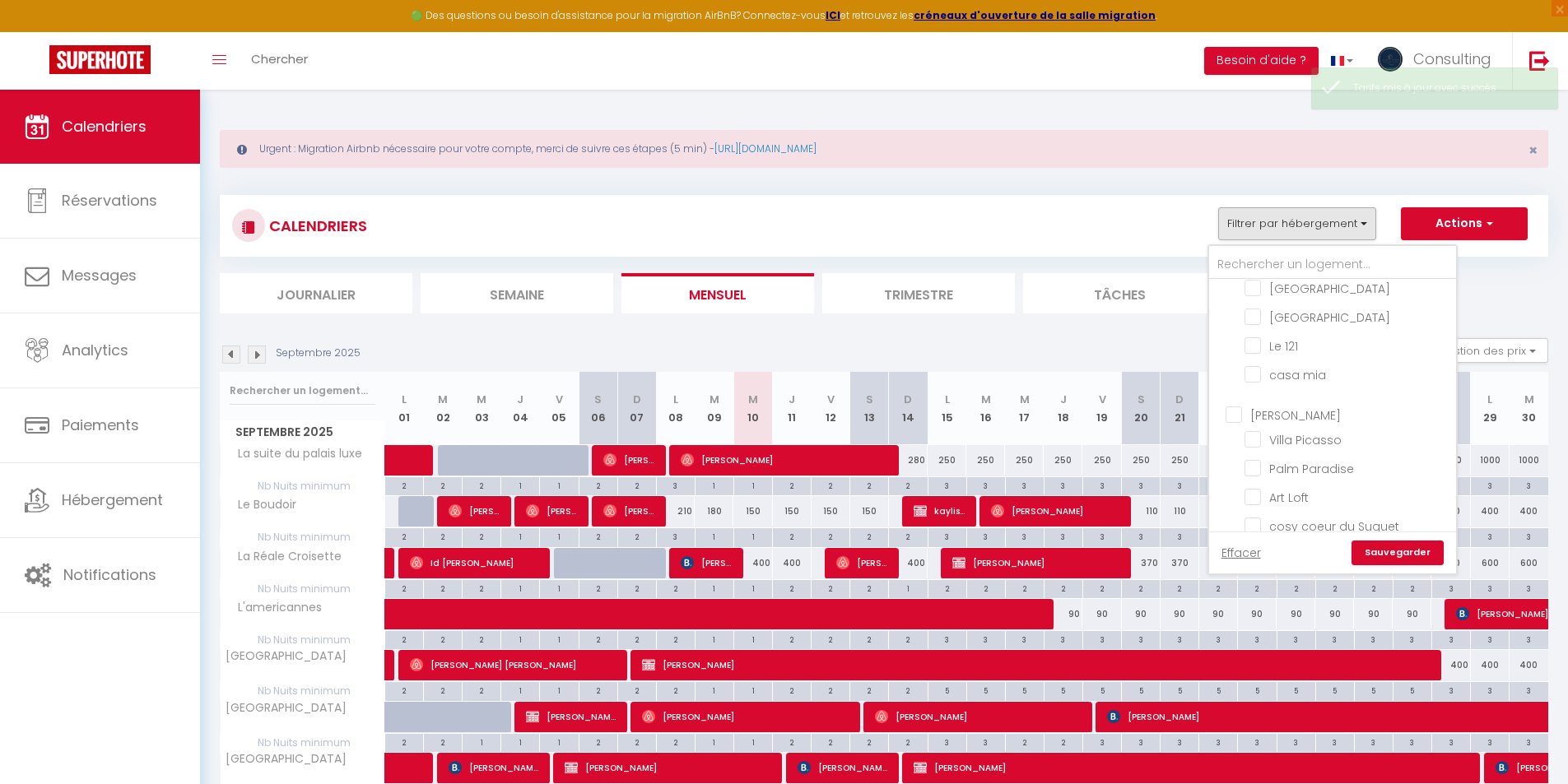
scroll to position [740, 0]
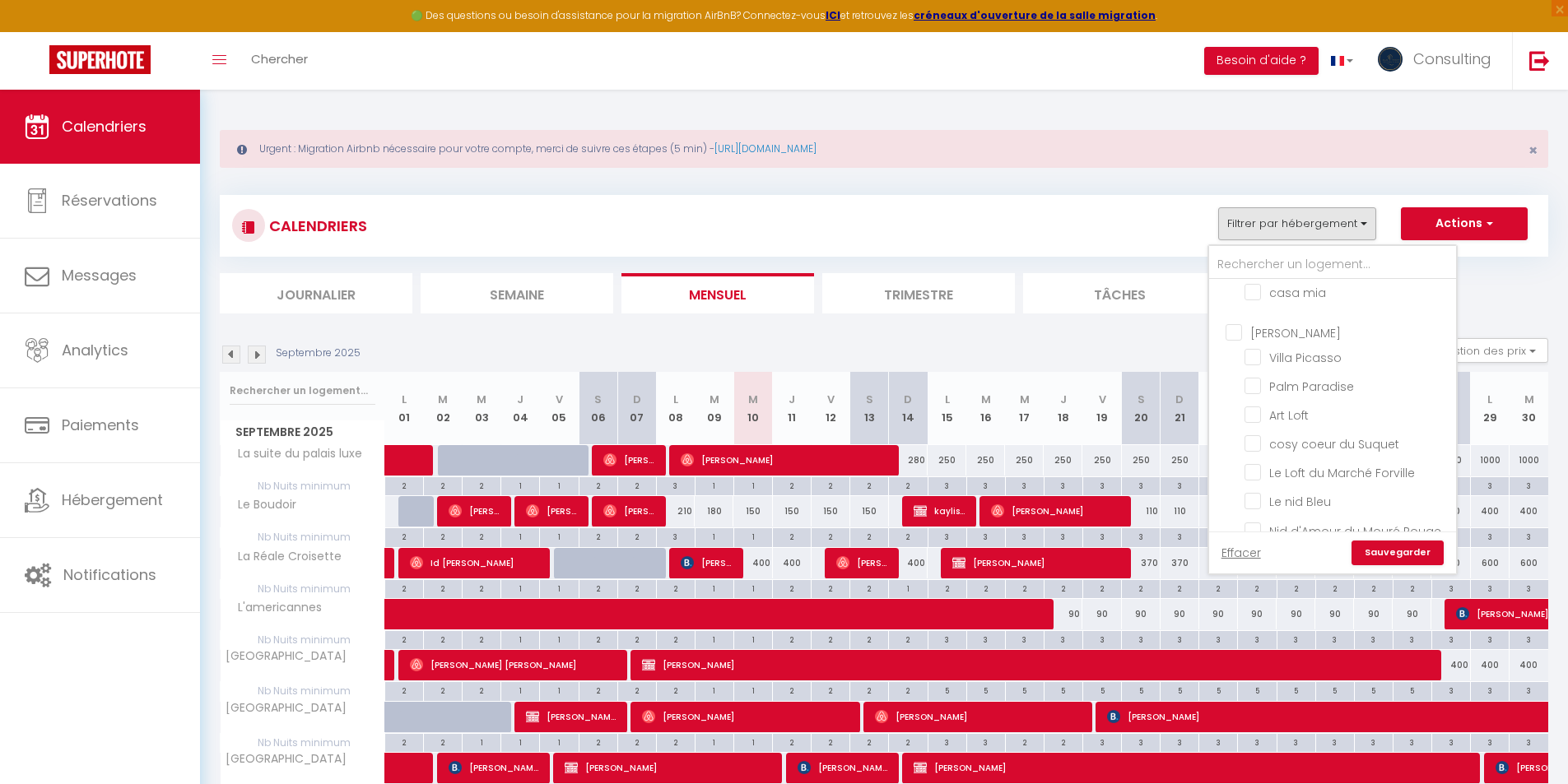
click at [1239, 339] on input "[PERSON_NAME]" at bounding box center [1349, 331] width 247 height 17
click at [1397, 551] on link "Sauvegarder" at bounding box center [1397, 552] width 92 height 25
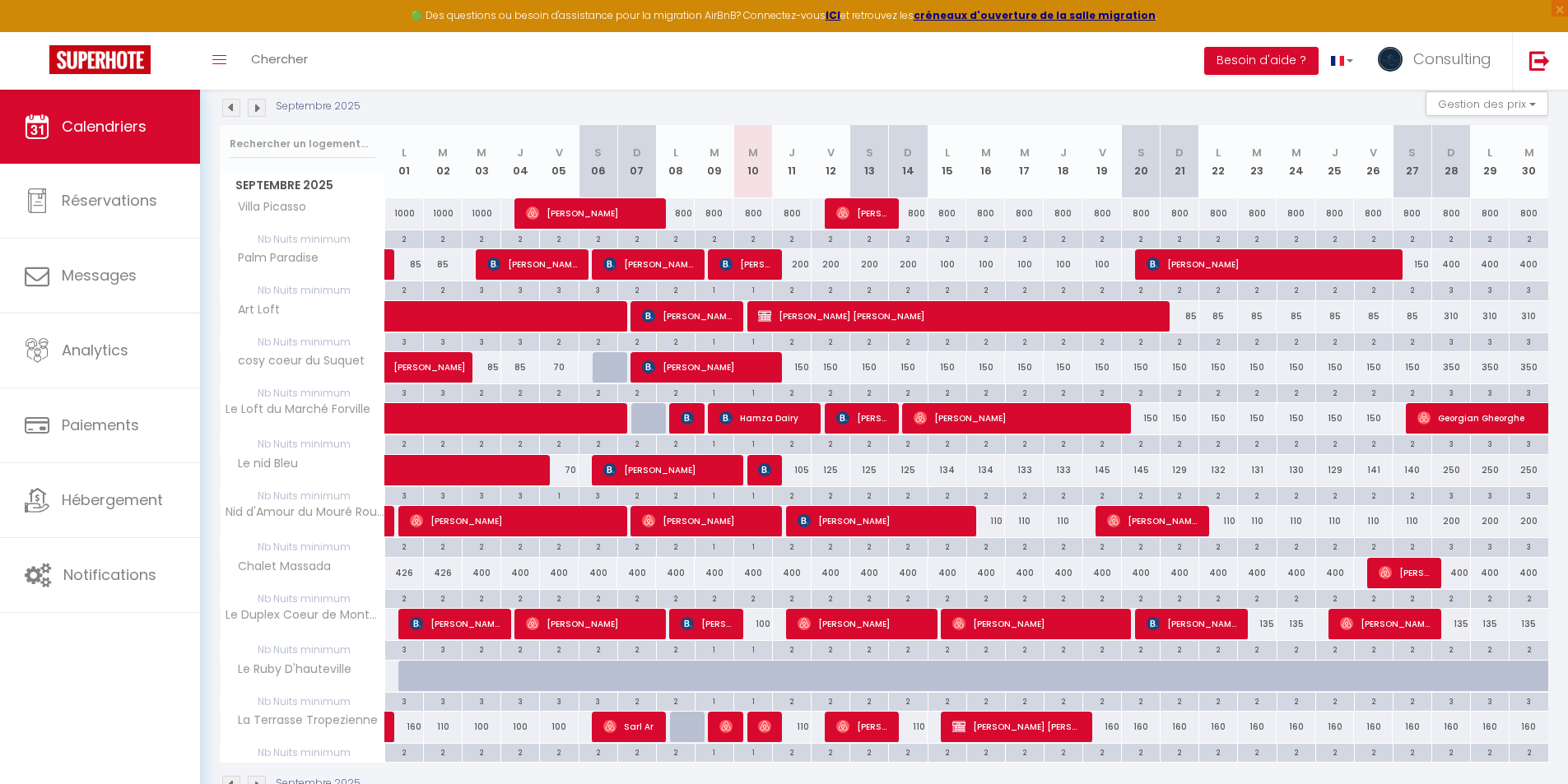
scroll to position [294, 0]
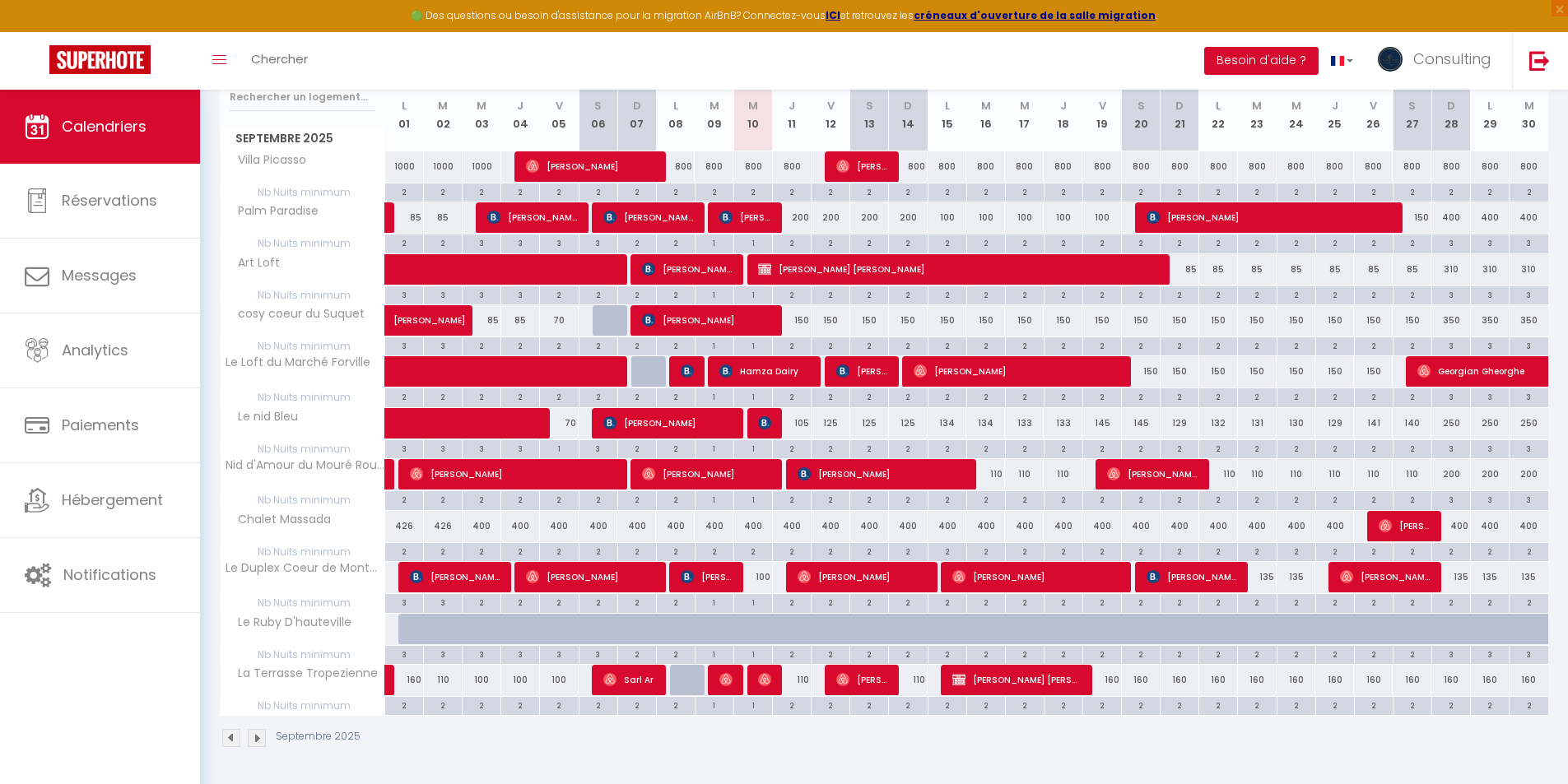
click at [801, 704] on div "2" at bounding box center [791, 705] width 38 height 16
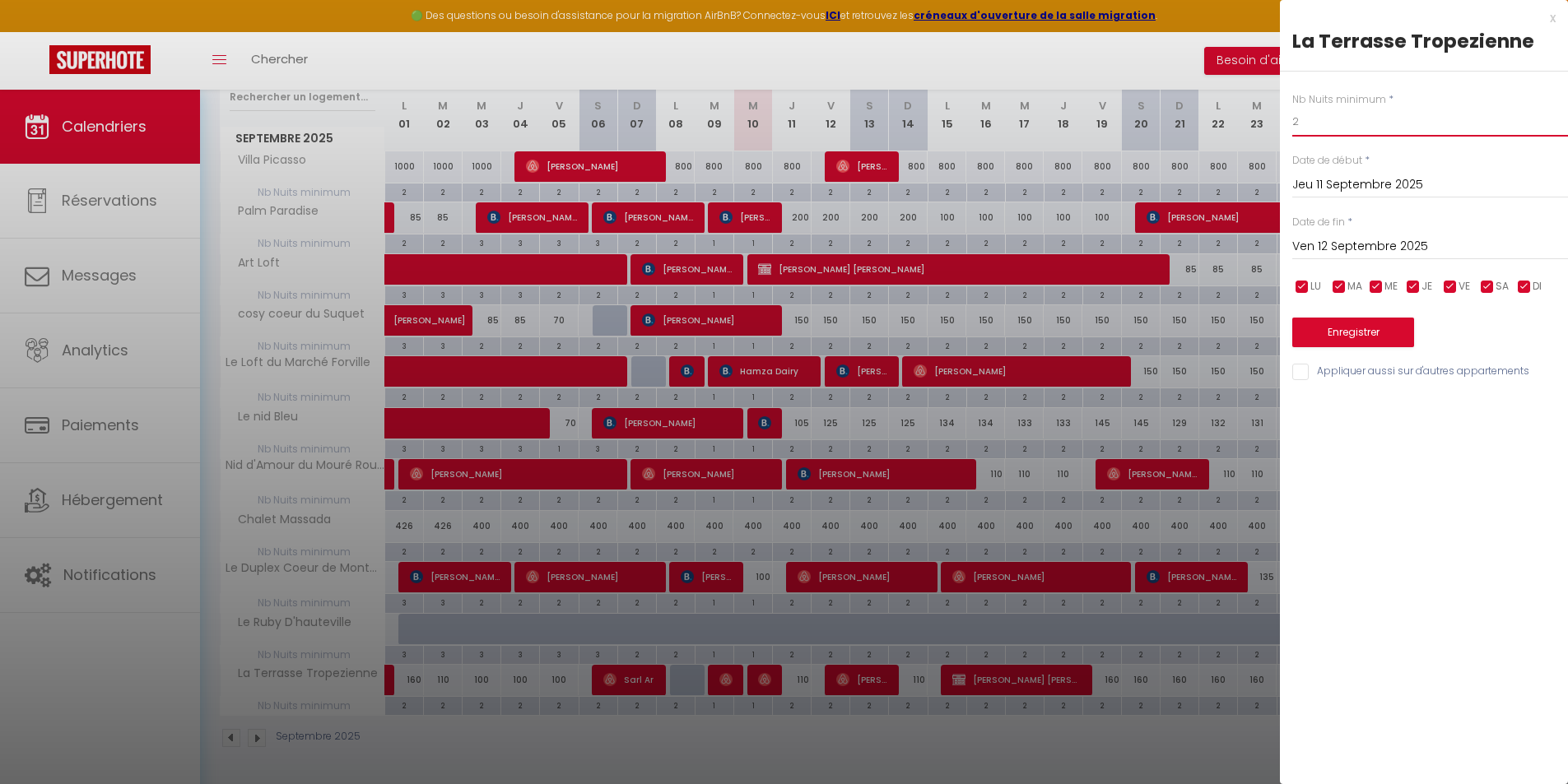
click at [1314, 125] on input "2" at bounding box center [1430, 122] width 276 height 30
click at [1343, 339] on button "Enregistrer" at bounding box center [1353, 332] width 122 height 30
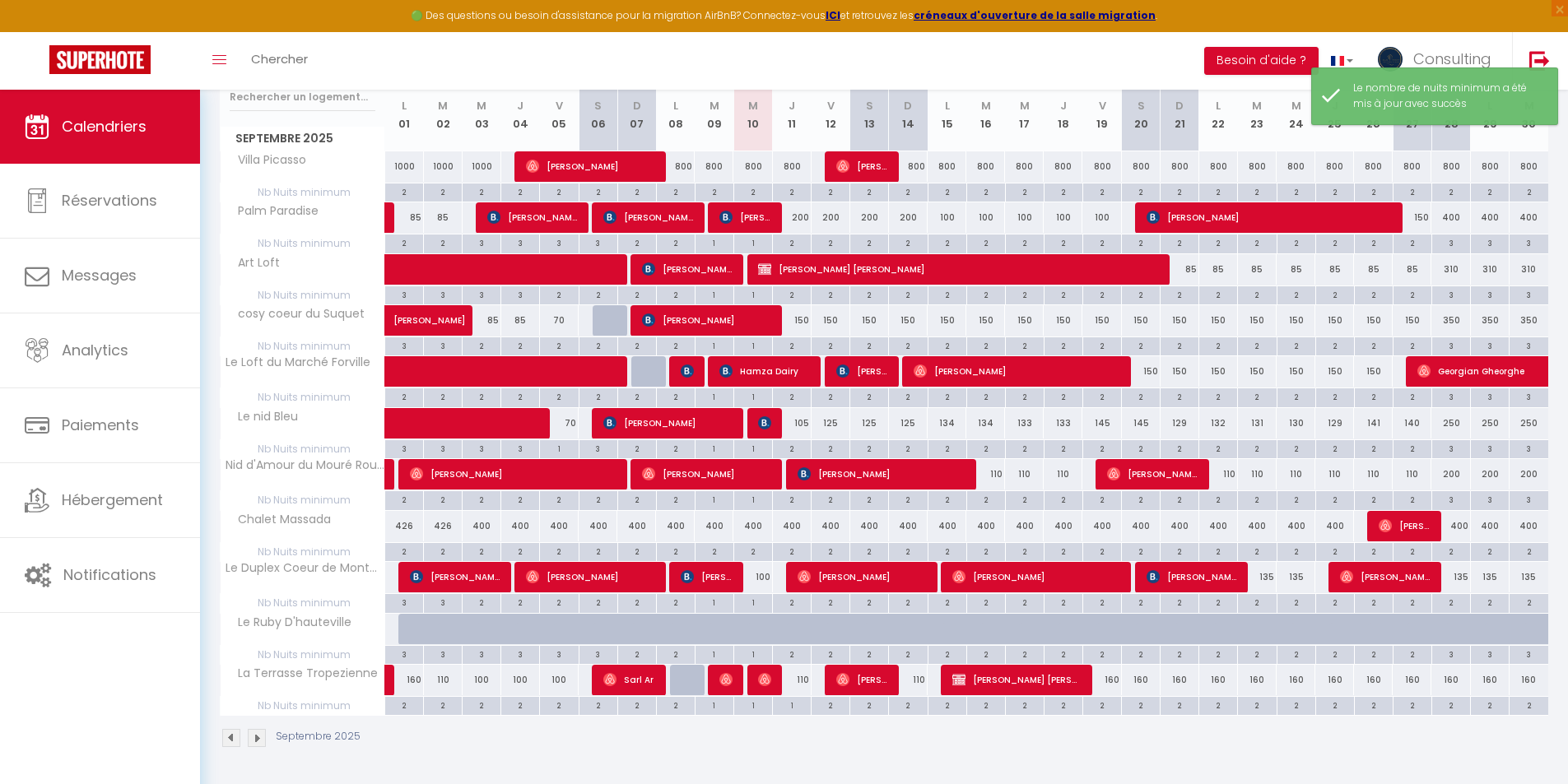
click at [913, 705] on div "2" at bounding box center [907, 705] width 38 height 16
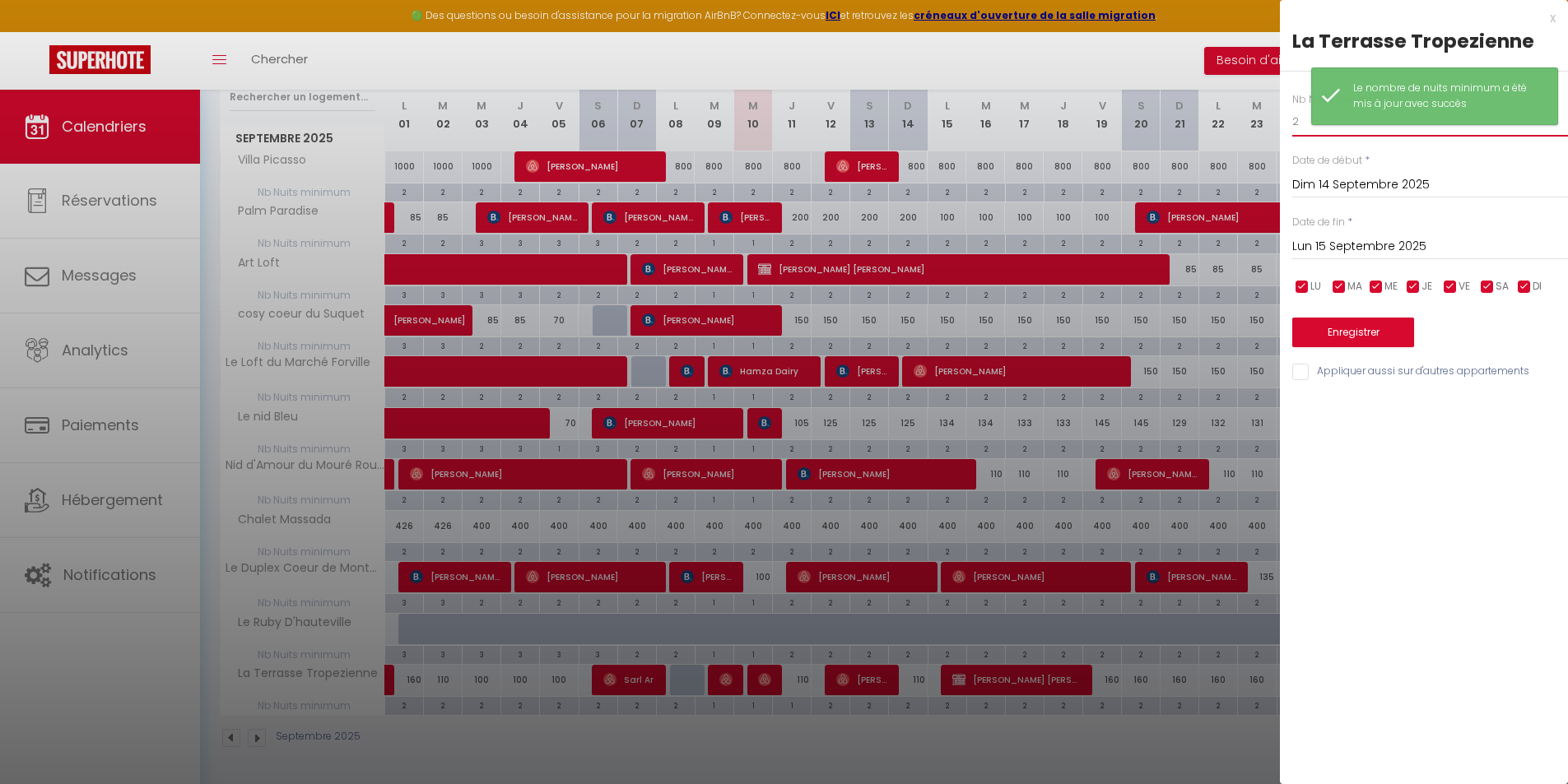
click at [1303, 117] on input "2" at bounding box center [1430, 122] width 276 height 30
click at [1346, 327] on button "Enregistrer" at bounding box center [1353, 332] width 122 height 30
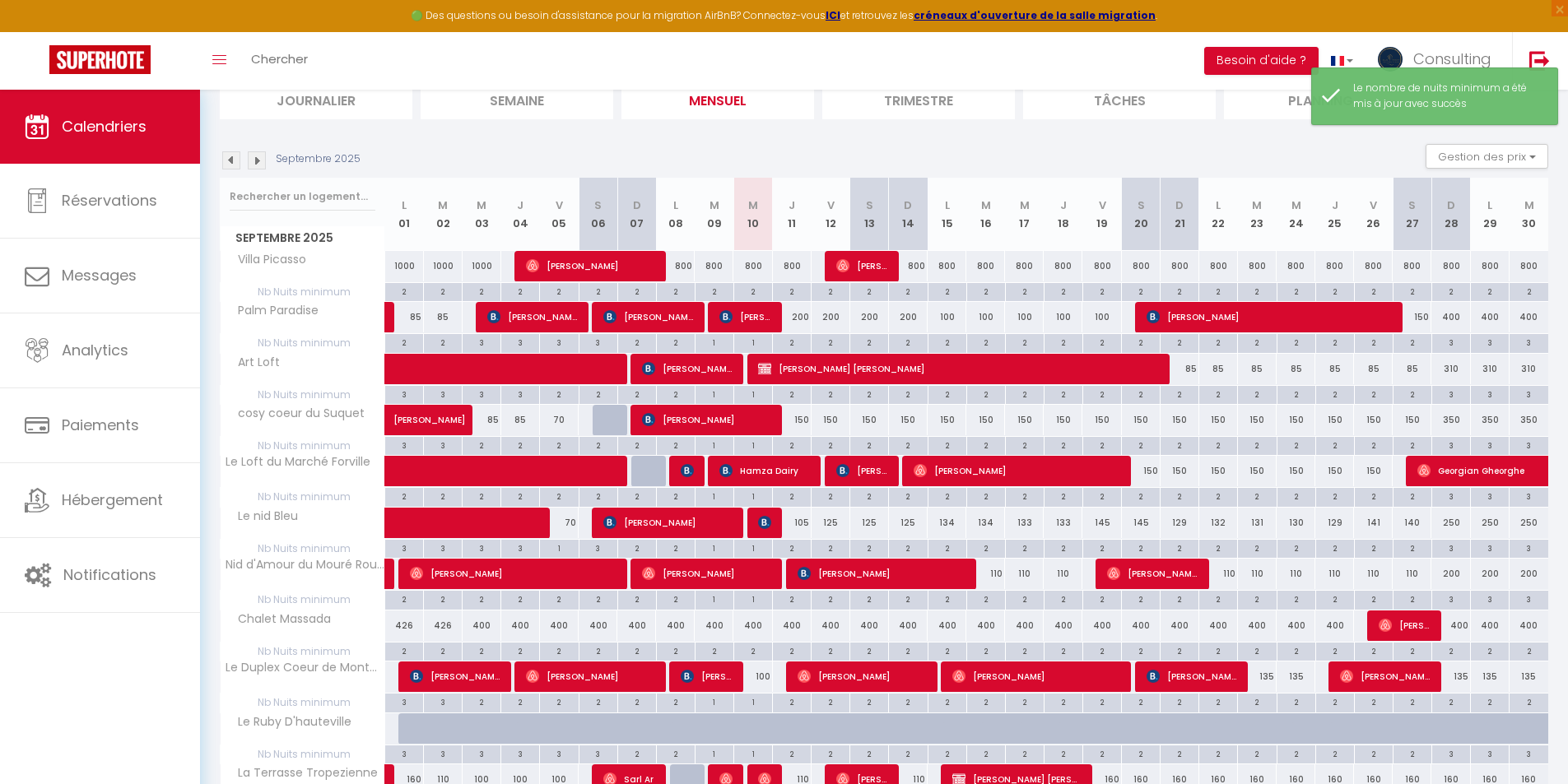
scroll to position [0, 0]
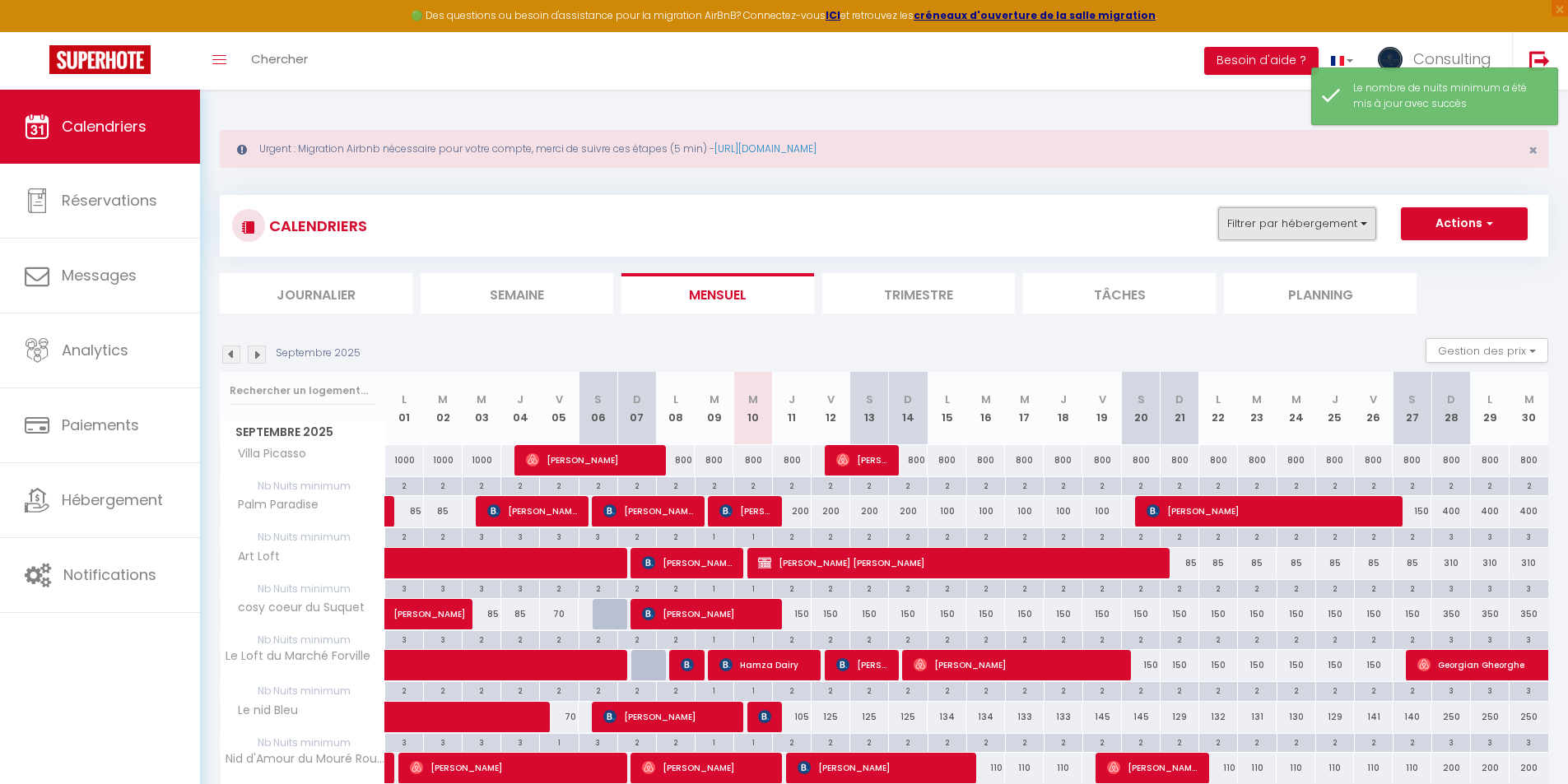
click at [1314, 219] on button "Filtrer par hébergement" at bounding box center [1297, 224] width 158 height 33
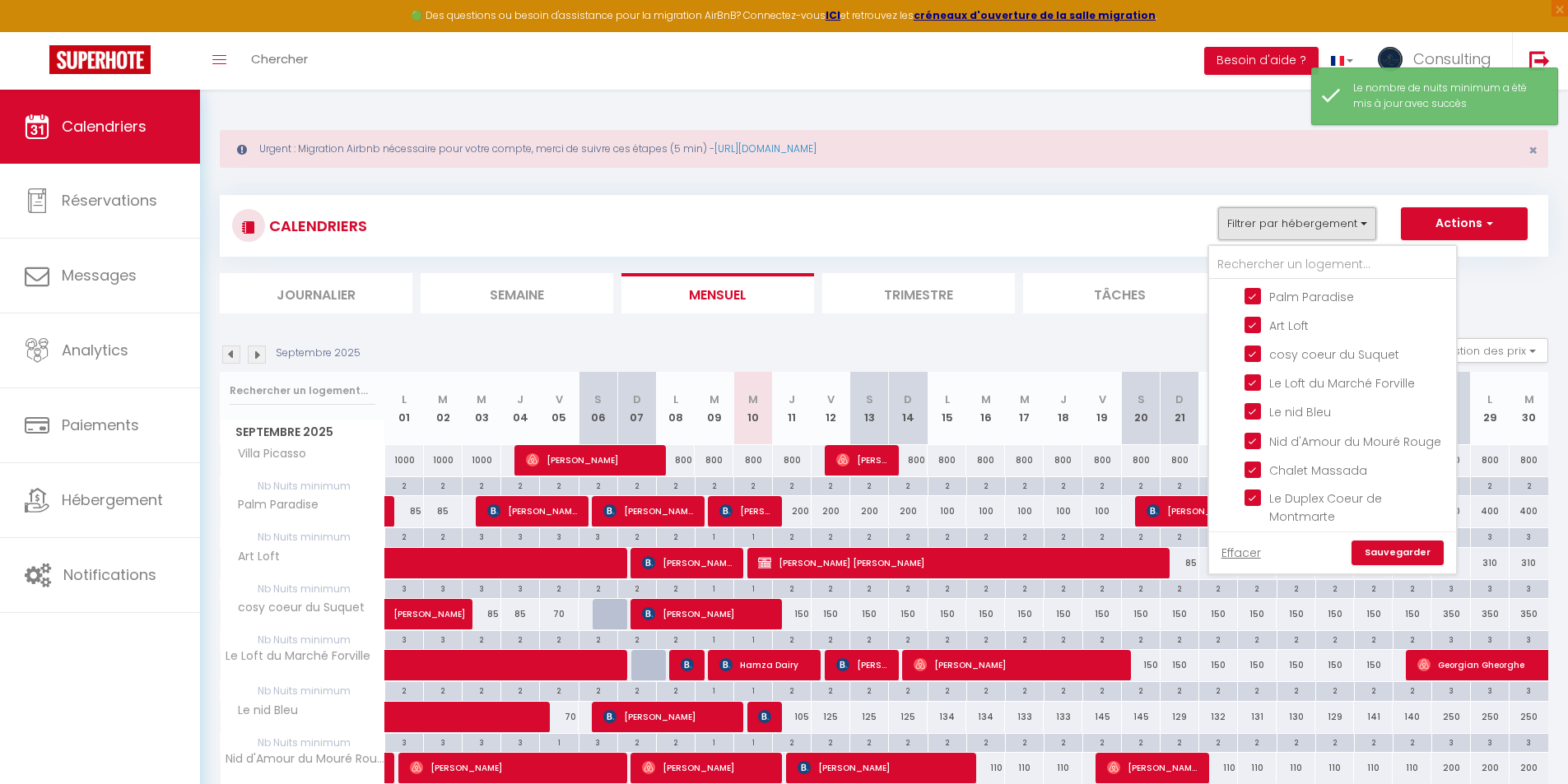
scroll to position [823, 0]
click at [1229, 258] on input "[PERSON_NAME]" at bounding box center [1349, 249] width 247 height 17
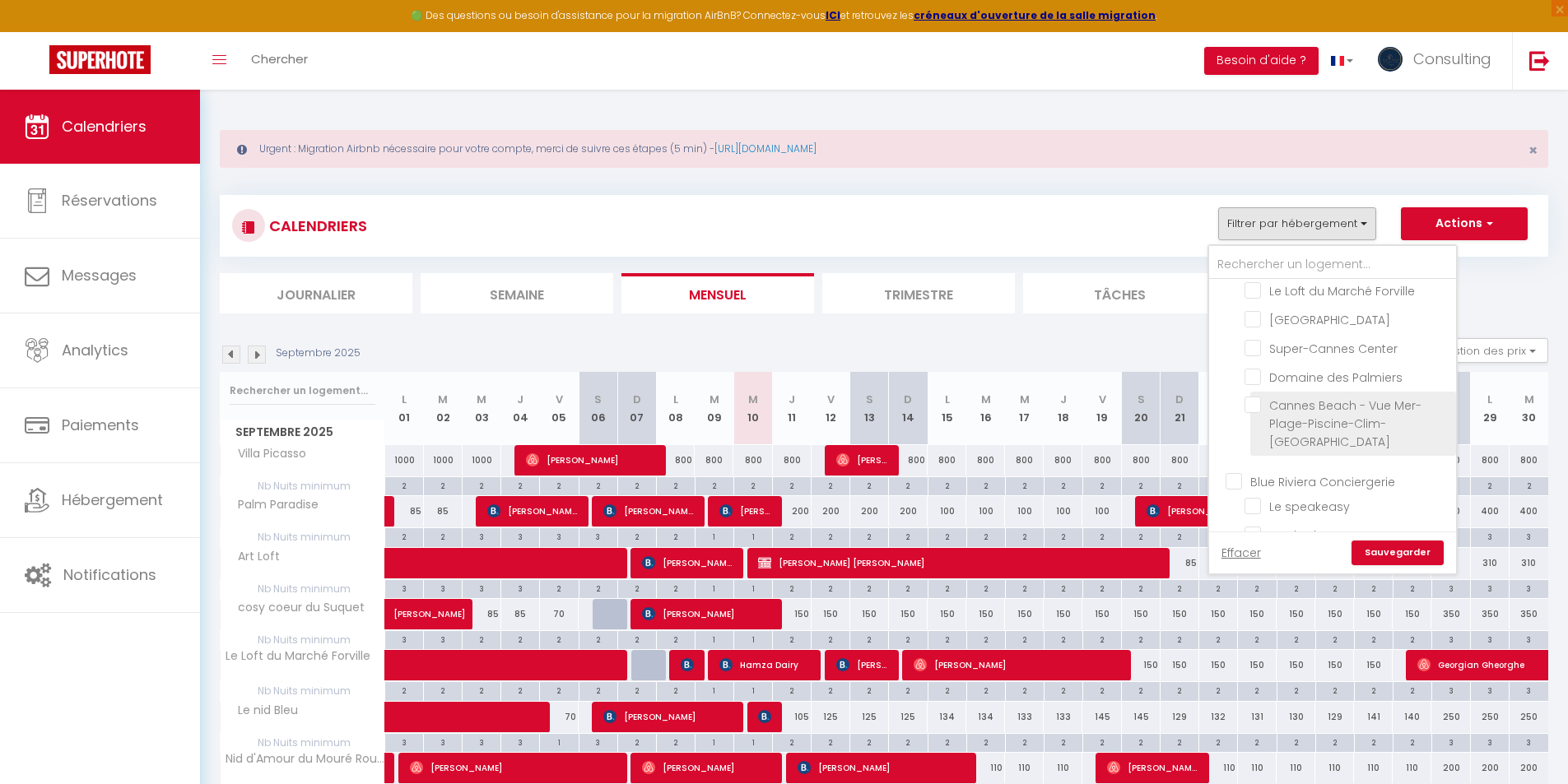
scroll to position [3198, 0]
click at [1235, 390] on input "Blue Riviera Conciergerie" at bounding box center [1349, 398] width 247 height 17
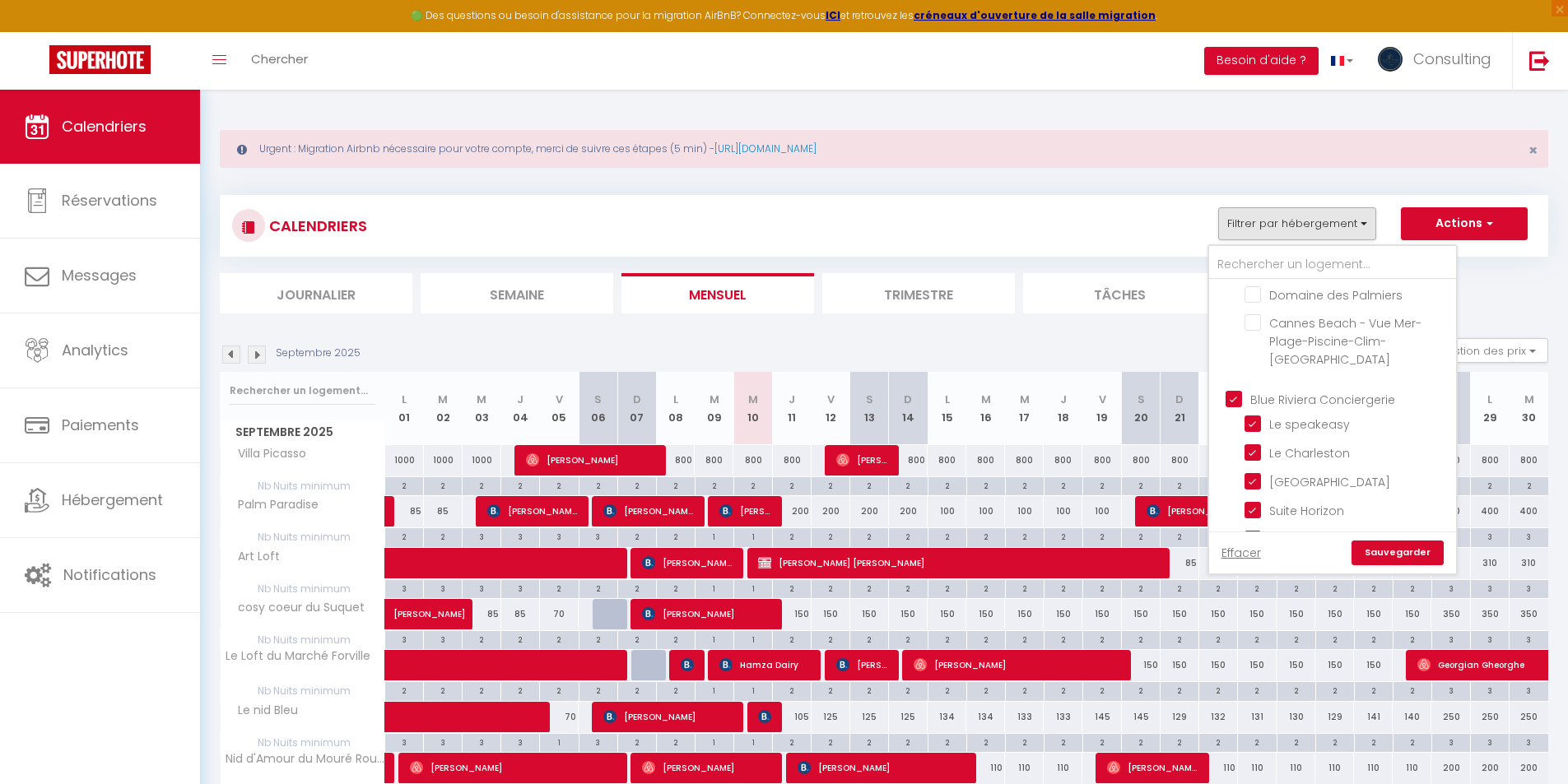
click at [1415, 544] on link "Sauvegarder" at bounding box center [1397, 552] width 92 height 25
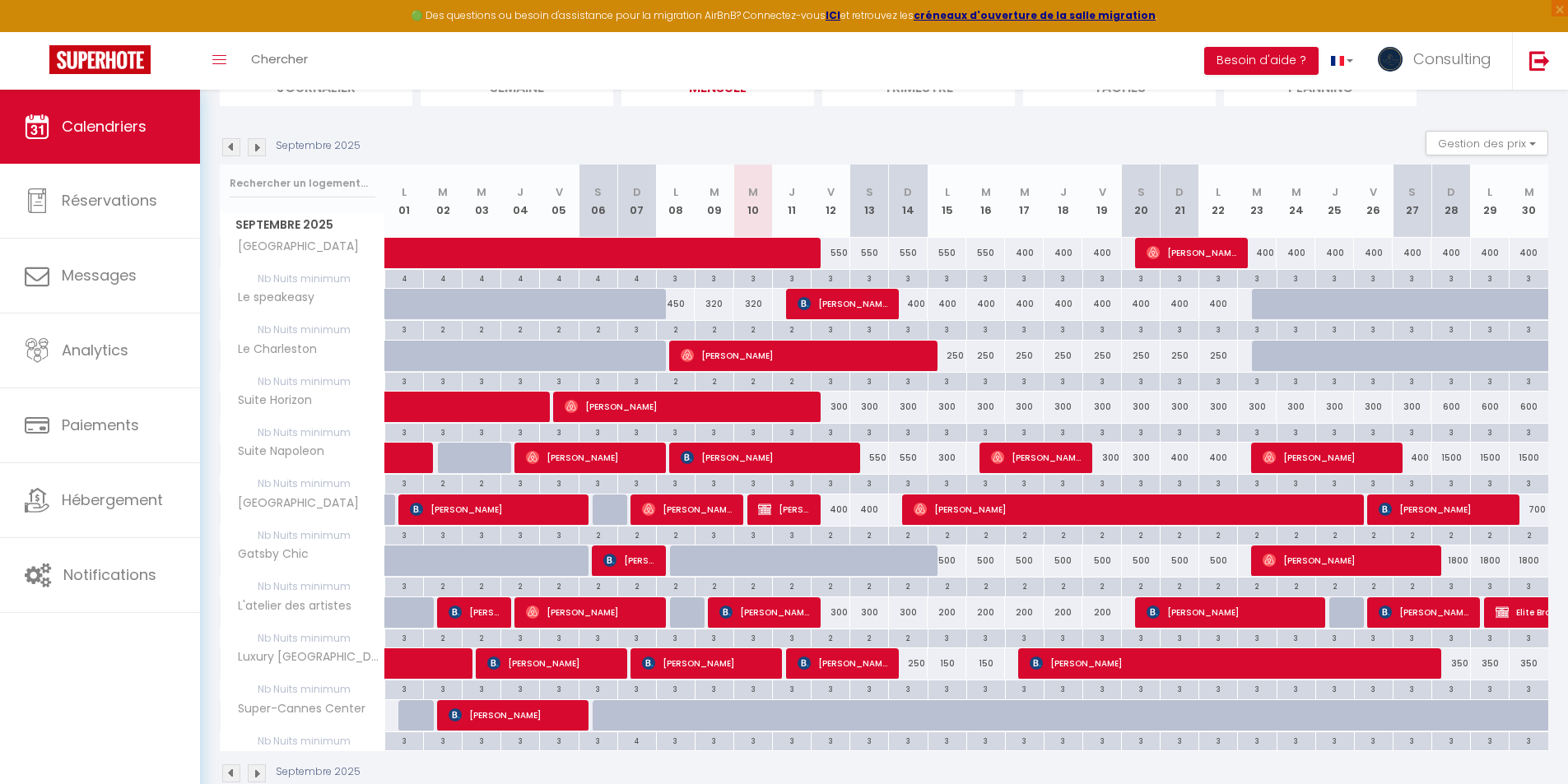
scroll to position [243, 0]
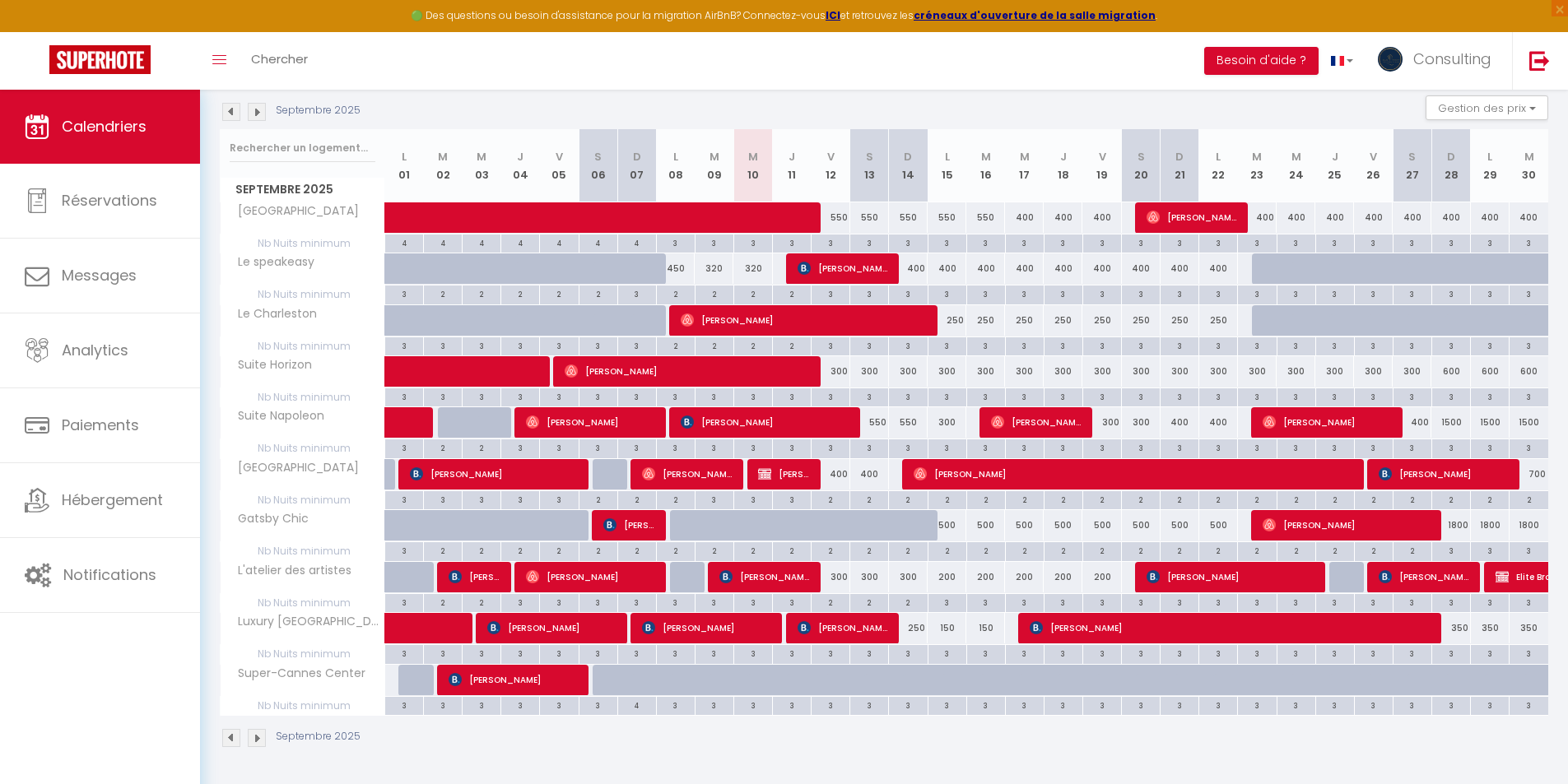
click at [834, 581] on div "300" at bounding box center [831, 577] width 39 height 31
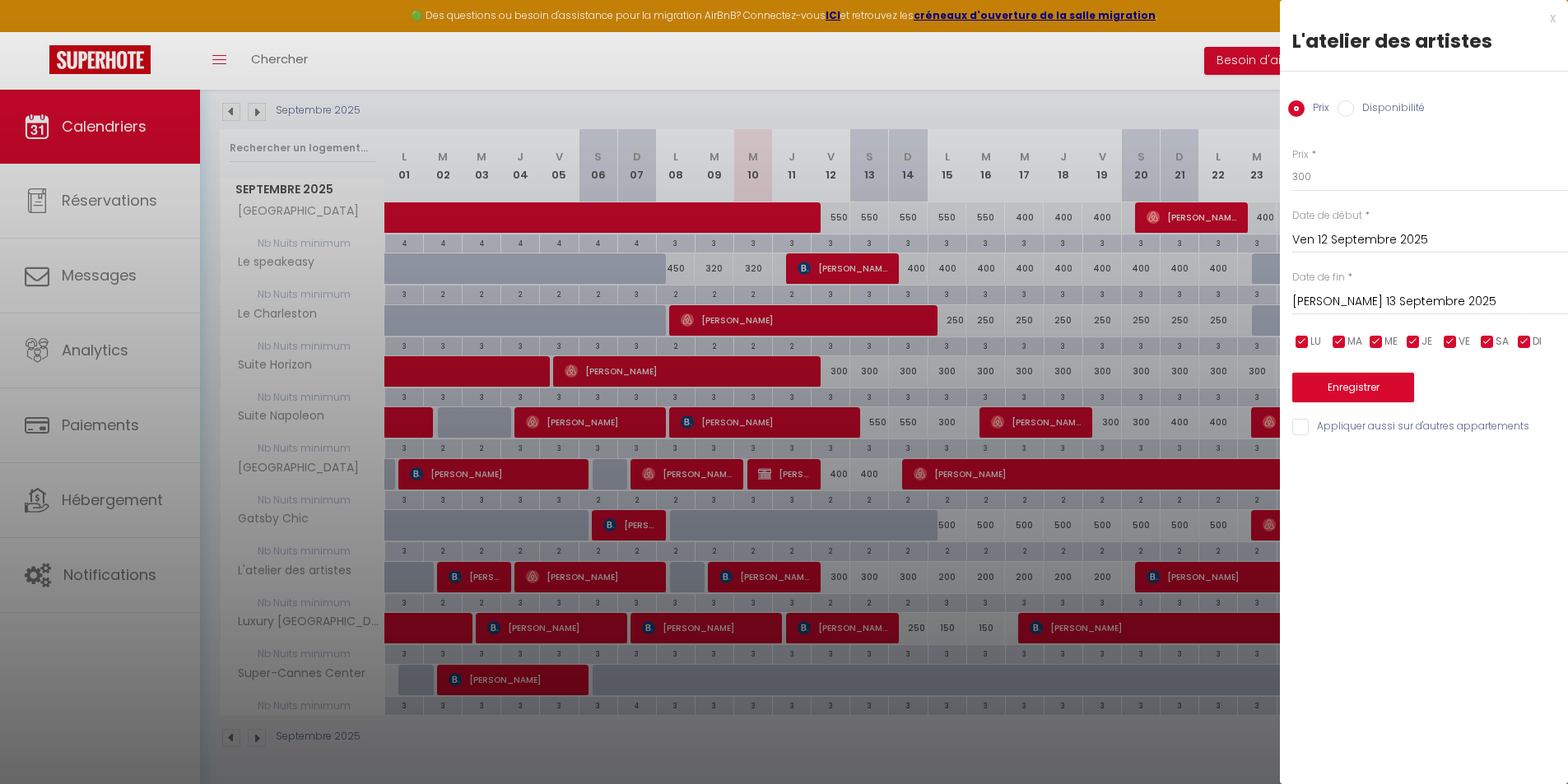
click at [913, 471] on div at bounding box center [784, 392] width 1568 height 784
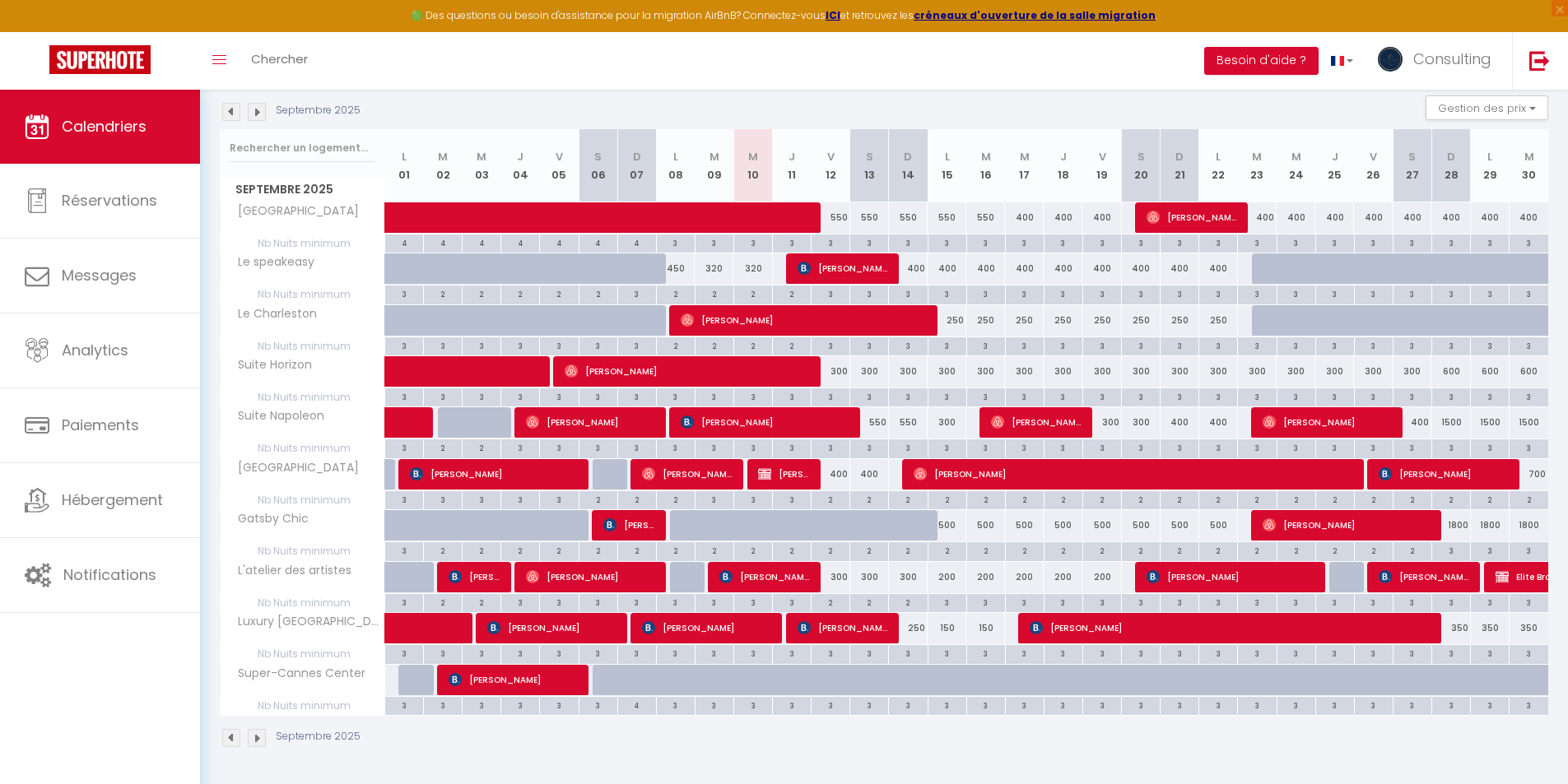
click at [835, 371] on div "300" at bounding box center [831, 371] width 39 height 31
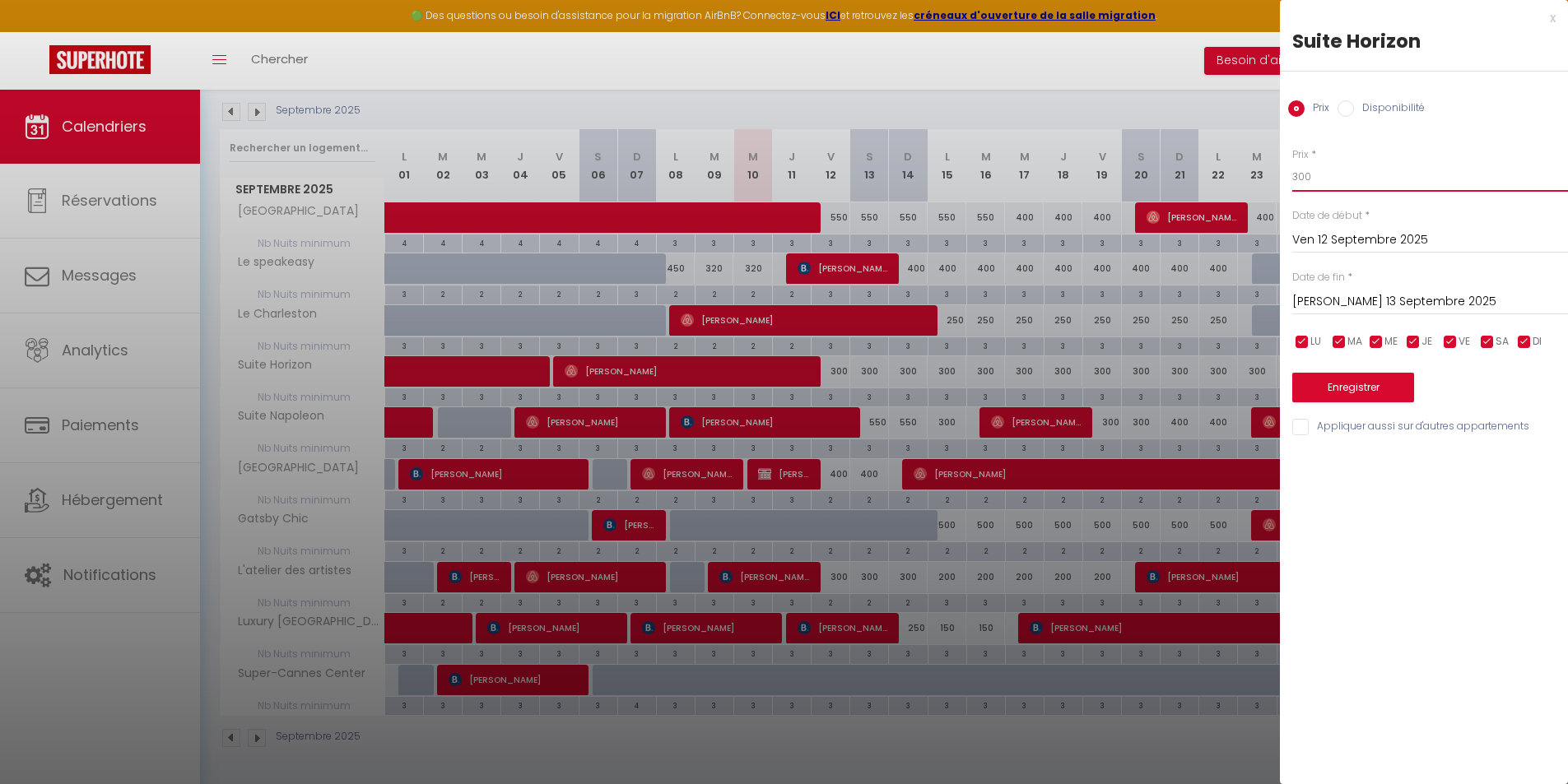
click at [1340, 189] on input "300" at bounding box center [1430, 177] width 276 height 30
click at [1559, 22] on div "x Suite Horizon Prix Disponibilité Prix * 28 Statut * Disponible Indisponible D…" at bounding box center [1424, 226] width 288 height 453
click at [1555, 21] on div "x" at bounding box center [1418, 18] width 276 height 20
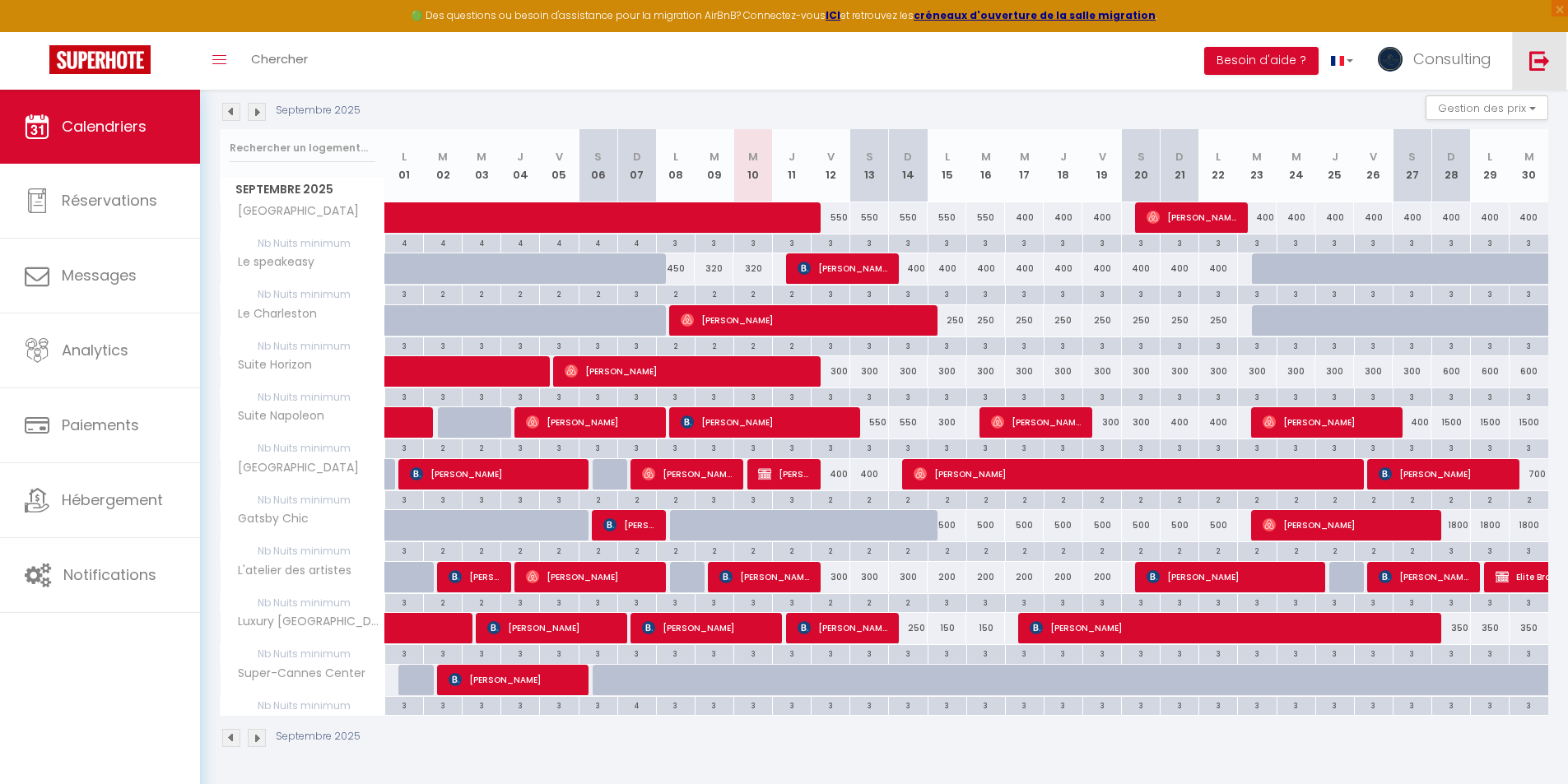
click at [1547, 46] on link at bounding box center [1539, 61] width 54 height 58
